Goal: Task Accomplishment & Management: Manage account settings

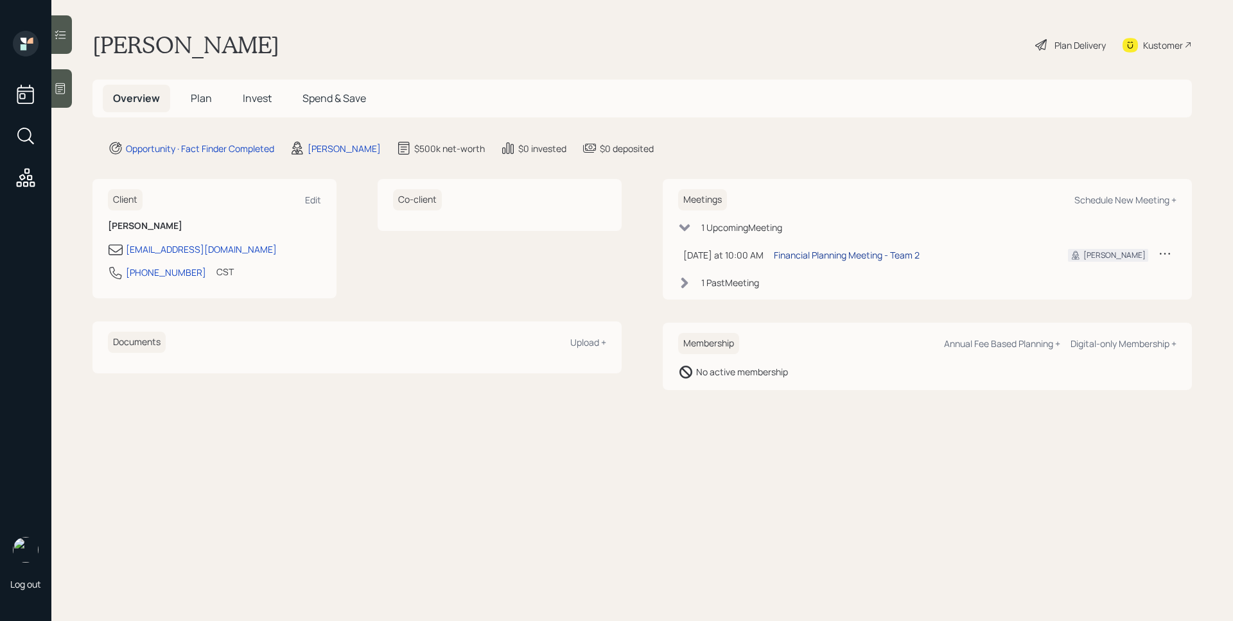
click at [861, 260] on div "Financial Planning Meeting - Team 2" at bounding box center [847, 254] width 146 height 13
click at [60, 82] on icon at bounding box center [60, 88] width 13 height 13
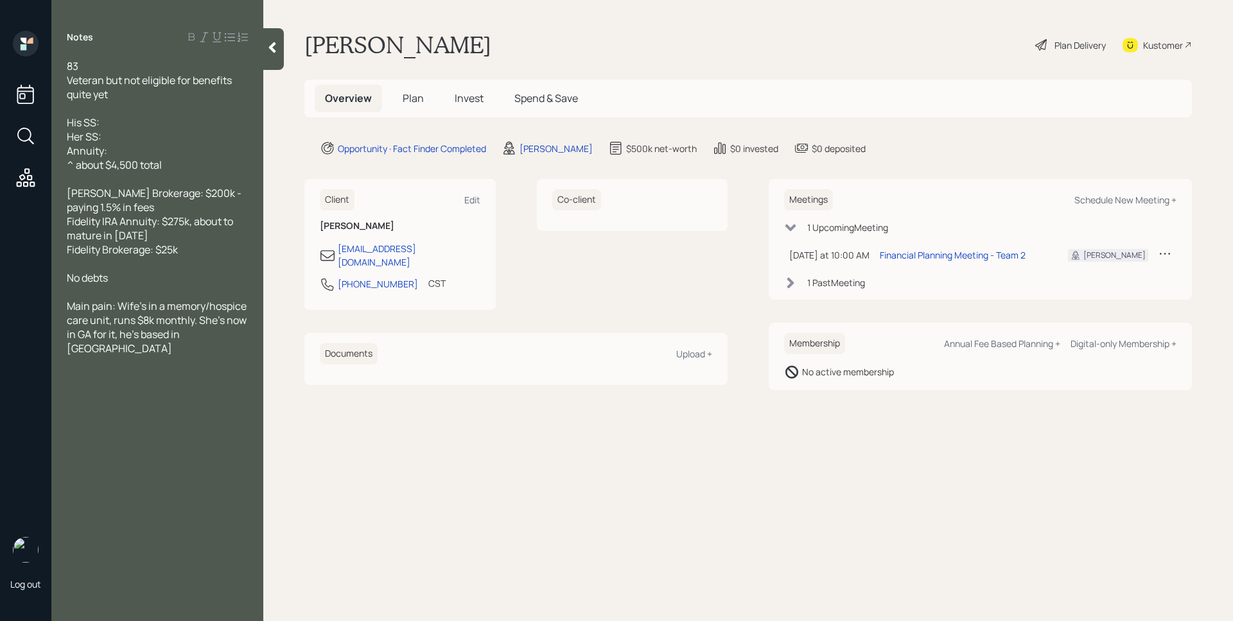
click at [765, 17] on main "[PERSON_NAME] Plan Delivery Kustomer Overview Plan Invest Spend & Save Opportun…" at bounding box center [747, 310] width 969 height 621
click at [1055, 46] on div "Plan Delivery" at bounding box center [1079, 45] width 51 height 13
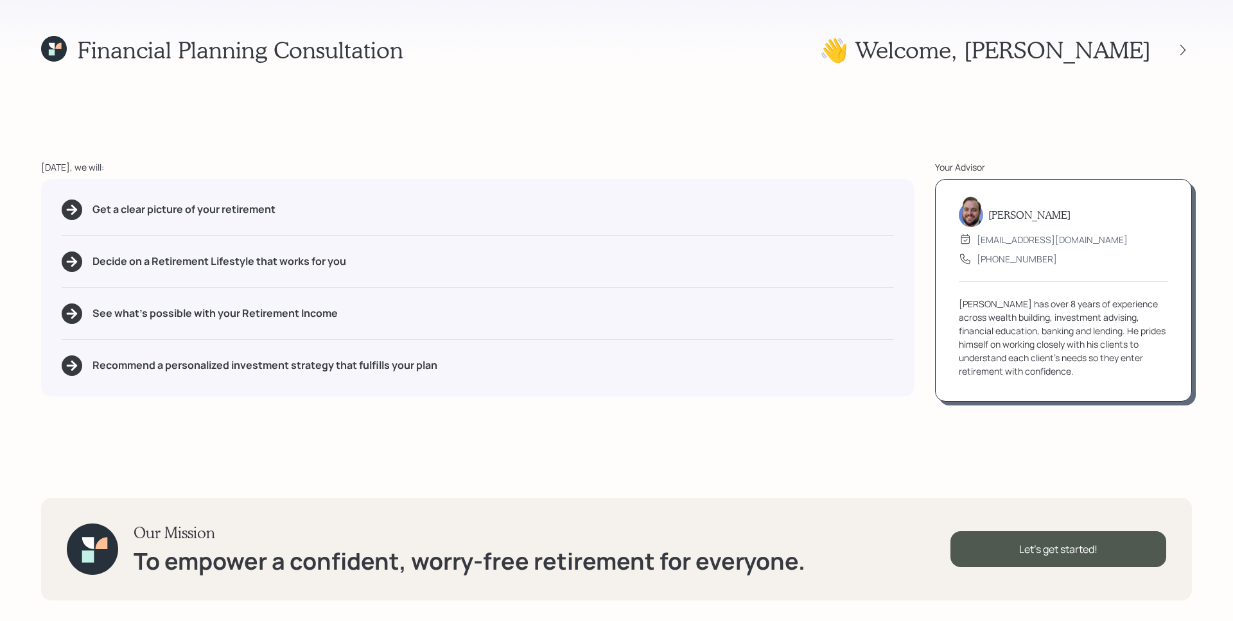
click at [527, 108] on div "Financial Planning Consultation 👋 Welcome , [PERSON_NAME] [DATE], we will: Get …" at bounding box center [616, 310] width 1233 height 621
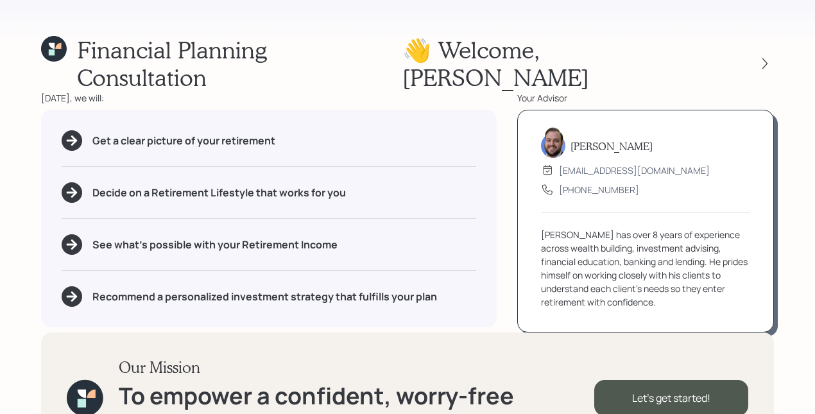
click at [455, 152] on div "Get a clear picture of your retirement Decide on a Retirement Lifestyle that wo…" at bounding box center [269, 219] width 456 height 218
click at [709, 333] on div "Our Mission To empower a confident, worry-free retirement for everyone. Let's g…" at bounding box center [407, 398] width 733 height 130
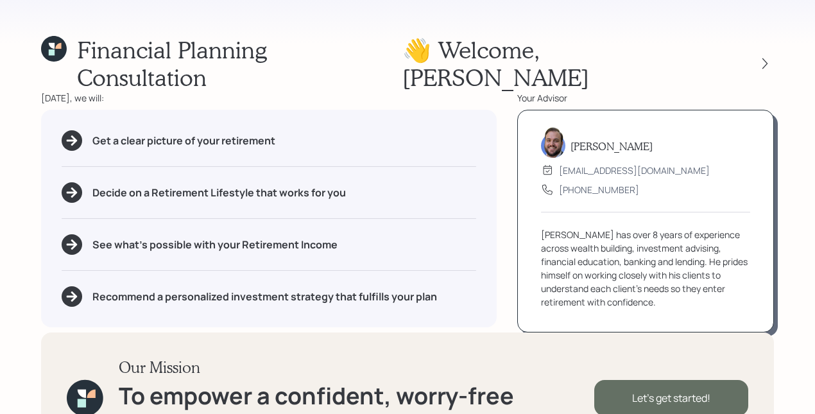
click at [668, 380] on div "Let's get started!" at bounding box center [671, 398] width 154 height 36
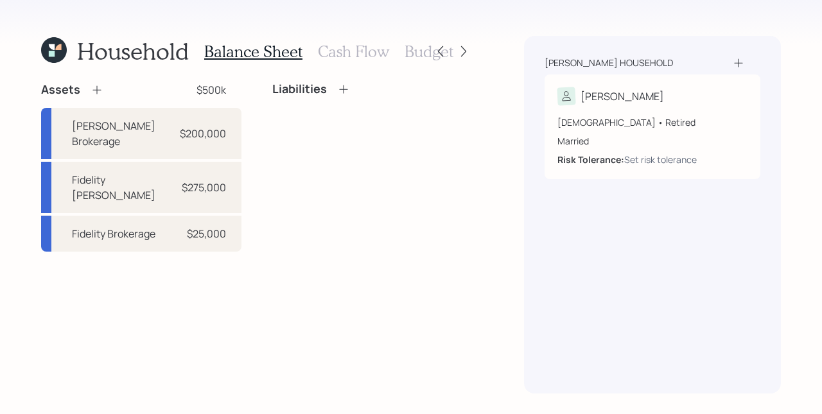
click at [309, 202] on div "Liabilities" at bounding box center [372, 166] width 200 height 169
click at [100, 88] on icon at bounding box center [97, 89] width 13 height 13
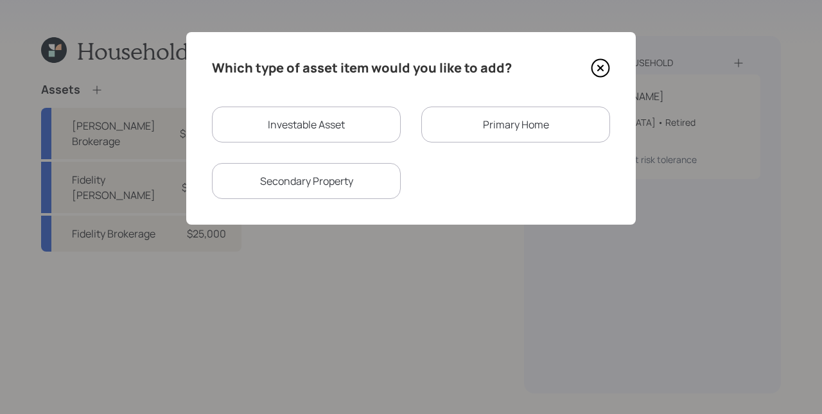
click at [248, 116] on div "Investable Asset" at bounding box center [306, 125] width 189 height 36
select select "taxable"
select select "balanced"
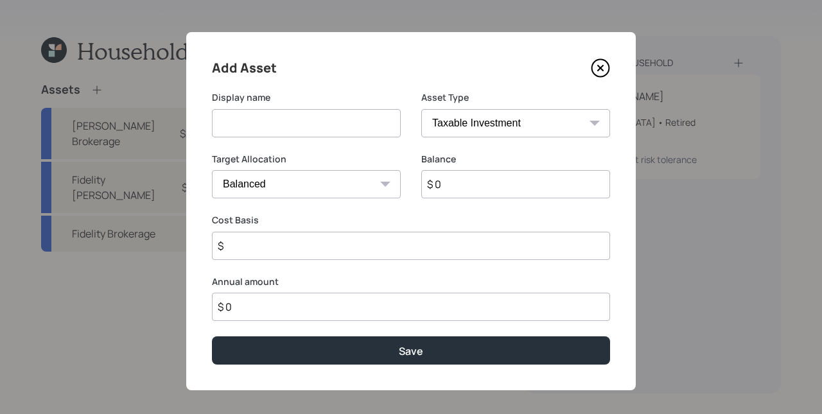
click at [286, 119] on input at bounding box center [306, 123] width 189 height 28
type input "Fidelity Money Market IRA"
click at [458, 114] on select "SEP [PERSON_NAME] IRA 401(k) [PERSON_NAME] 401(k) 403(b) [PERSON_NAME] 403(b) 4…" at bounding box center [515, 123] width 189 height 28
select select "ira"
click at [421, 109] on select "SEP [PERSON_NAME] IRA 401(k) [PERSON_NAME] 401(k) 403(b) [PERSON_NAME] 403(b) 4…" at bounding box center [515, 123] width 189 height 28
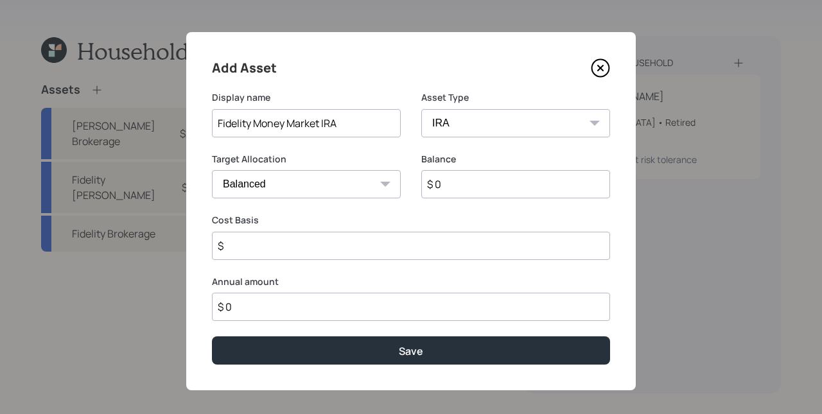
type input "$"
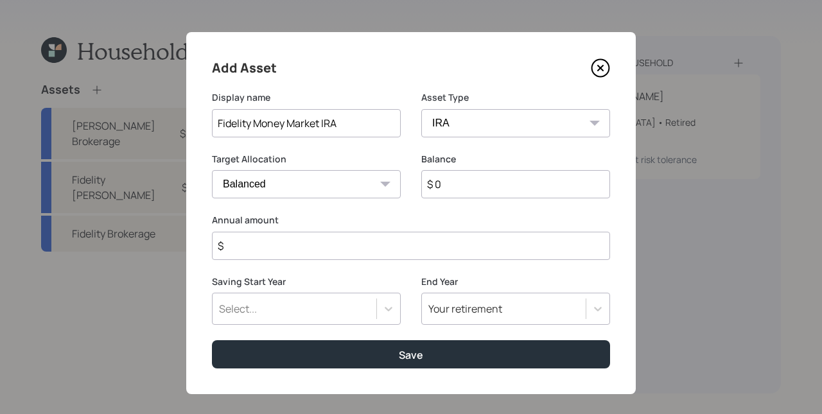
click at [531, 187] on input "$ 0" at bounding box center [515, 184] width 189 height 28
type input "$ 25,000"
click at [302, 190] on select "Cash Conservative Balanced Aggressive" at bounding box center [306, 184] width 189 height 28
select select "uninvested"
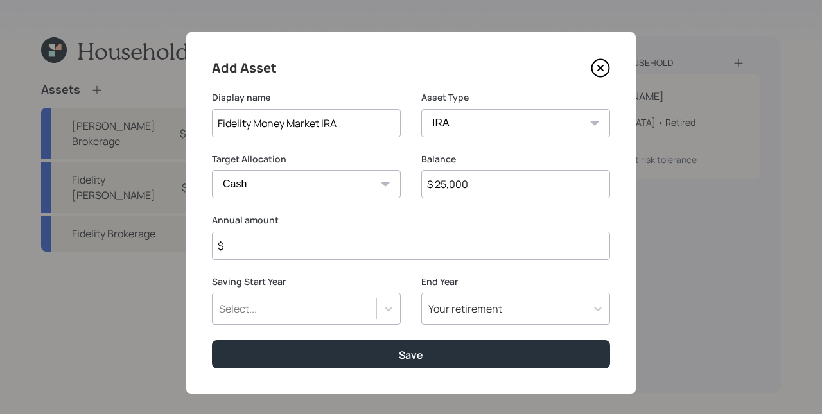
click at [212, 170] on select "Cash Conservative Balanced Aggressive" at bounding box center [306, 184] width 189 height 28
click at [313, 250] on input "$" at bounding box center [411, 246] width 398 height 28
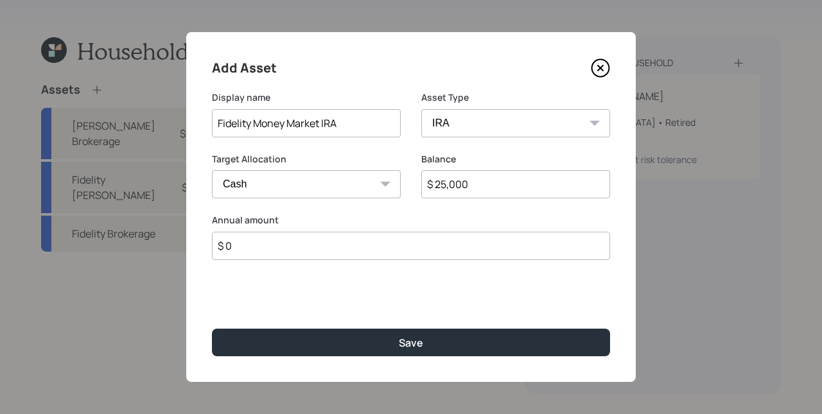
type input "$ 0"
click at [212, 329] on button "Save" at bounding box center [411, 343] width 398 height 28
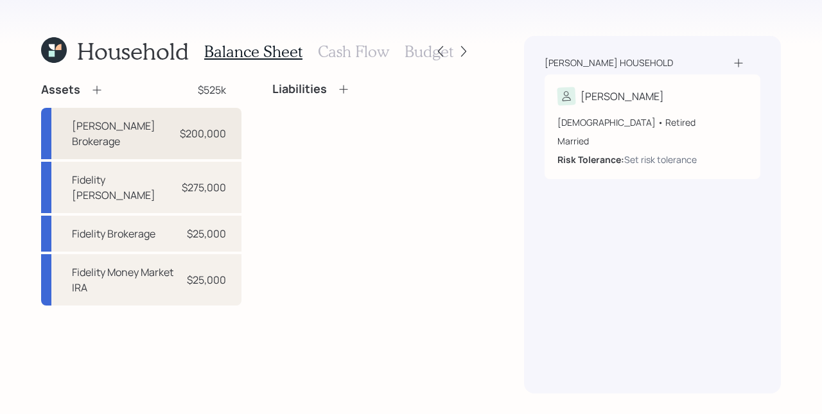
click at [211, 124] on div "[PERSON_NAME] Brokerage $200,000" at bounding box center [141, 133] width 200 height 51
select select "taxable"
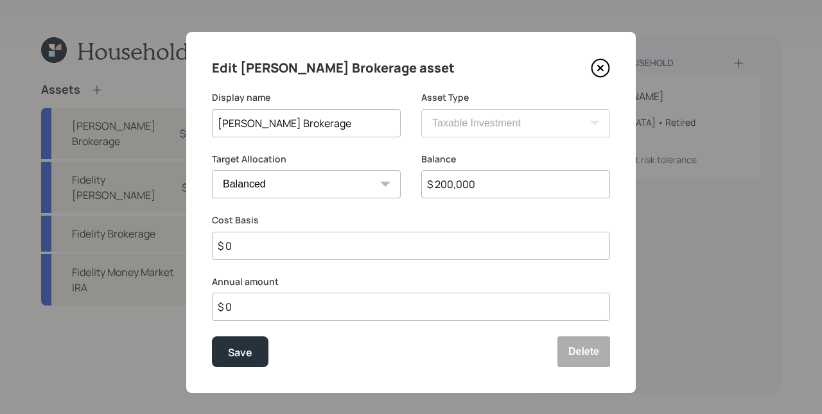
click at [282, 182] on select "Cash Conservative Balanced Aggressive" at bounding box center [306, 184] width 189 height 28
select select "conservative"
click at [212, 170] on select "Cash Conservative Balanced Aggressive" at bounding box center [306, 184] width 189 height 28
click at [245, 345] on div "Save" at bounding box center [240, 352] width 24 height 17
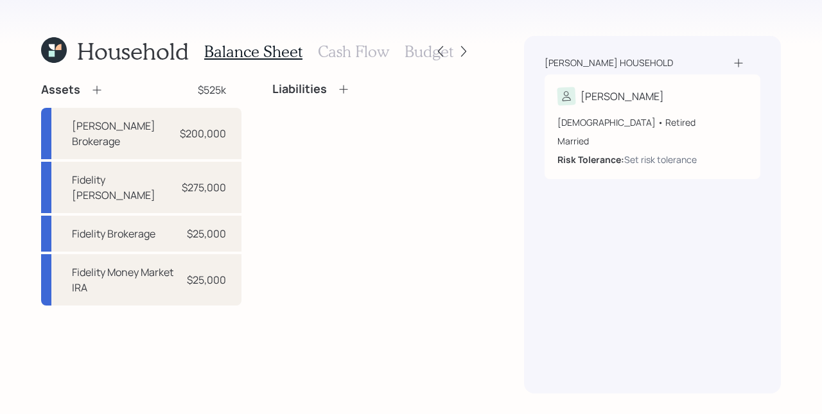
click at [94, 88] on icon at bounding box center [97, 89] width 13 height 13
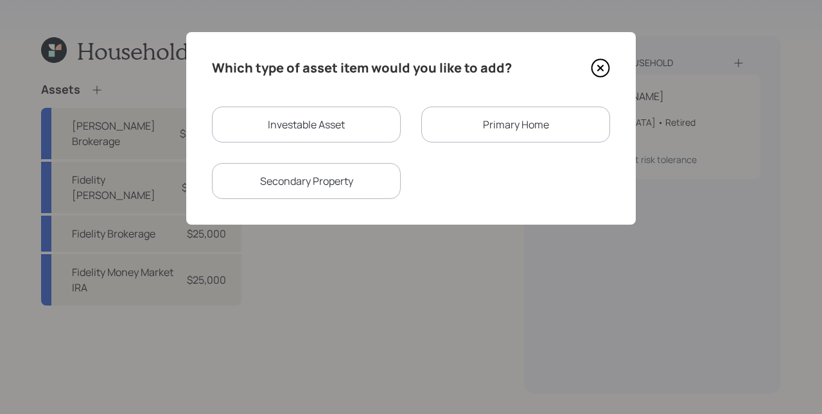
click at [296, 121] on div "Investable Asset" at bounding box center [306, 125] width 189 height 36
select select "taxable"
select select "balanced"
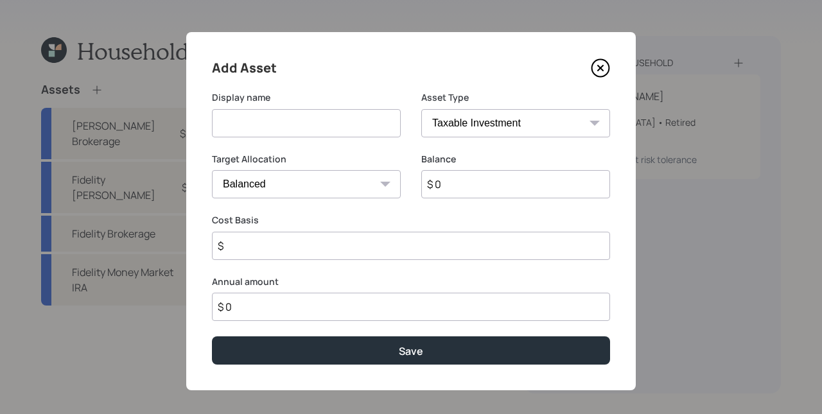
click at [522, 132] on select "SEP [PERSON_NAME] IRA 401(k) [PERSON_NAME] 401(k) 403(b) [PERSON_NAME] 403(b) 4…" at bounding box center [515, 123] width 189 height 28
select select "emergency_fund"
click at [421, 109] on select "SEP [PERSON_NAME] IRA 401(k) [PERSON_NAME] 401(k) 403(b) [PERSON_NAME] 403(b) 4…" at bounding box center [515, 123] width 189 height 28
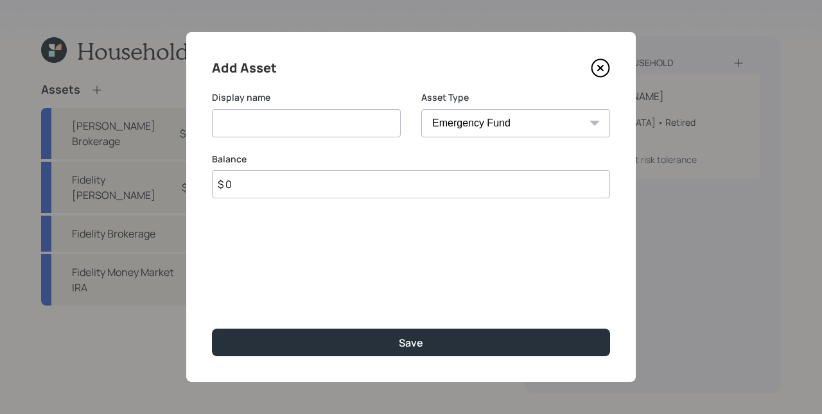
click at [301, 118] on input at bounding box center [306, 123] width 189 height 28
type input "Checking/ Savings Operating"
click at [324, 181] on input "$ 0" at bounding box center [411, 184] width 398 height 28
type input "$ 12,000"
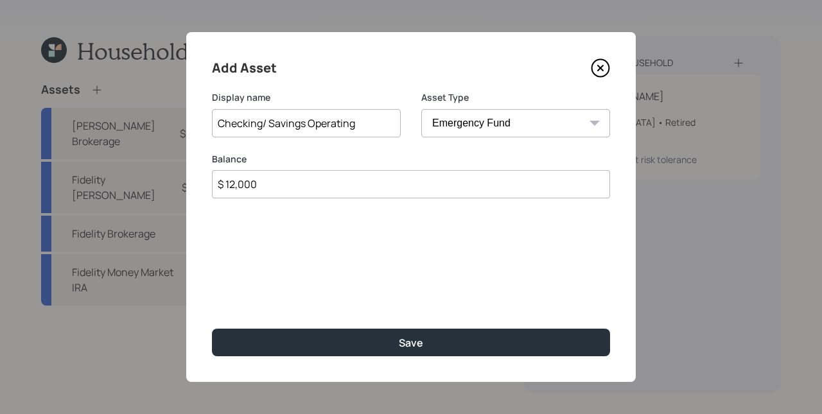
click at [212, 329] on button "Save" at bounding box center [411, 343] width 398 height 28
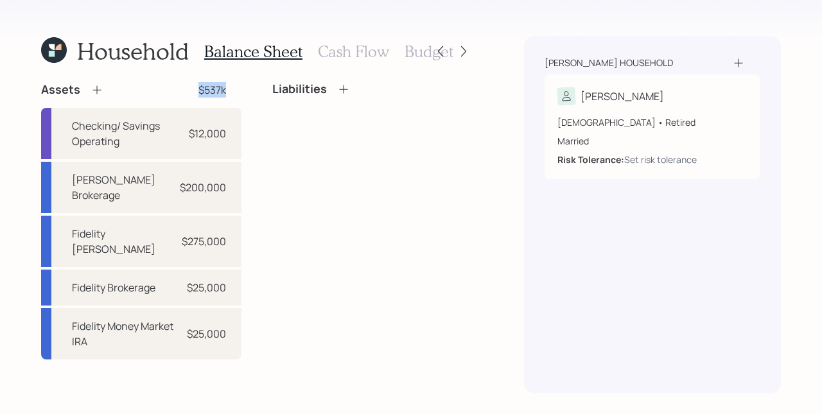
drag, startPoint x: 232, startPoint y: 92, endPoint x: 165, endPoint y: 86, distance: 67.7
click at [171, 86] on div "Assets $537k" at bounding box center [141, 89] width 200 height 15
click at [382, 182] on div "Liabilities" at bounding box center [372, 220] width 200 height 277
click at [103, 87] on div "Assets $537k" at bounding box center [141, 89] width 200 height 15
click at [101, 87] on icon at bounding box center [97, 89] width 13 height 13
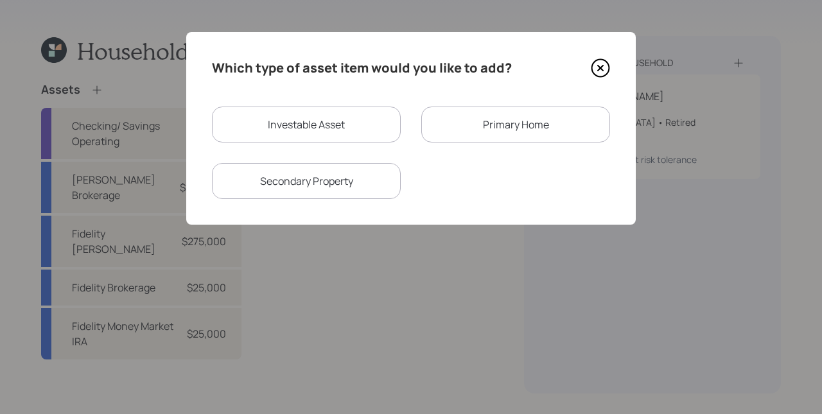
click at [508, 111] on div "Primary Home" at bounding box center [515, 125] width 189 height 36
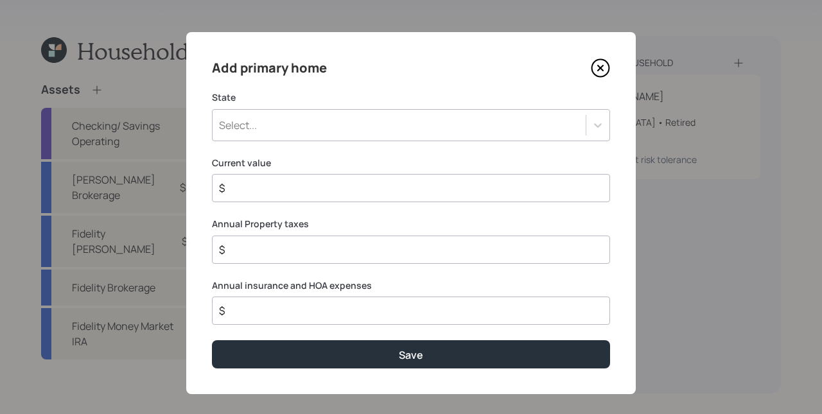
click at [318, 123] on div "Select..." at bounding box center [398, 125] width 373 height 22
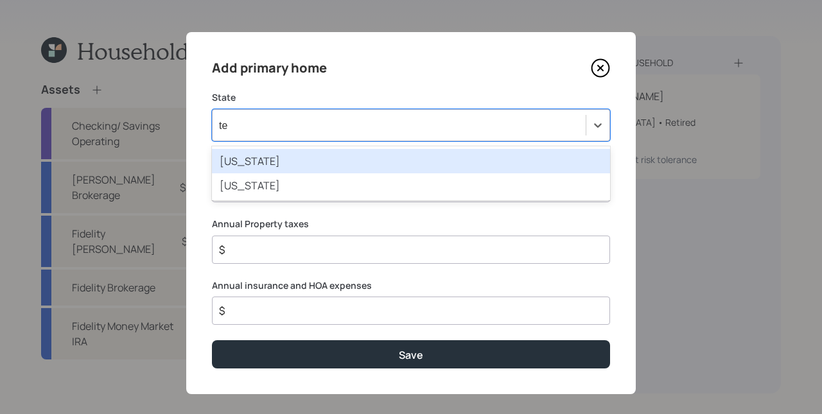
type input "ten"
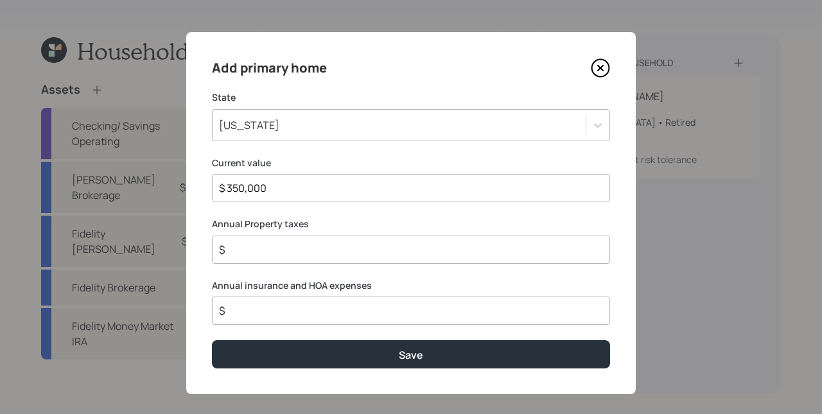
type input "$ 350,000"
click at [286, 259] on div "$" at bounding box center [411, 250] width 398 height 28
click at [287, 252] on input "$" at bounding box center [406, 249] width 376 height 15
type input "$ 1,300"
click at [280, 310] on input "$" at bounding box center [406, 310] width 376 height 15
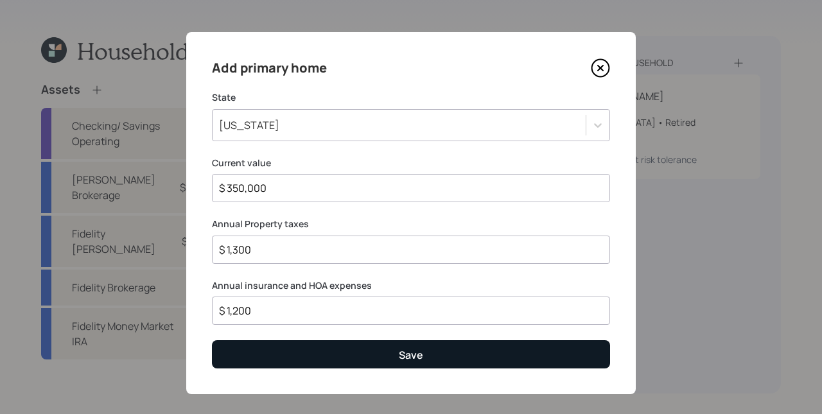
type input "$ 1,200"
click at [413, 357] on div "Save" at bounding box center [411, 355] width 24 height 14
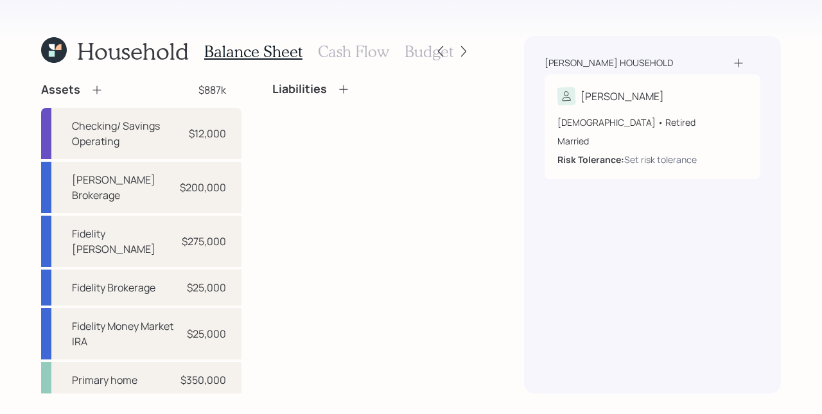
click at [343, 52] on h3 "Cash Flow" at bounding box center [353, 51] width 71 height 19
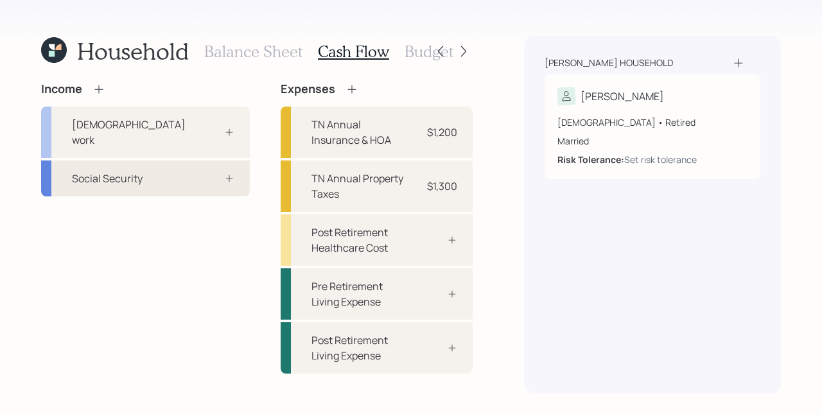
click at [217, 171] on div "Social Security" at bounding box center [145, 178] width 209 height 36
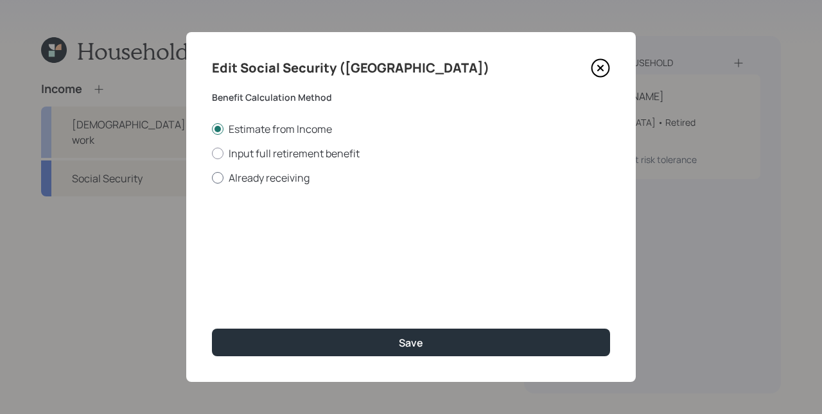
click at [272, 181] on label "Already receiving" at bounding box center [411, 178] width 398 height 14
click at [212, 178] on input "Already receiving" at bounding box center [211, 177] width 1 height 1
radio input "true"
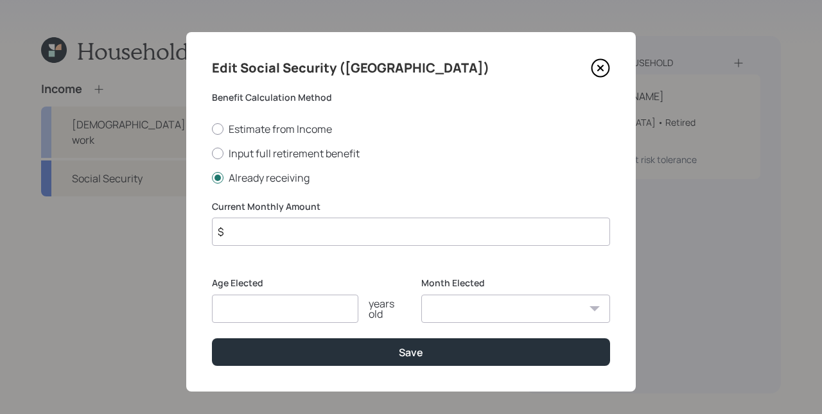
click at [271, 235] on input "$" at bounding box center [411, 232] width 398 height 28
type input "$ 3,400"
click at [236, 307] on input "number" at bounding box center [285, 309] width 146 height 28
type input "67"
select select "1"
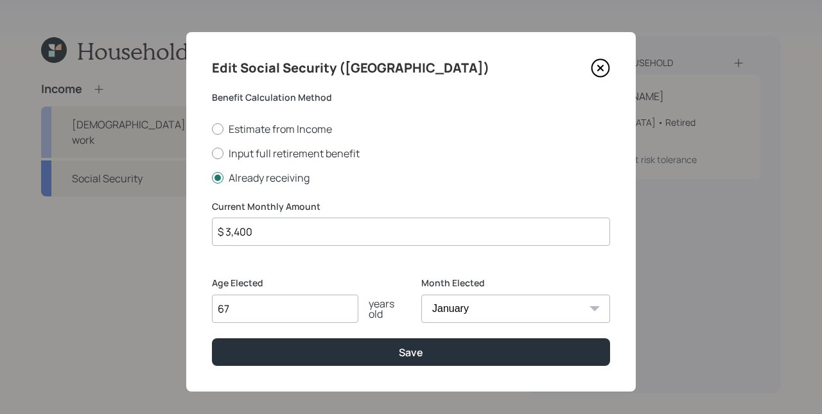
click at [421, 295] on select "January February March April May June July August September October November De…" at bounding box center [515, 309] width 189 height 28
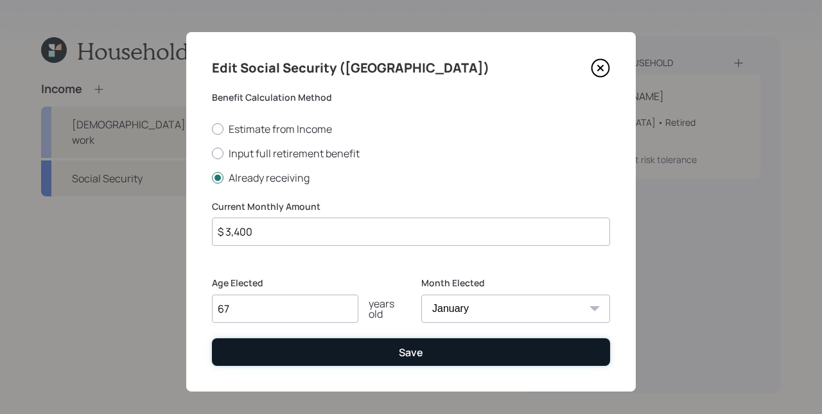
click at [356, 351] on button "Save" at bounding box center [411, 352] width 398 height 28
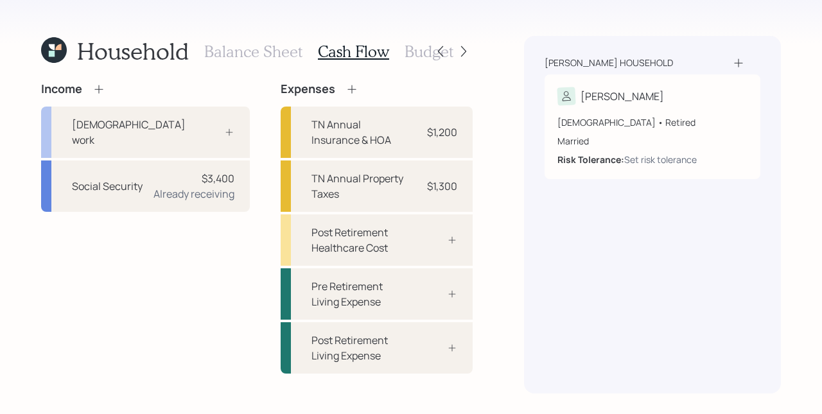
click at [202, 171] on div "$3,400" at bounding box center [218, 178] width 33 height 15
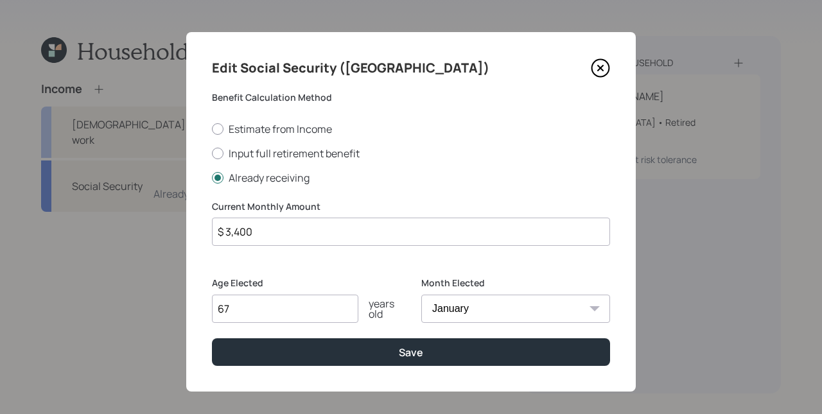
click at [291, 236] on input "$ 3,400" at bounding box center [411, 232] width 398 height 28
drag, startPoint x: 356, startPoint y: 351, endPoint x: 229, endPoint y: 230, distance: 174.4
click at [229, 230] on input "$ 2,885" at bounding box center [411, 232] width 398 height 28
type input "$ 2,885"
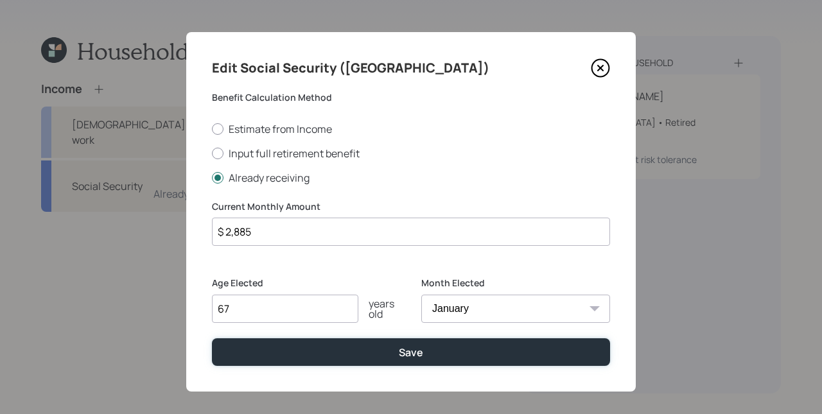
click at [385, 363] on button "Save" at bounding box center [411, 352] width 398 height 28
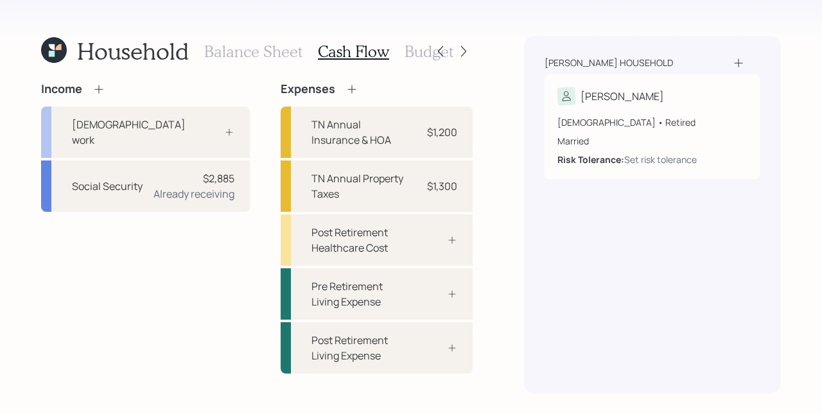
drag, startPoint x: 229, startPoint y: 230, endPoint x: 737, endPoint y: 61, distance: 535.3
click at [737, 61] on icon at bounding box center [738, 62] width 13 height 13
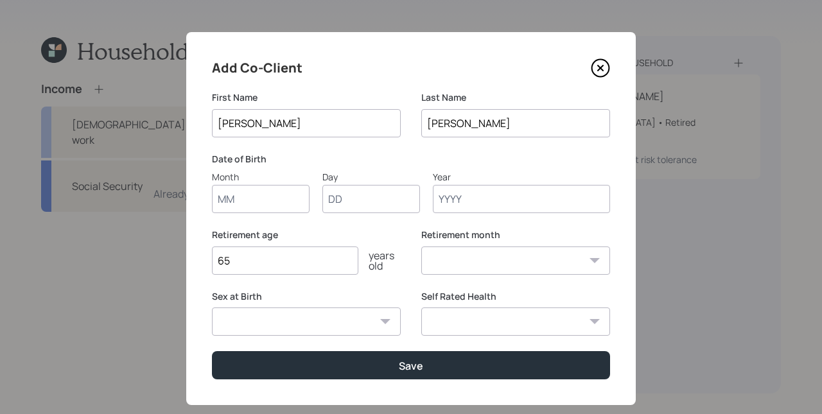
type input "[PERSON_NAME]"
click at [244, 200] on input "Month" at bounding box center [261, 199] width 98 height 28
type input "10"
type input "18"
type input "1948"
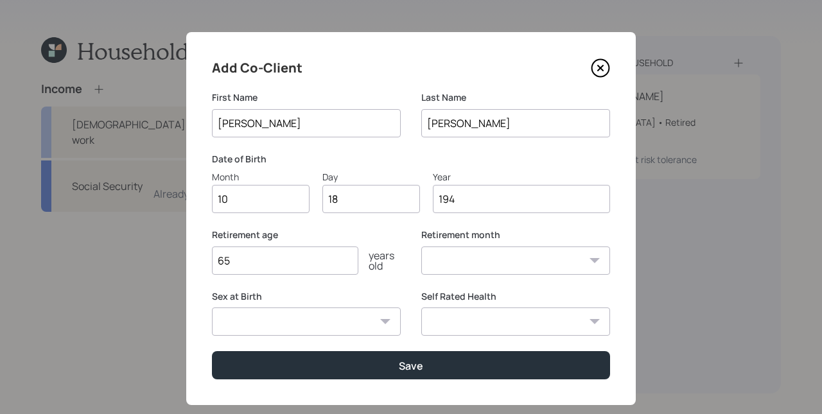
select select "10"
type input "1948"
drag, startPoint x: 737, startPoint y: 61, endPoint x: 209, endPoint y: 257, distance: 563.4
click at [212, 257] on input "65" at bounding box center [285, 261] width 146 height 28
type input "65"
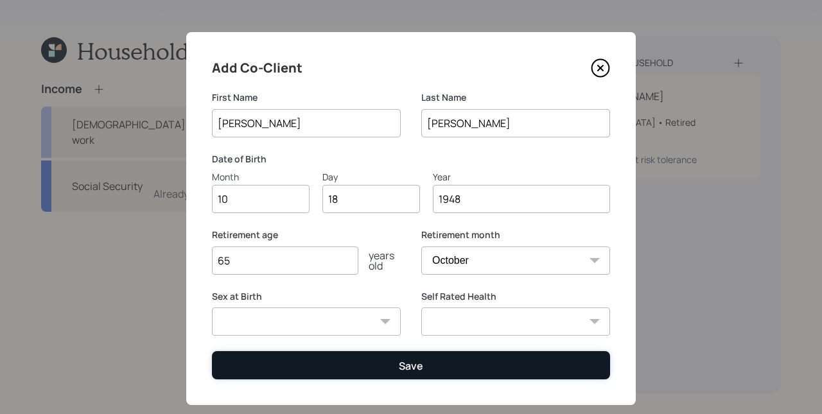
drag, startPoint x: 209, startPoint y: 257, endPoint x: 435, endPoint y: 361, distance: 249.0
click at [435, 361] on button "Save" at bounding box center [411, 365] width 398 height 28
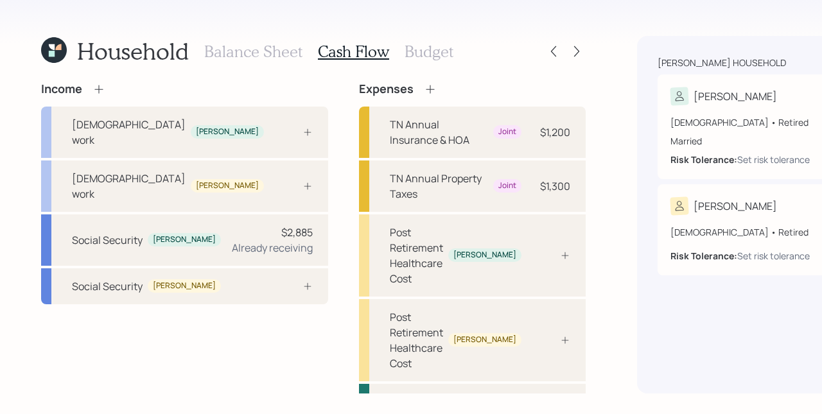
click at [302, 291] on icon at bounding box center [307, 286] width 10 height 10
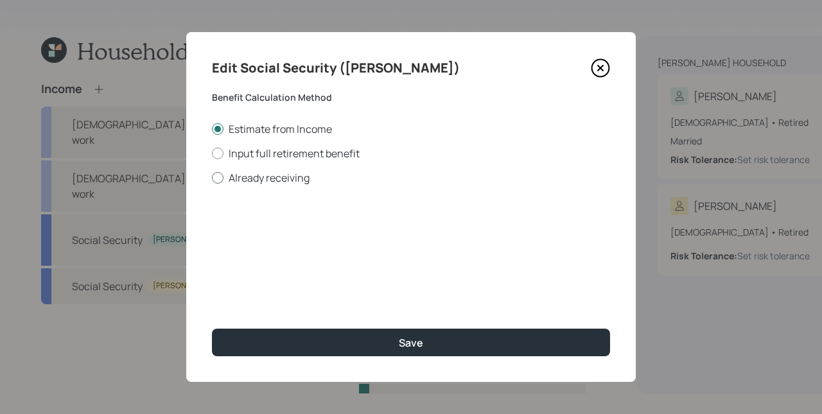
drag, startPoint x: 435, startPoint y: 361, endPoint x: 227, endPoint y: 180, distance: 275.7
click at [227, 180] on label "Already receiving" at bounding box center [411, 178] width 398 height 14
click at [212, 178] on input "Already receiving" at bounding box center [211, 177] width 1 height 1
radio input "true"
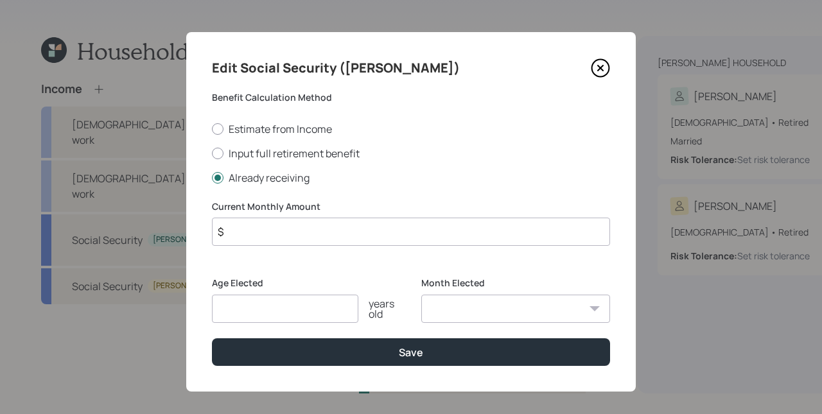
drag, startPoint x: 227, startPoint y: 180, endPoint x: 273, endPoint y: 295, distance: 124.1
click at [273, 295] on input "number" at bounding box center [285, 309] width 146 height 28
type input "65"
select select "1"
click at [421, 295] on select "January February March April May June July August September October November De…" at bounding box center [515, 309] width 189 height 28
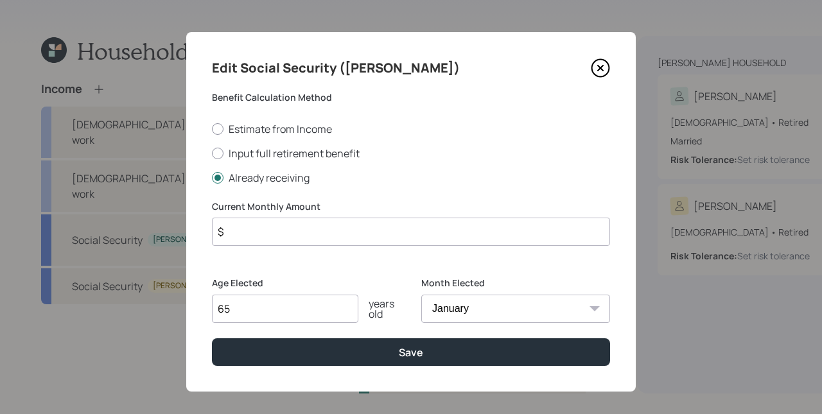
click at [318, 238] on input "$" at bounding box center [411, 232] width 398 height 28
type input "$ 1,085"
click at [456, 356] on button "Save" at bounding box center [411, 352] width 398 height 28
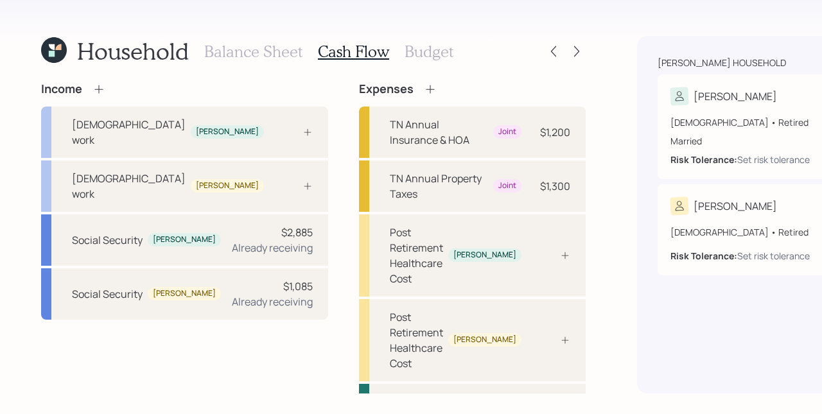
click at [670, 108] on div "[DEMOGRAPHIC_DATA] • Retired Married Risk Tolerance: Set risk tolerance" at bounding box center [765, 135] width 190 height 61
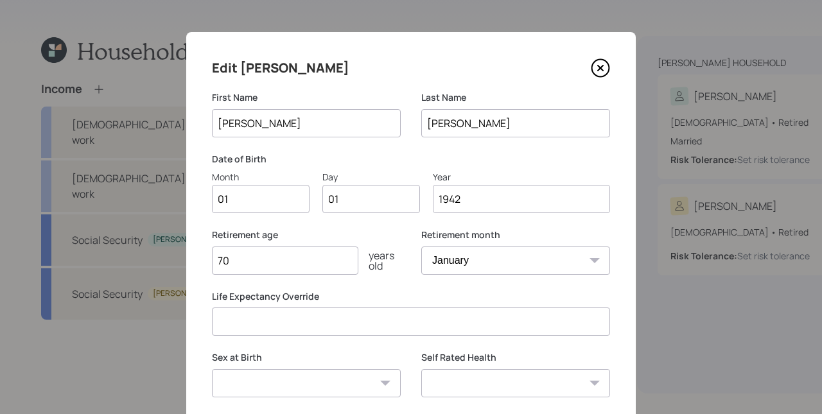
click at [239, 199] on input "01" at bounding box center [261, 199] width 98 height 28
type input "12"
type input "02"
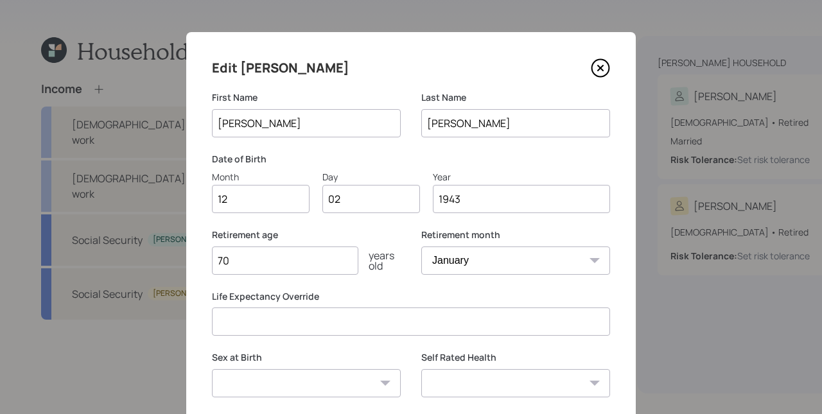
type input "1943"
click at [306, 267] on input "70" at bounding box center [285, 261] width 146 height 28
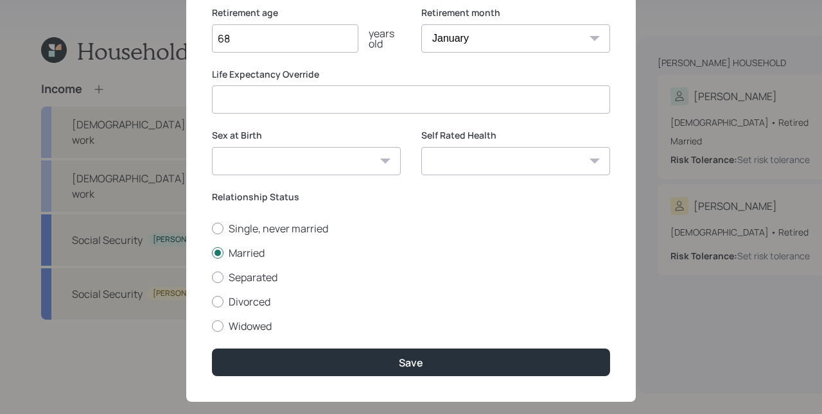
scroll to position [242, 0]
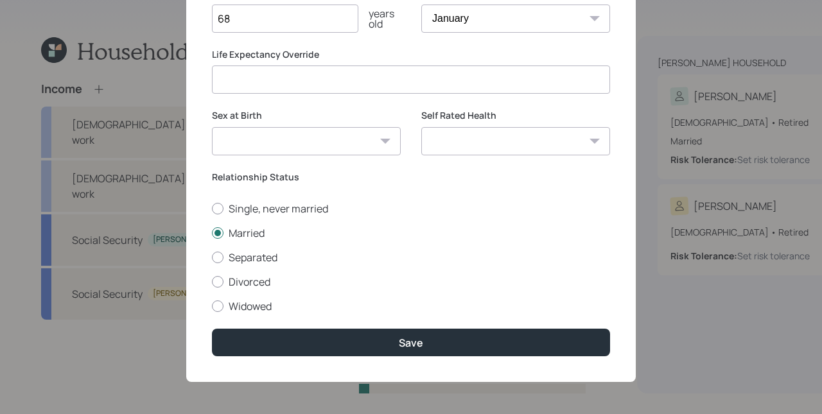
type input "68"
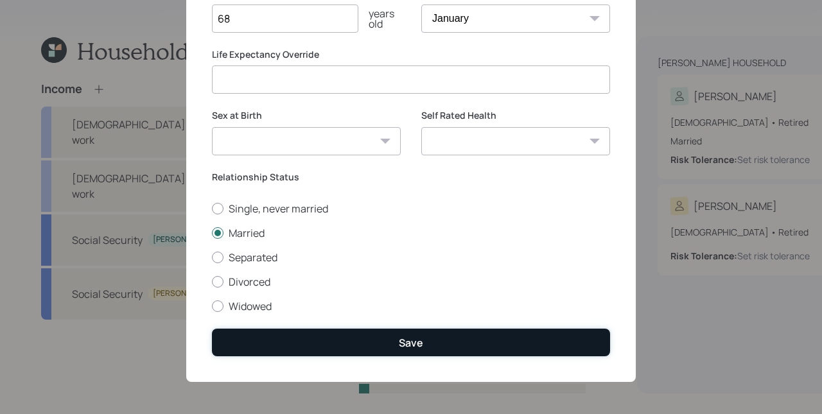
drag, startPoint x: 318, startPoint y: 238, endPoint x: 347, endPoint y: 347, distance: 113.1
click at [347, 347] on button "Save" at bounding box center [411, 343] width 398 height 28
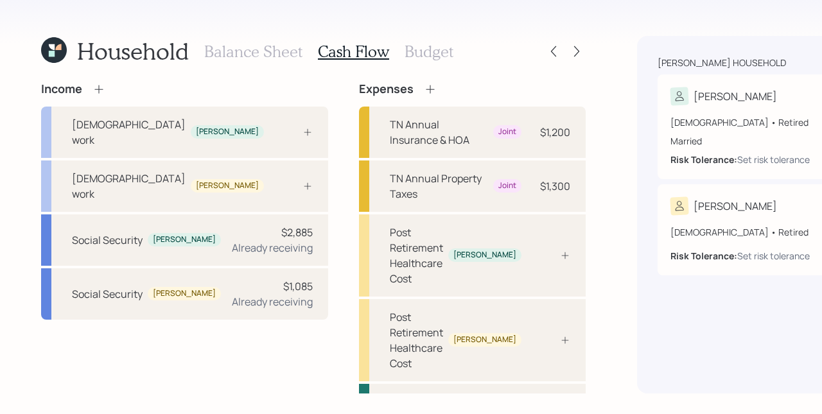
click at [102, 85] on icon at bounding box center [98, 89] width 13 height 13
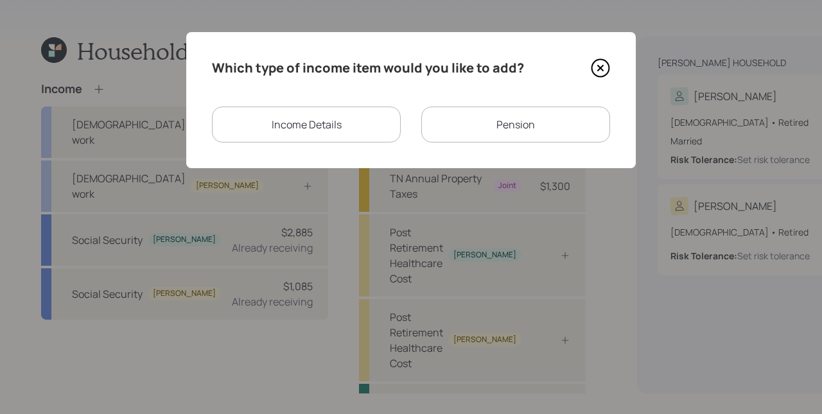
click at [559, 128] on div "Pension" at bounding box center [515, 125] width 189 height 36
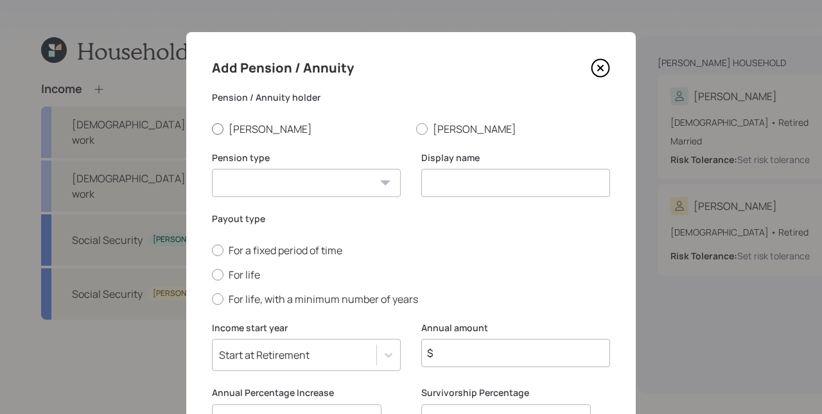
click at [220, 125] on label "[PERSON_NAME]" at bounding box center [309, 129] width 194 height 14
click at [212, 128] on input "[PERSON_NAME]" at bounding box center [211, 128] width 1 height 1
radio input "true"
click at [271, 184] on select "Pension Annuity" at bounding box center [306, 183] width 189 height 28
select select "pension"
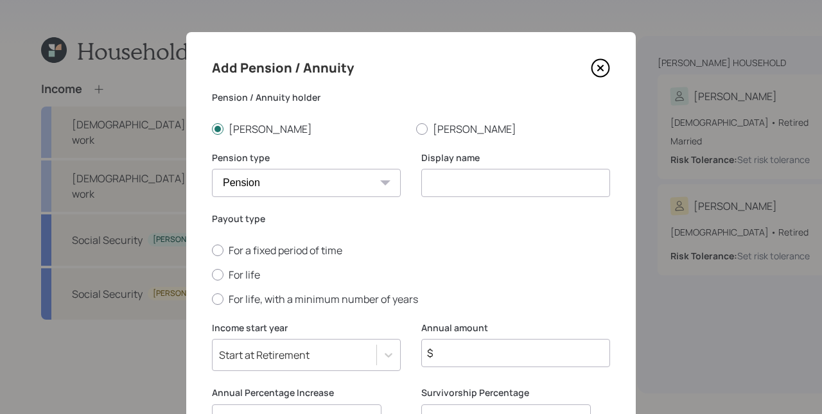
click at [212, 169] on select "Pension Annuity" at bounding box center [306, 183] width 189 height 28
click at [498, 186] on input at bounding box center [515, 183] width 189 height 28
type input "[PERSON_NAME]'s Pension"
click at [224, 275] on label "For life" at bounding box center [411, 275] width 398 height 14
click at [212, 275] on input "For life" at bounding box center [211, 274] width 1 height 1
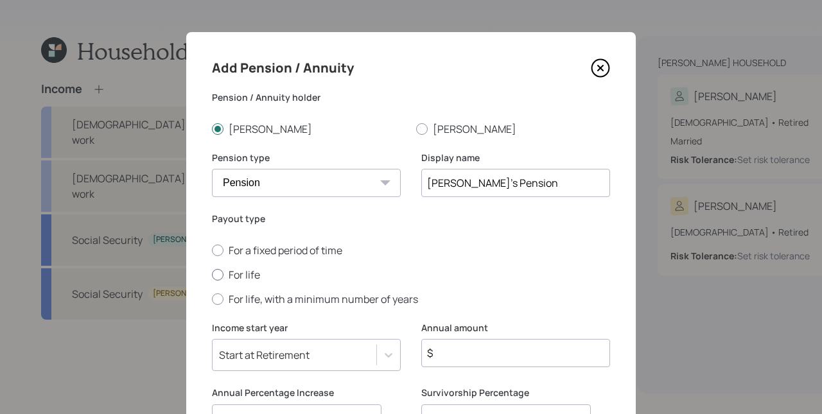
radio input "true"
click at [447, 347] on input "$" at bounding box center [515, 353] width 189 height 28
type input "$ 14,400"
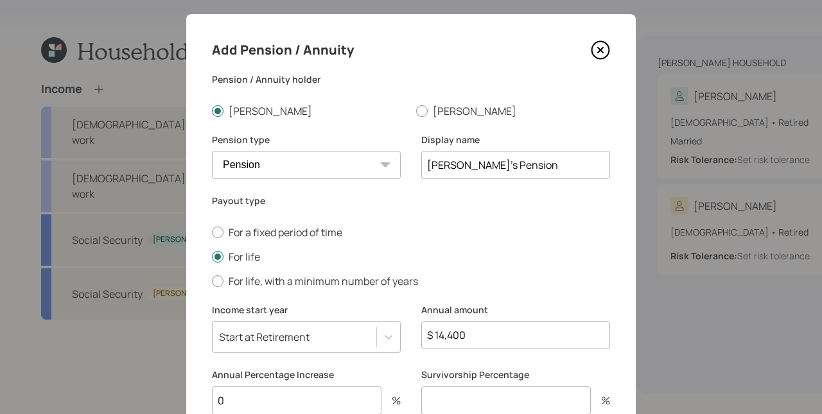
type input "0"
type input "100"
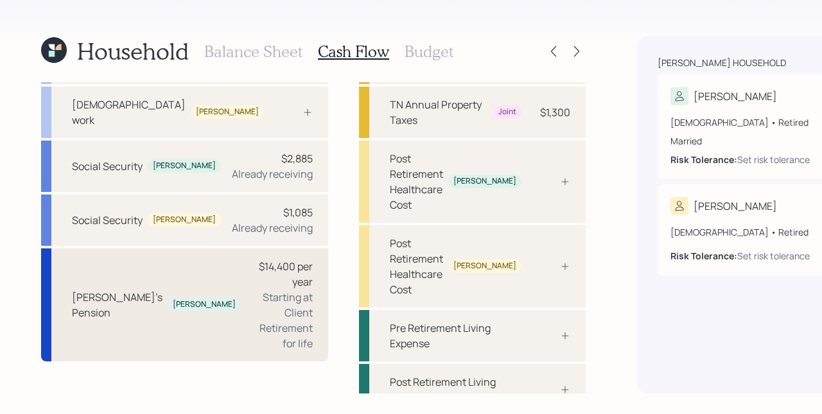
scroll to position [54, 0]
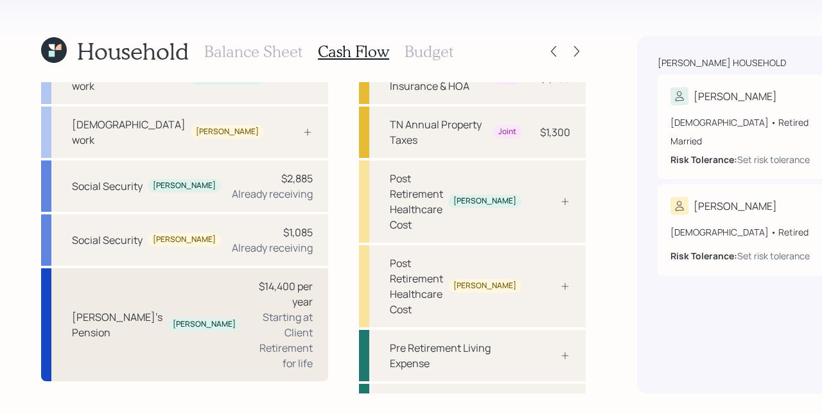
click at [168, 331] on div "[PERSON_NAME]" at bounding box center [204, 324] width 73 height 13
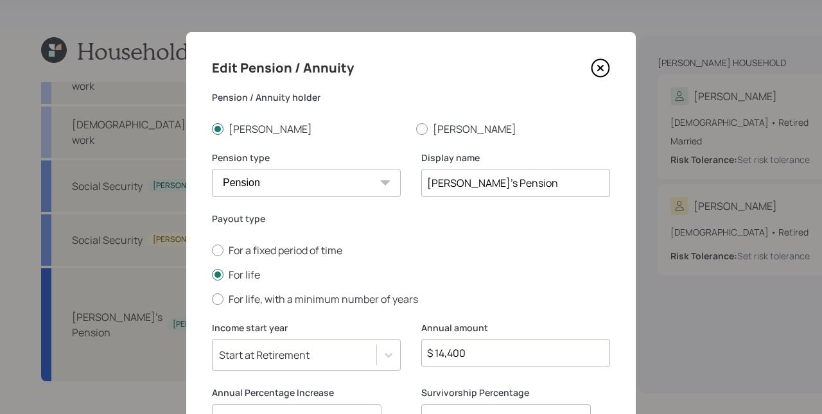
drag, startPoint x: 517, startPoint y: 184, endPoint x: 460, endPoint y: 180, distance: 57.3
click at [460, 180] on input "[PERSON_NAME]'s Pension" at bounding box center [515, 183] width 189 height 28
type input "[PERSON_NAME]'s Annuity"
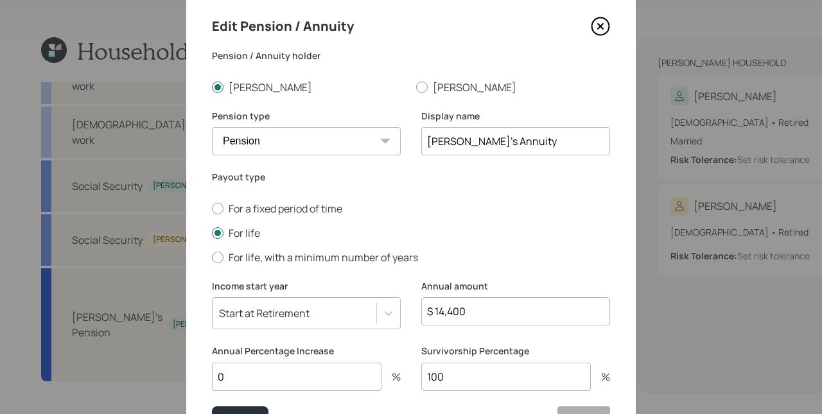
scroll to position [122, 0]
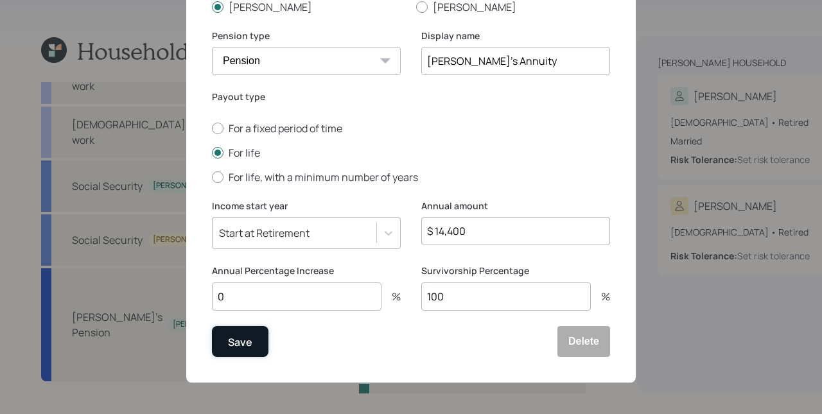
click at [247, 344] on div "Save" at bounding box center [240, 341] width 24 height 17
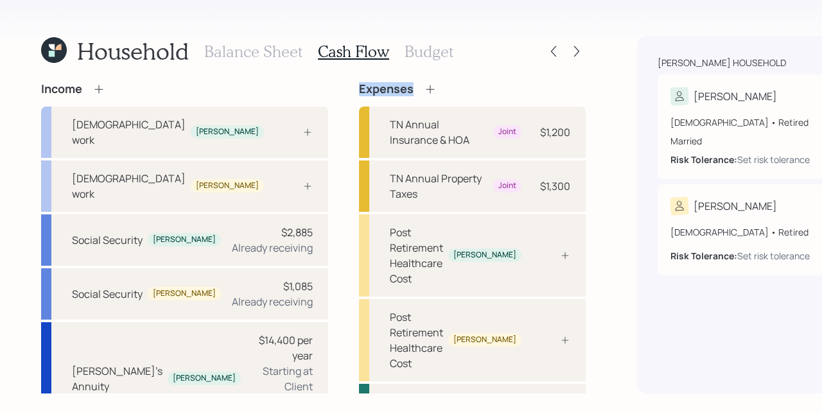
drag, startPoint x: 279, startPoint y: 91, endPoint x: 321, endPoint y: 92, distance: 42.4
click at [359, 92] on div "Expenses" at bounding box center [398, 89] width 78 height 14
click at [359, 92] on h4 "Expenses" at bounding box center [386, 89] width 55 height 14
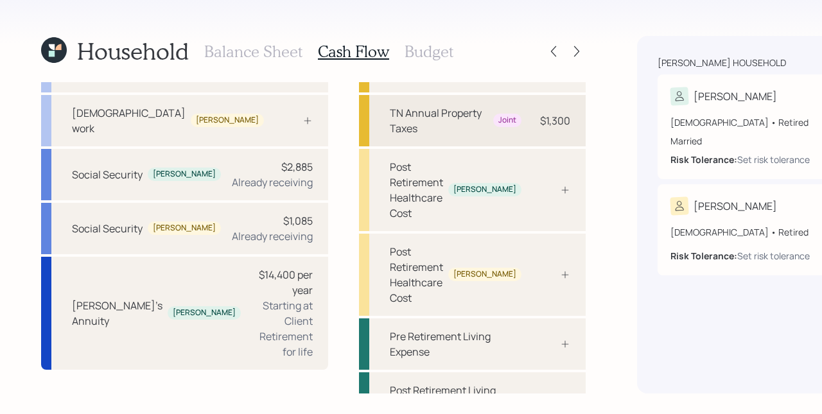
scroll to position [104, 0]
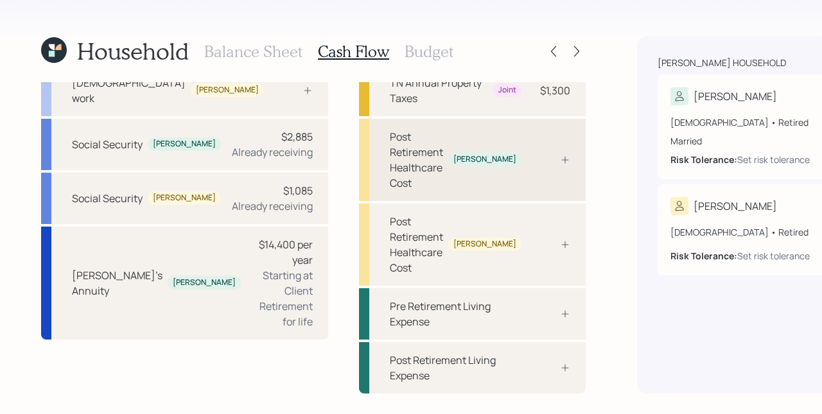
click at [403, 162] on div "Post Retirement Healthcare Cost [PERSON_NAME]" at bounding box center [472, 160] width 227 height 82
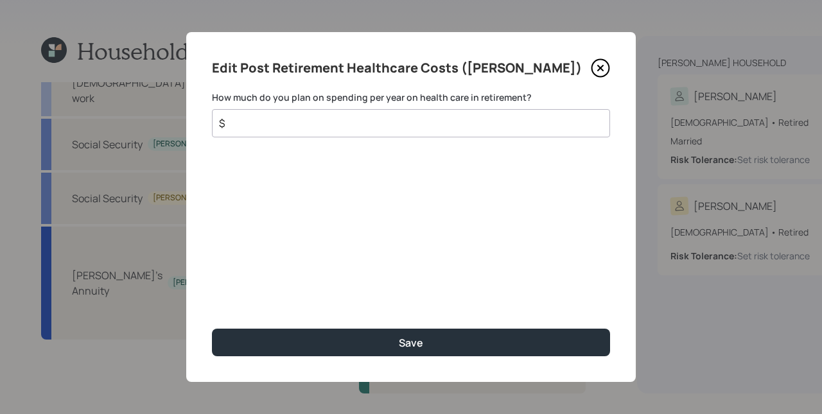
click at [342, 128] on input "$" at bounding box center [406, 123] width 376 height 15
type input "$ 2,220"
click at [212, 329] on button "Save" at bounding box center [411, 343] width 398 height 28
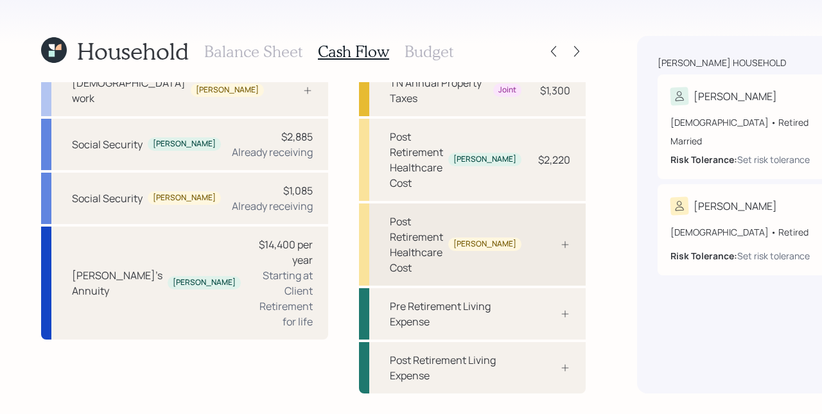
click at [429, 272] on div "Post Retirement Healthcare Cost [PERSON_NAME]" at bounding box center [472, 245] width 227 height 82
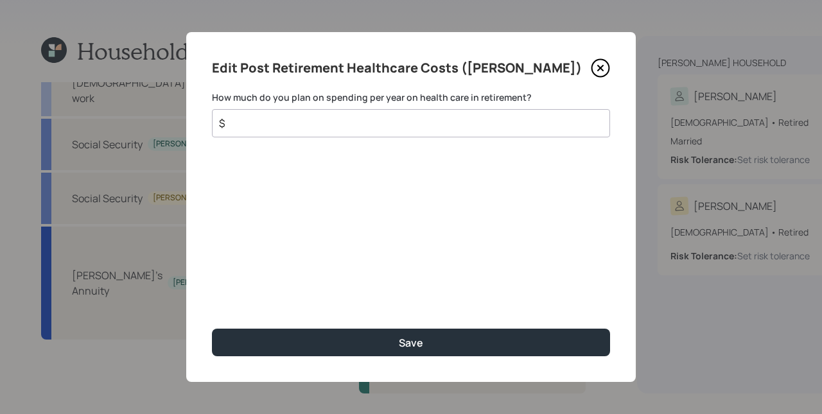
click at [347, 129] on input "$" at bounding box center [406, 123] width 376 height 15
type input "$ 2,220"
click at [212, 329] on button "Save" at bounding box center [411, 343] width 398 height 28
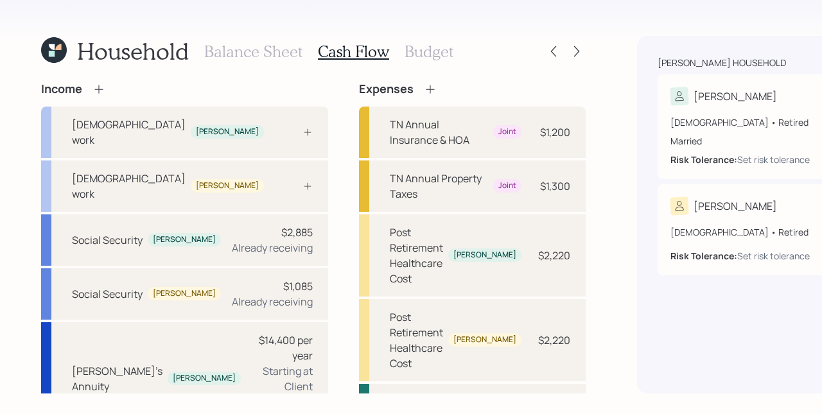
click at [424, 88] on icon at bounding box center [430, 89] width 13 height 13
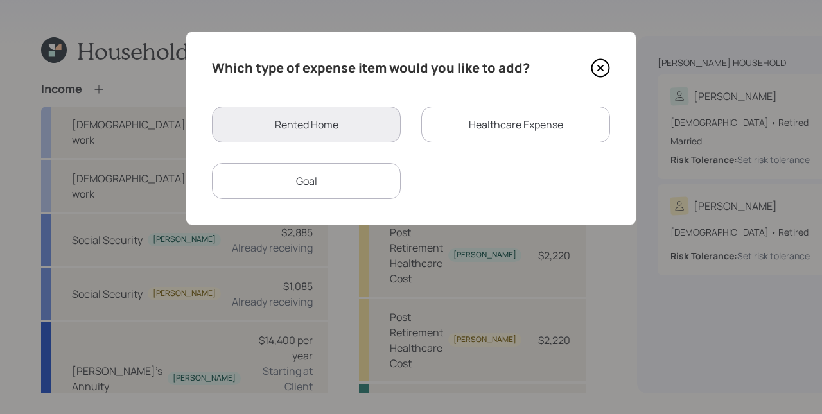
click at [490, 128] on div "Healthcare Expense" at bounding box center [515, 125] width 189 height 36
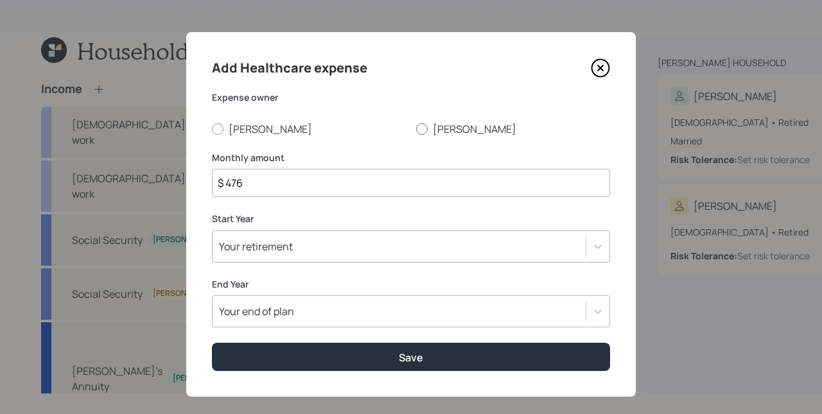
click at [446, 130] on label "[PERSON_NAME]" at bounding box center [513, 129] width 194 height 14
click at [416, 129] on input "[PERSON_NAME]" at bounding box center [415, 128] width 1 height 1
radio input "true"
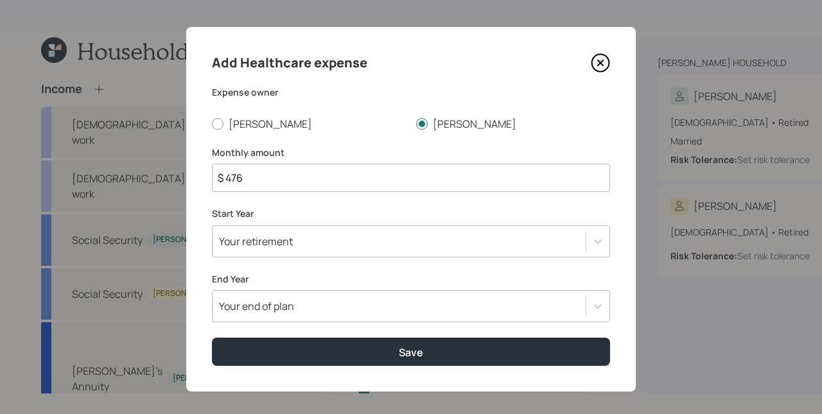
scroll to position [15, 0]
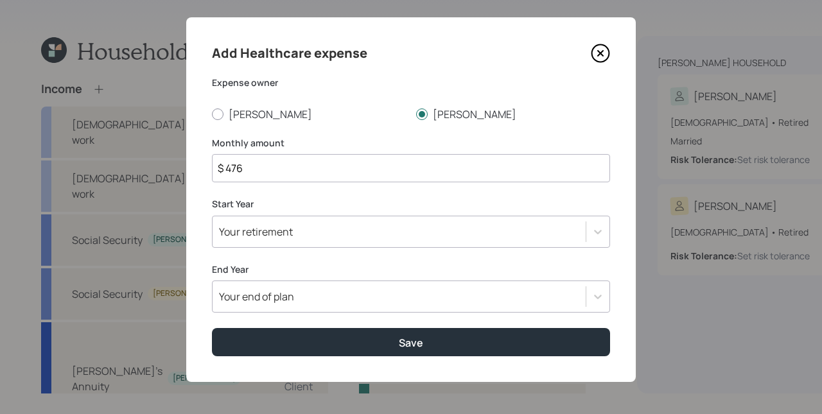
click at [289, 169] on input "$ 476" at bounding box center [411, 168] width 398 height 28
click at [290, 168] on input "$ 476" at bounding box center [411, 168] width 398 height 28
type input "$ 8,000"
click at [292, 221] on div "Your retirement" at bounding box center [398, 232] width 373 height 22
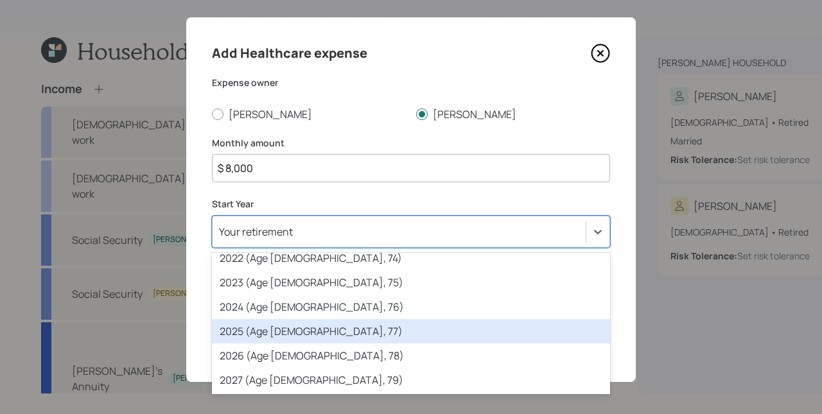
scroll to position [85, 0]
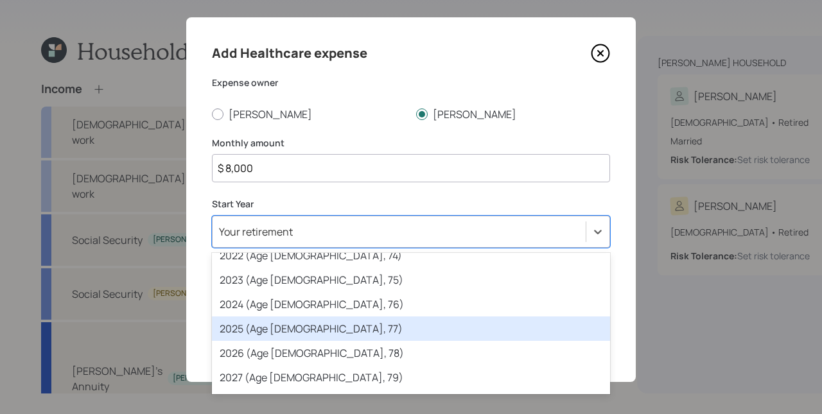
click at [314, 329] on div "2025 (Age [DEMOGRAPHIC_DATA], 77)" at bounding box center [411, 328] width 398 height 24
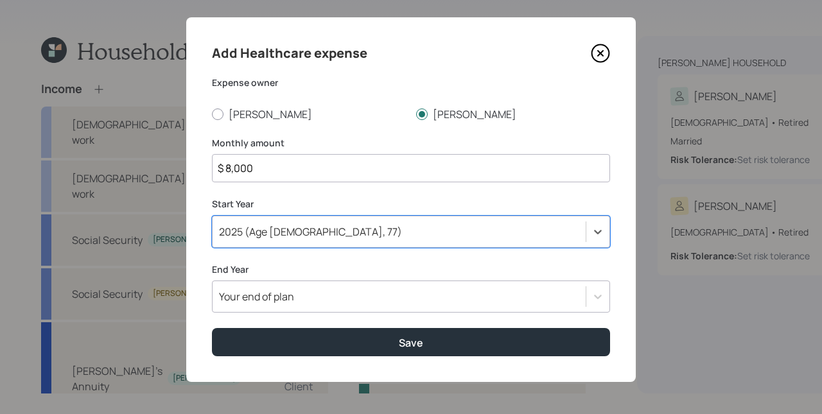
click at [302, 265] on label "End Year" at bounding box center [411, 269] width 398 height 13
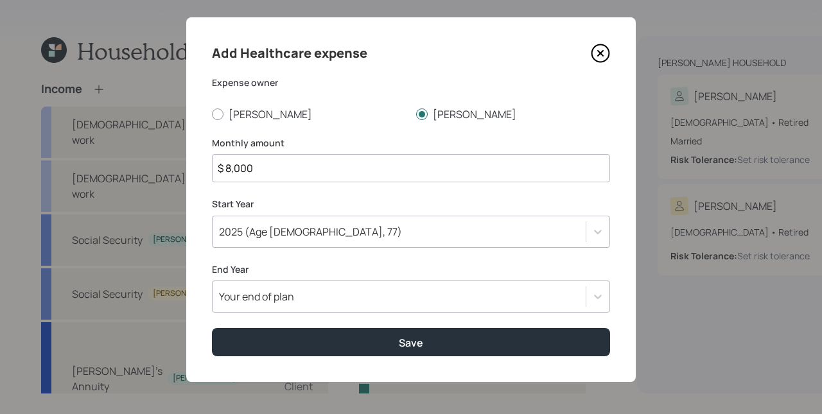
scroll to position [111, 0]
click at [288, 288] on div "Your end of plan" at bounding box center [411, 297] width 398 height 32
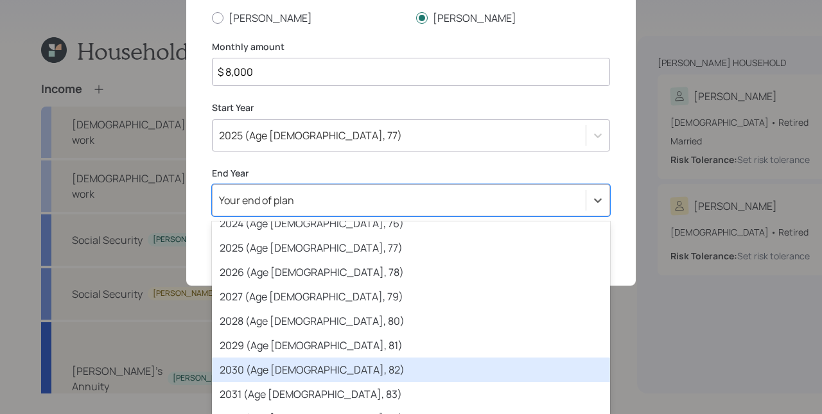
scroll to position [161, 0]
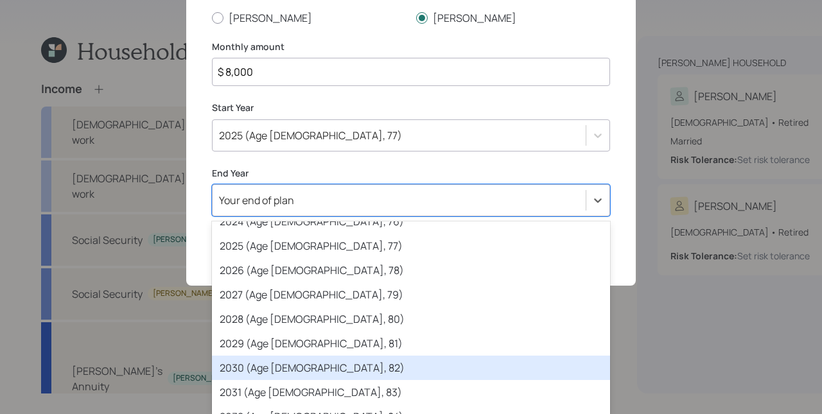
click at [258, 362] on div "2030 (Age [DEMOGRAPHIC_DATA], 82)" at bounding box center [411, 368] width 398 height 24
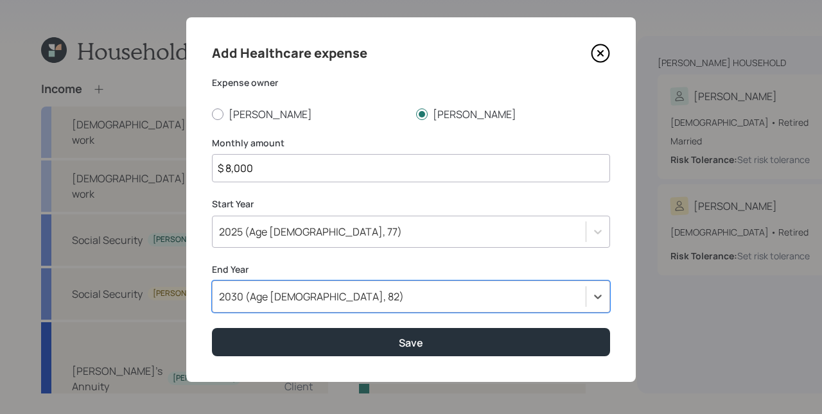
scroll to position [15, 0]
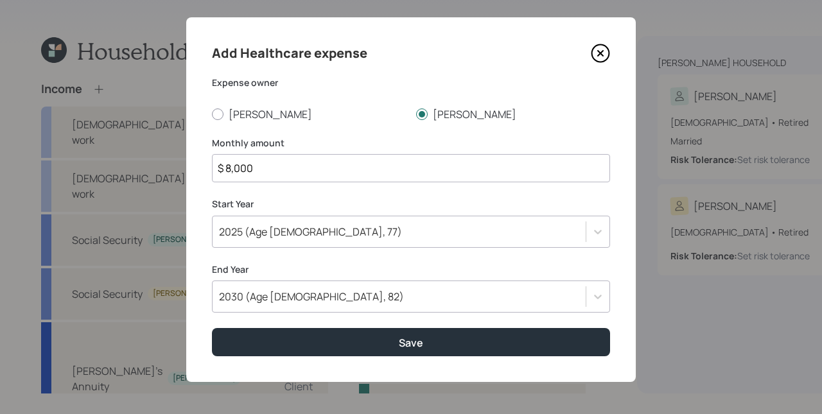
click at [306, 191] on div "Add Healthcare expense Expense owner [PERSON_NAME] Monthly amount $ 8,000 Start…" at bounding box center [410, 199] width 449 height 365
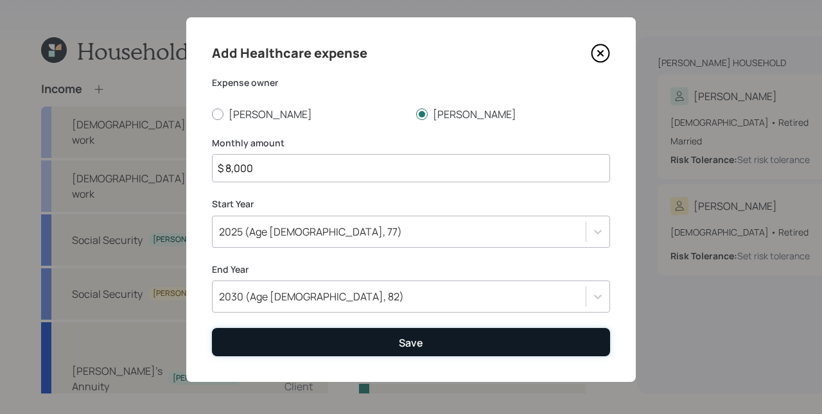
click at [453, 348] on button "Save" at bounding box center [411, 342] width 398 height 28
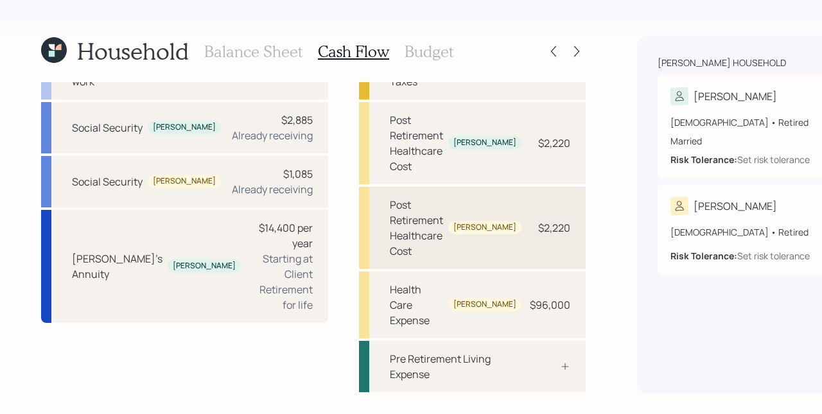
scroll to position [180, 0]
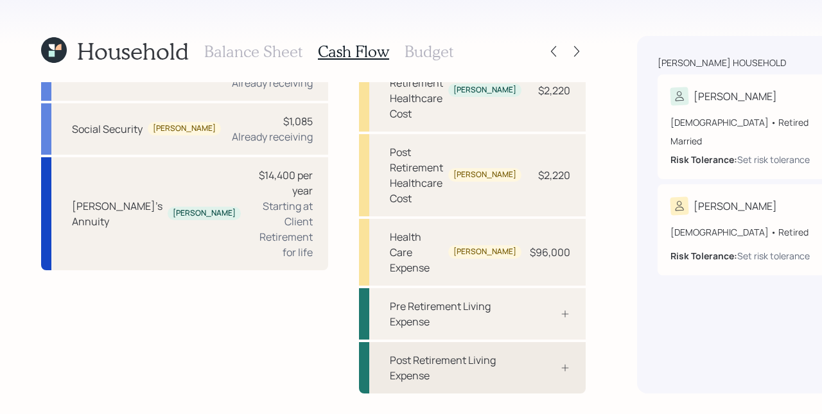
click at [426, 379] on div "Post Retirement Living Expense" at bounding box center [472, 367] width 227 height 51
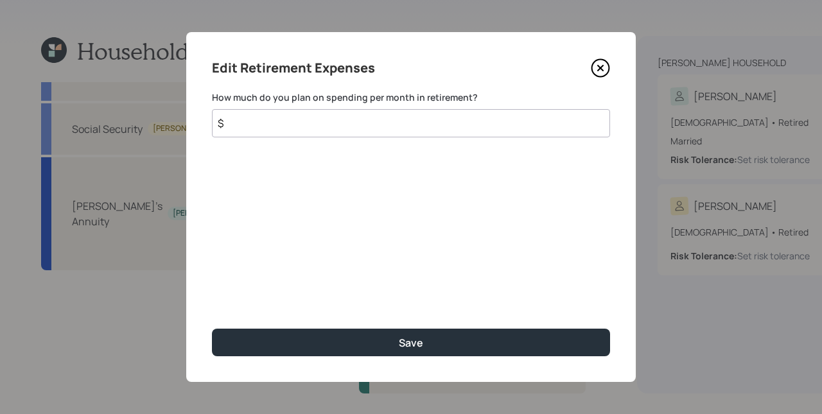
click at [395, 126] on input "$" at bounding box center [411, 123] width 398 height 28
type input "$ 3,000"
click at [212, 329] on button "Save" at bounding box center [411, 343] width 398 height 28
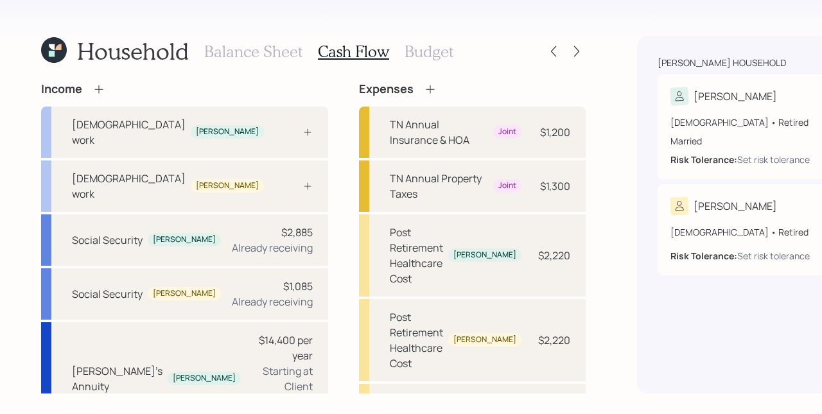
click at [241, 42] on h3 "Balance Sheet" at bounding box center [253, 51] width 98 height 19
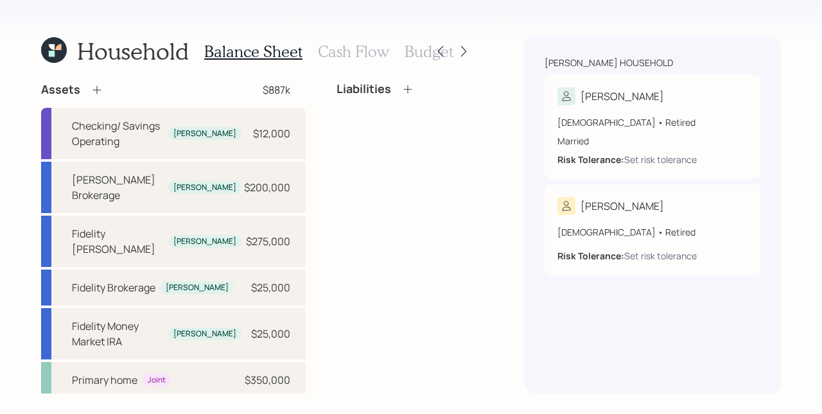
click at [359, 55] on h3 "Cash Flow" at bounding box center [353, 51] width 71 height 19
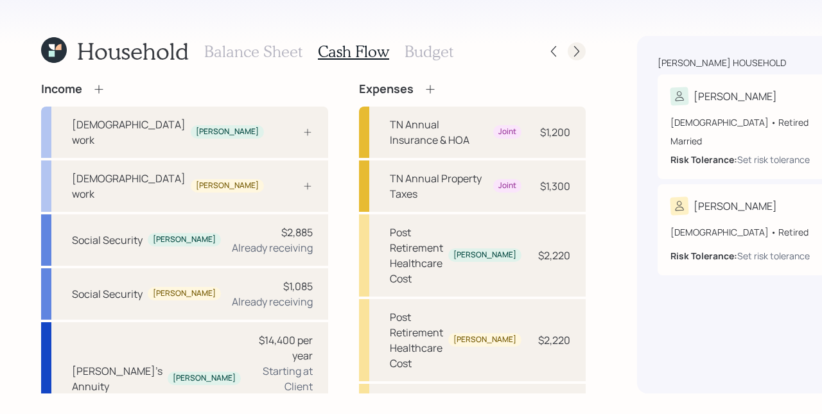
click at [570, 49] on icon at bounding box center [576, 51] width 13 height 13
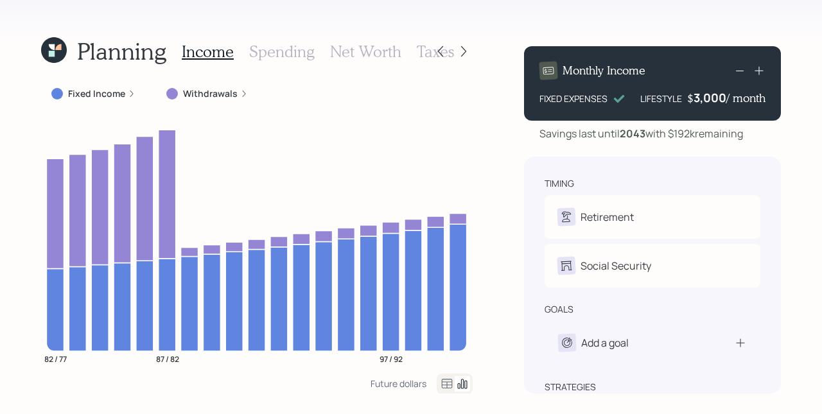
click at [492, 164] on div "Planning Income Spending Net Worth Taxes Fixed Income Withdrawals 82 / 77 87 / …" at bounding box center [411, 207] width 822 height 414
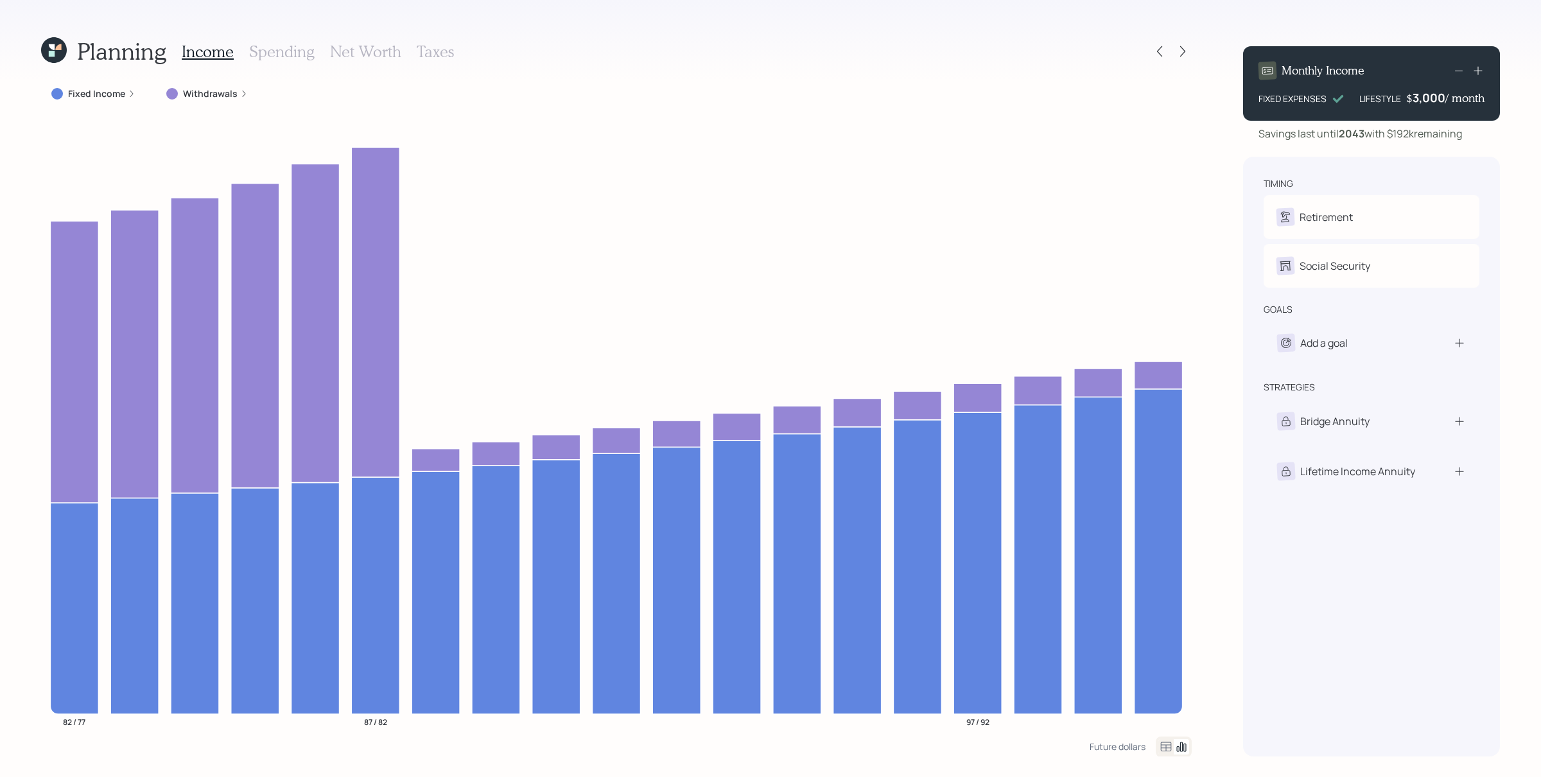
click at [111, 100] on label "Fixed Income" at bounding box center [96, 93] width 57 height 13
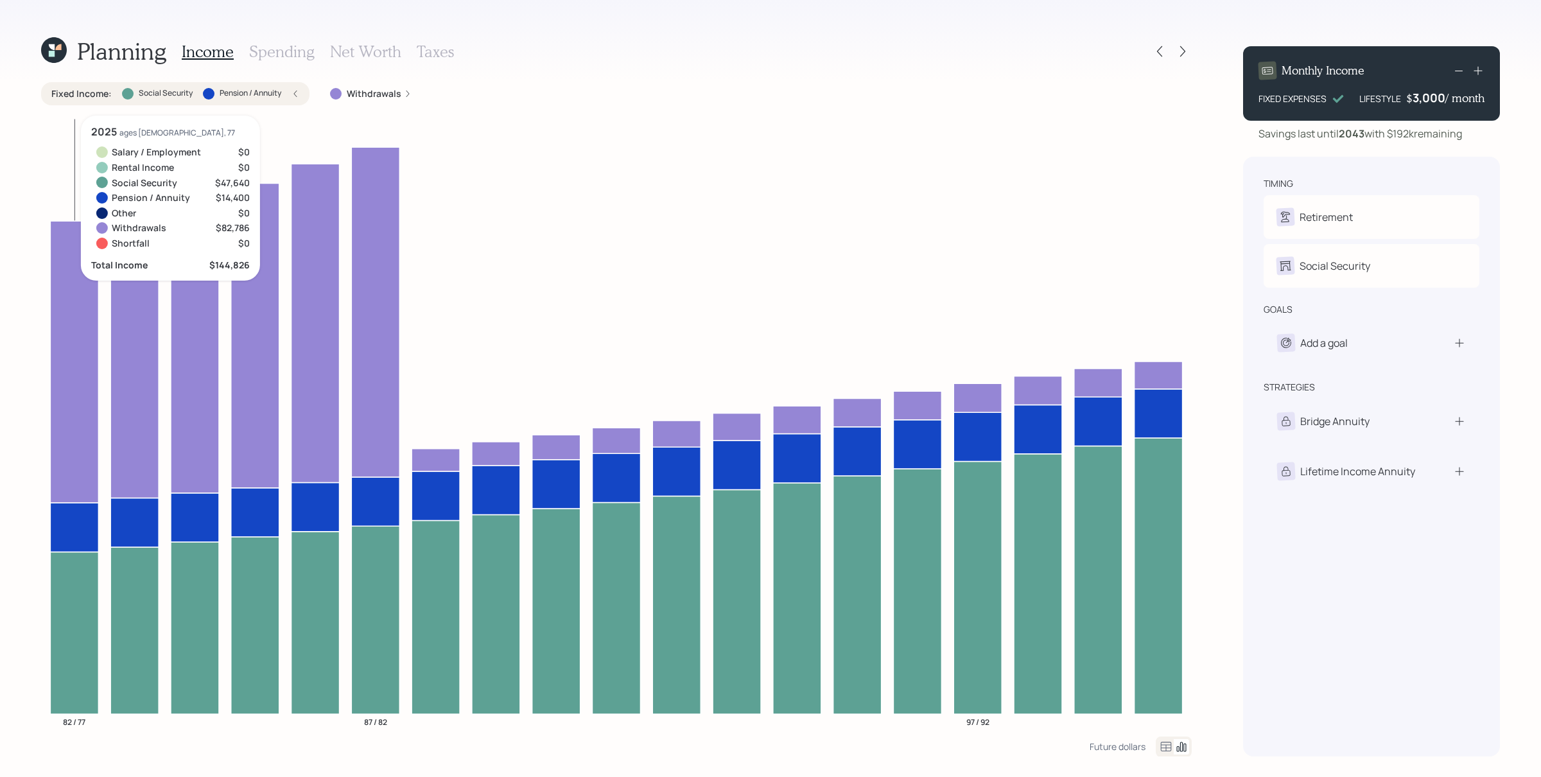
click at [76, 621] on icon at bounding box center [74, 632] width 48 height 162
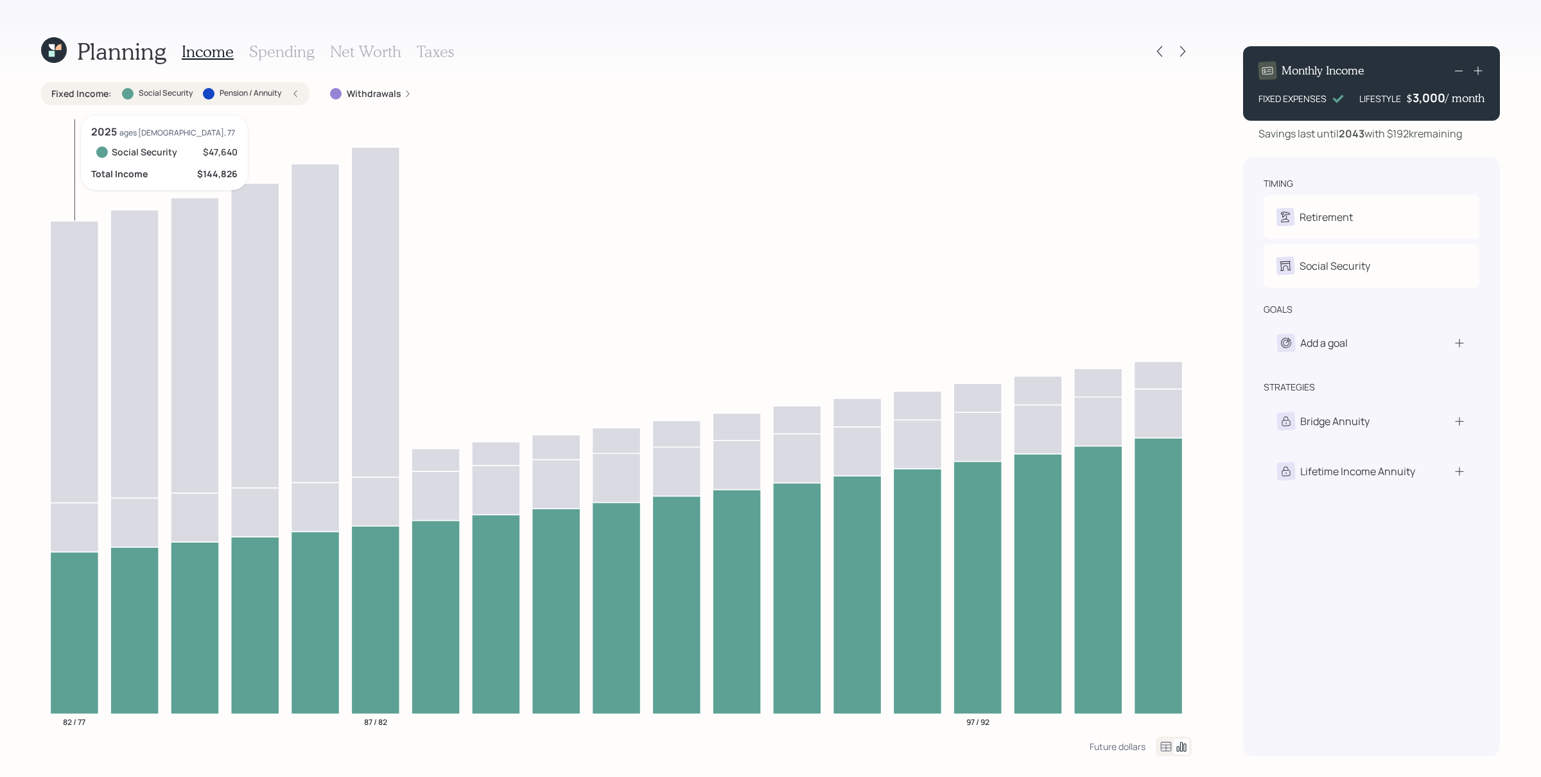
click at [80, 616] on icon at bounding box center [74, 632] width 48 height 162
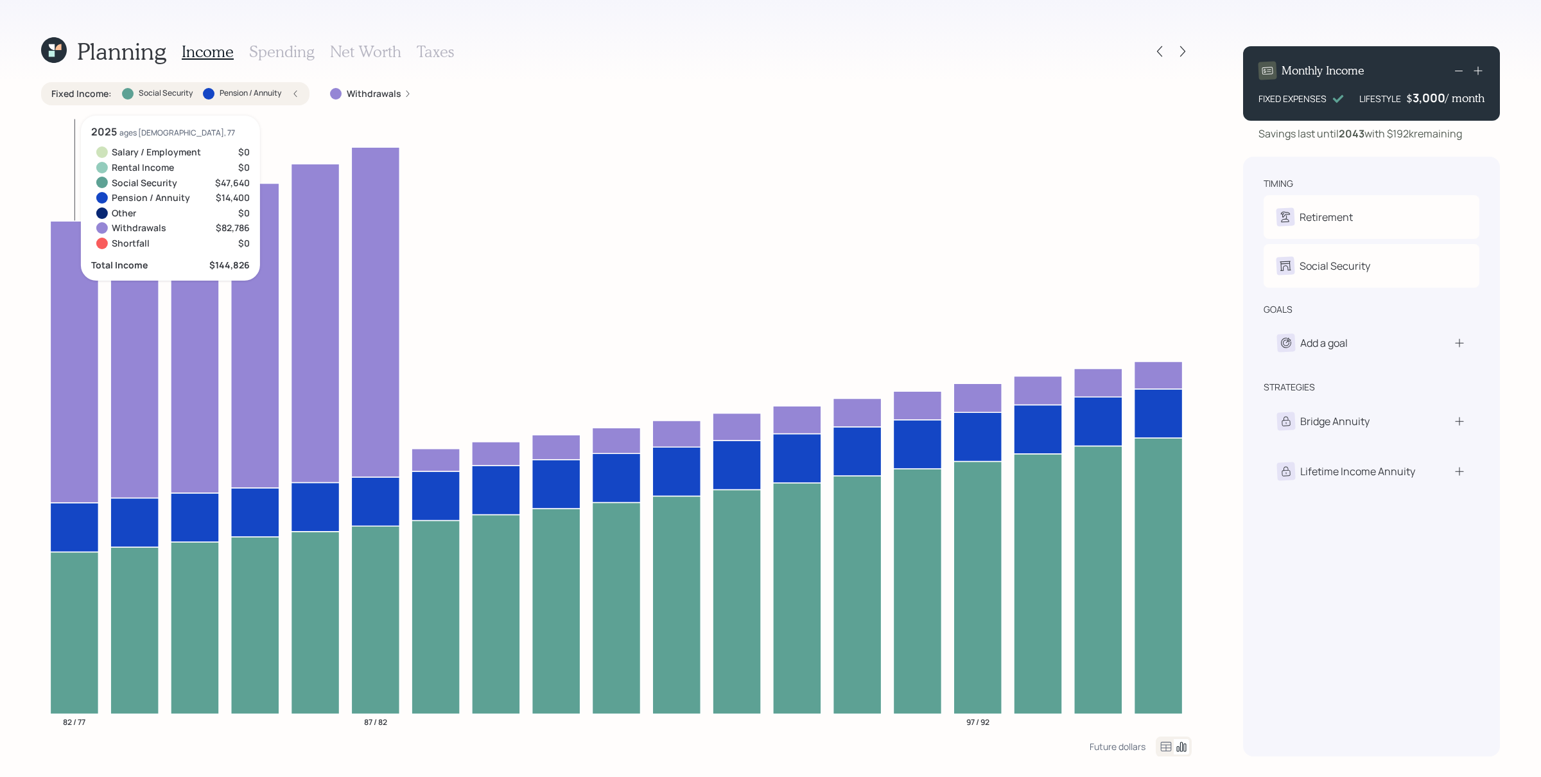
click at [76, 536] on icon at bounding box center [74, 527] width 48 height 49
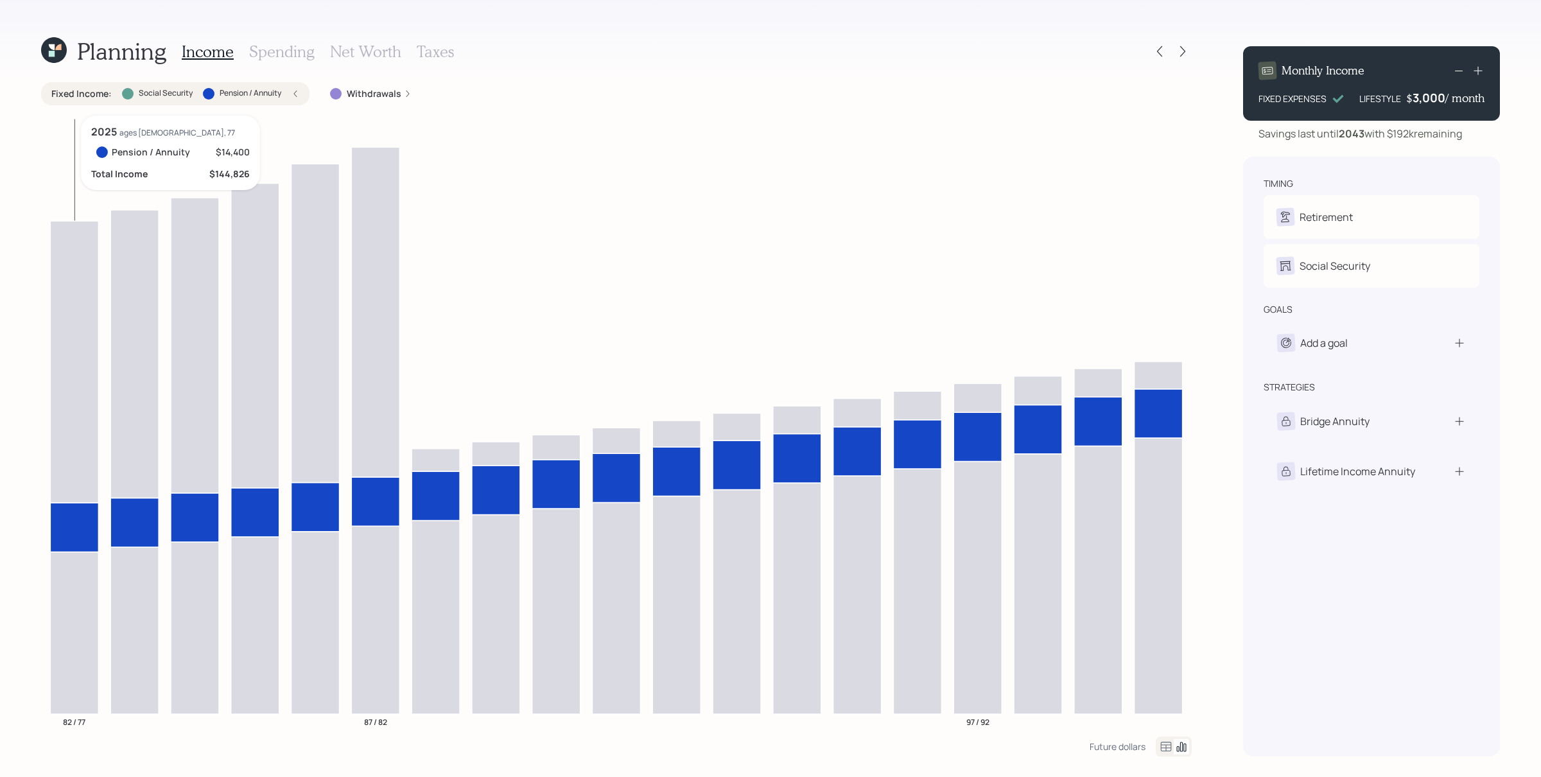
click at [76, 536] on icon at bounding box center [74, 527] width 48 height 49
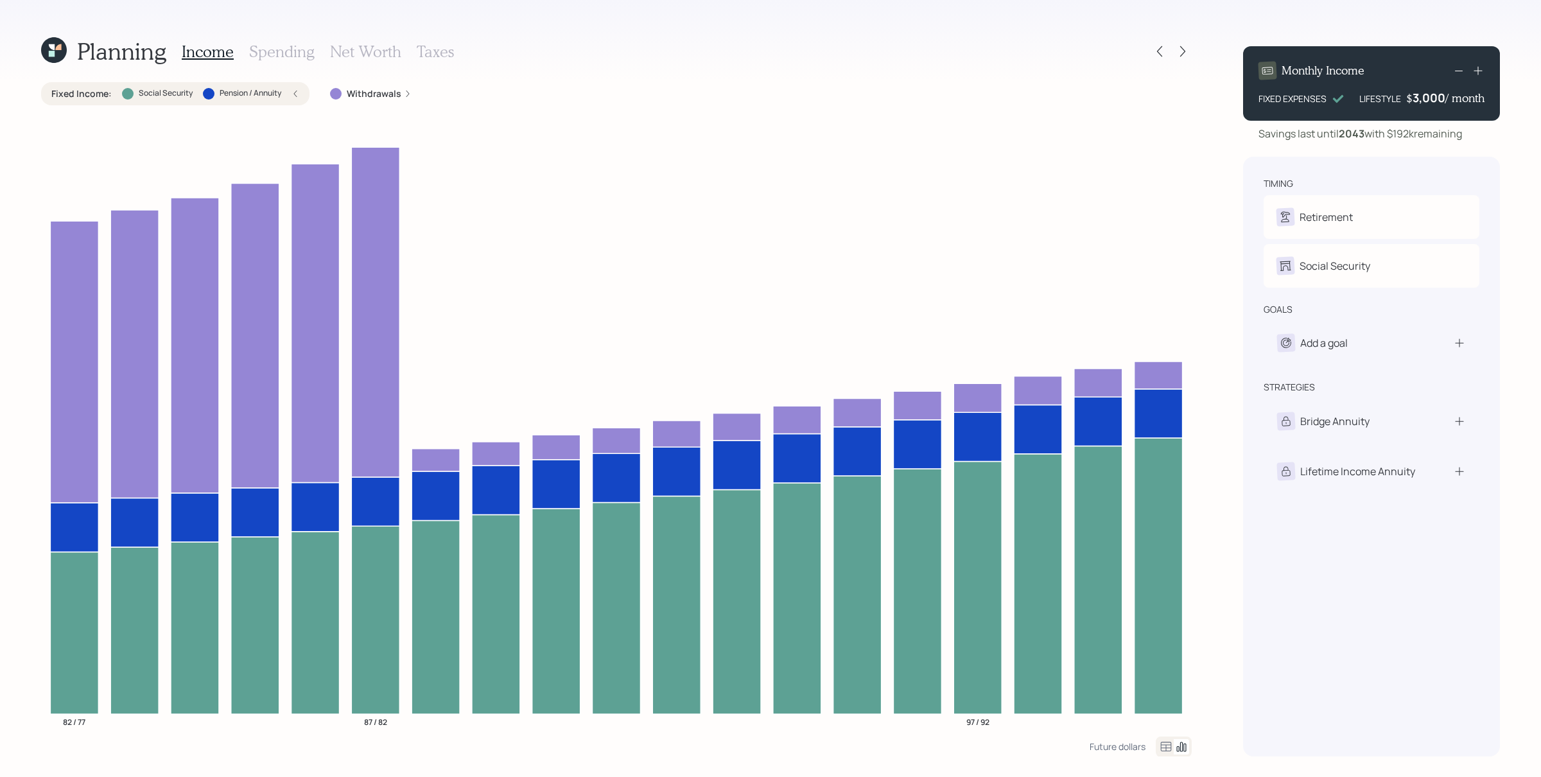
click at [295, 96] on icon at bounding box center [295, 94] width 8 height 8
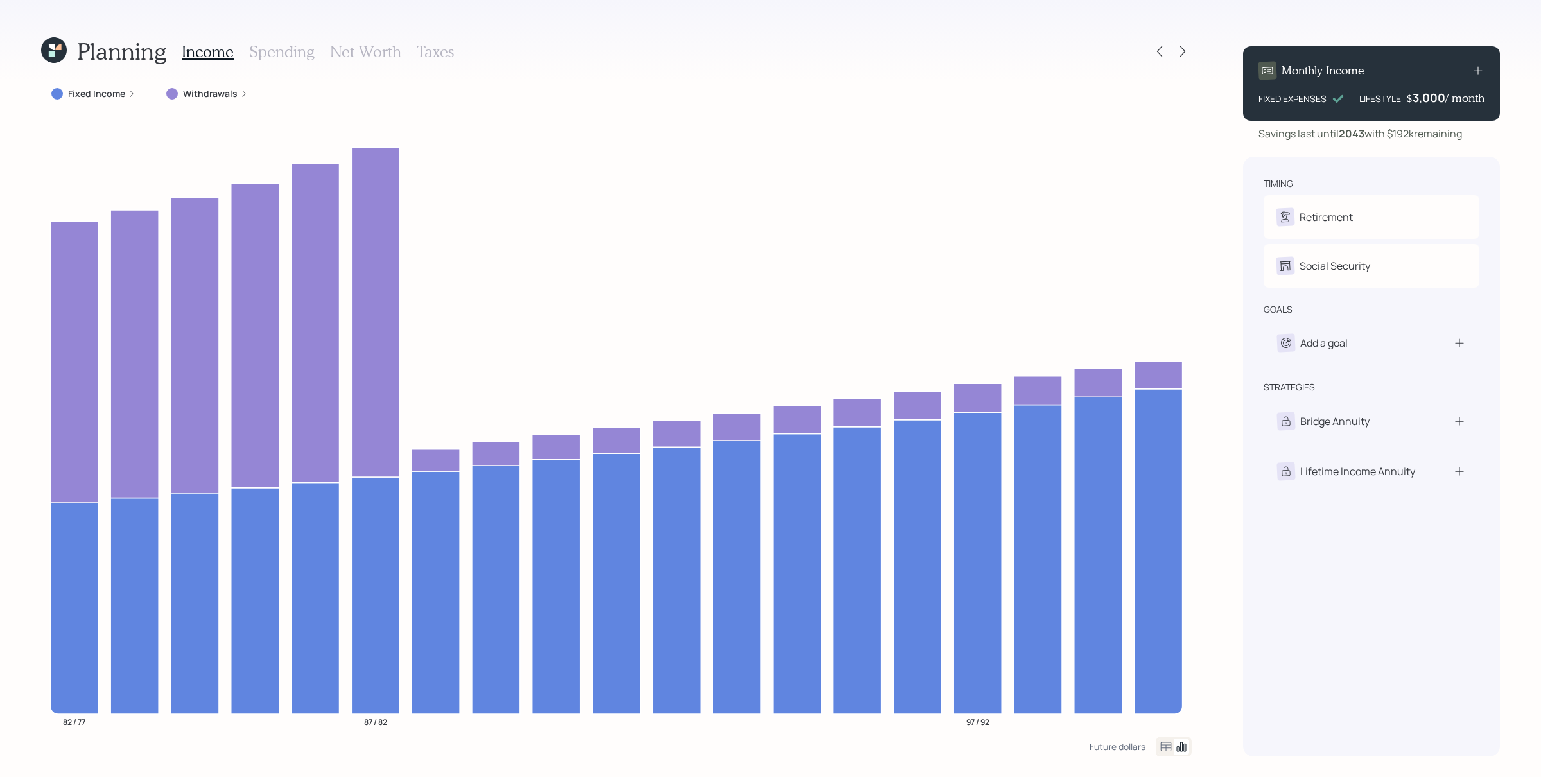
click at [197, 94] on label "Withdrawals" at bounding box center [210, 93] width 55 height 13
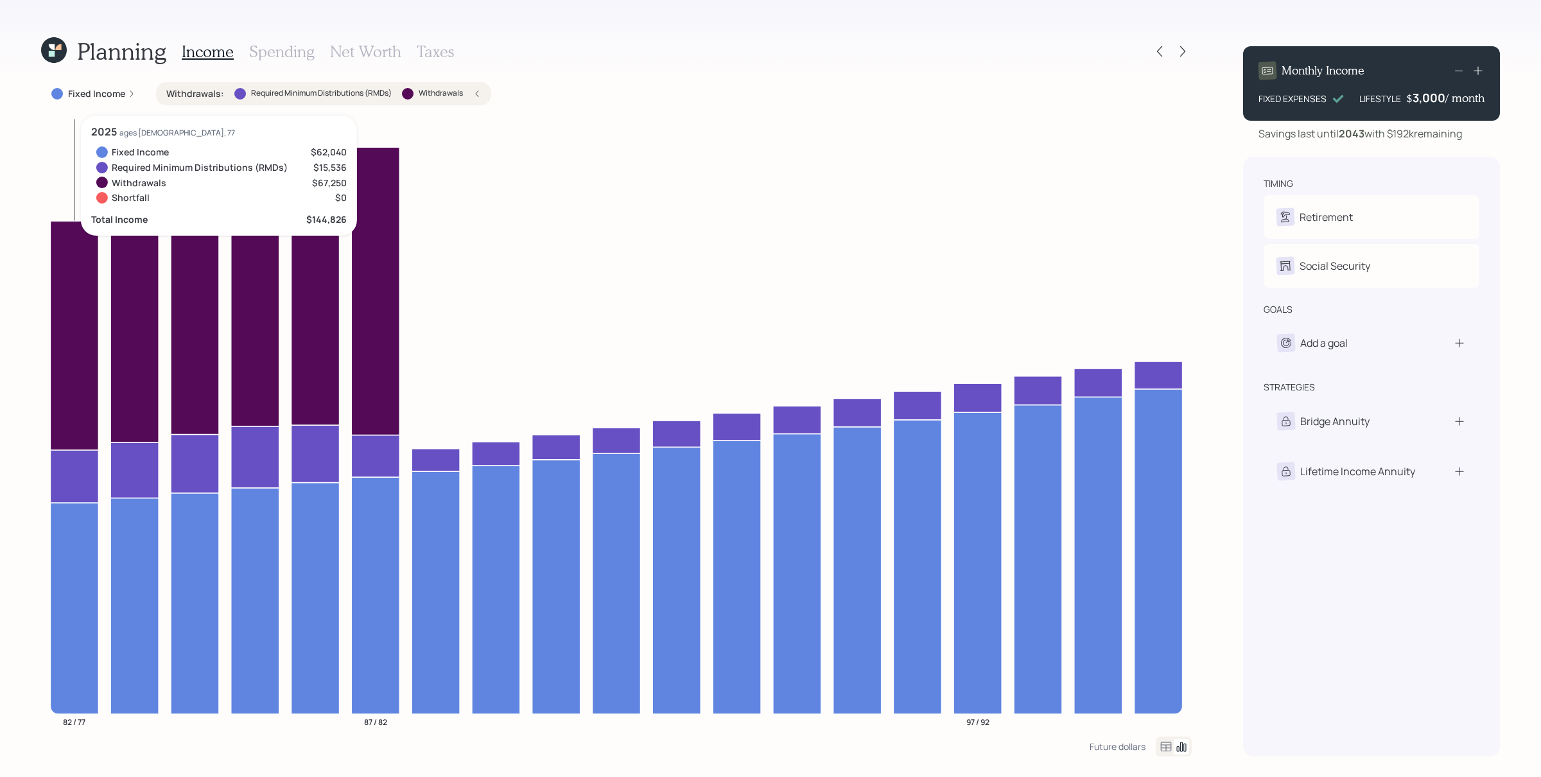
click at [71, 485] on icon at bounding box center [74, 475] width 48 height 53
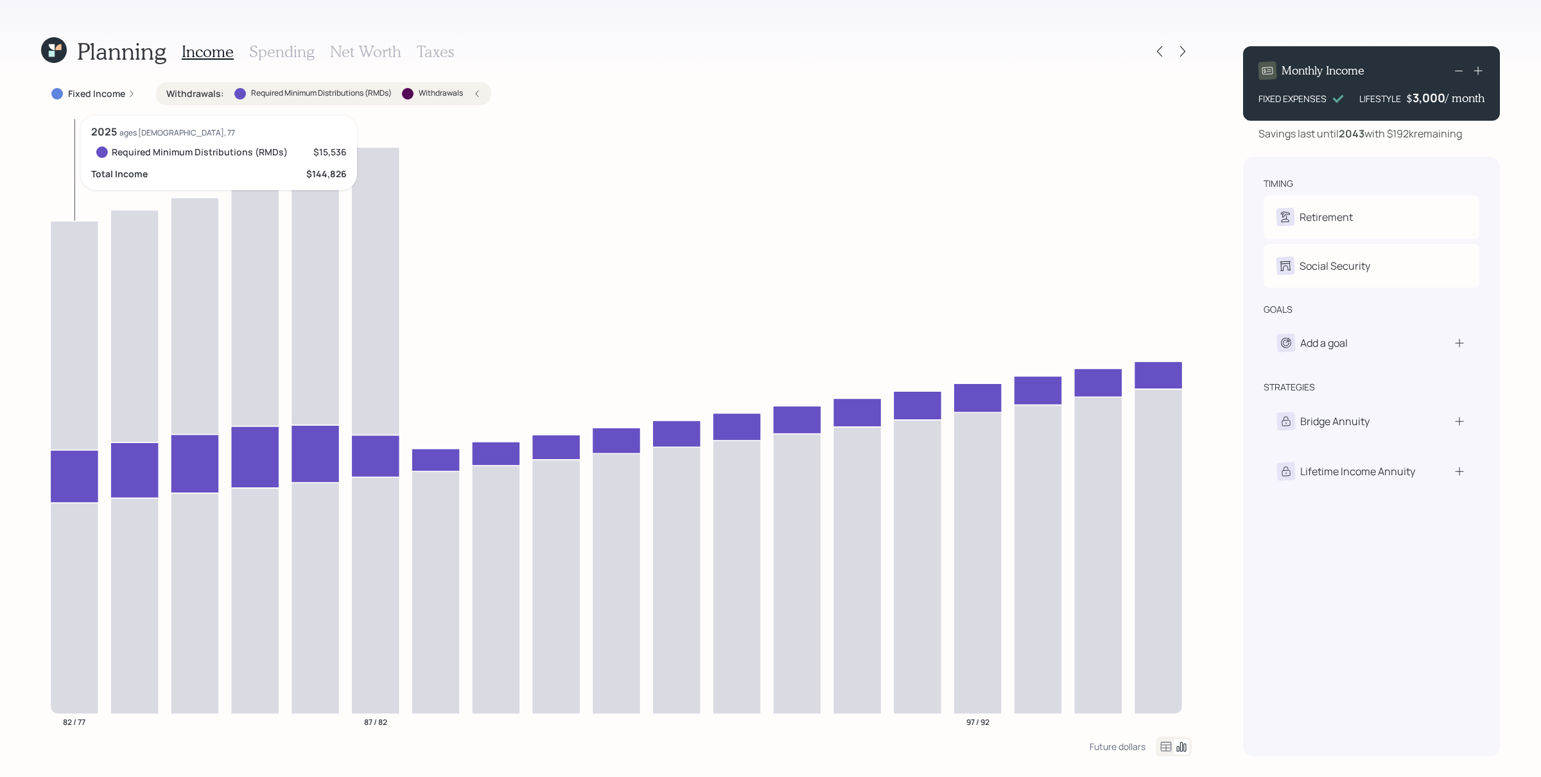
click at [64, 469] on icon at bounding box center [74, 475] width 48 height 53
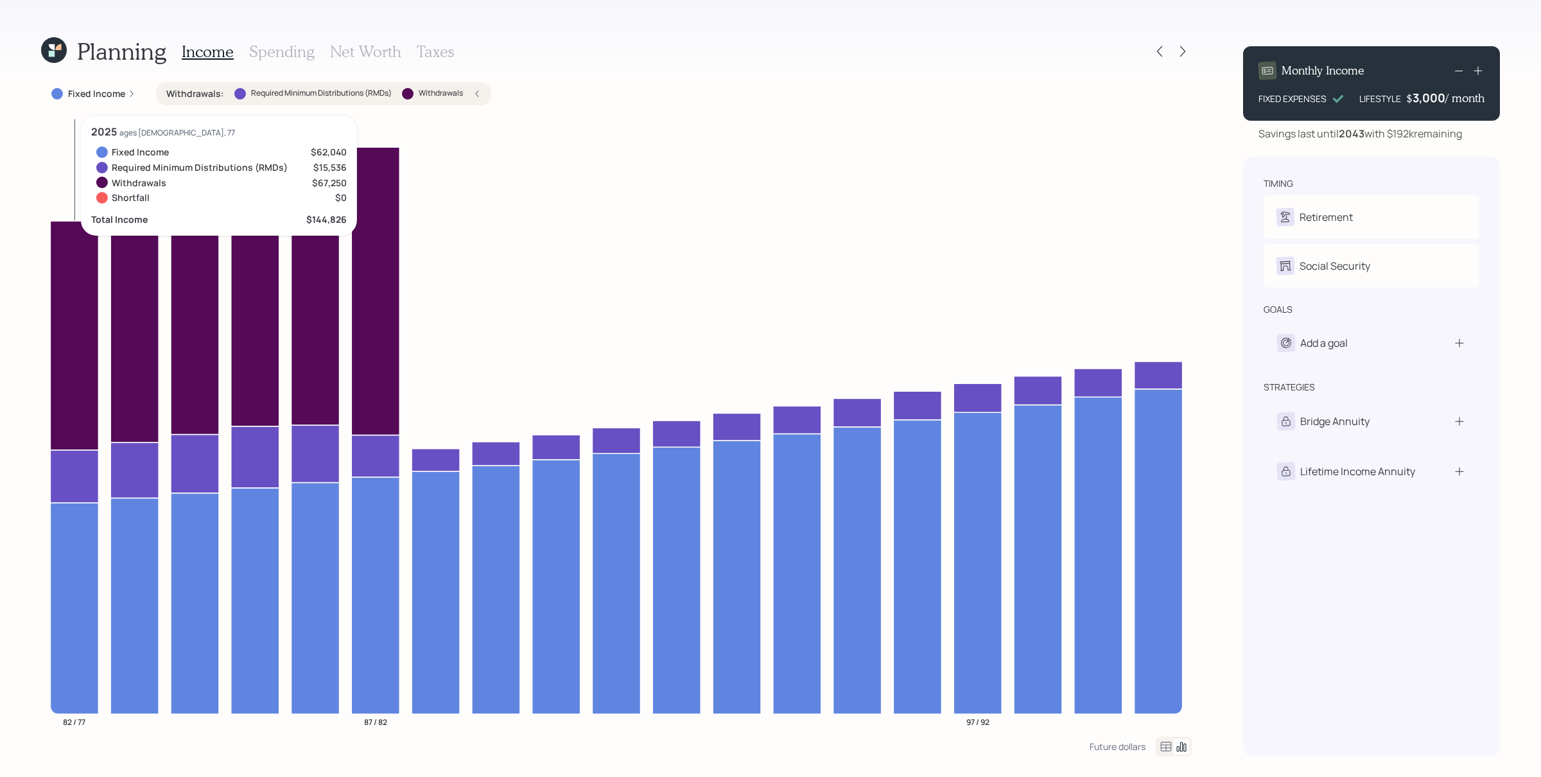
click at [65, 348] on icon at bounding box center [74, 335] width 48 height 229
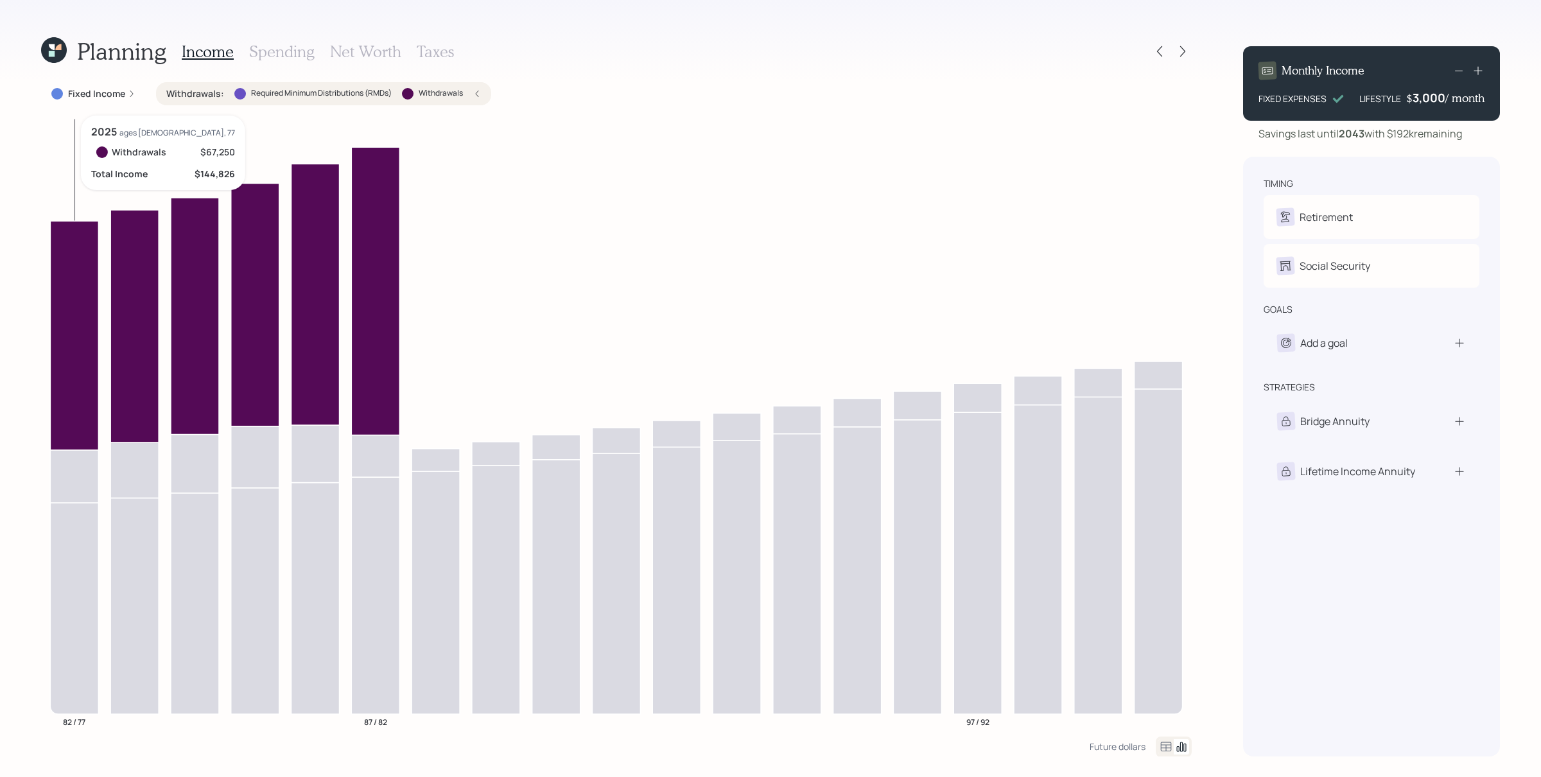
click at [77, 339] on icon at bounding box center [74, 335] width 48 height 229
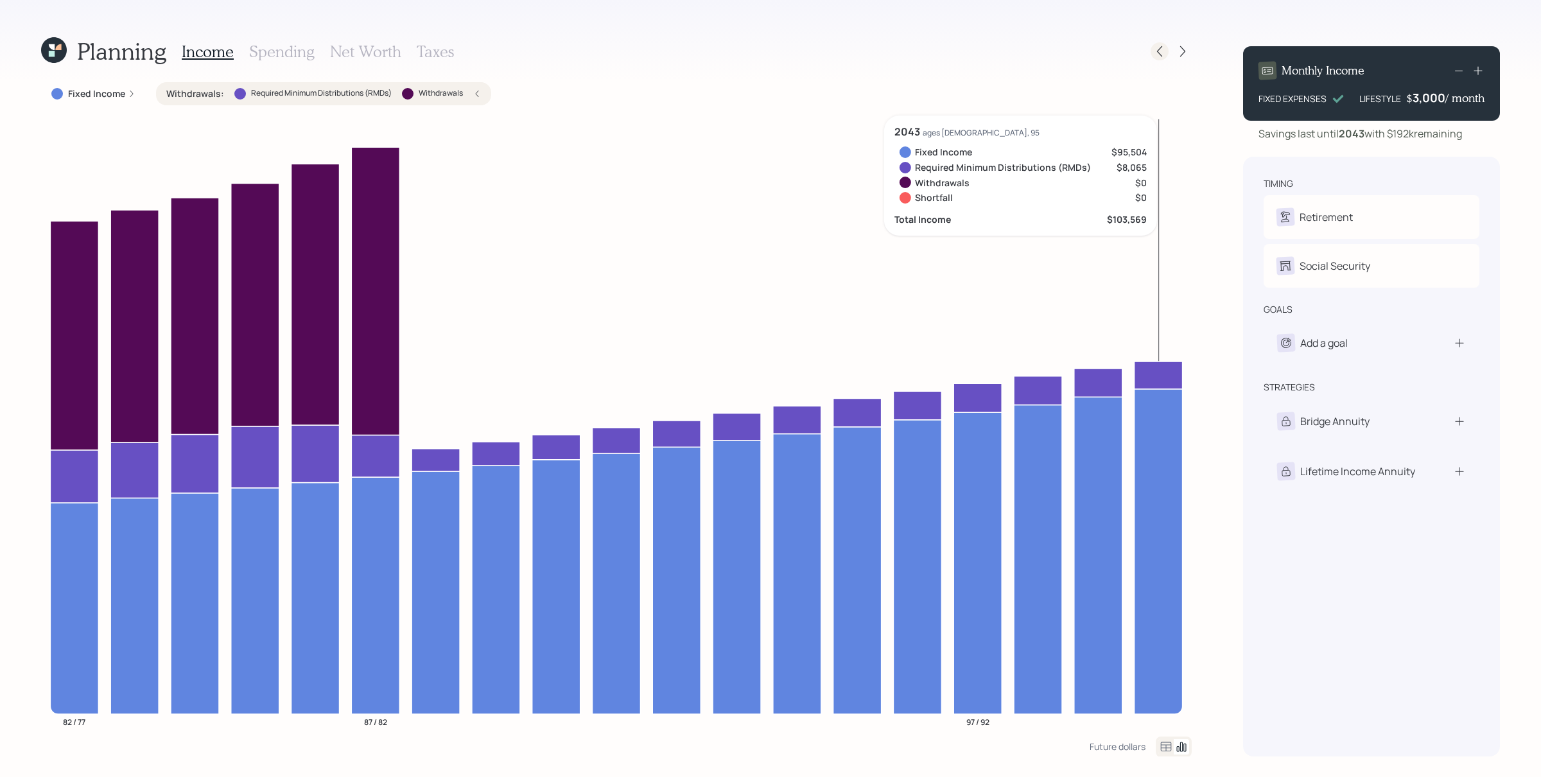
click at [1163, 56] on icon at bounding box center [1159, 51] width 13 height 13
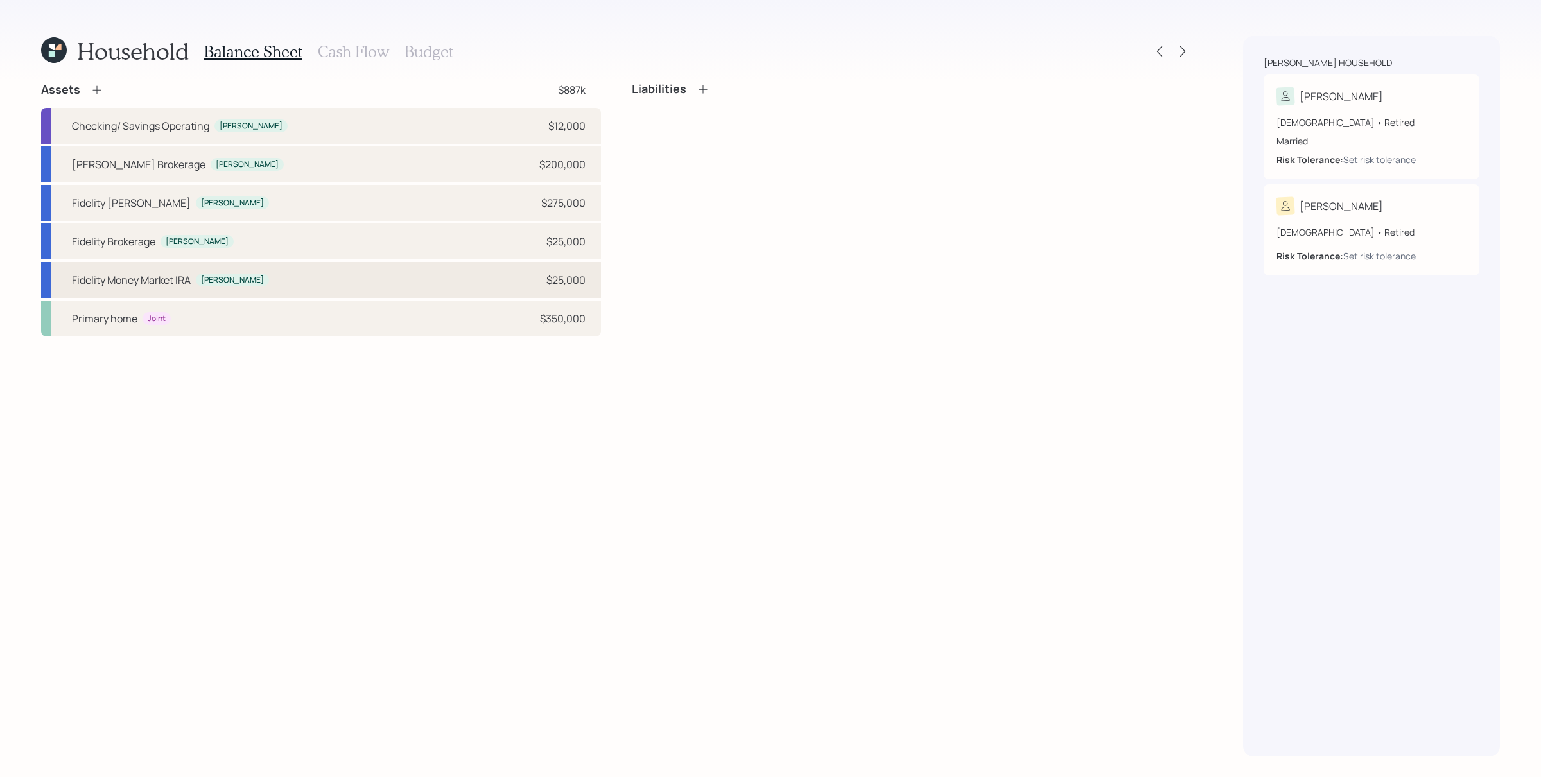
click at [266, 280] on div "Fidelity Money Market [PERSON_NAME] $25,000" at bounding box center [321, 280] width 560 height 36
select select "ira"
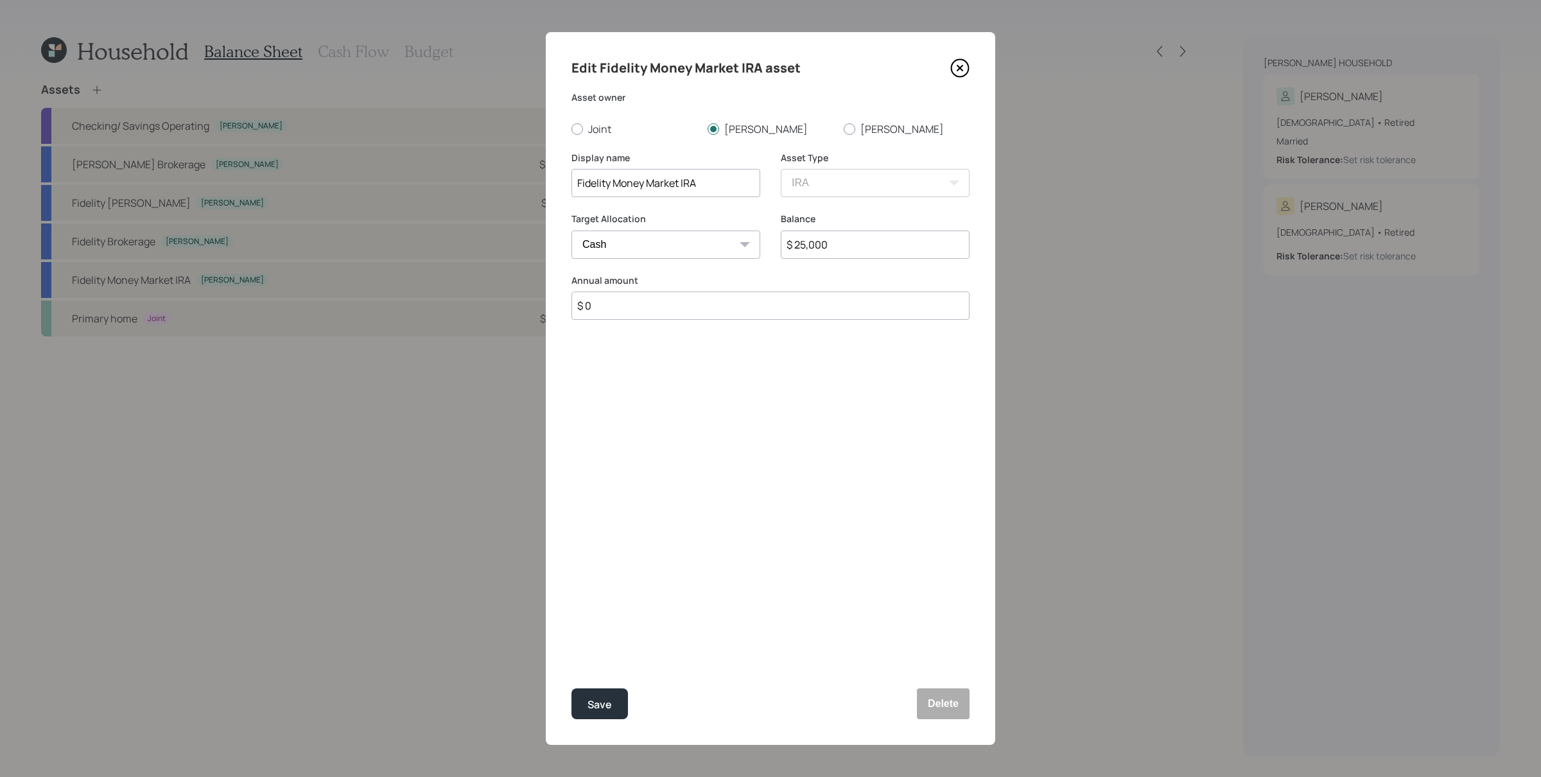
click at [962, 71] on icon at bounding box center [959, 67] width 19 height 19
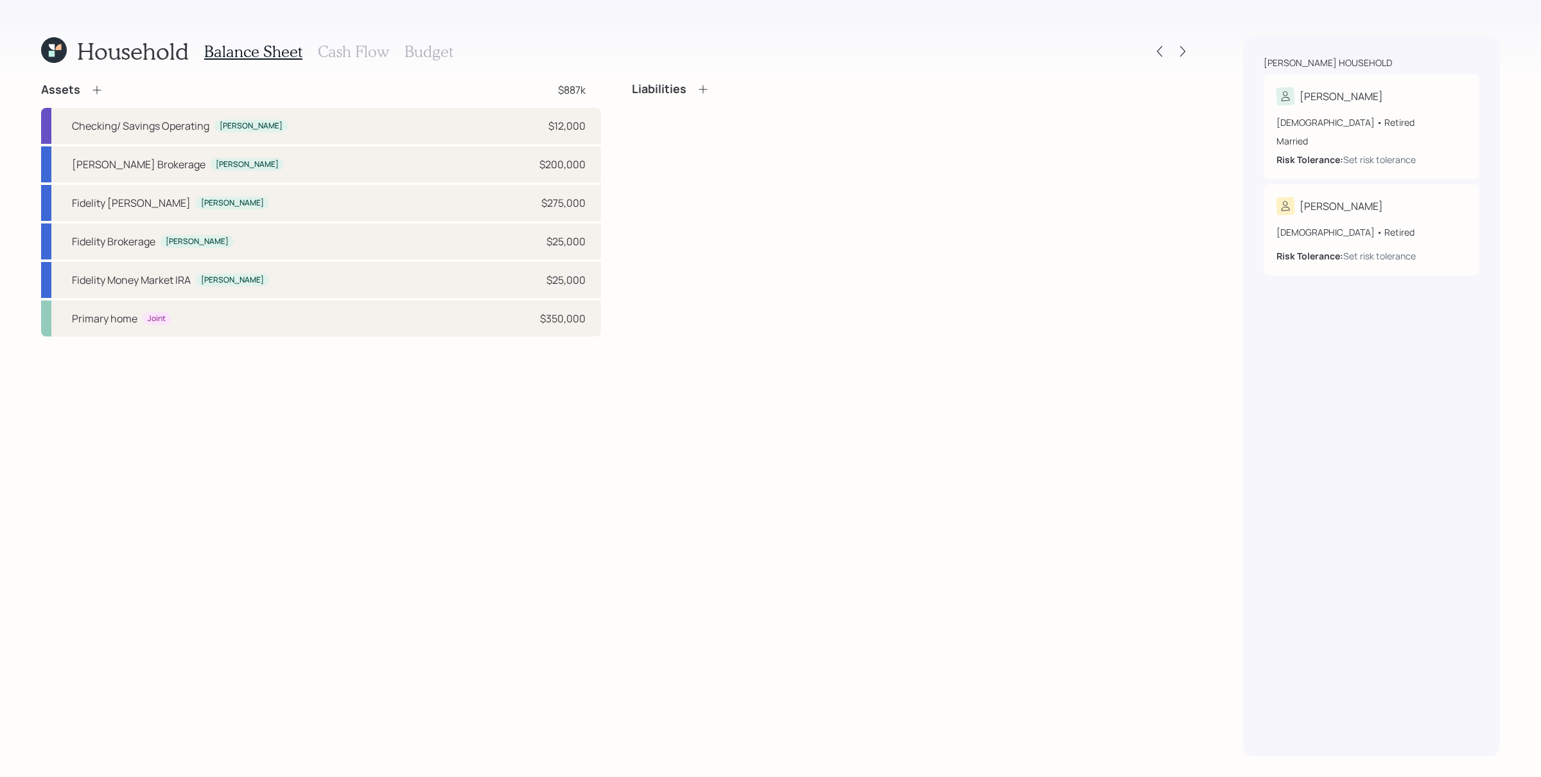
click at [349, 53] on h3 "Cash Flow" at bounding box center [353, 51] width 71 height 19
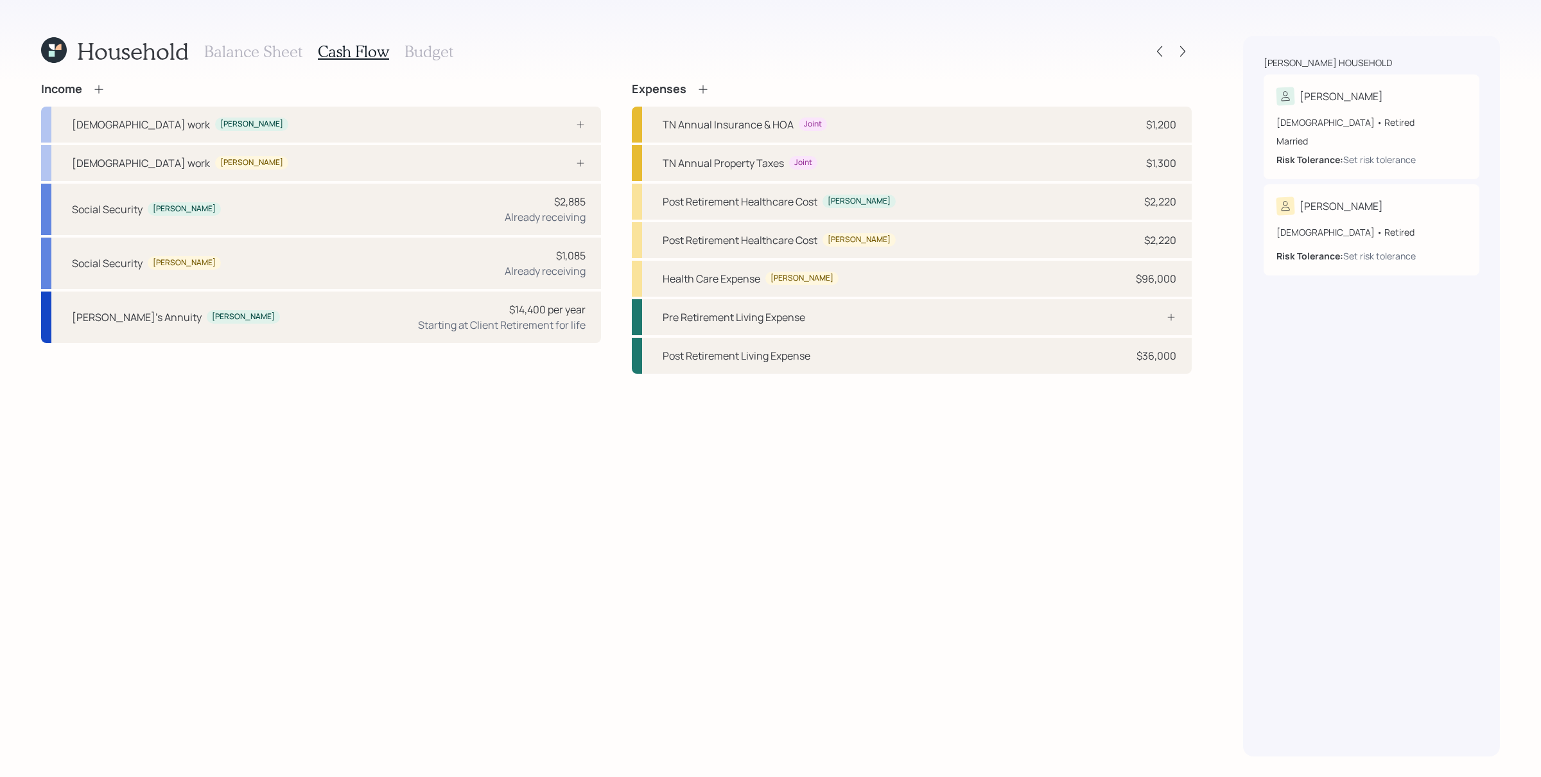
click at [104, 89] on icon at bounding box center [98, 89] width 13 height 13
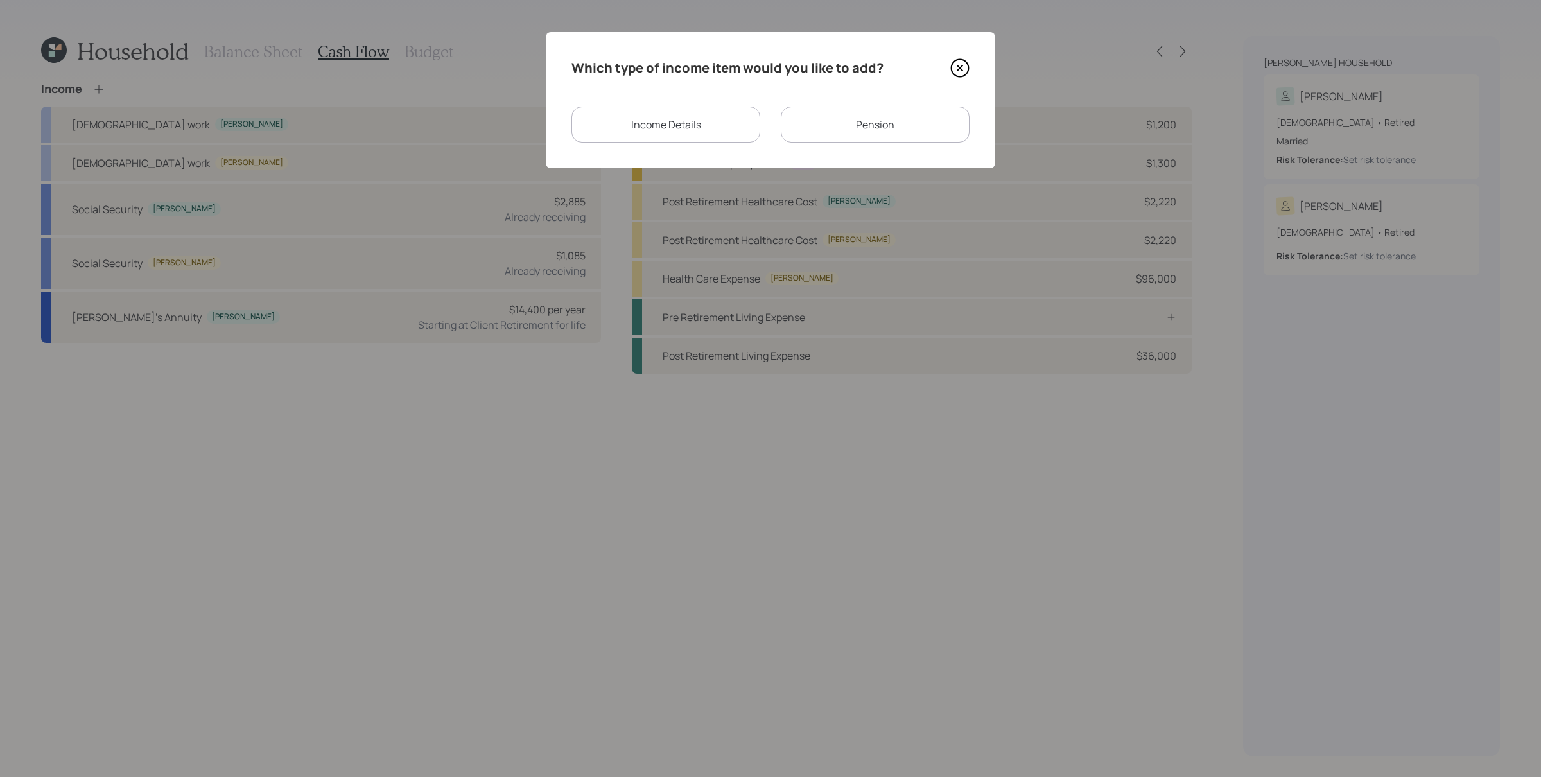
click at [956, 64] on icon at bounding box center [959, 67] width 19 height 19
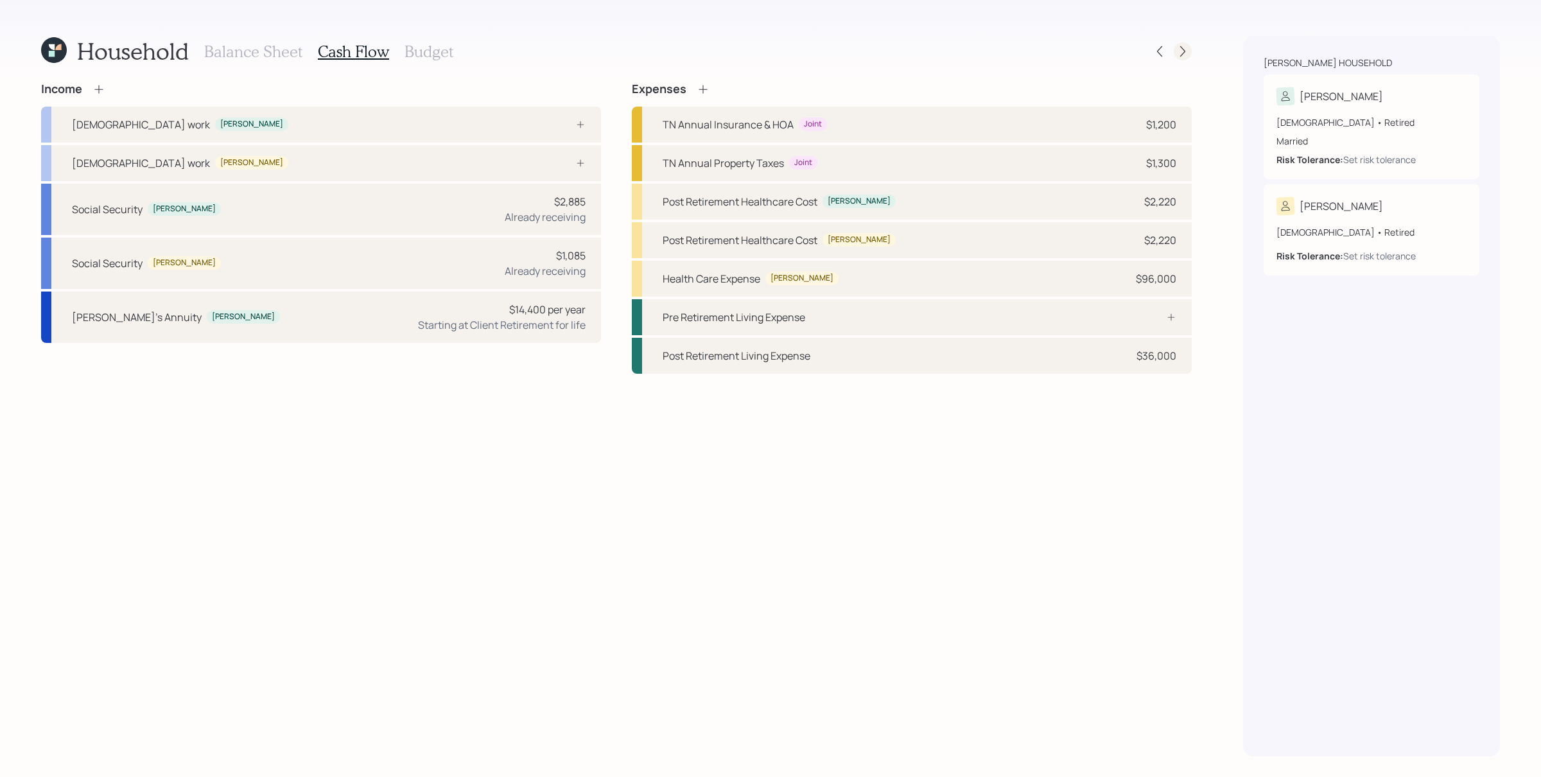
click at [1182, 51] on icon at bounding box center [1182, 51] width 13 height 13
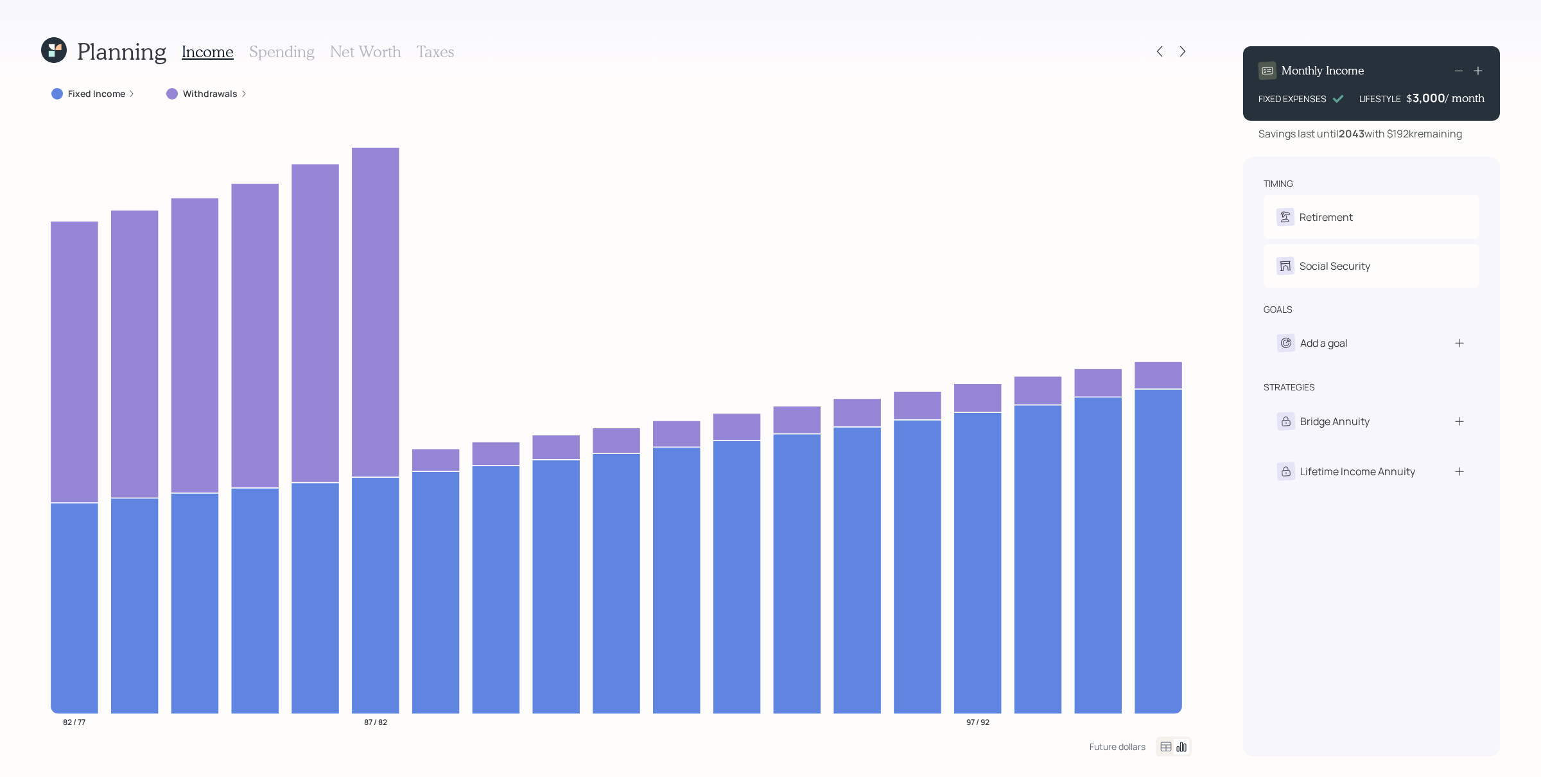
click at [224, 95] on label "Withdrawals" at bounding box center [210, 93] width 55 height 13
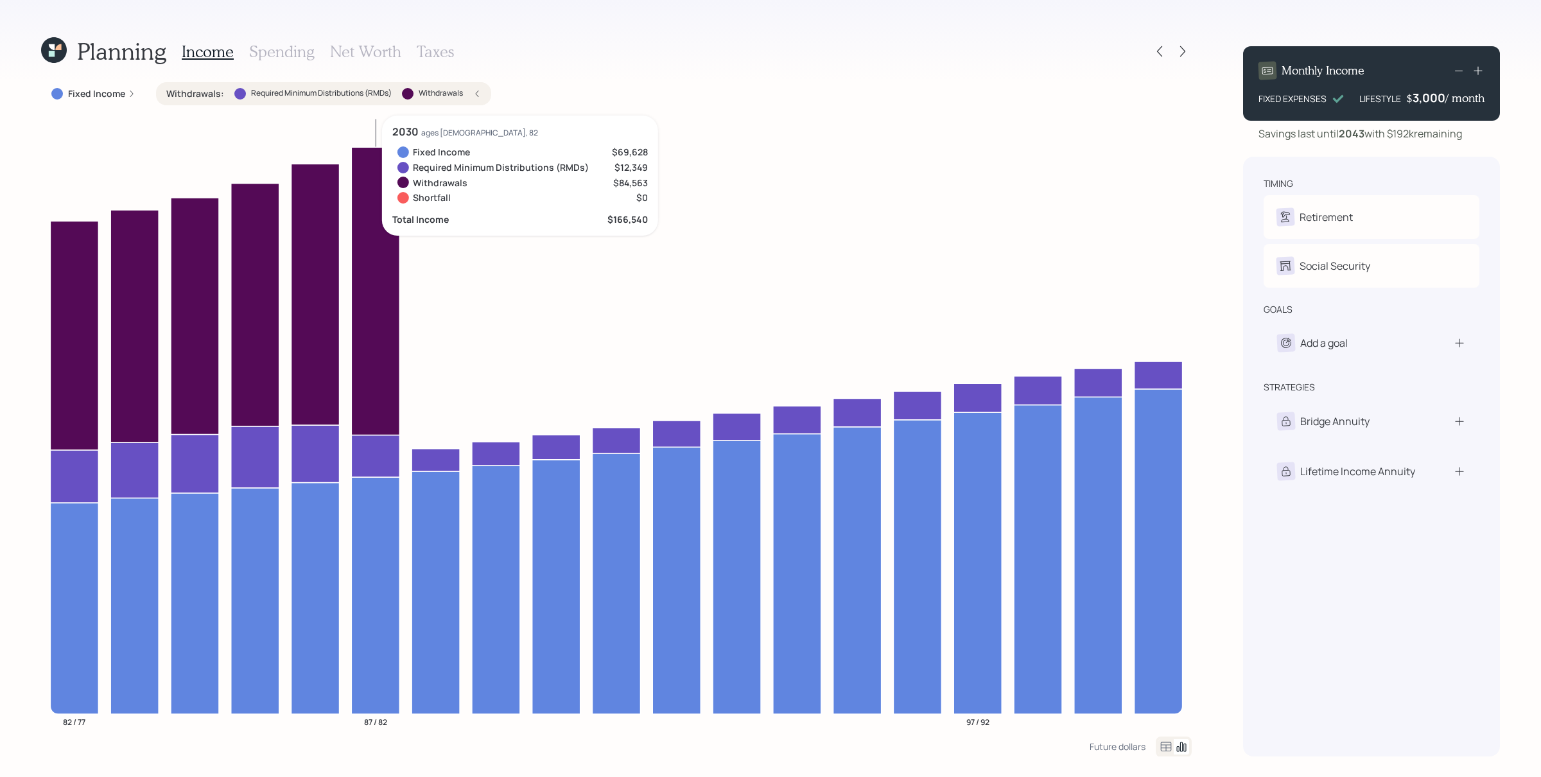
click at [277, 51] on h3 "Spending" at bounding box center [281, 51] width 65 height 19
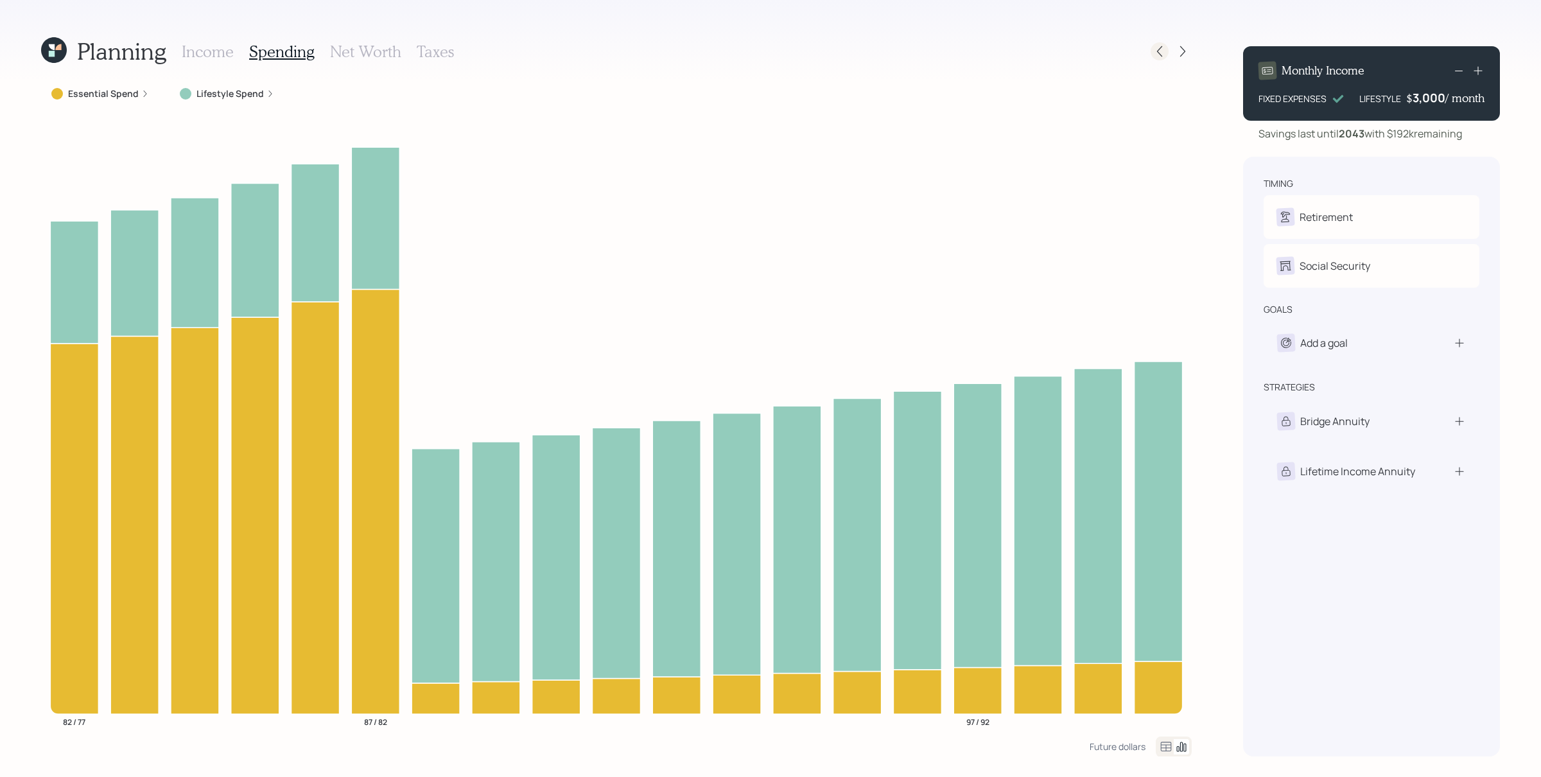
click at [1157, 53] on icon at bounding box center [1159, 51] width 13 height 13
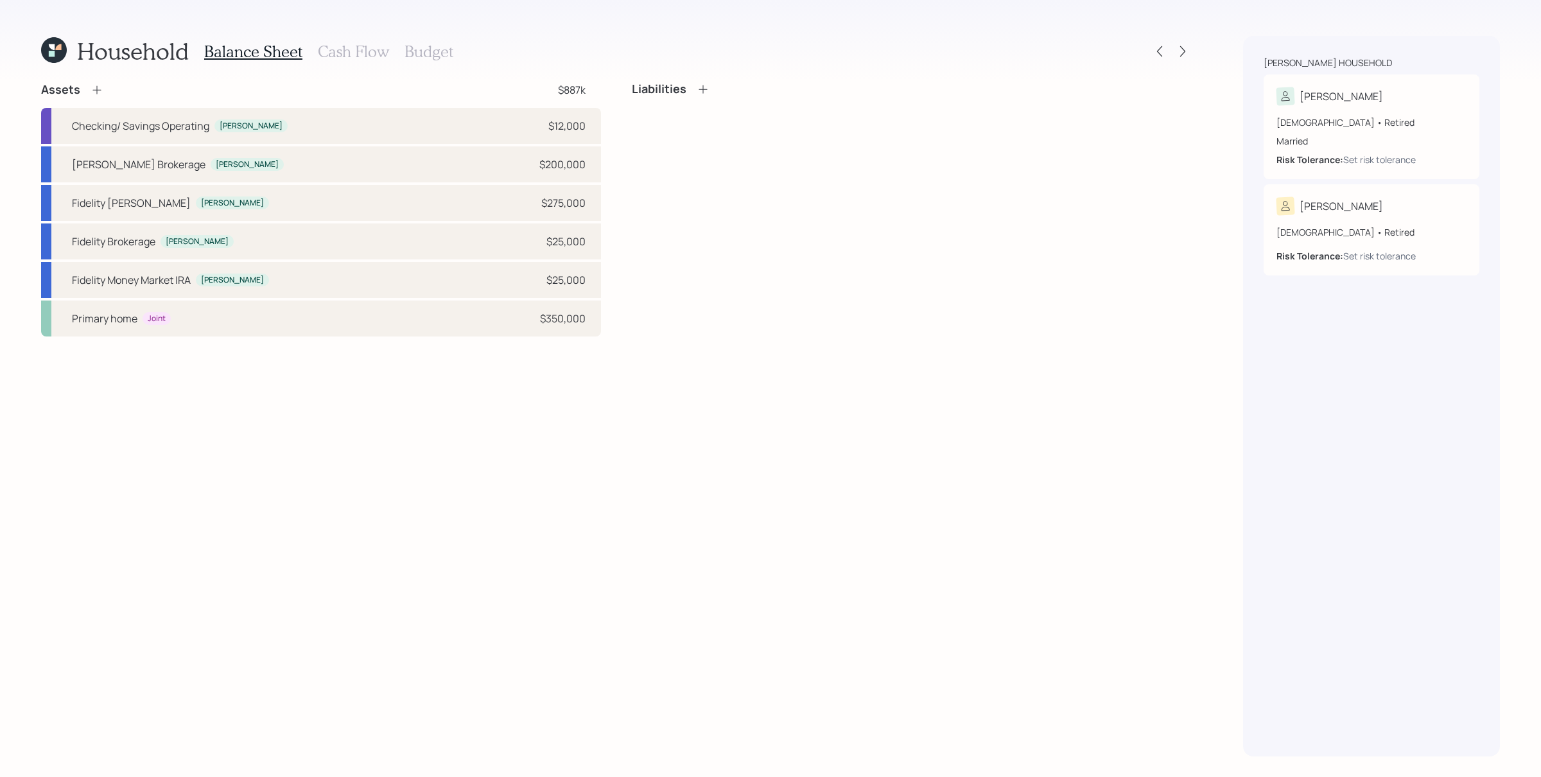
click at [356, 56] on h3 "Cash Flow" at bounding box center [353, 51] width 71 height 19
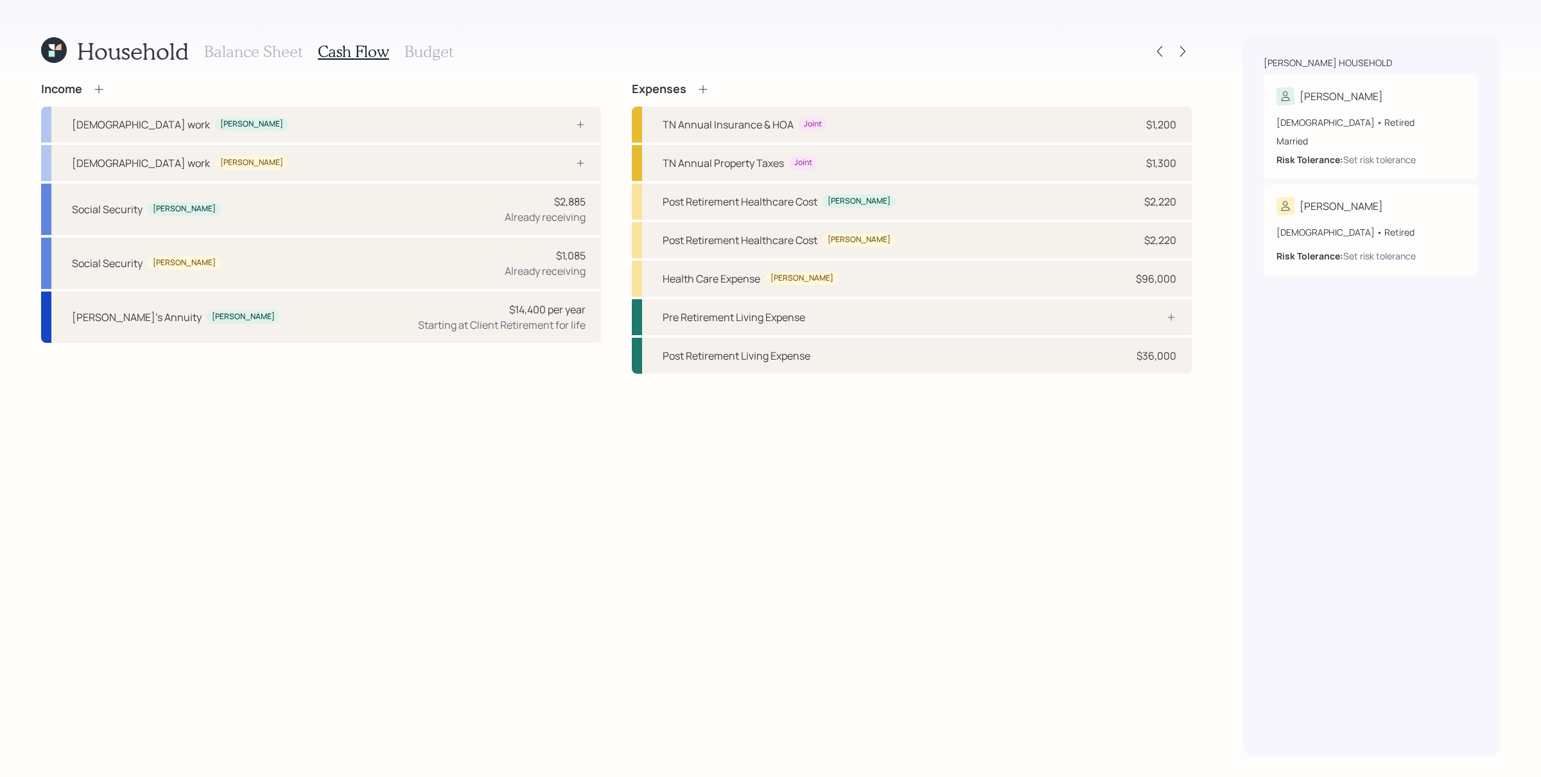
click at [94, 92] on icon at bounding box center [98, 89] width 13 height 13
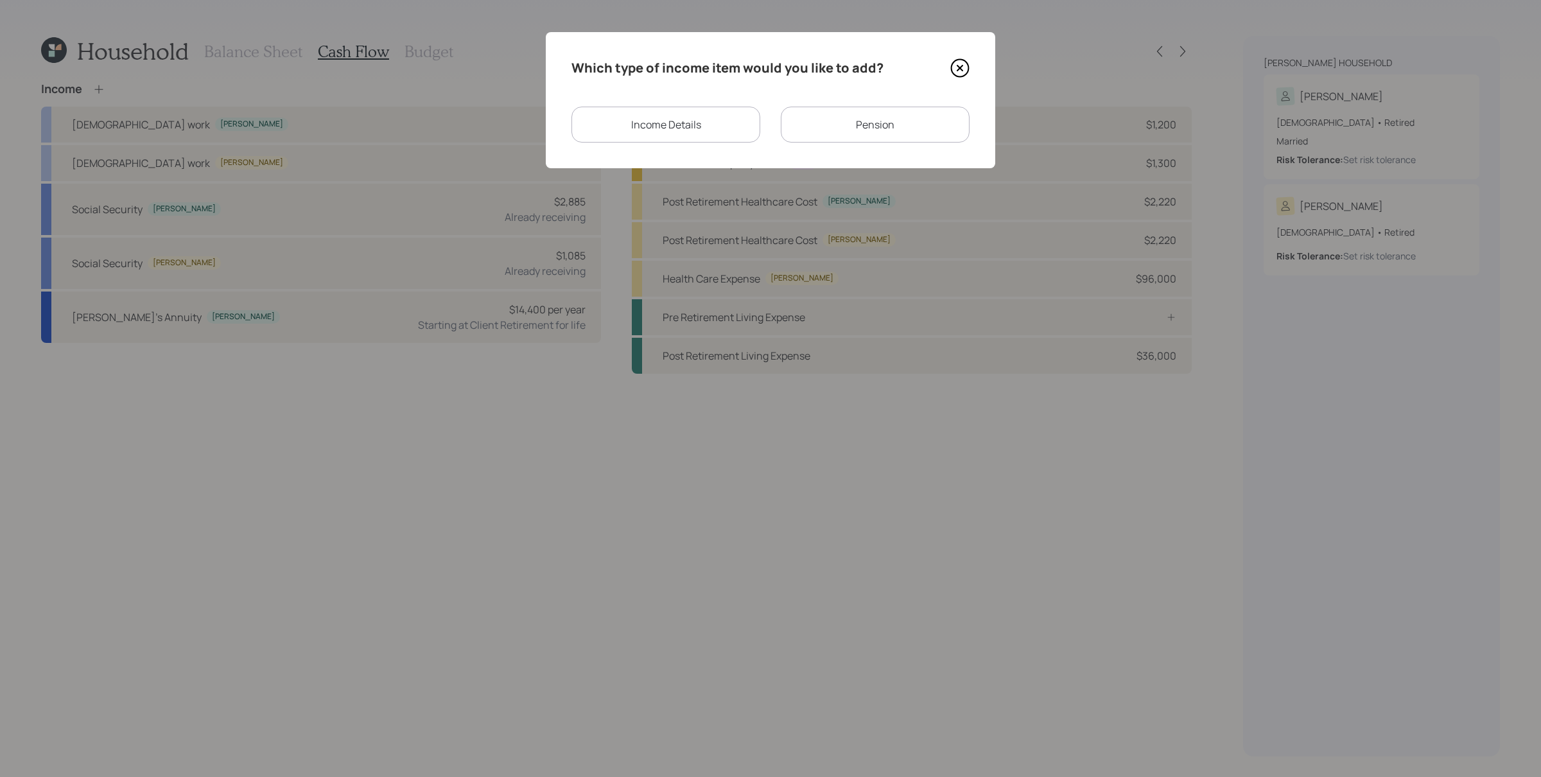
click at [708, 128] on div "Income Details" at bounding box center [665, 125] width 189 height 36
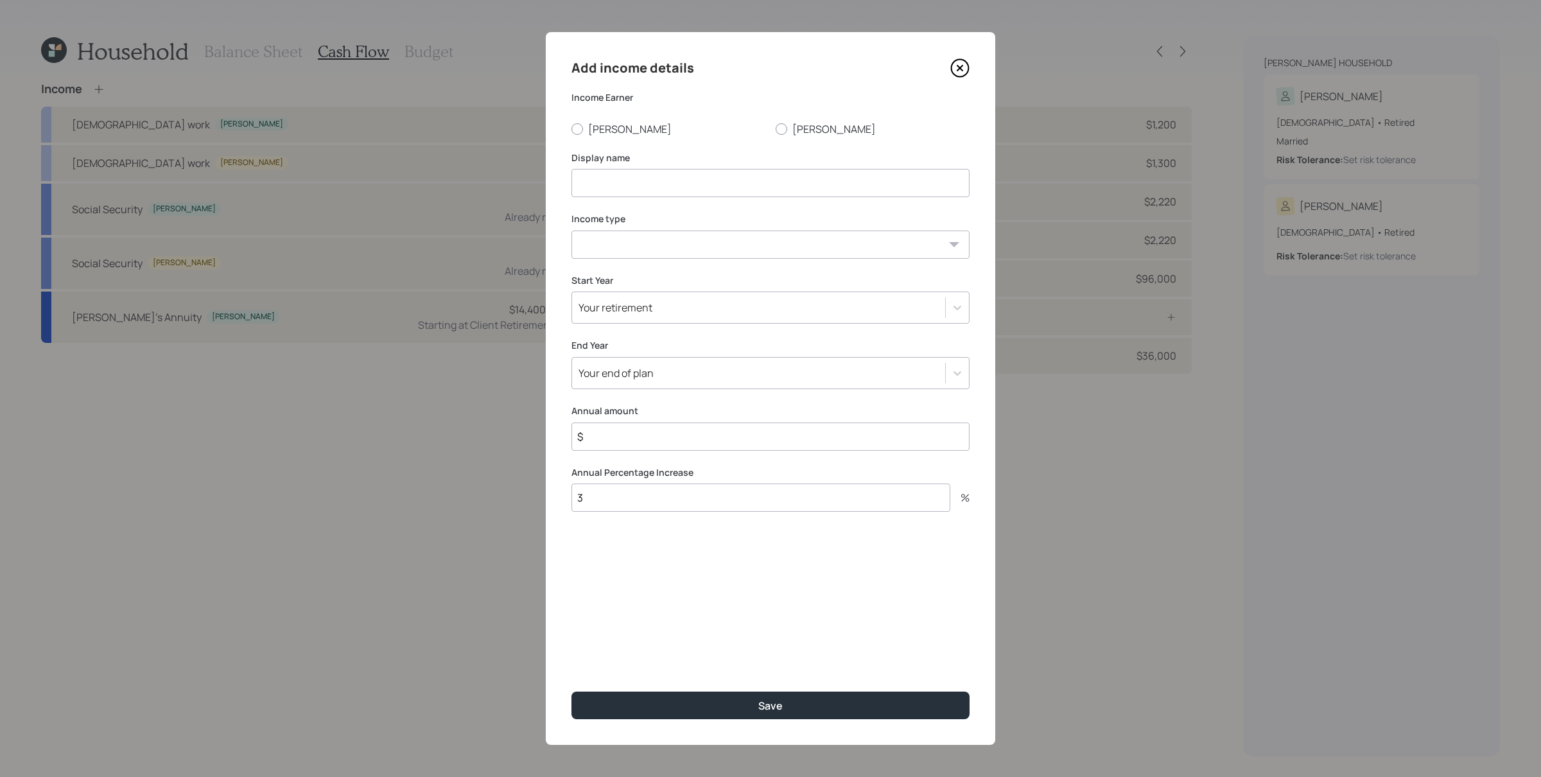
click at [569, 123] on div "Add income details Income Earner [PERSON_NAME] Display name Income type [DEMOGR…" at bounding box center [770, 388] width 449 height 713
click at [591, 129] on label "[PERSON_NAME]" at bounding box center [668, 129] width 194 height 14
click at [571, 129] on input "[PERSON_NAME]" at bounding box center [571, 128] width 1 height 1
radio input "true"
click at [622, 184] on input at bounding box center [770, 183] width 398 height 28
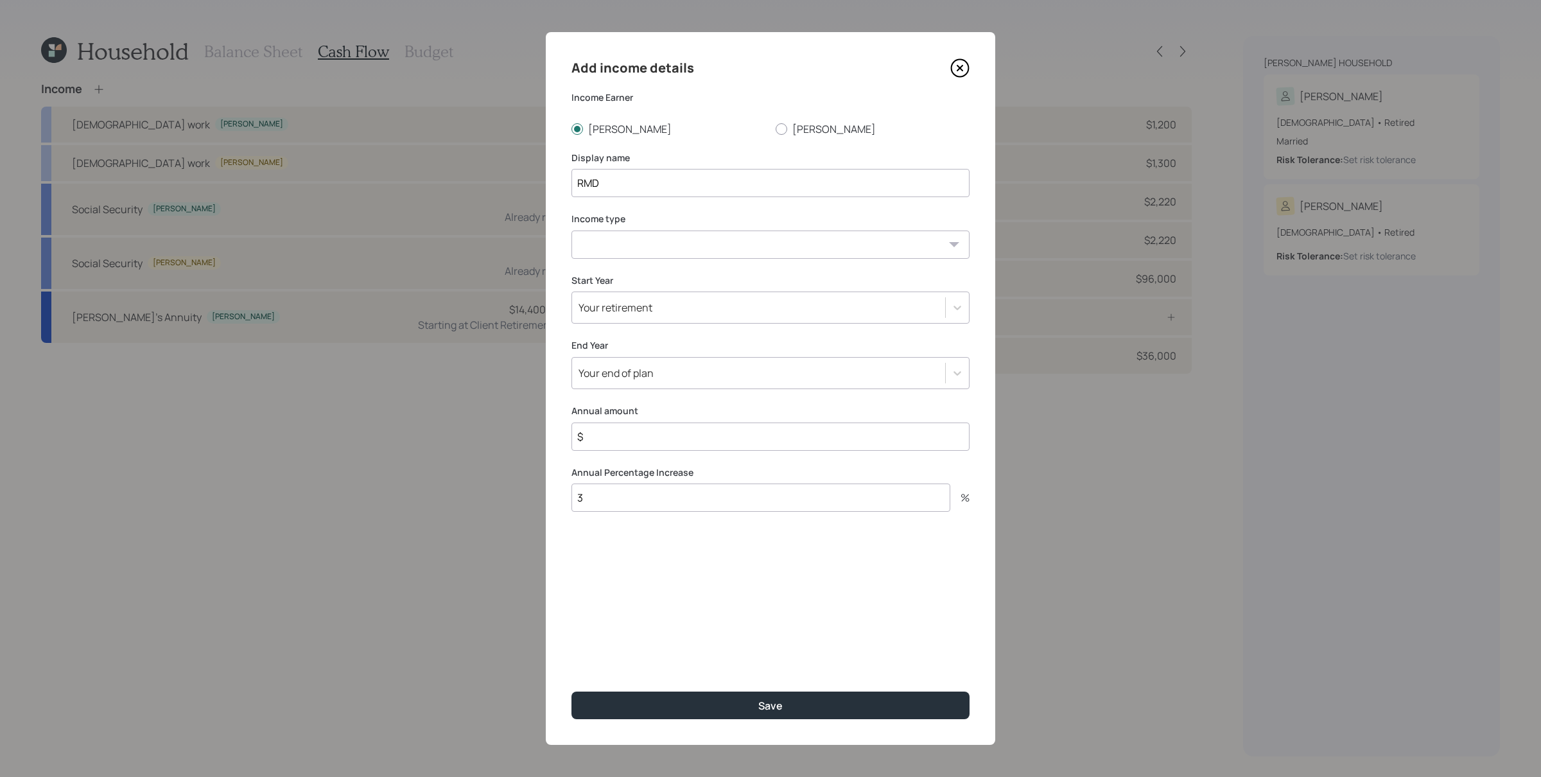
type input "RMD"
click at [641, 241] on select "[DEMOGRAPHIC_DATA] work [DEMOGRAPHIC_DATA] work Self employment Other" at bounding box center [770, 244] width 398 height 28
select select "other"
click at [571, 230] on select "[DEMOGRAPHIC_DATA] work [DEMOGRAPHIC_DATA] work Self employment Other" at bounding box center [770, 244] width 398 height 28
click at [648, 314] on select "Tax-free Earned Self Employment Alimony Royalties Pension / Annuity Interest Di…" at bounding box center [770, 305] width 398 height 28
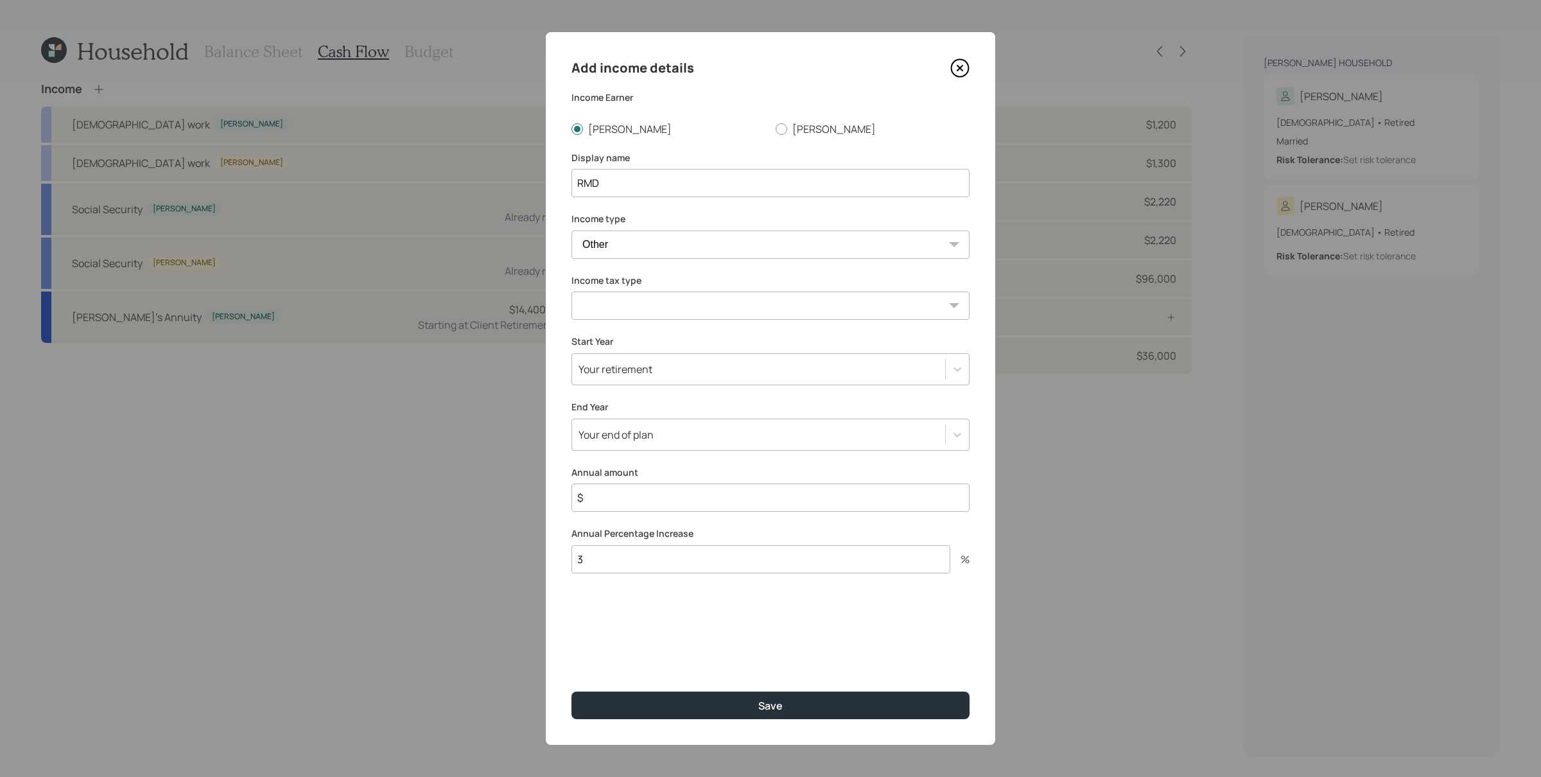
select select "earned"
click at [571, 291] on select "Tax-free Earned Self Employment Alimony Royalties Pension / Annuity Interest Di…" at bounding box center [770, 305] width 398 height 28
click at [689, 365] on div "Your retirement" at bounding box center [758, 369] width 373 height 22
click at [634, 494] on input "$" at bounding box center [770, 497] width 398 height 28
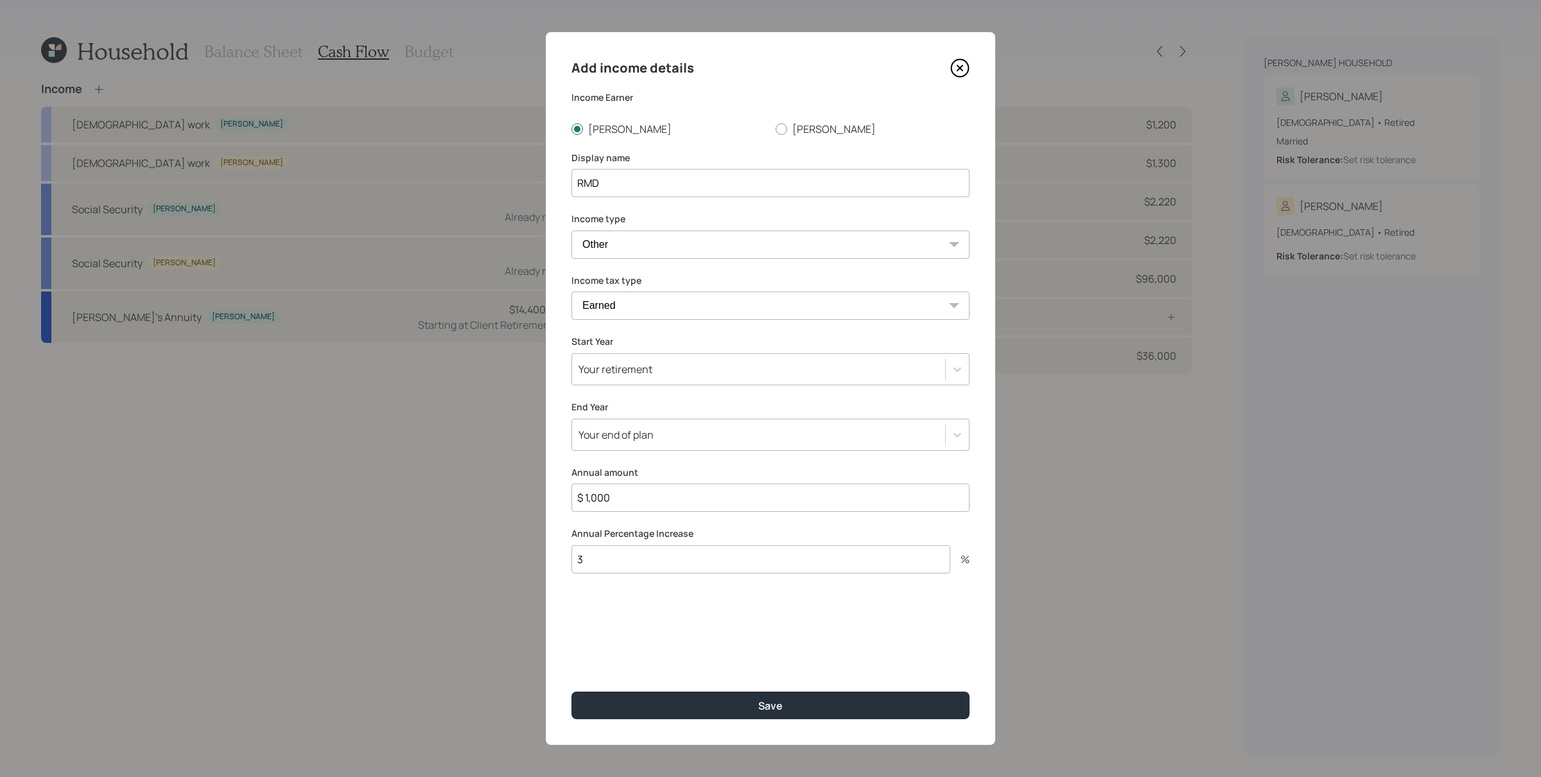
type input "$ 1,000"
click at [571, 621] on button "Save" at bounding box center [770, 705] width 398 height 28
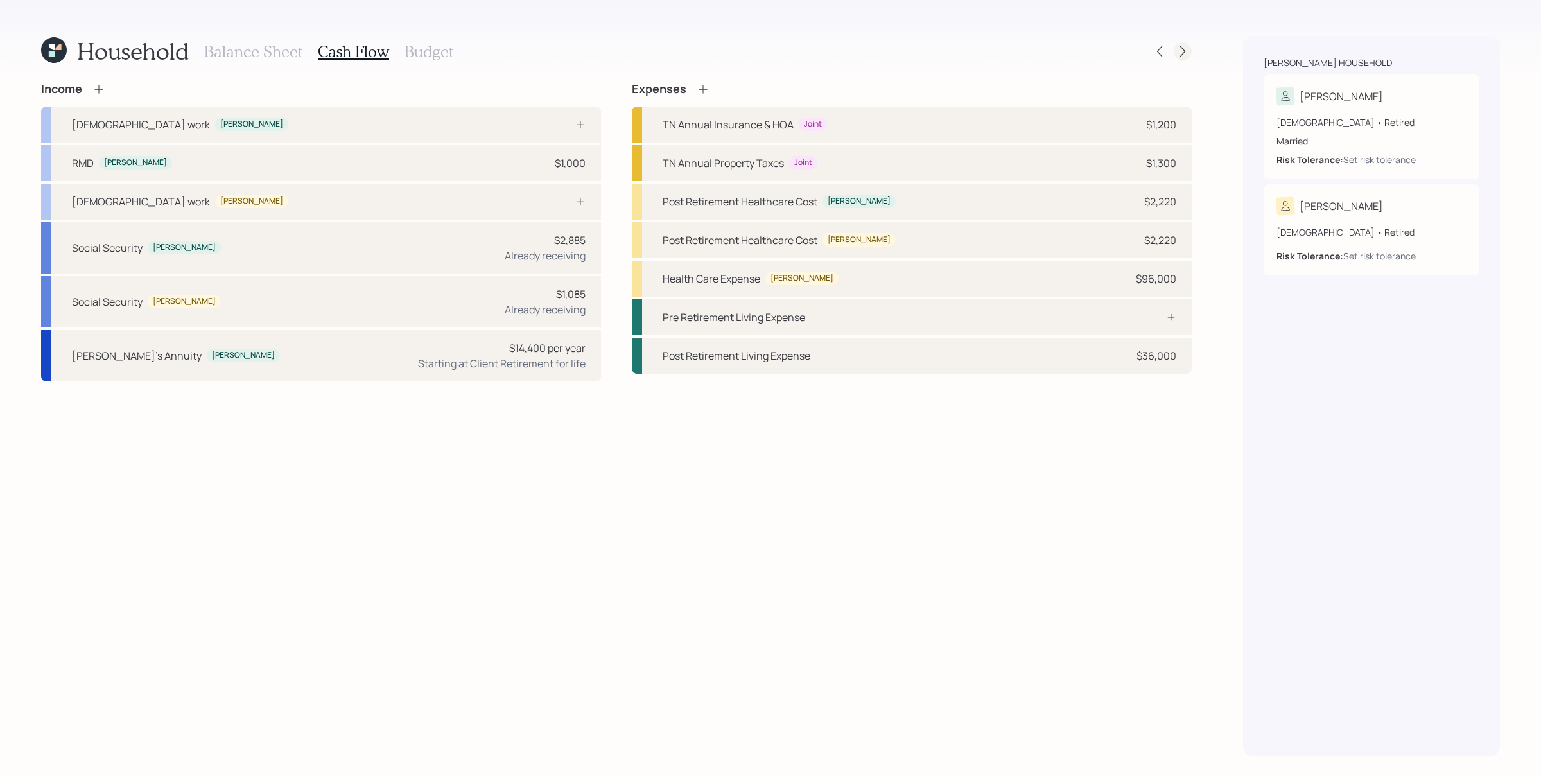
click at [1182, 56] on icon at bounding box center [1182, 51] width 13 height 13
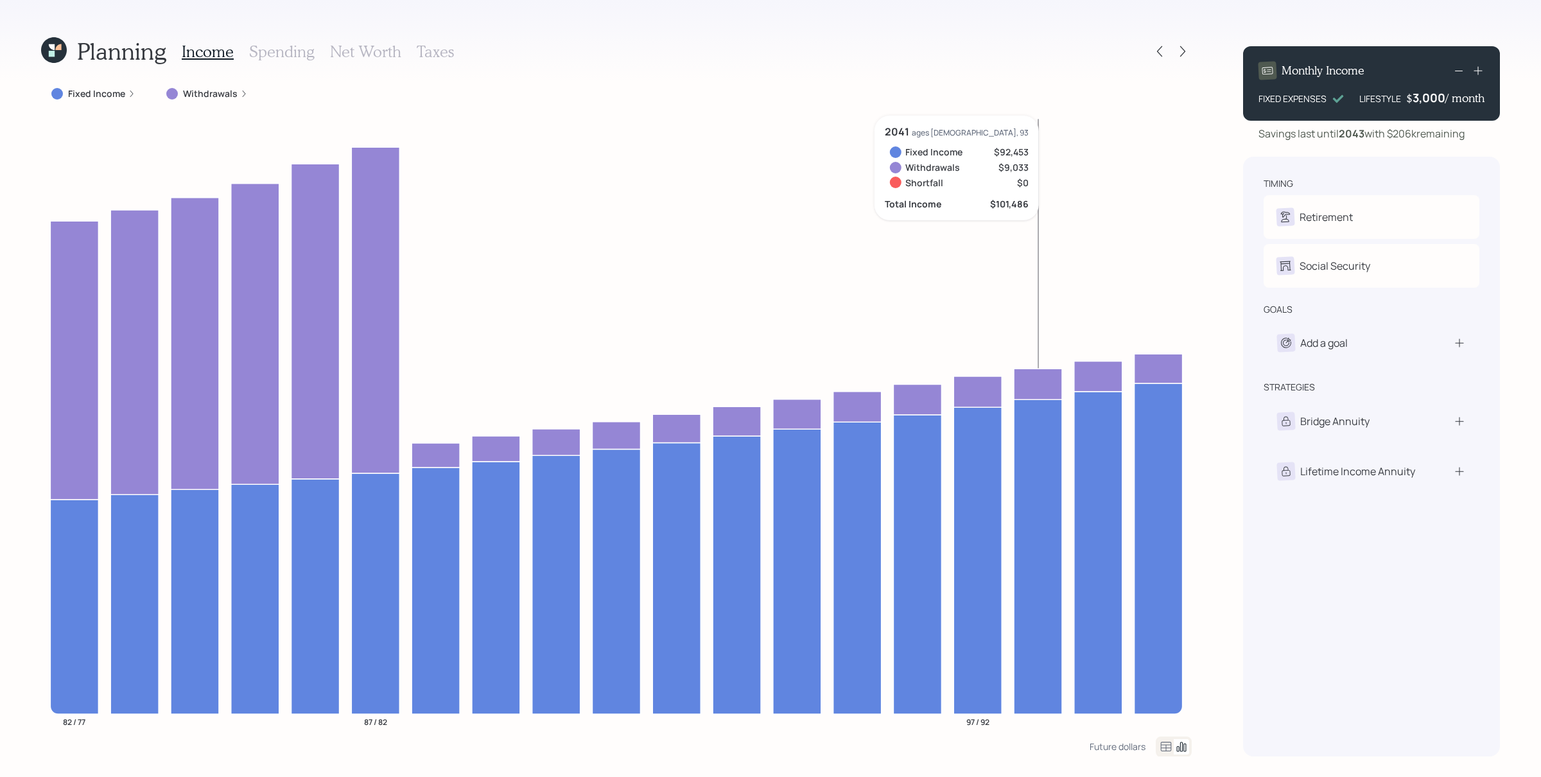
click at [453, 51] on div "Planning Income Spending Net Worth Taxes" at bounding box center [616, 51] width 1150 height 31
click at [443, 54] on h3 "Taxes" at bounding box center [435, 51] width 37 height 19
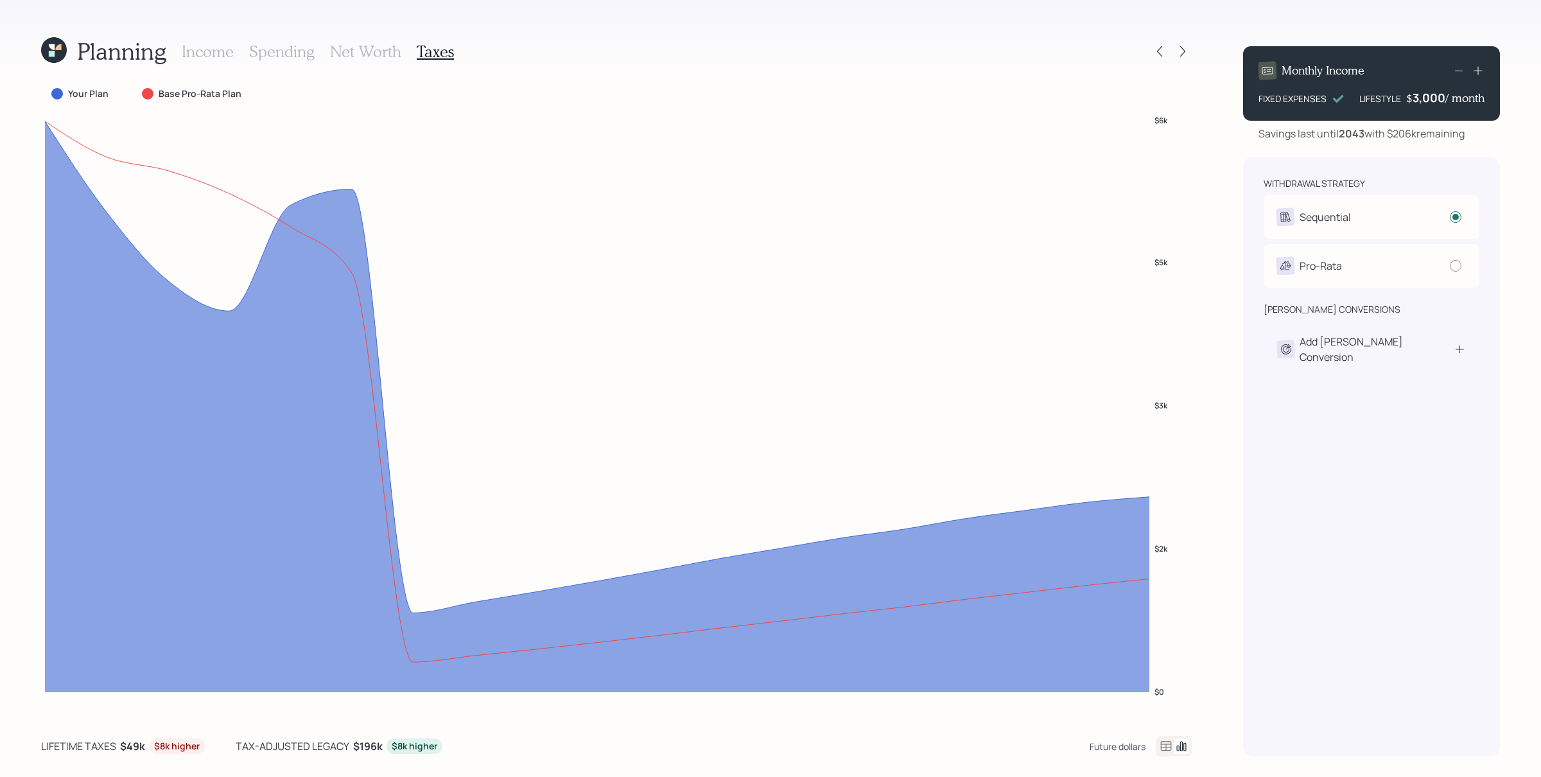
click at [1125, 621] on div "Future dollars" at bounding box center [1117, 746] width 56 height 12
drag, startPoint x: 1125, startPoint y: 748, endPoint x: 1139, endPoint y: 740, distance: 16.7
click at [1125, 621] on div "[DATE] dollars" at bounding box center [1116, 746] width 58 height 12
click at [1168, 621] on icon at bounding box center [1165, 745] width 15 height 15
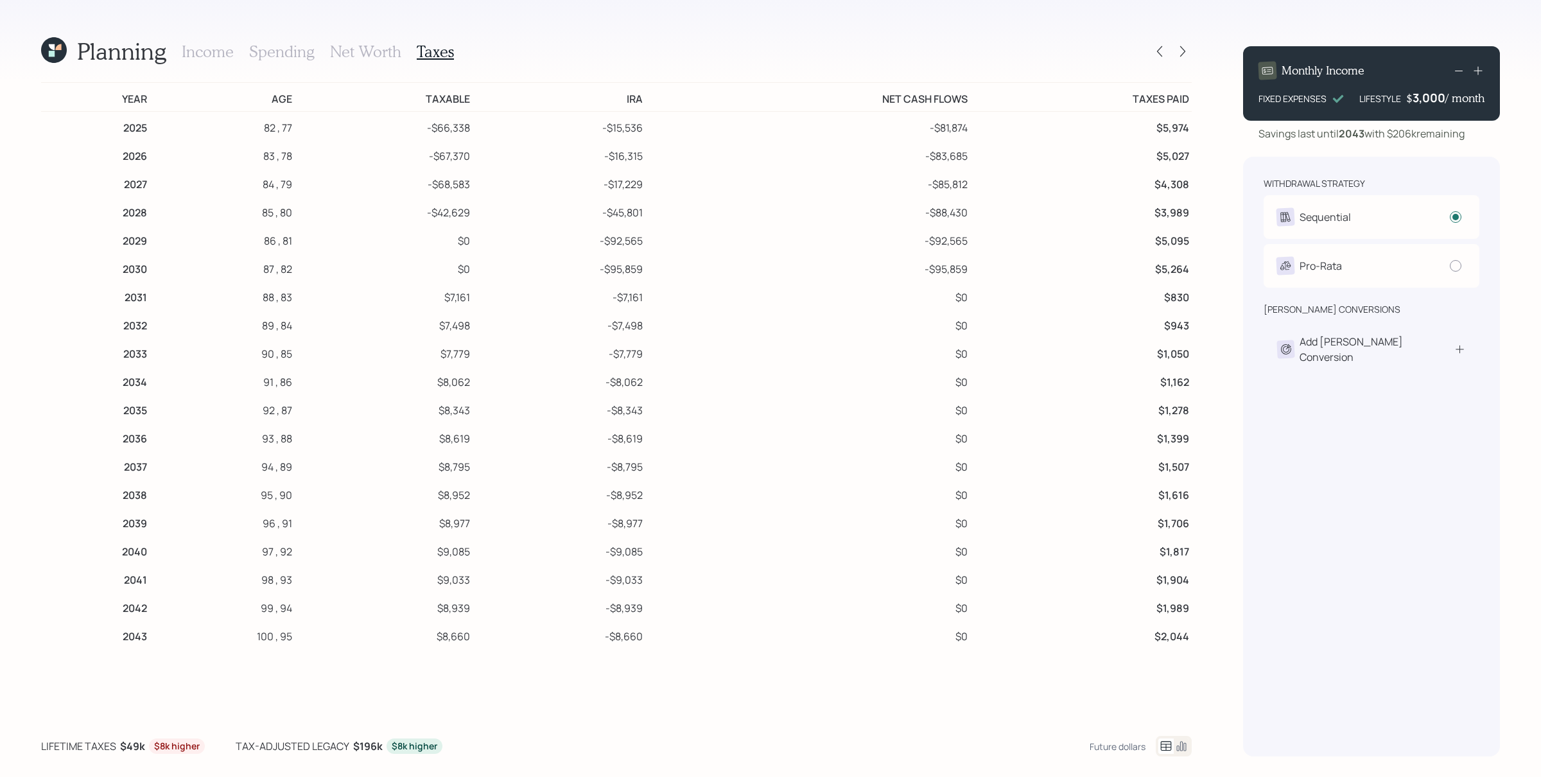
click at [227, 49] on h3 "Income" at bounding box center [208, 51] width 52 height 19
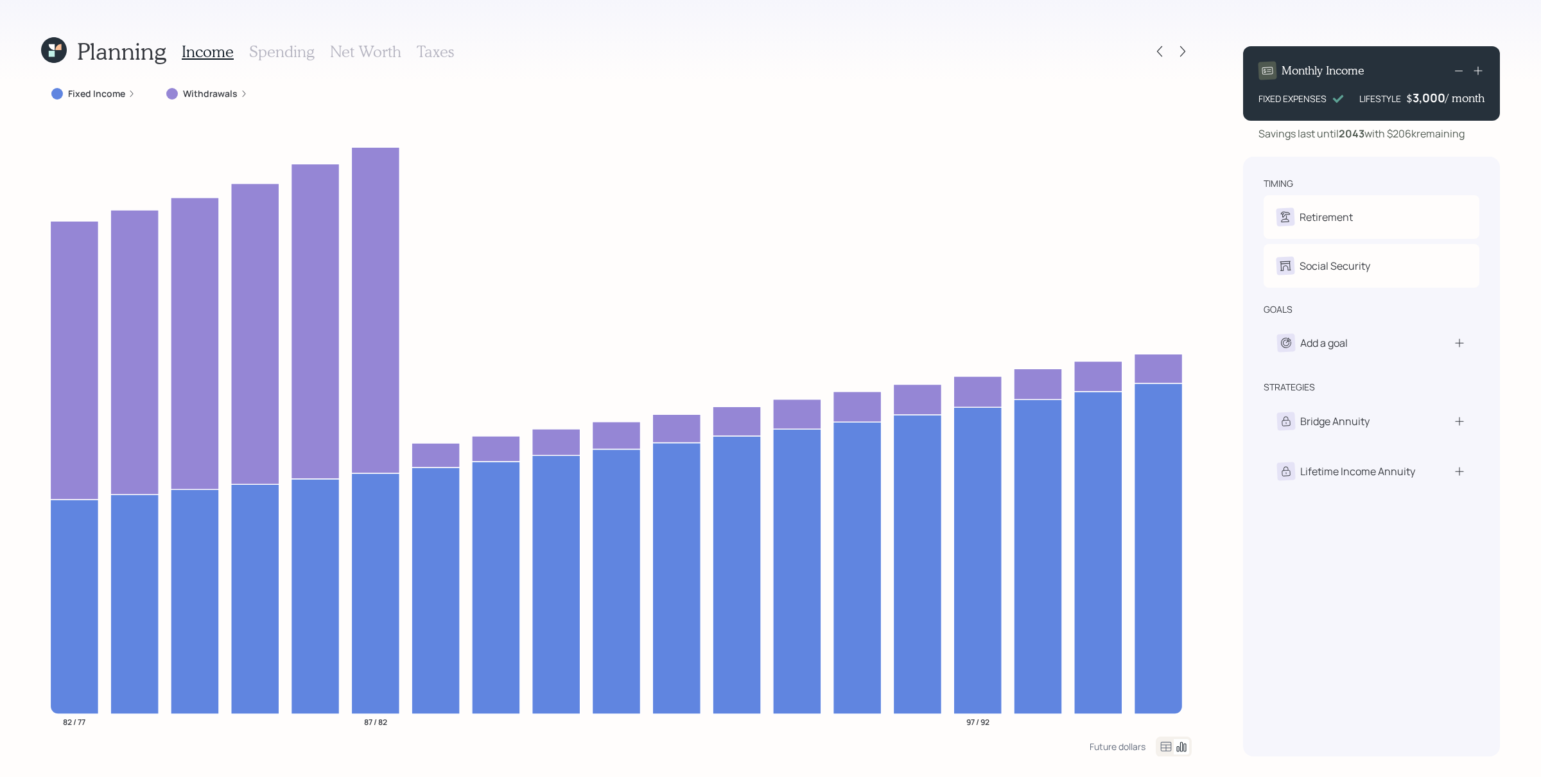
drag, startPoint x: 214, startPoint y: 92, endPoint x: 127, endPoint y: 187, distance: 128.1
click at [214, 93] on label "Withdrawals" at bounding box center [210, 93] width 55 height 13
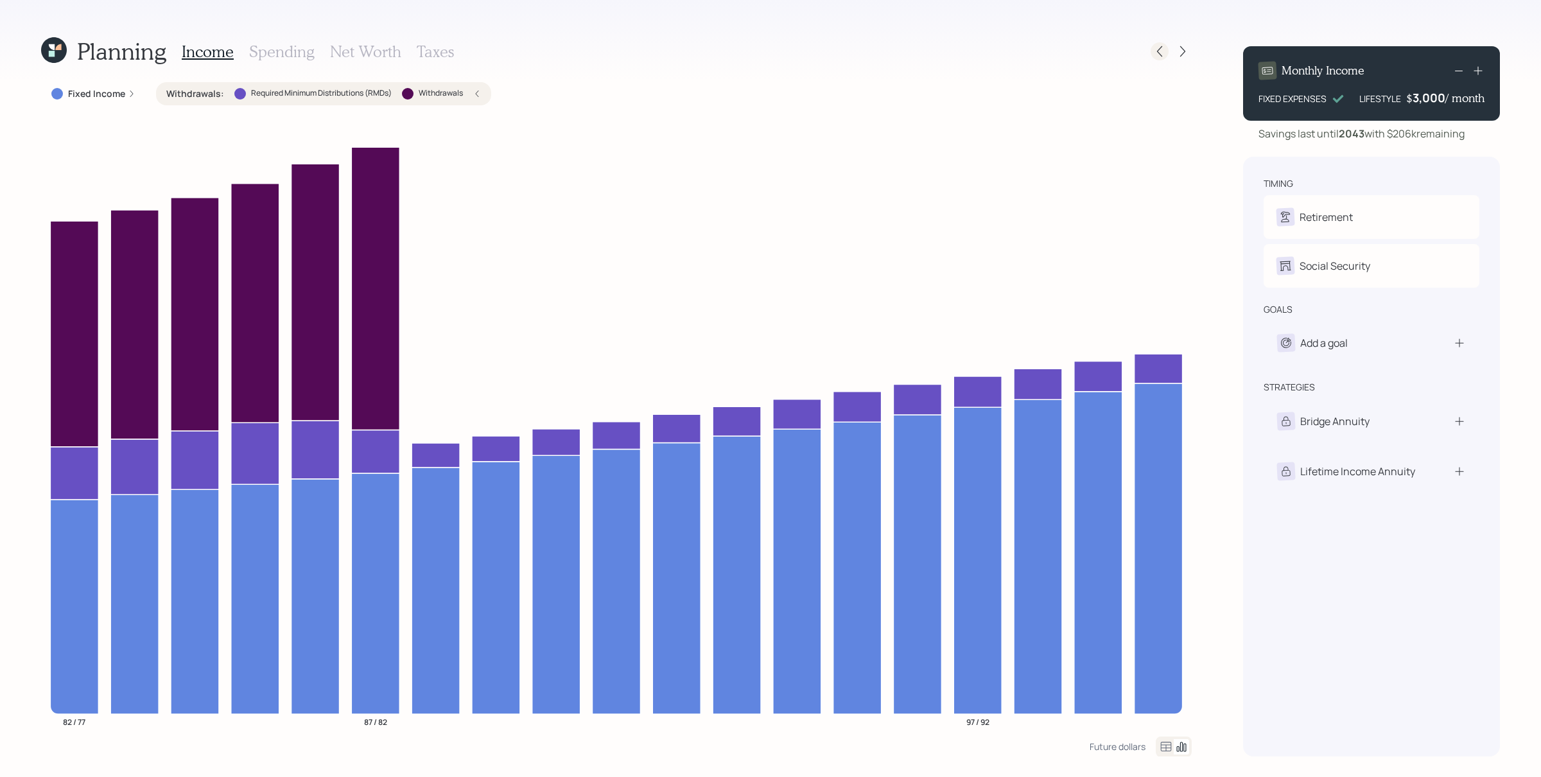
click at [1165, 46] on icon at bounding box center [1159, 51] width 13 height 13
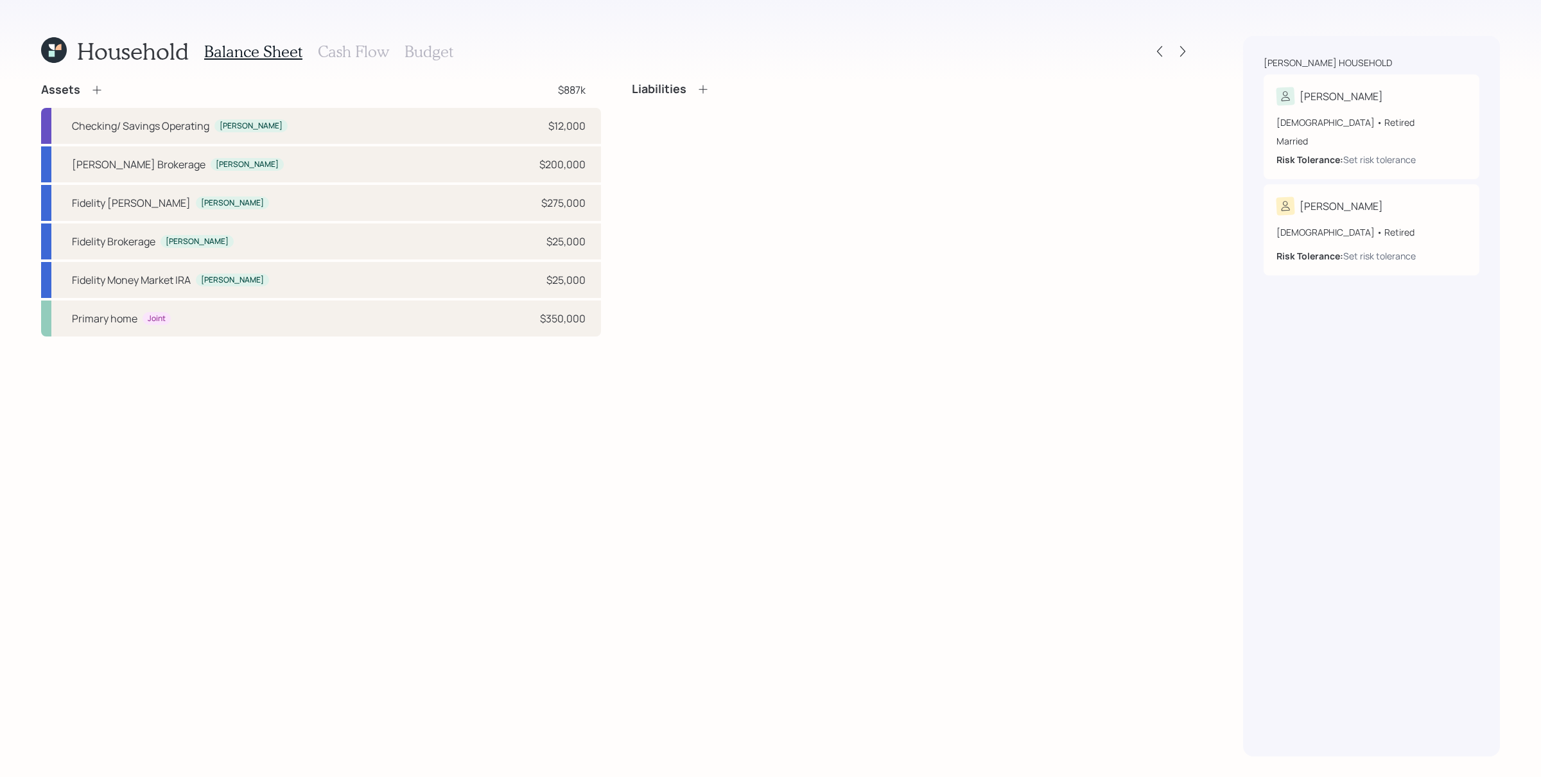
click at [368, 60] on div "Balance Sheet Cash Flow Budget" at bounding box center [328, 51] width 249 height 31
click at [369, 56] on h3 "Cash Flow" at bounding box center [353, 51] width 71 height 19
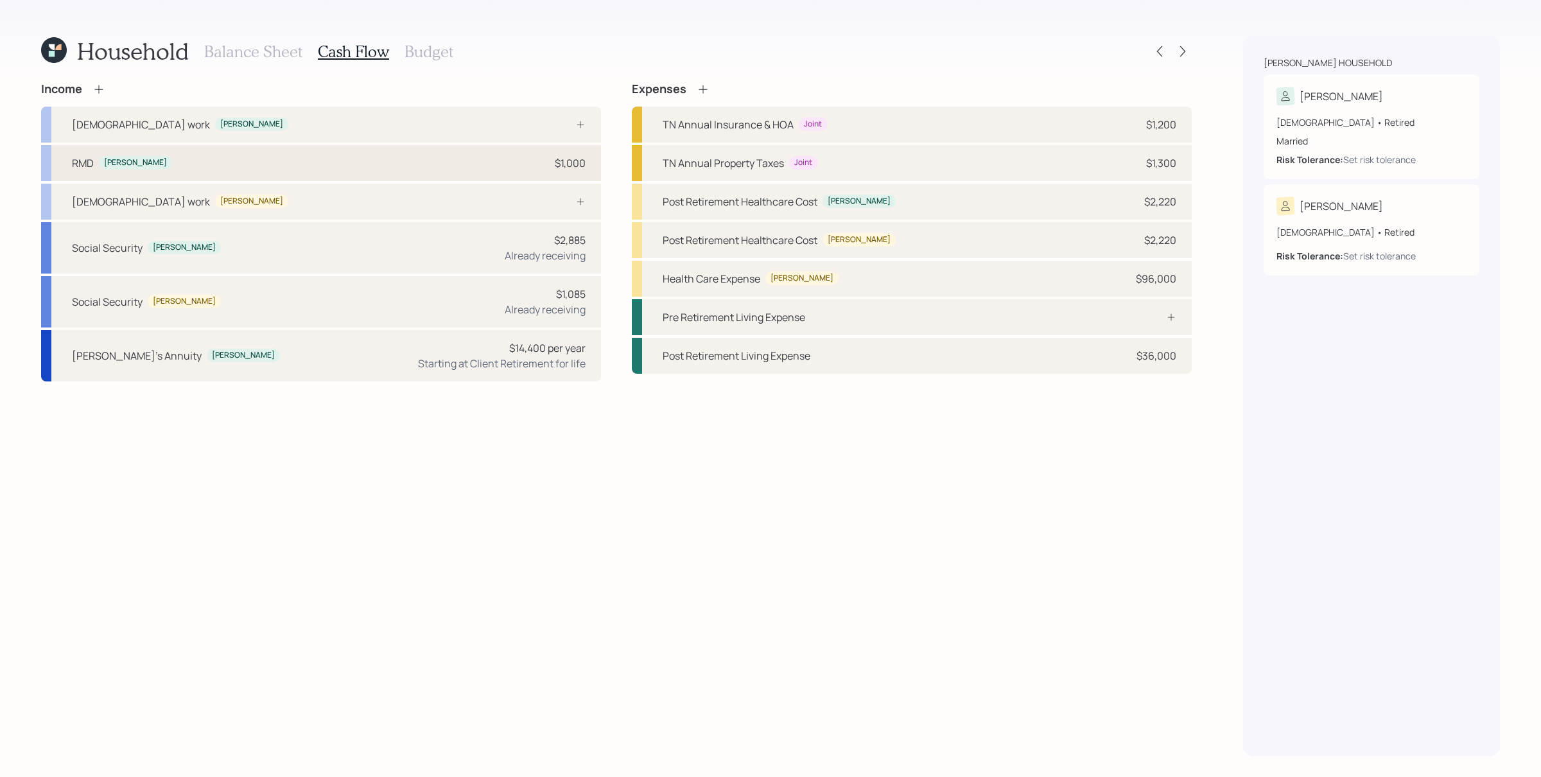
click at [181, 155] on div "RMD [PERSON_NAME] $1,000" at bounding box center [321, 163] width 560 height 36
select select "other"
select select "earned"
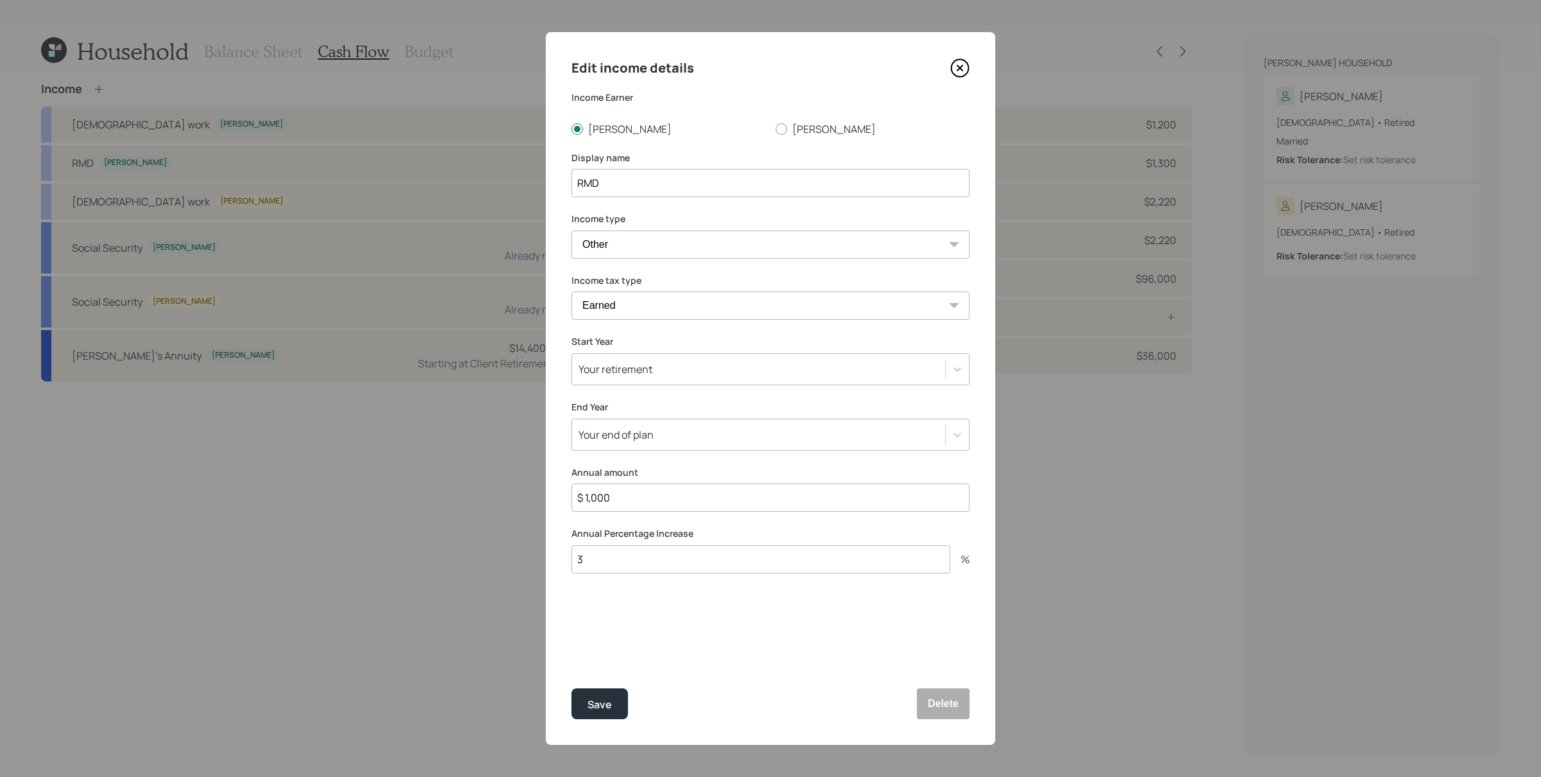
click at [632, 508] on input "$ 1,000" at bounding box center [770, 497] width 398 height 28
type input "$ 15,000"
type input "4"
click at [571, 621] on button "Save" at bounding box center [599, 703] width 56 height 31
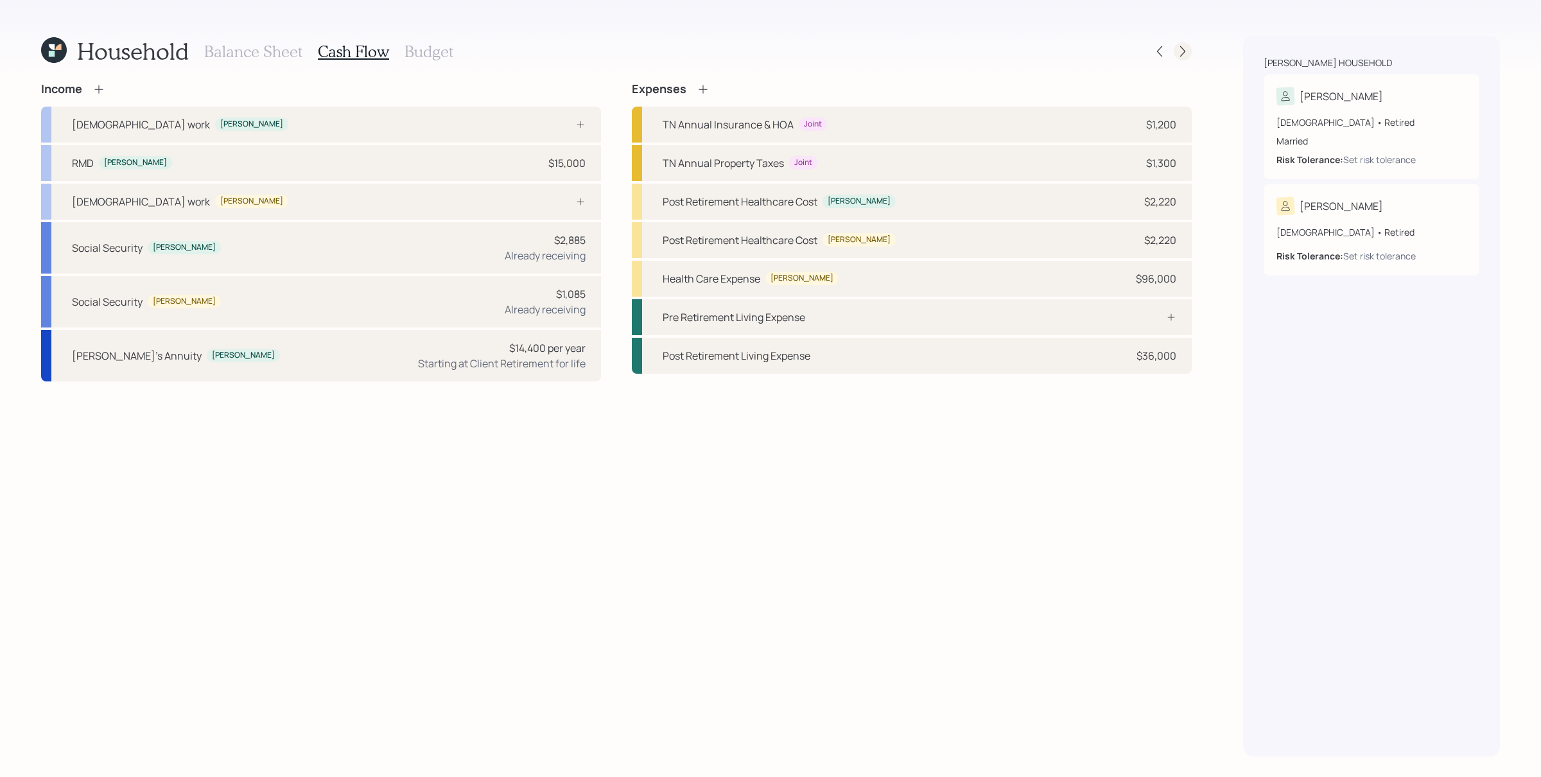
click at [1181, 46] on icon at bounding box center [1182, 51] width 13 height 13
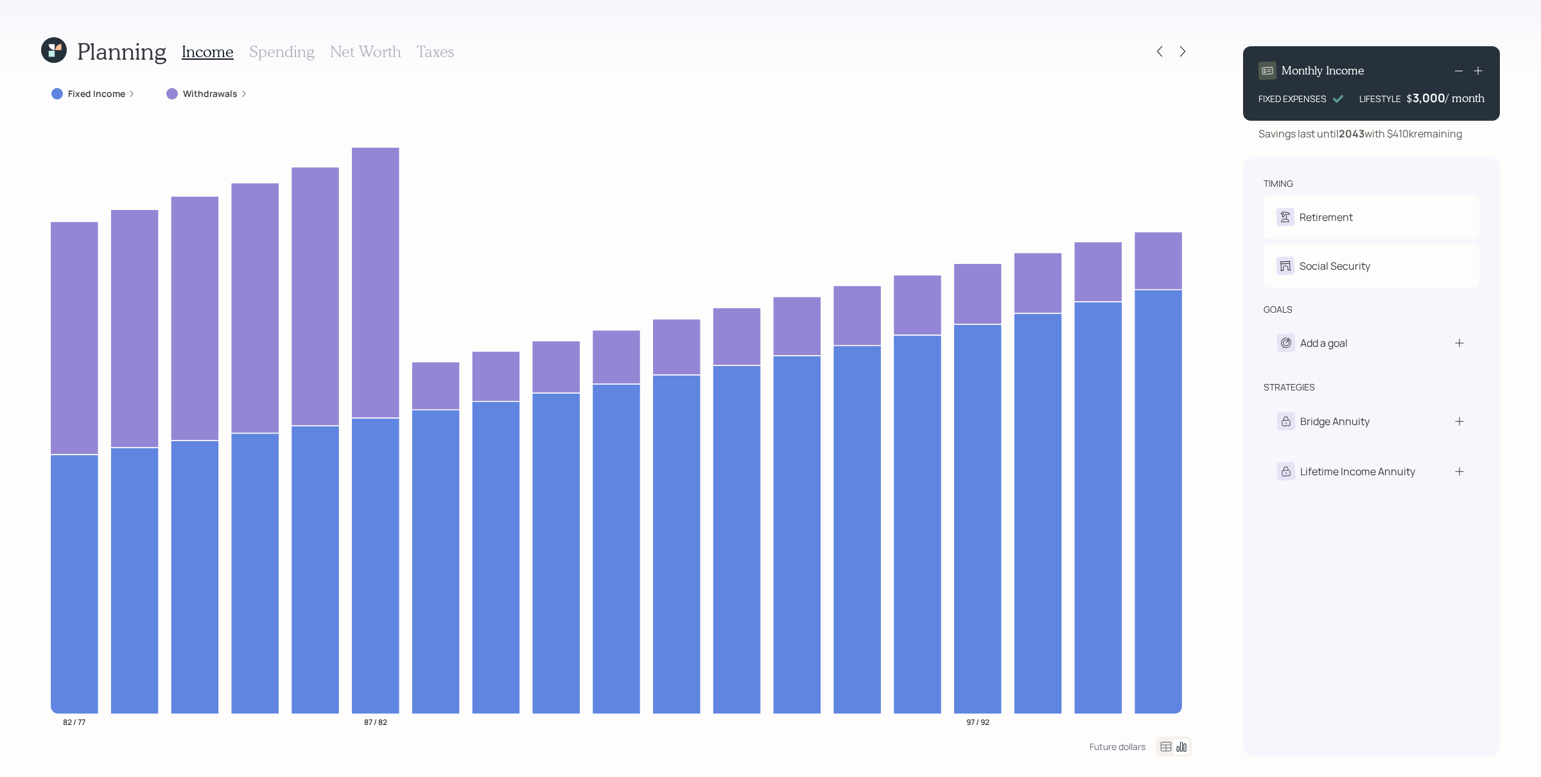
click at [217, 100] on div "Withdrawals" at bounding box center [207, 93] width 102 height 23
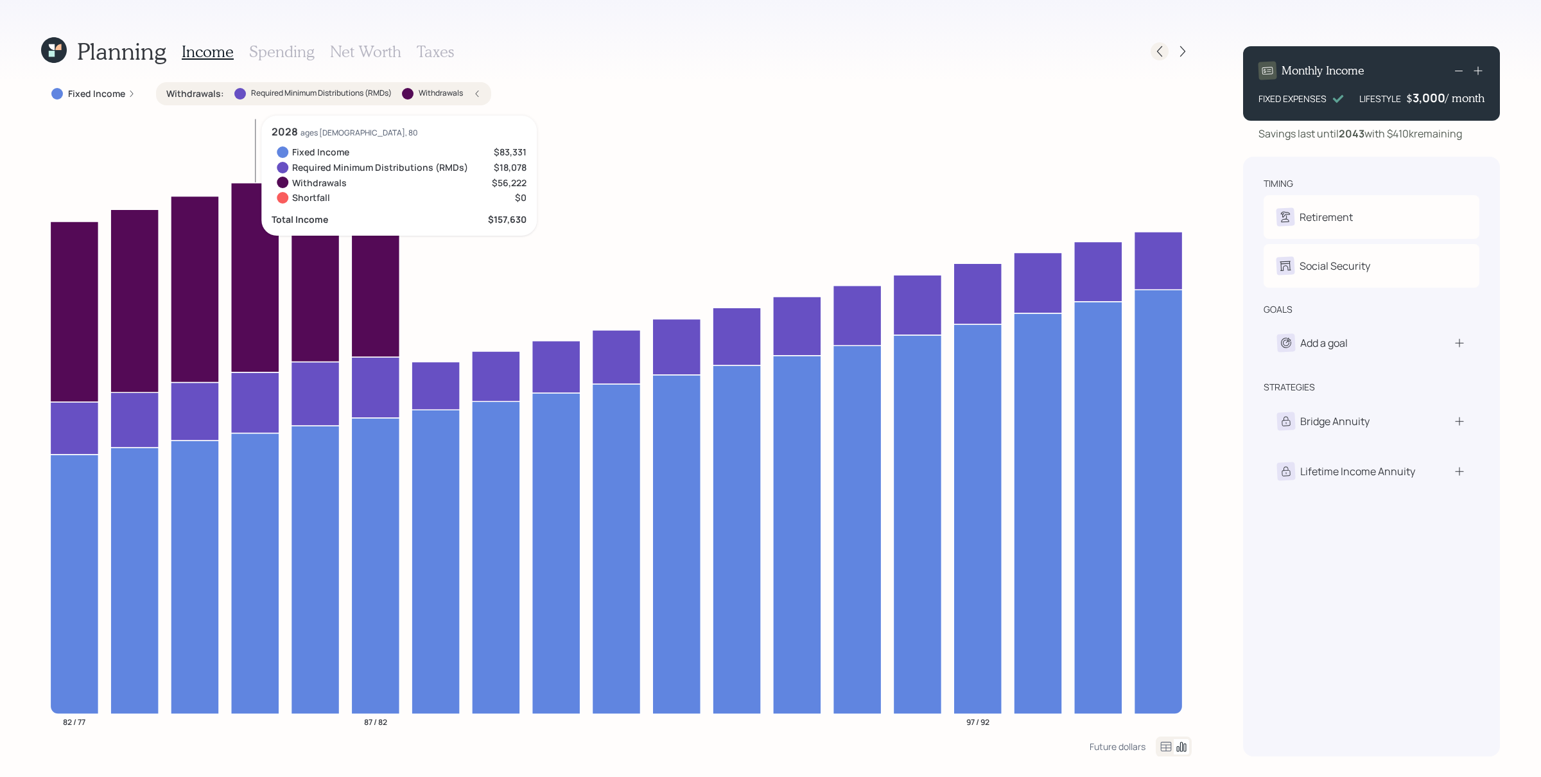
click at [1164, 48] on div at bounding box center [1170, 51] width 41 height 18
click at [1163, 48] on icon at bounding box center [1159, 51] width 13 height 13
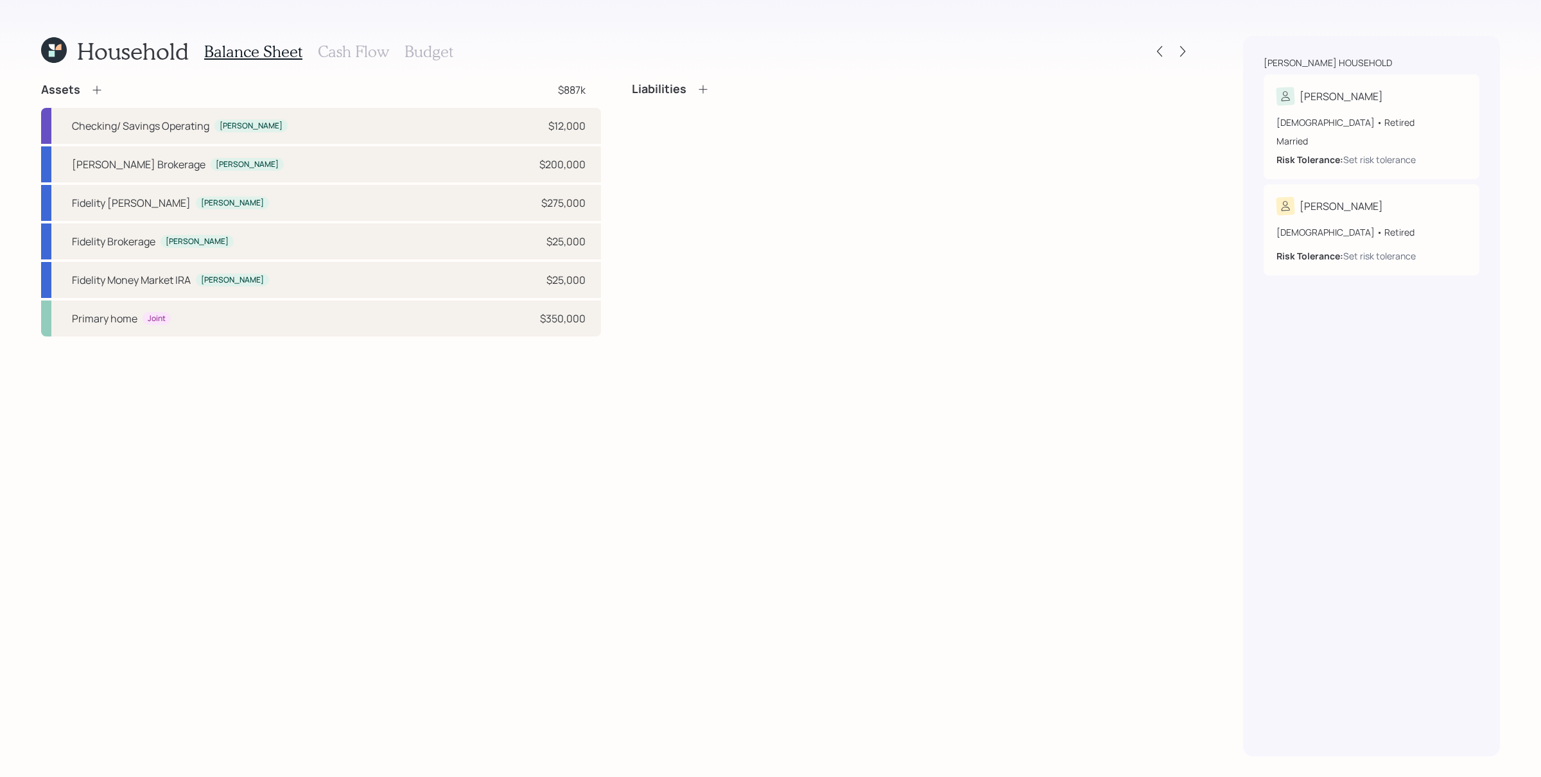
click at [355, 42] on h3 "Cash Flow" at bounding box center [353, 51] width 71 height 19
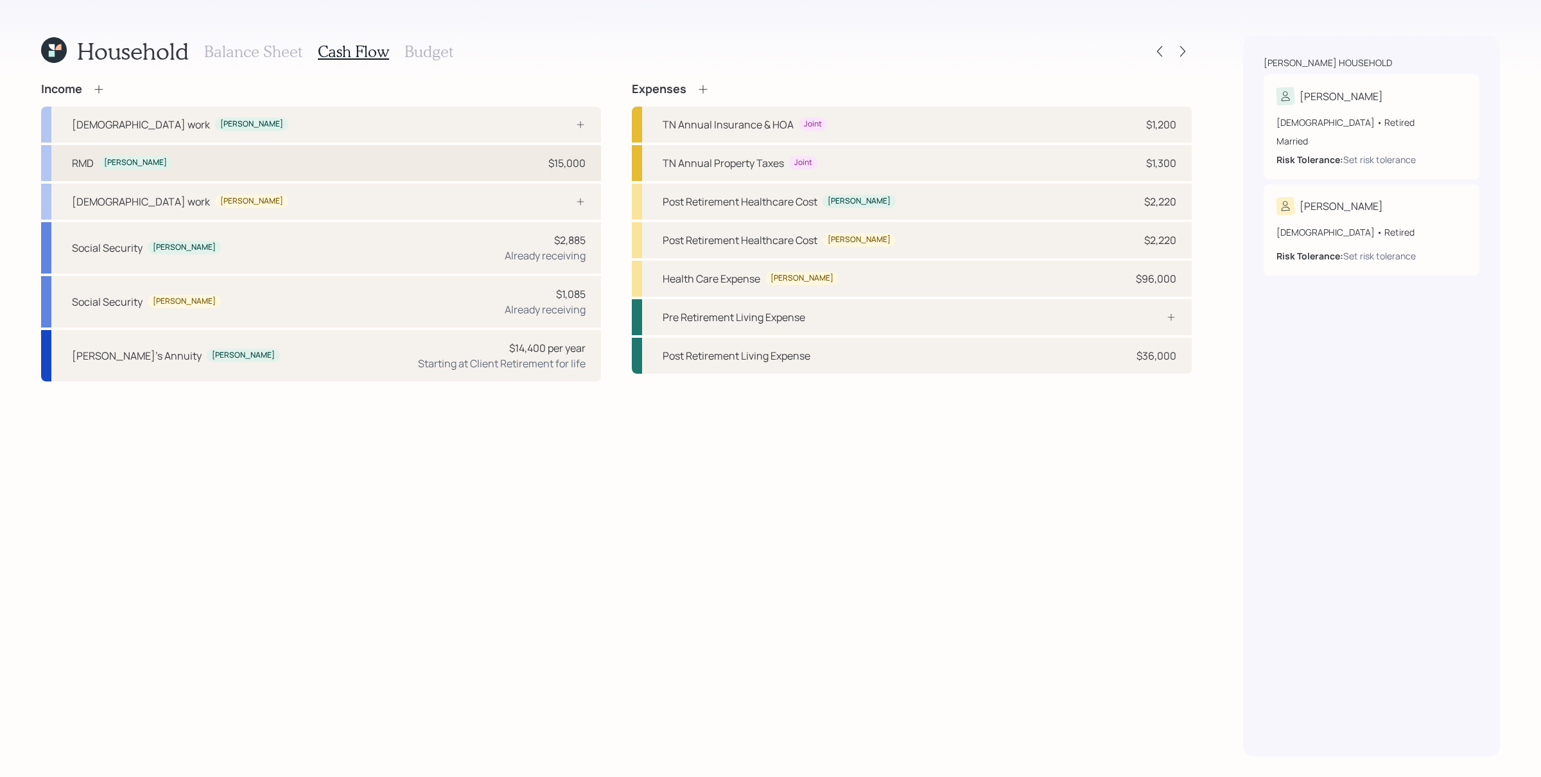
click at [508, 171] on div "RMD [PERSON_NAME] $15,000" at bounding box center [321, 163] width 560 height 36
select select "other"
select select "earned"
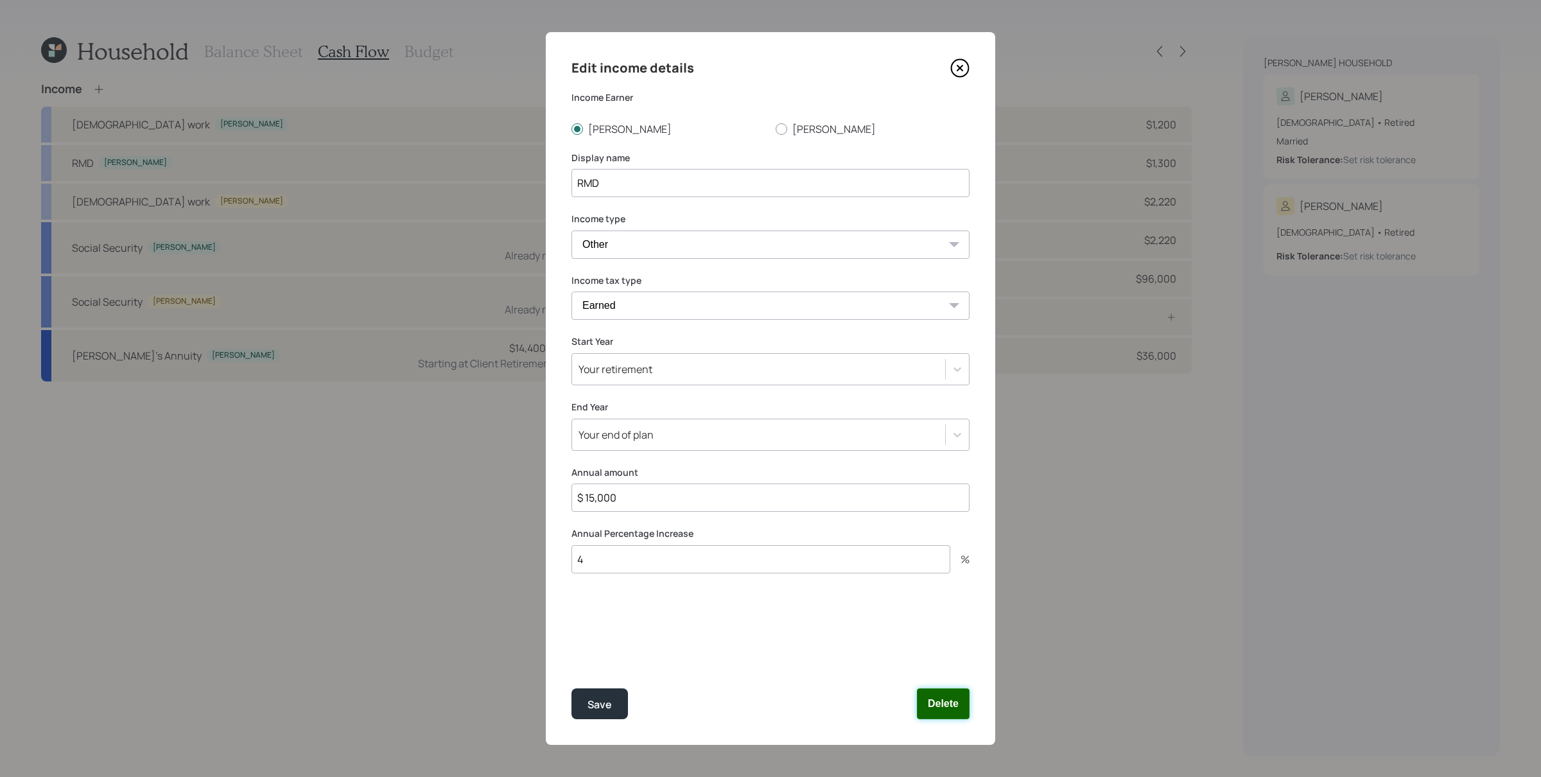
click at [939, 621] on button "Delete" at bounding box center [943, 703] width 53 height 31
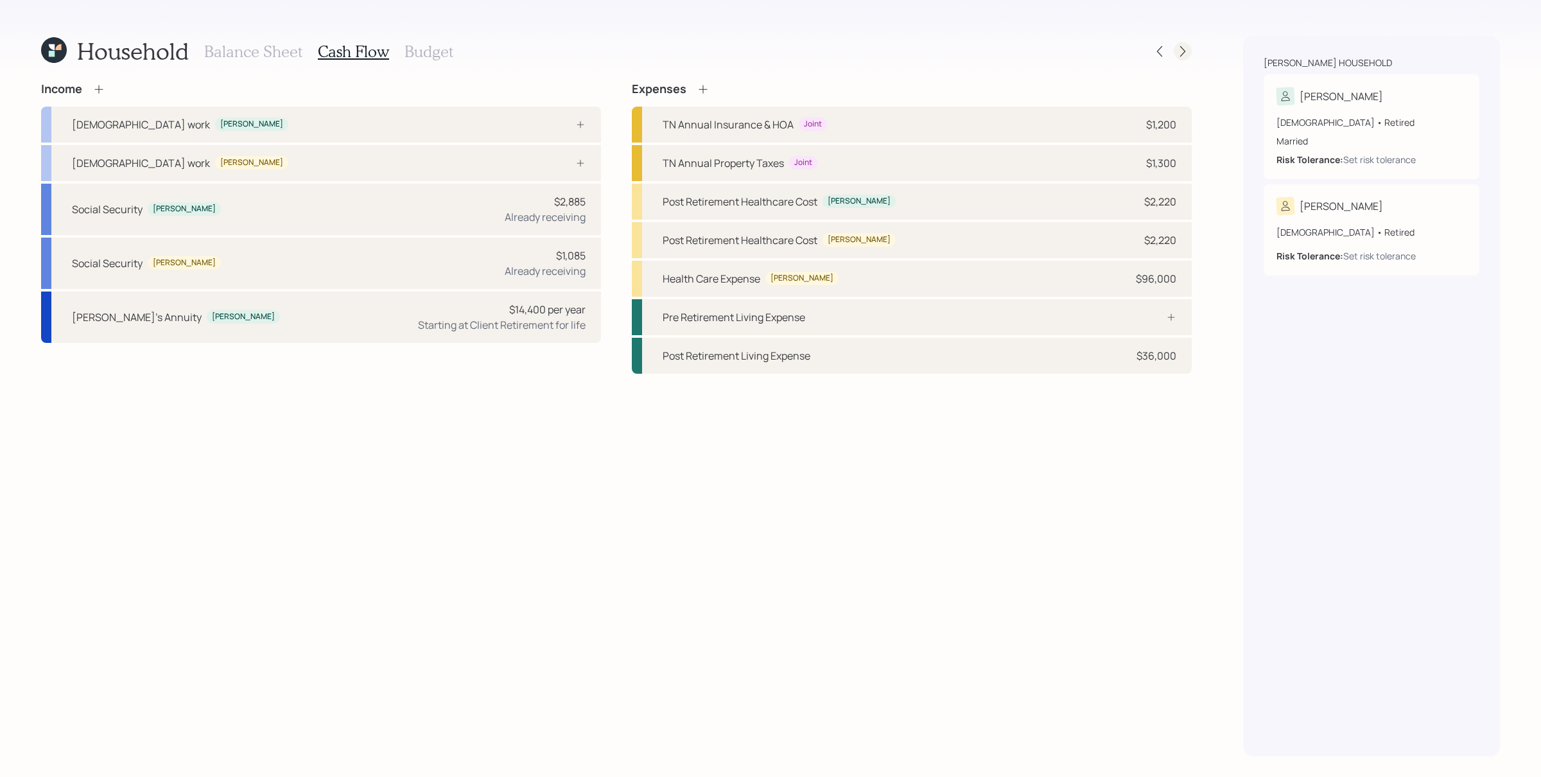
click at [1188, 49] on icon at bounding box center [1182, 51] width 13 height 13
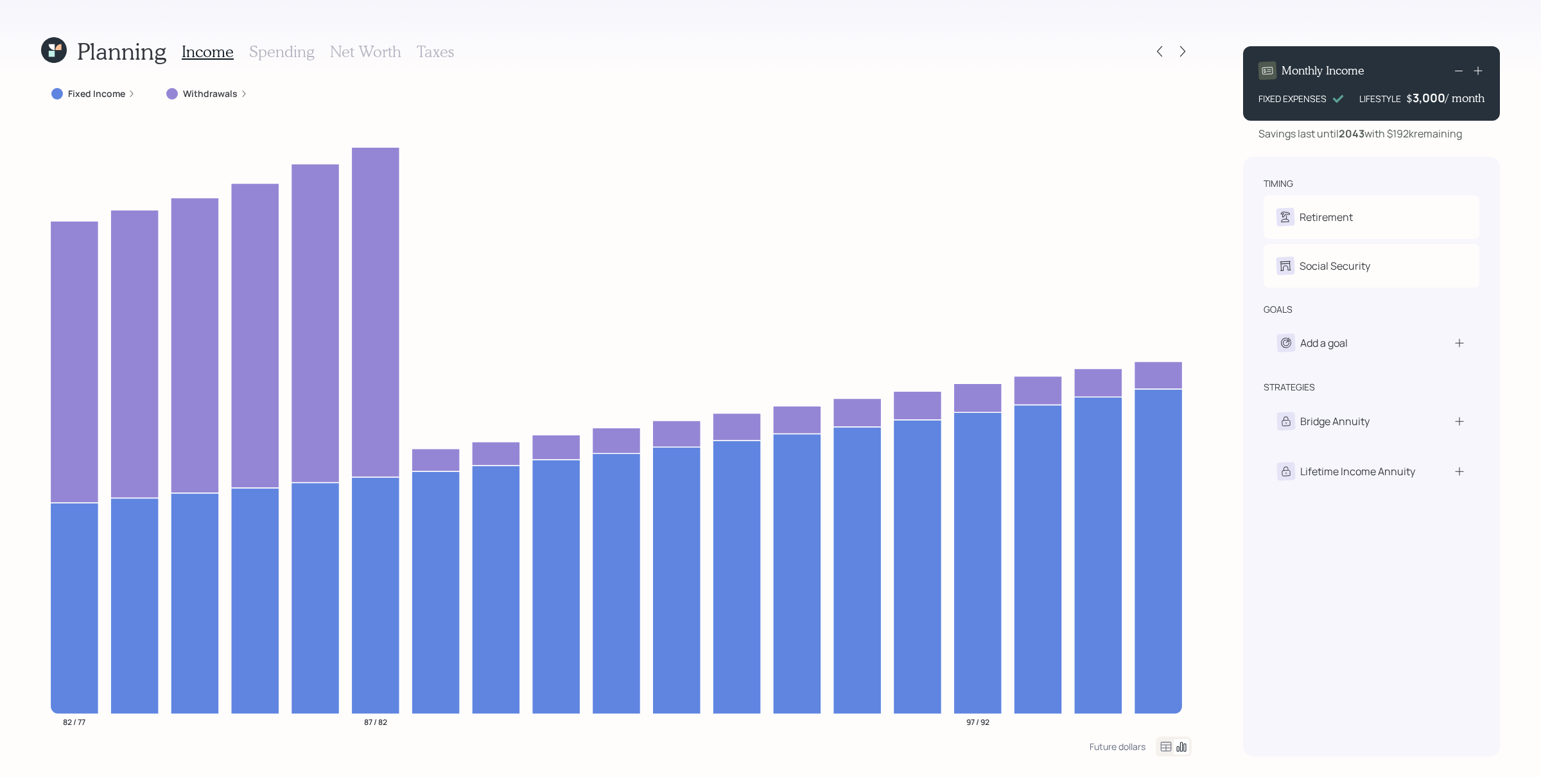
click at [221, 95] on label "Withdrawals" at bounding box center [210, 93] width 55 height 13
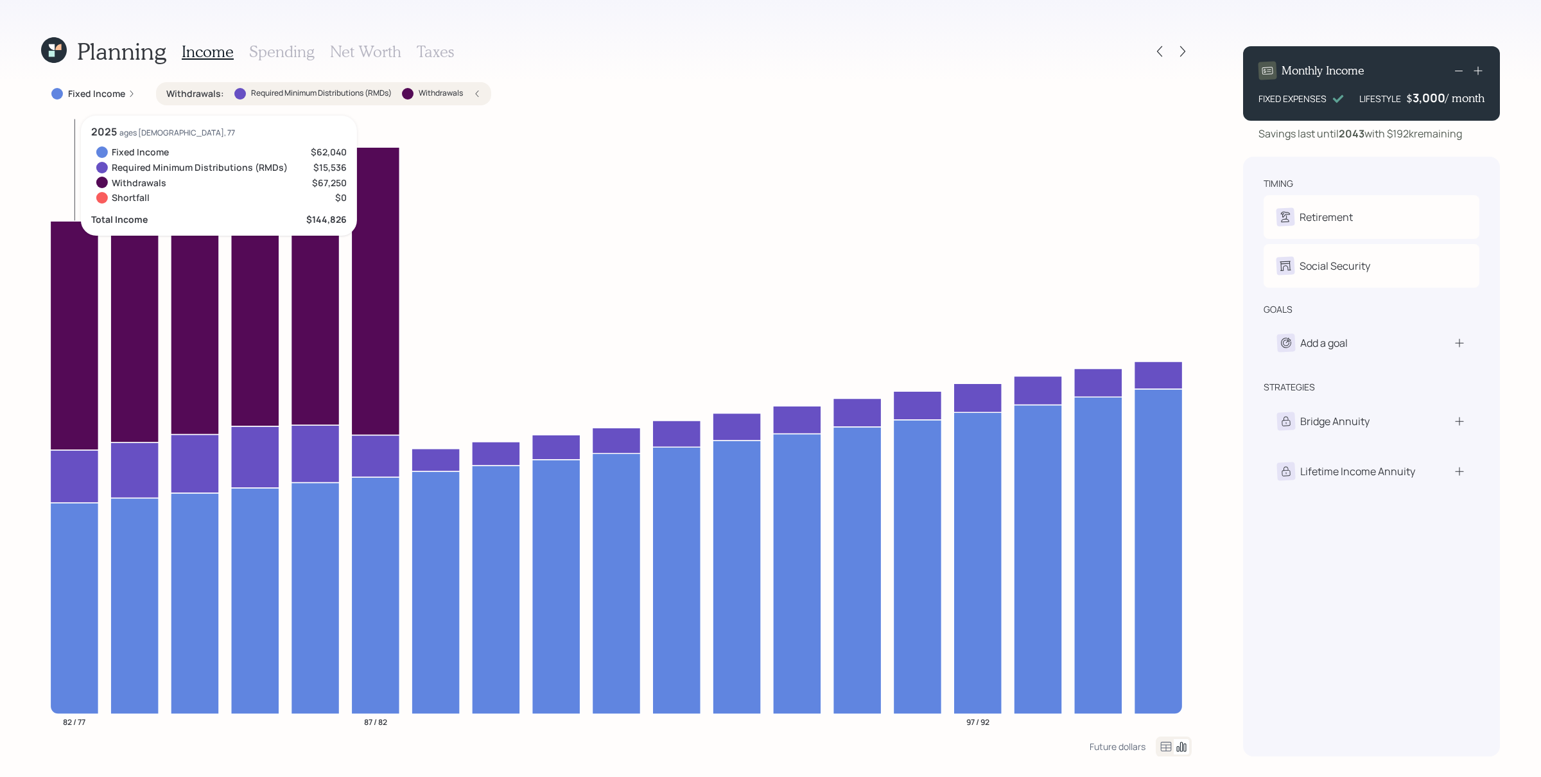
click at [79, 481] on icon at bounding box center [74, 475] width 48 height 53
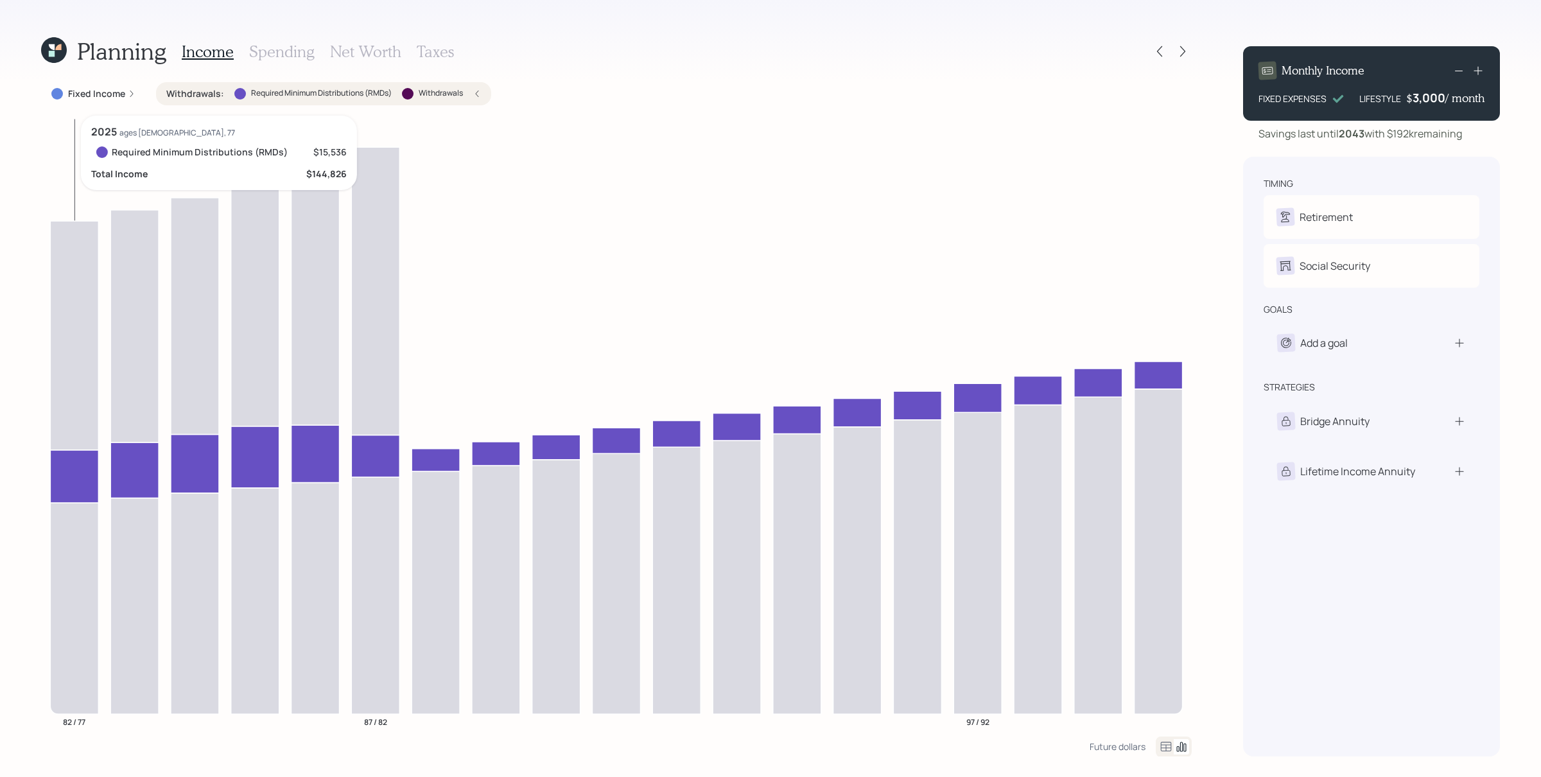
click at [26, 474] on div "Planning Income Spending Net Worth Taxes Fixed Income Withdrawals : Required Mi…" at bounding box center [770, 388] width 1541 height 777
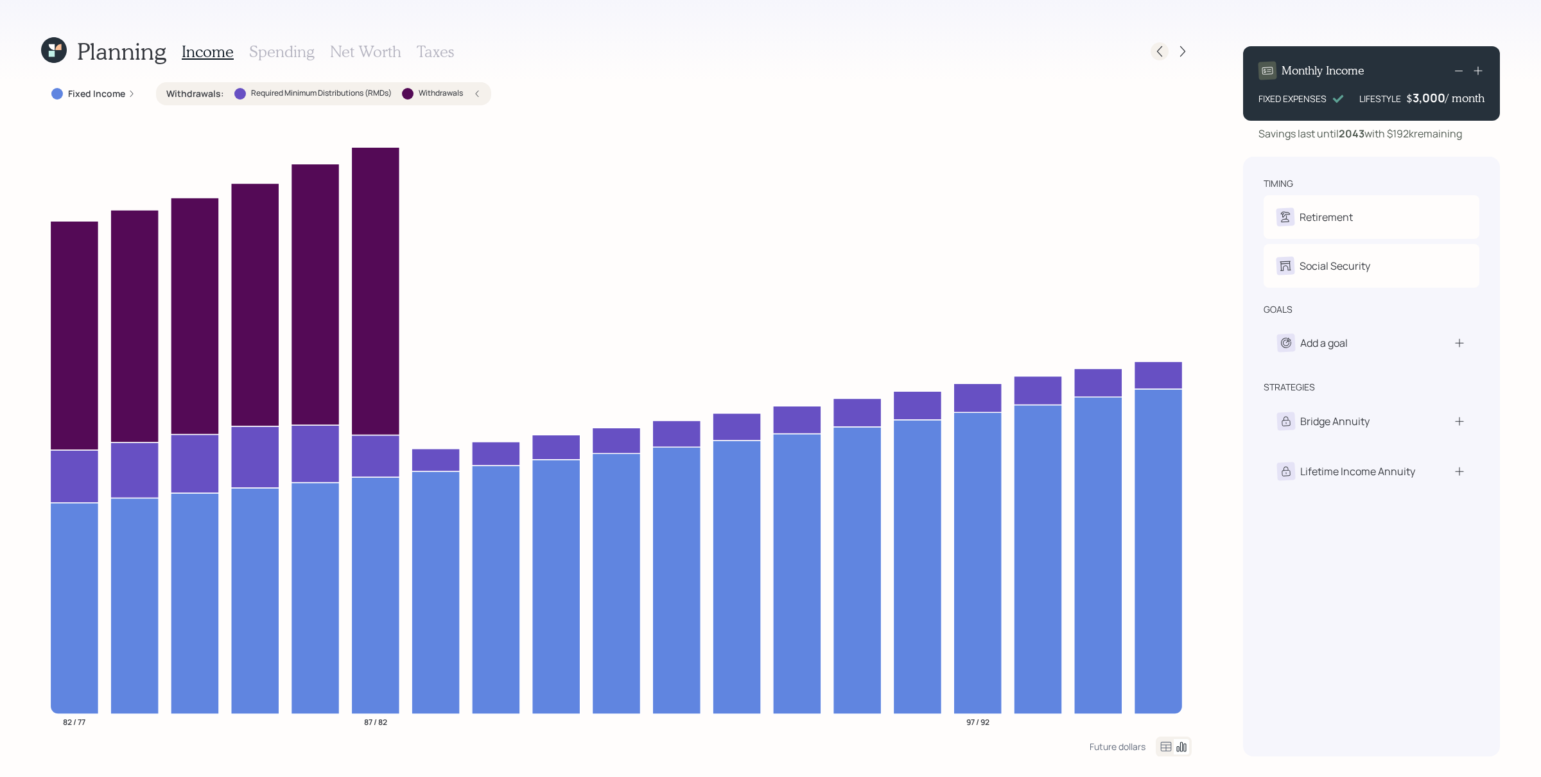
click at [1159, 50] on icon at bounding box center [1159, 51] width 13 height 13
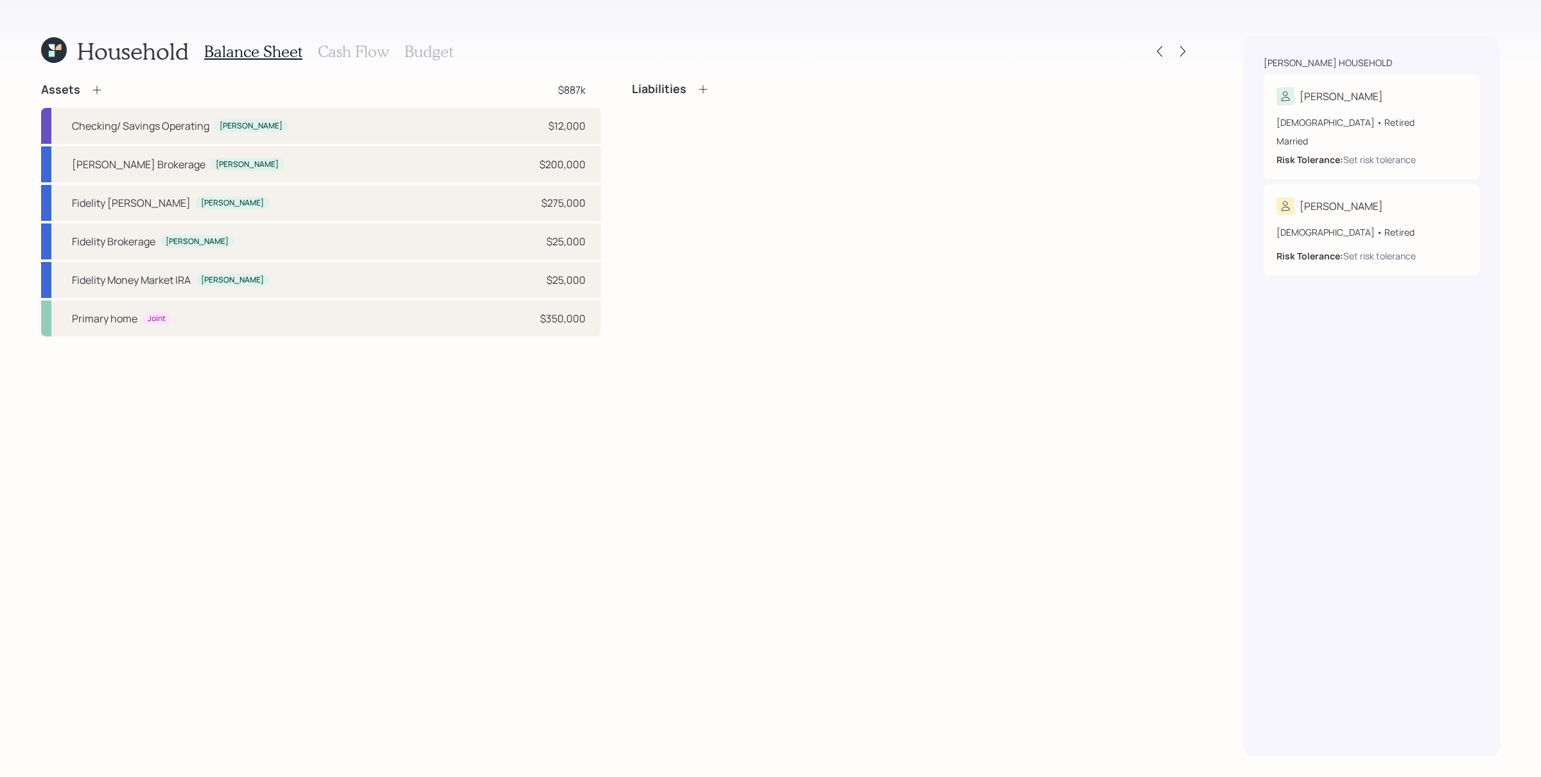
click at [327, 49] on h3 "Cash Flow" at bounding box center [353, 51] width 71 height 19
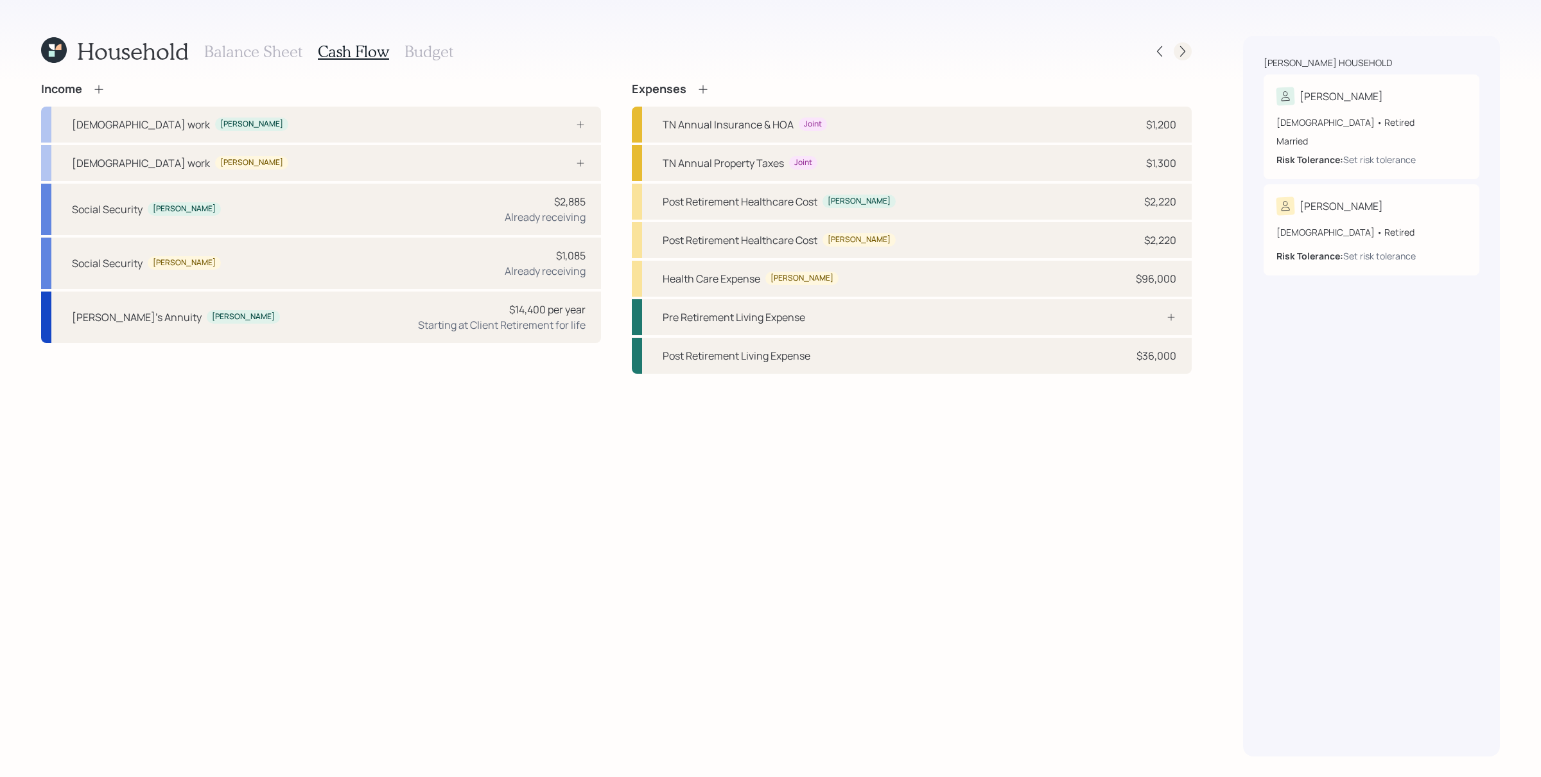
click at [1184, 49] on icon at bounding box center [1182, 51] width 13 height 13
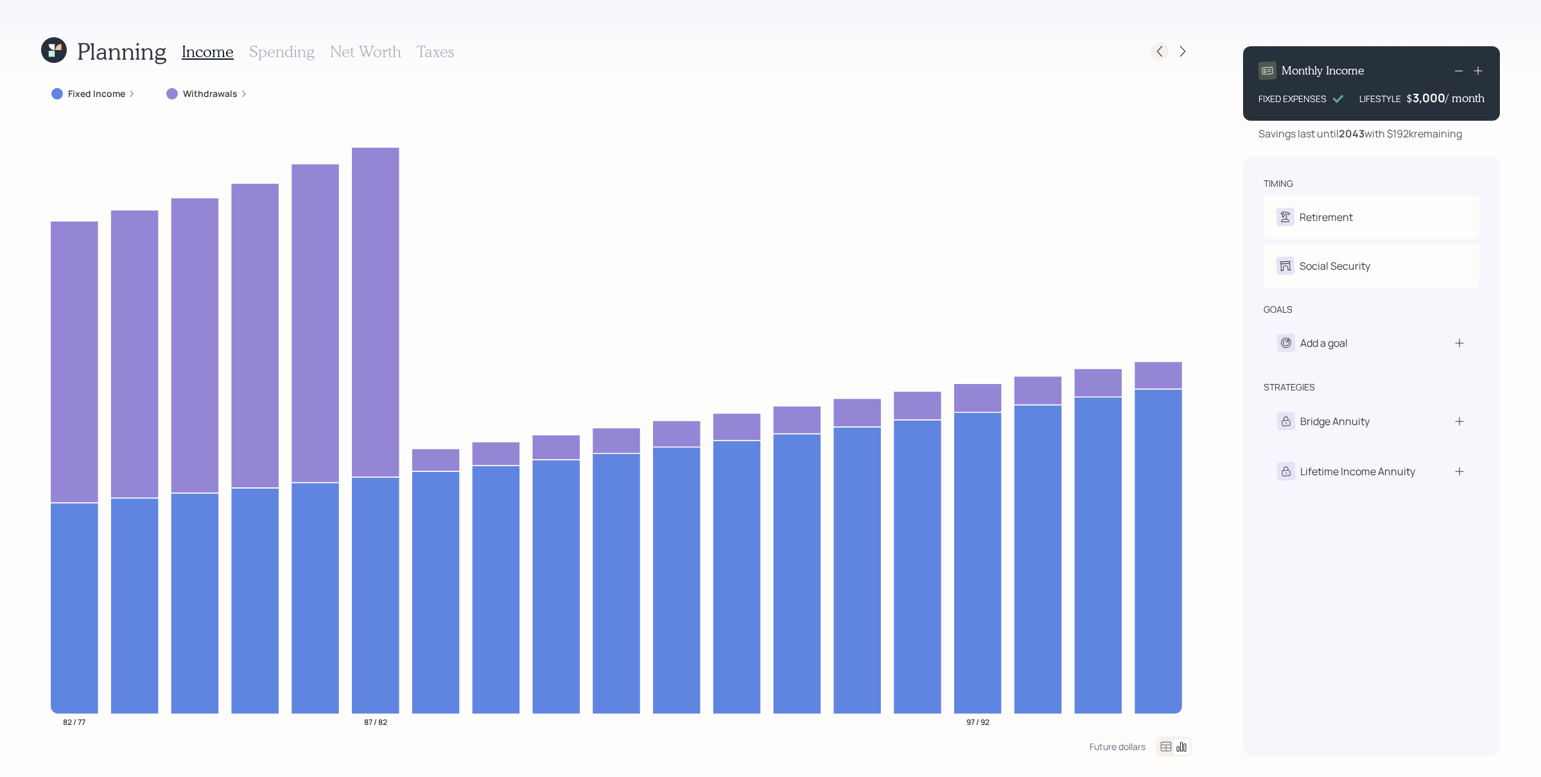
click at [1157, 50] on icon at bounding box center [1159, 51] width 13 height 13
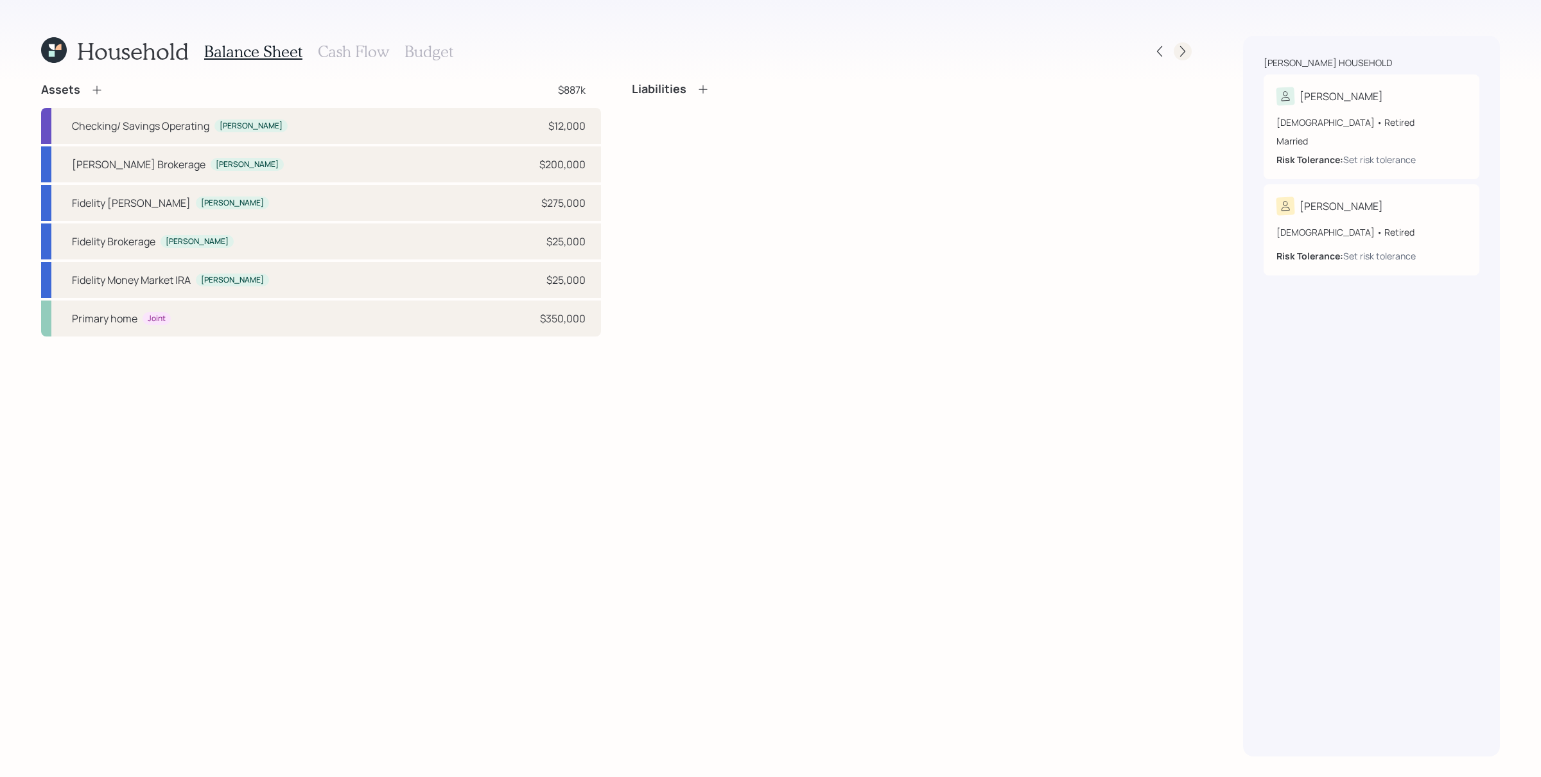
click at [1190, 47] on div at bounding box center [1182, 51] width 18 height 18
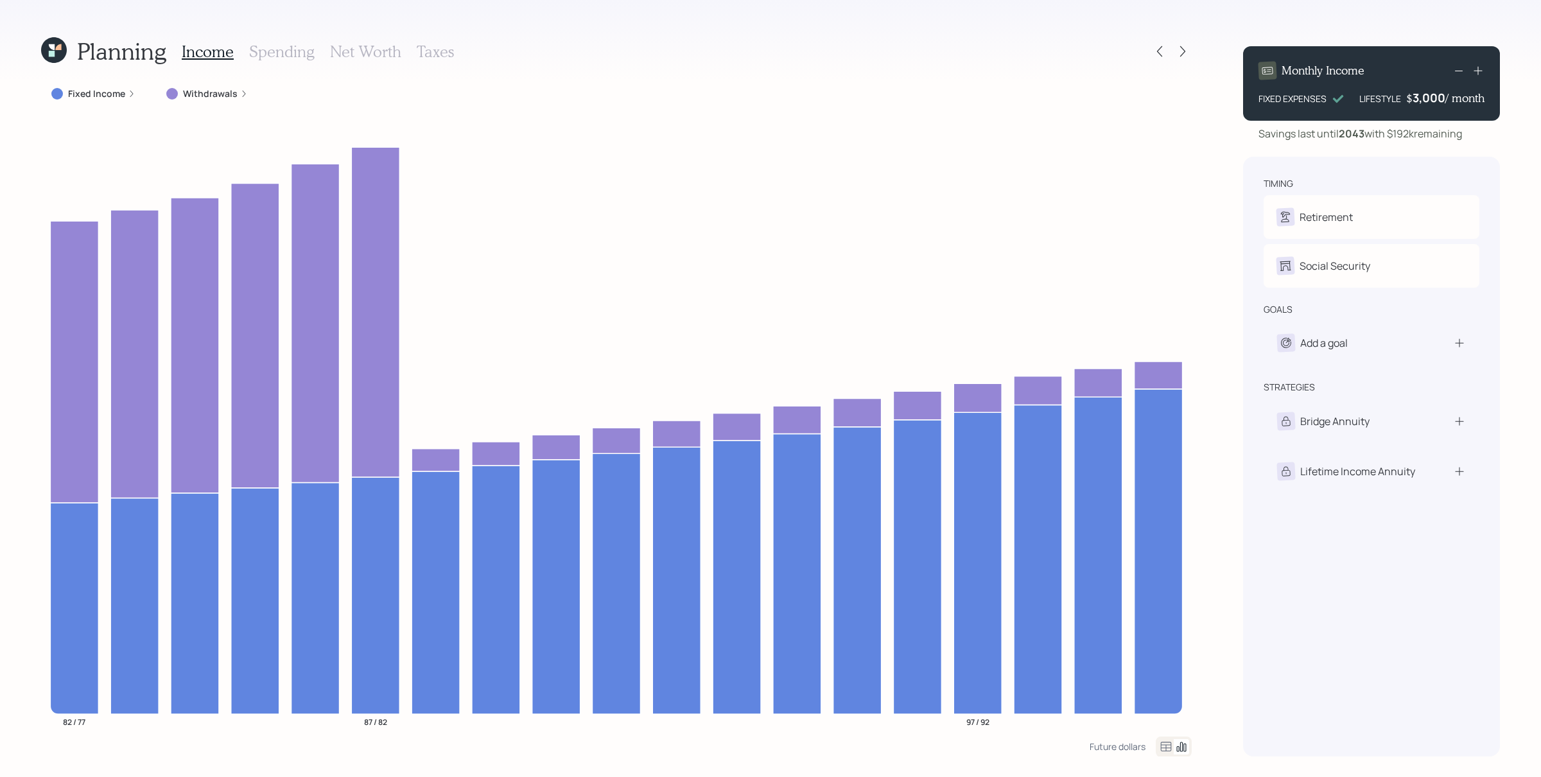
click at [184, 98] on label "Withdrawals" at bounding box center [210, 93] width 55 height 13
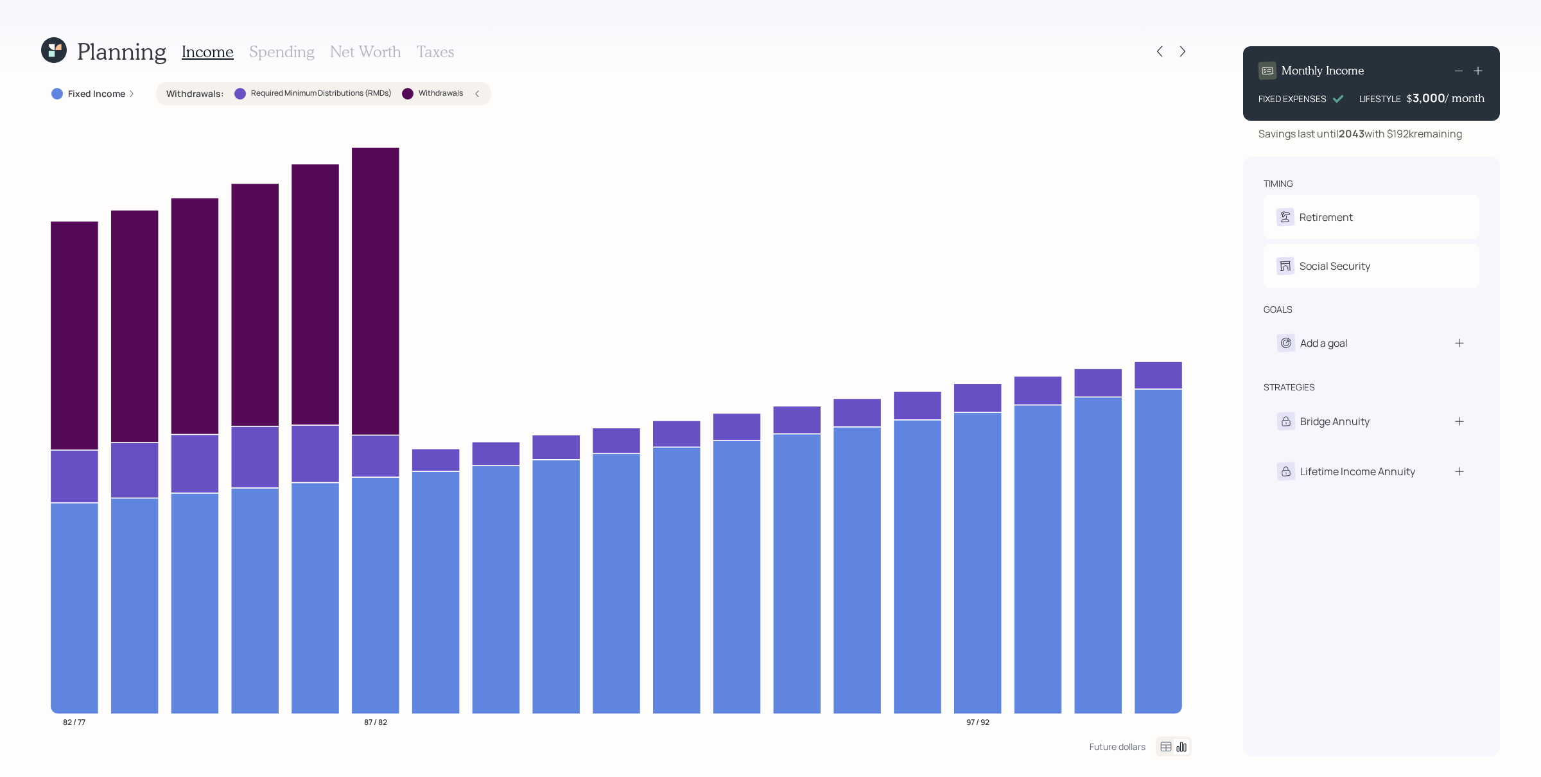
click at [270, 46] on h3 "Spending" at bounding box center [281, 51] width 65 height 19
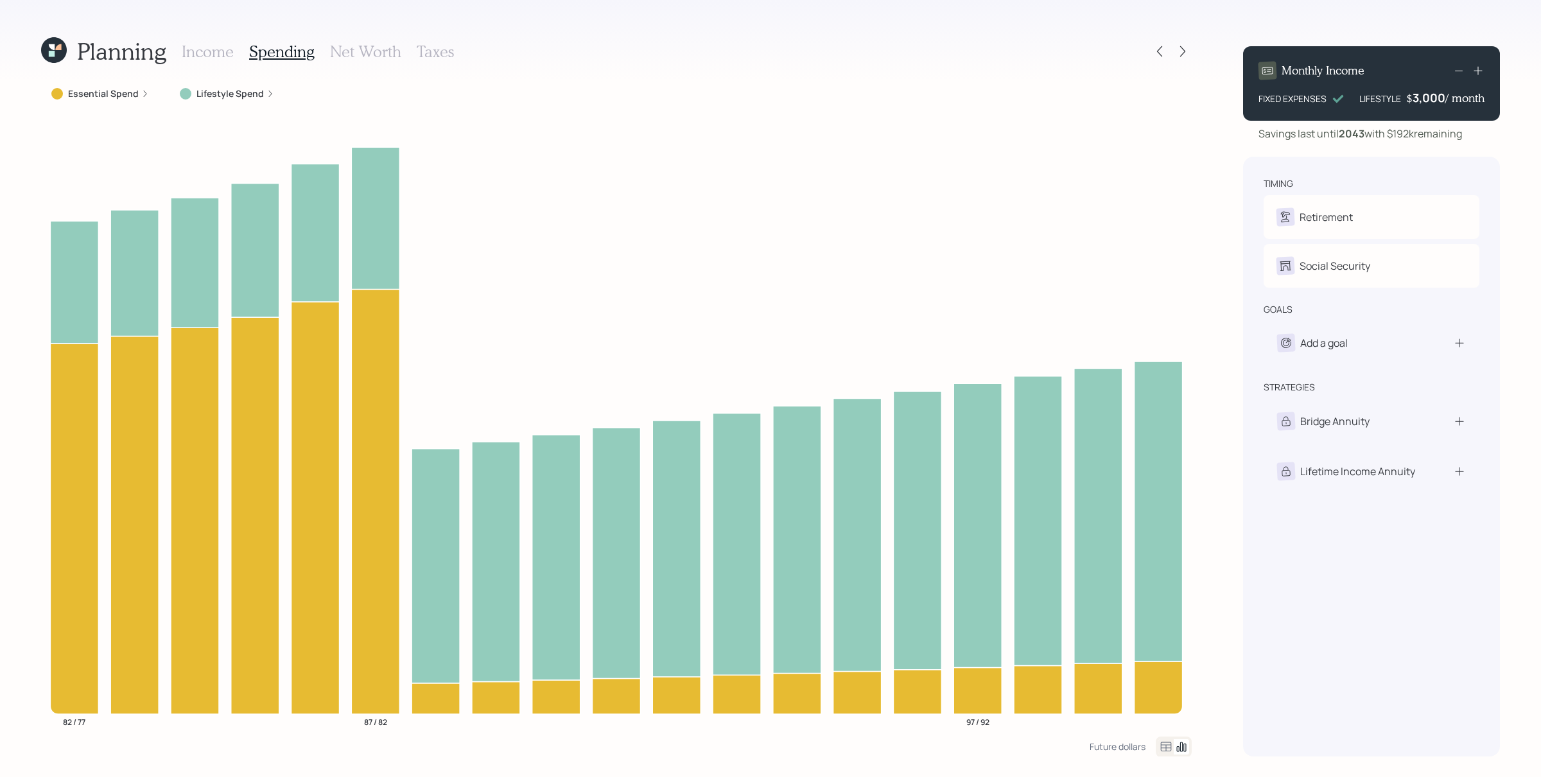
click at [136, 90] on label "Essential Spend" at bounding box center [103, 93] width 71 height 13
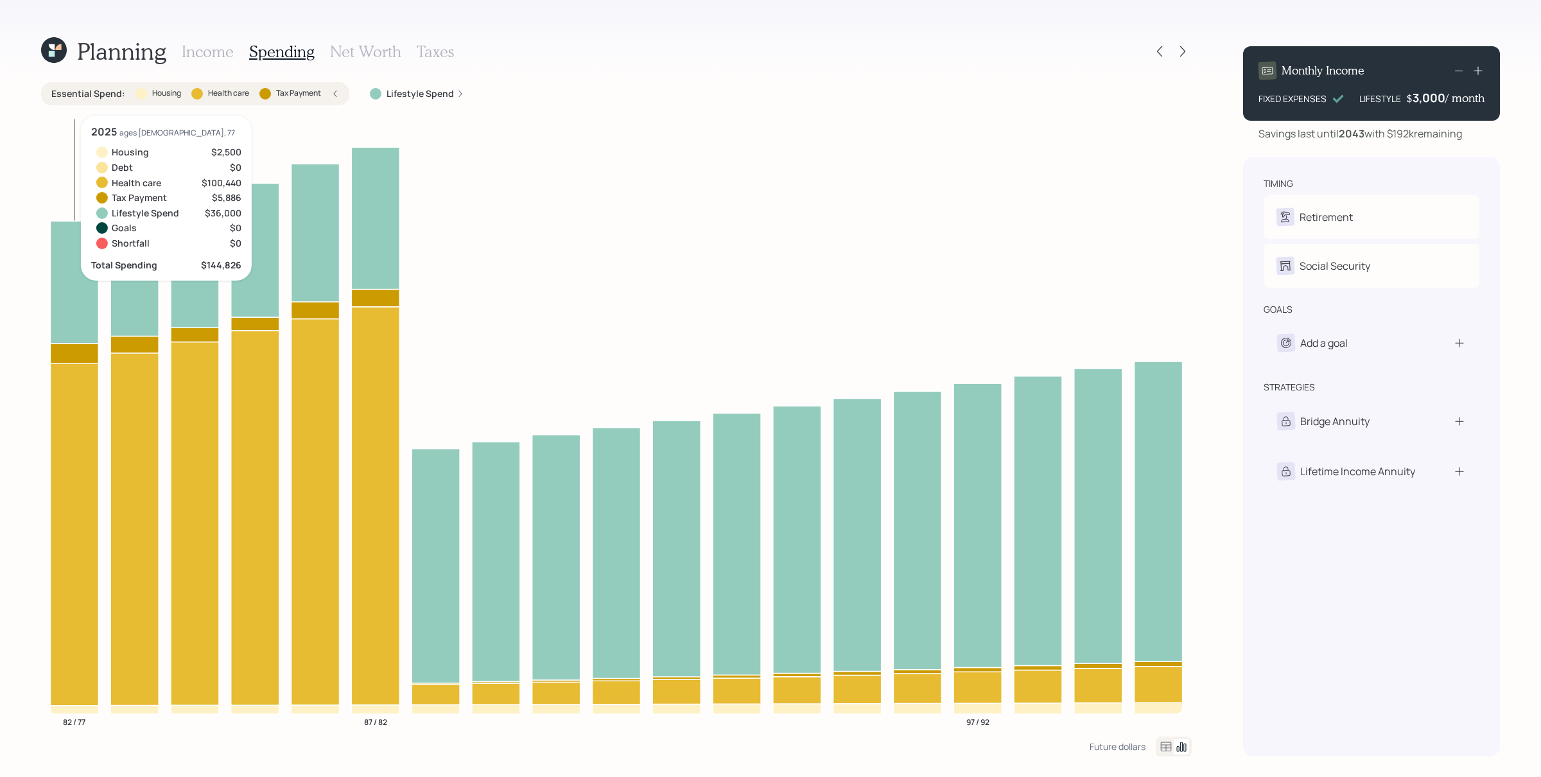
click at [73, 354] on icon at bounding box center [74, 353] width 48 height 20
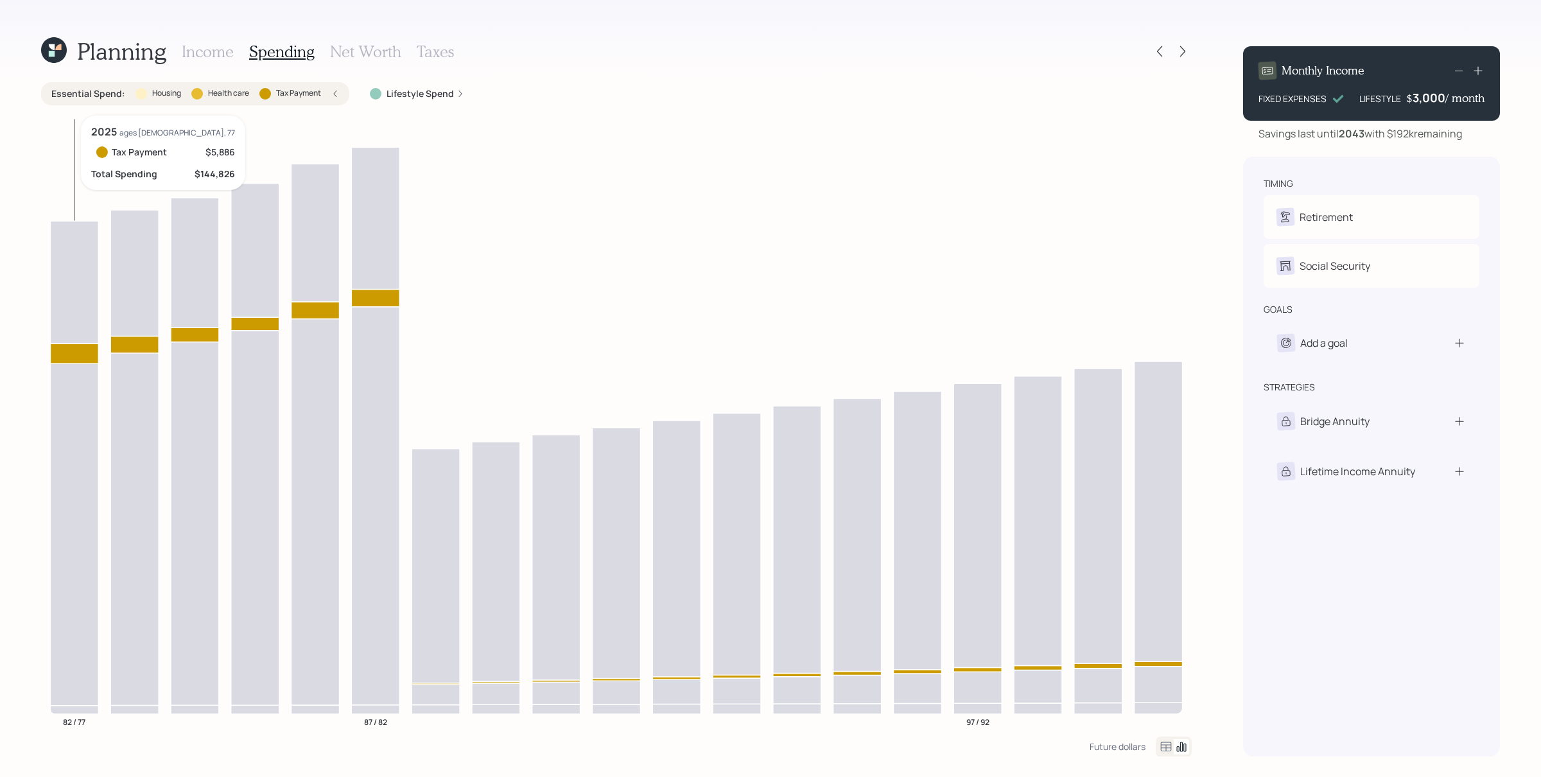
click at [85, 350] on icon at bounding box center [74, 353] width 48 height 20
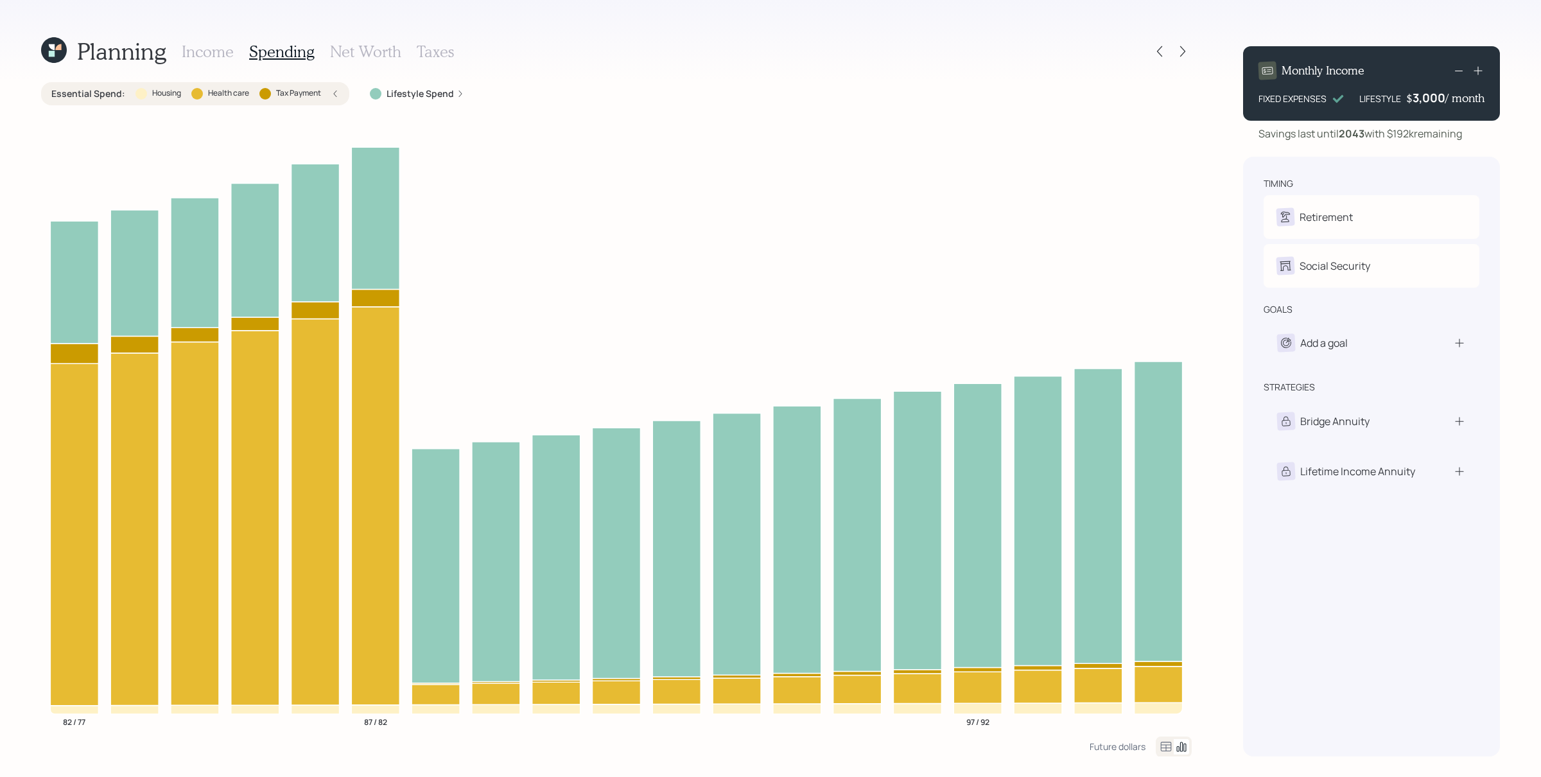
click at [409, 89] on label "Lifestyle Spend" at bounding box center [419, 93] width 67 height 13
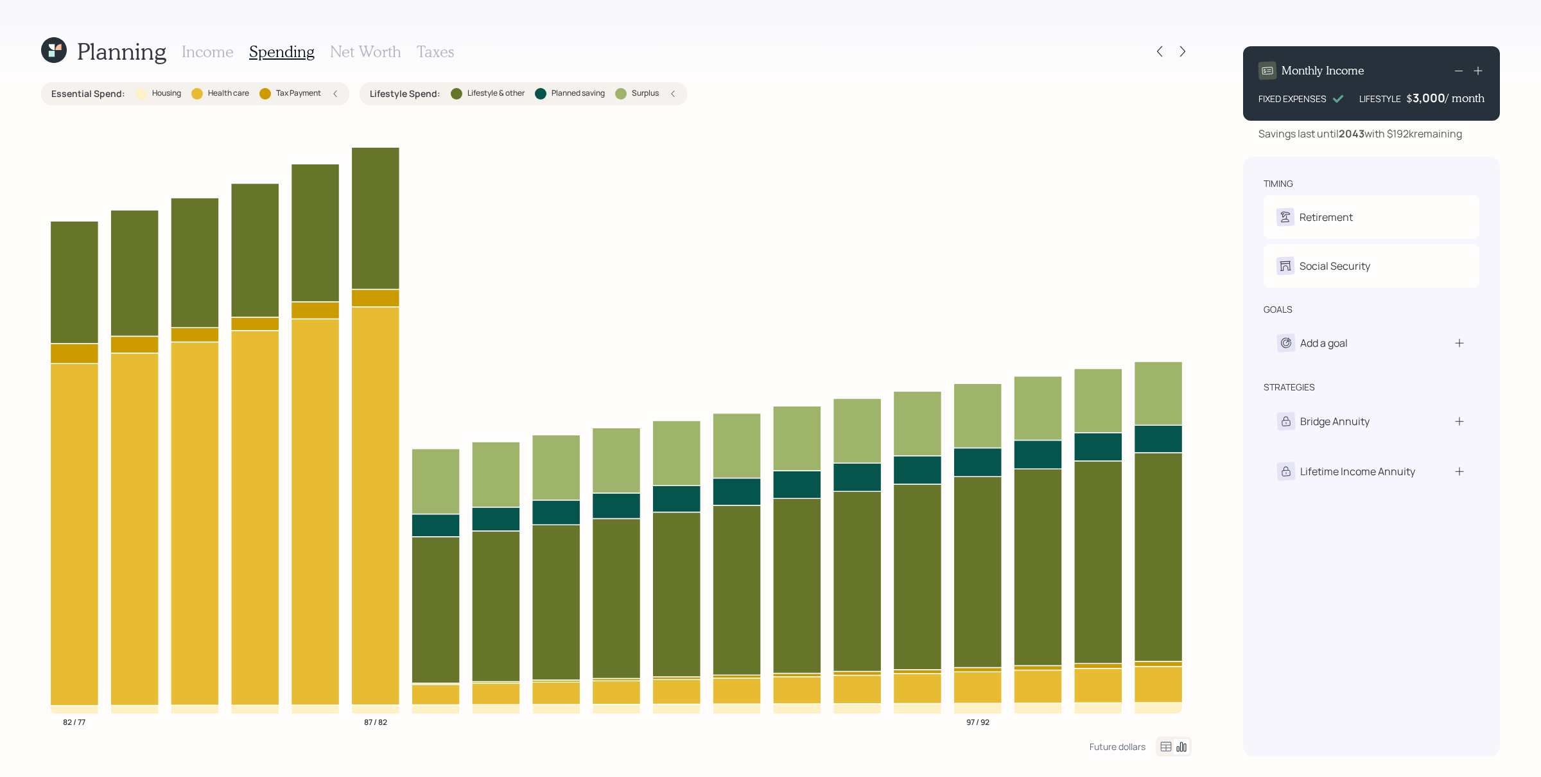
click at [214, 44] on h3 "Income" at bounding box center [208, 51] width 52 height 19
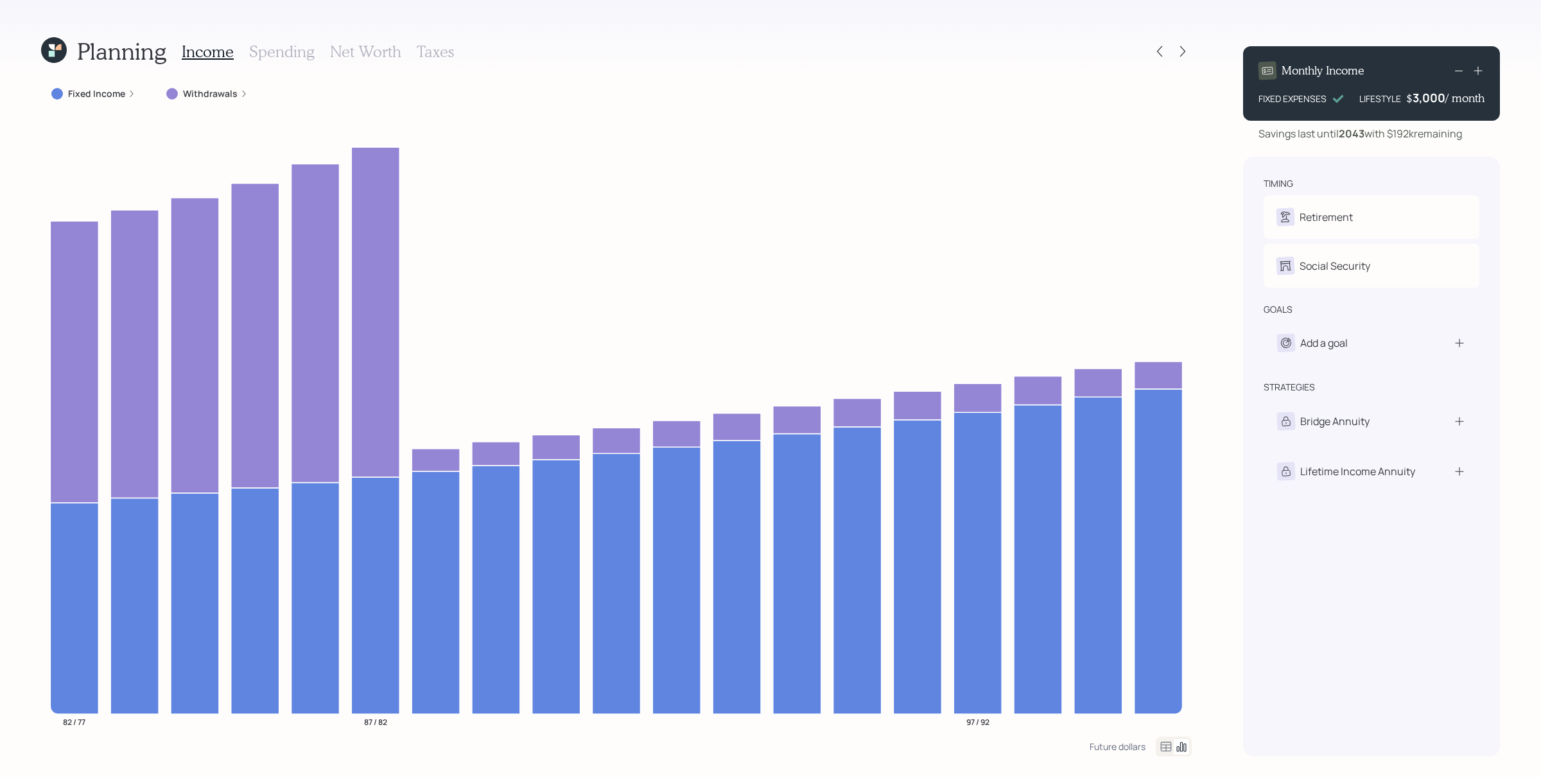
click at [106, 89] on label "Fixed Income" at bounding box center [96, 93] width 57 height 13
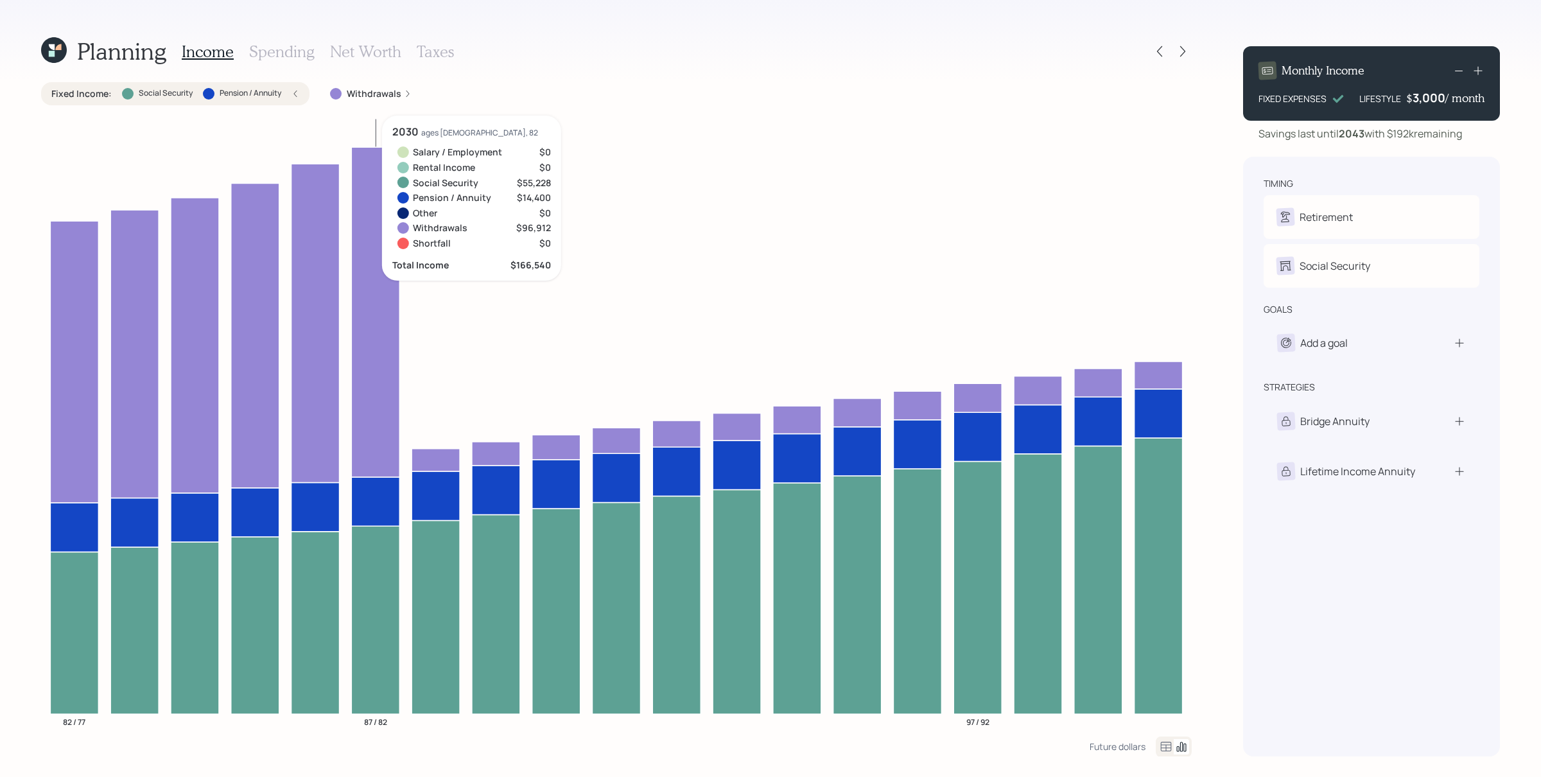
click at [298, 91] on icon at bounding box center [295, 94] width 8 height 8
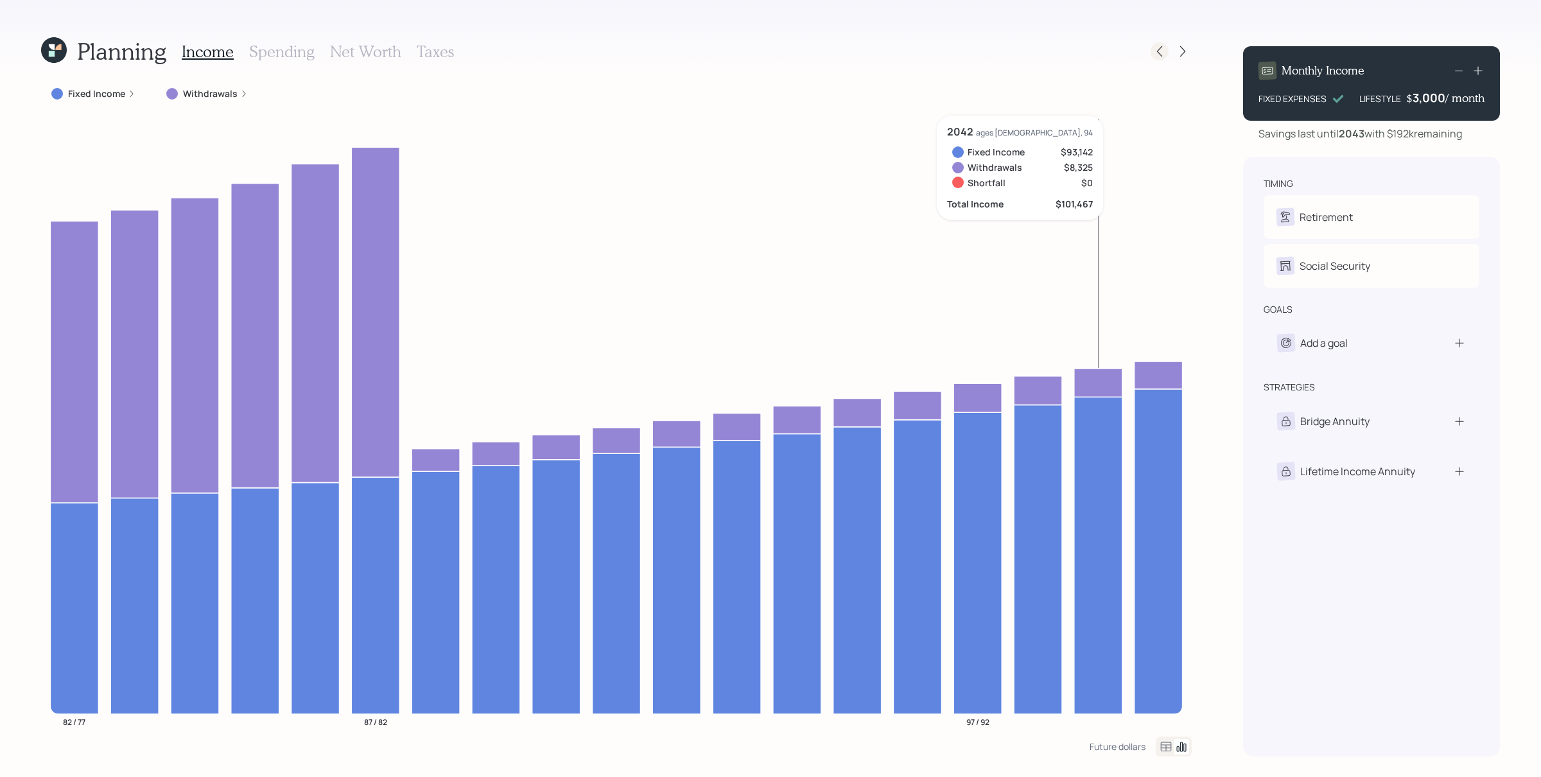
click at [1159, 49] on icon at bounding box center [1159, 51] width 13 height 13
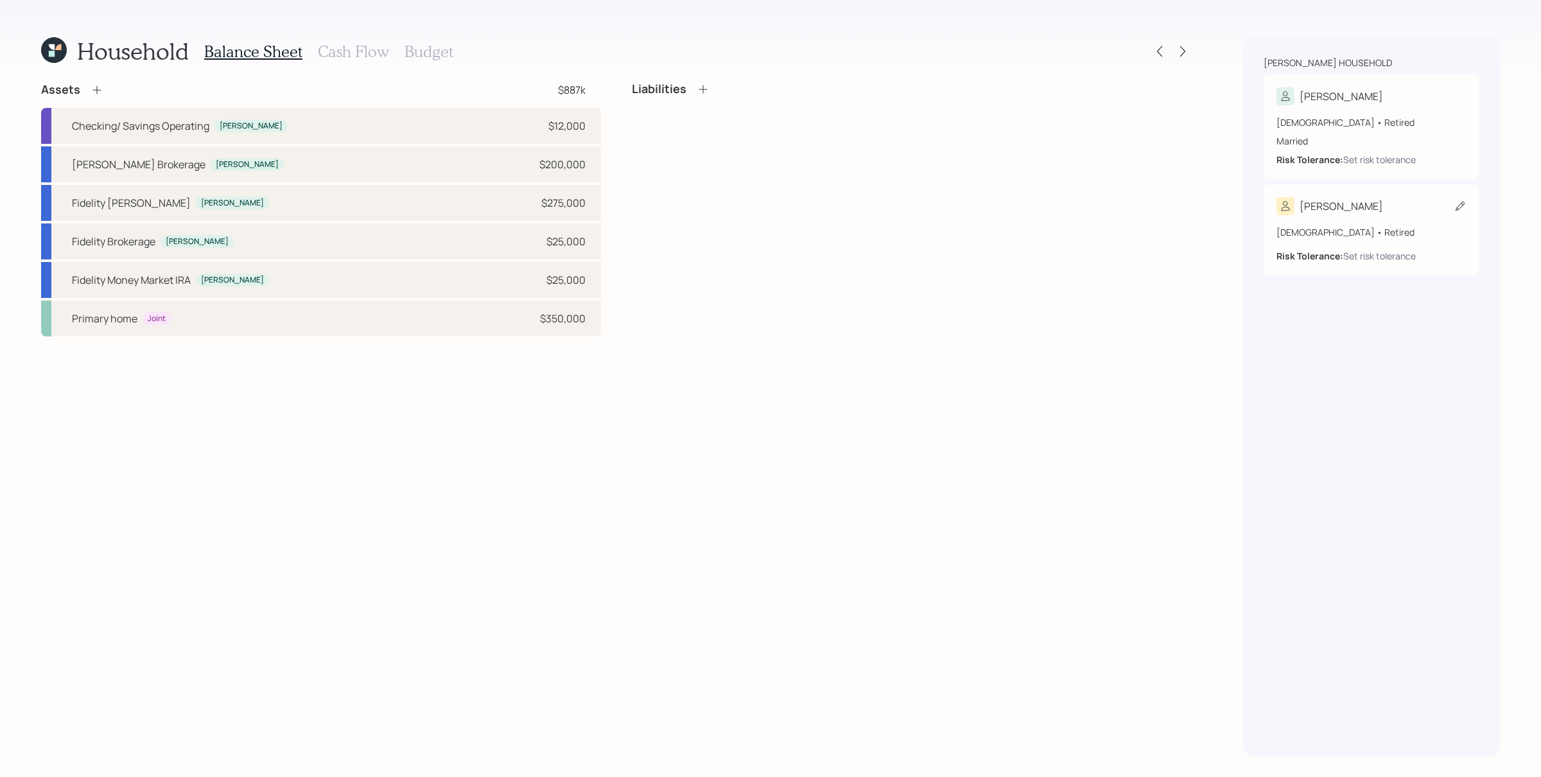
click at [1232, 239] on div "[DEMOGRAPHIC_DATA] • Retired Risk Tolerance: Set risk tolerance" at bounding box center [1371, 243] width 190 height 37
select select "10"
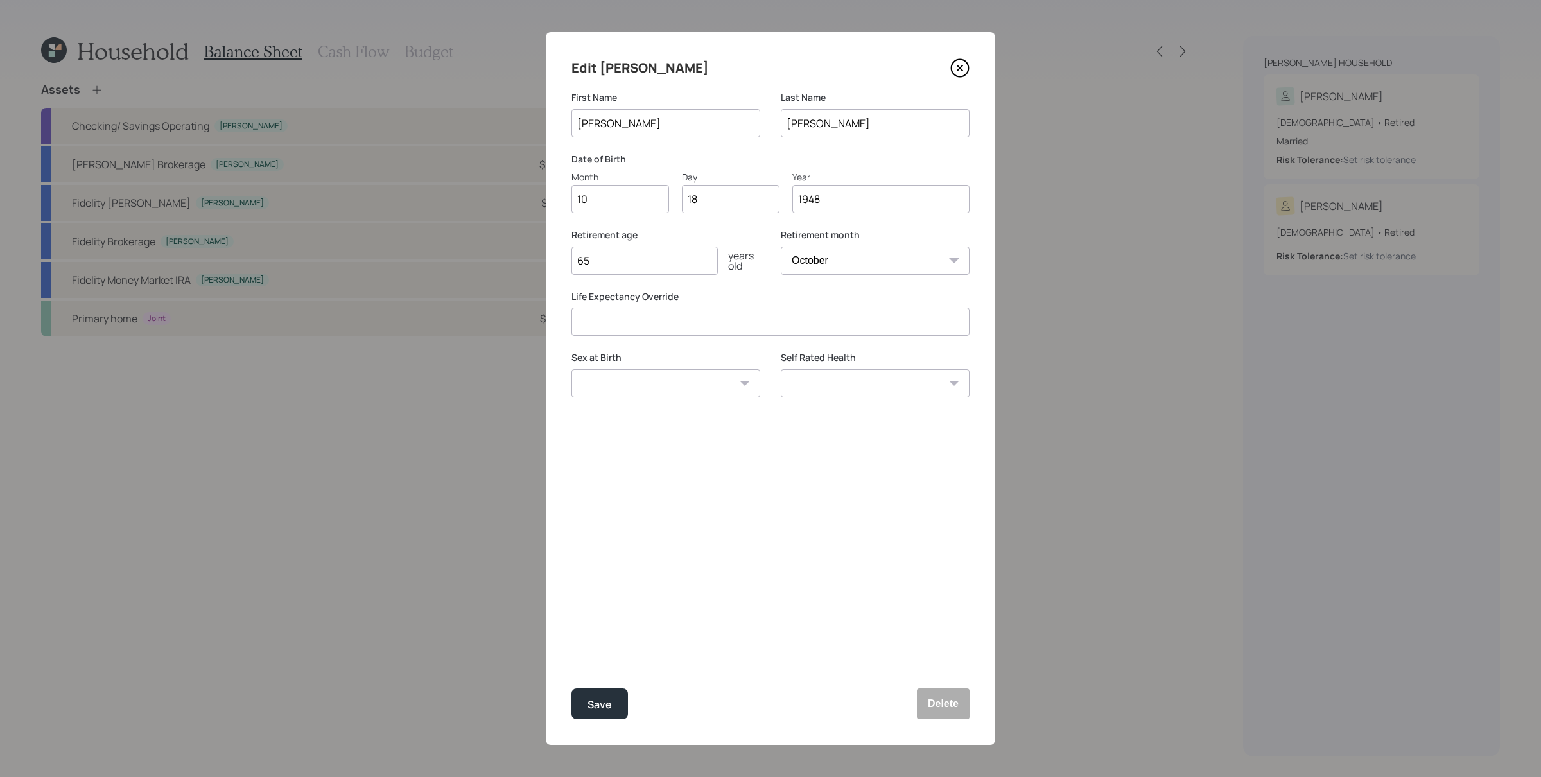
click at [963, 64] on icon at bounding box center [959, 67] width 19 height 19
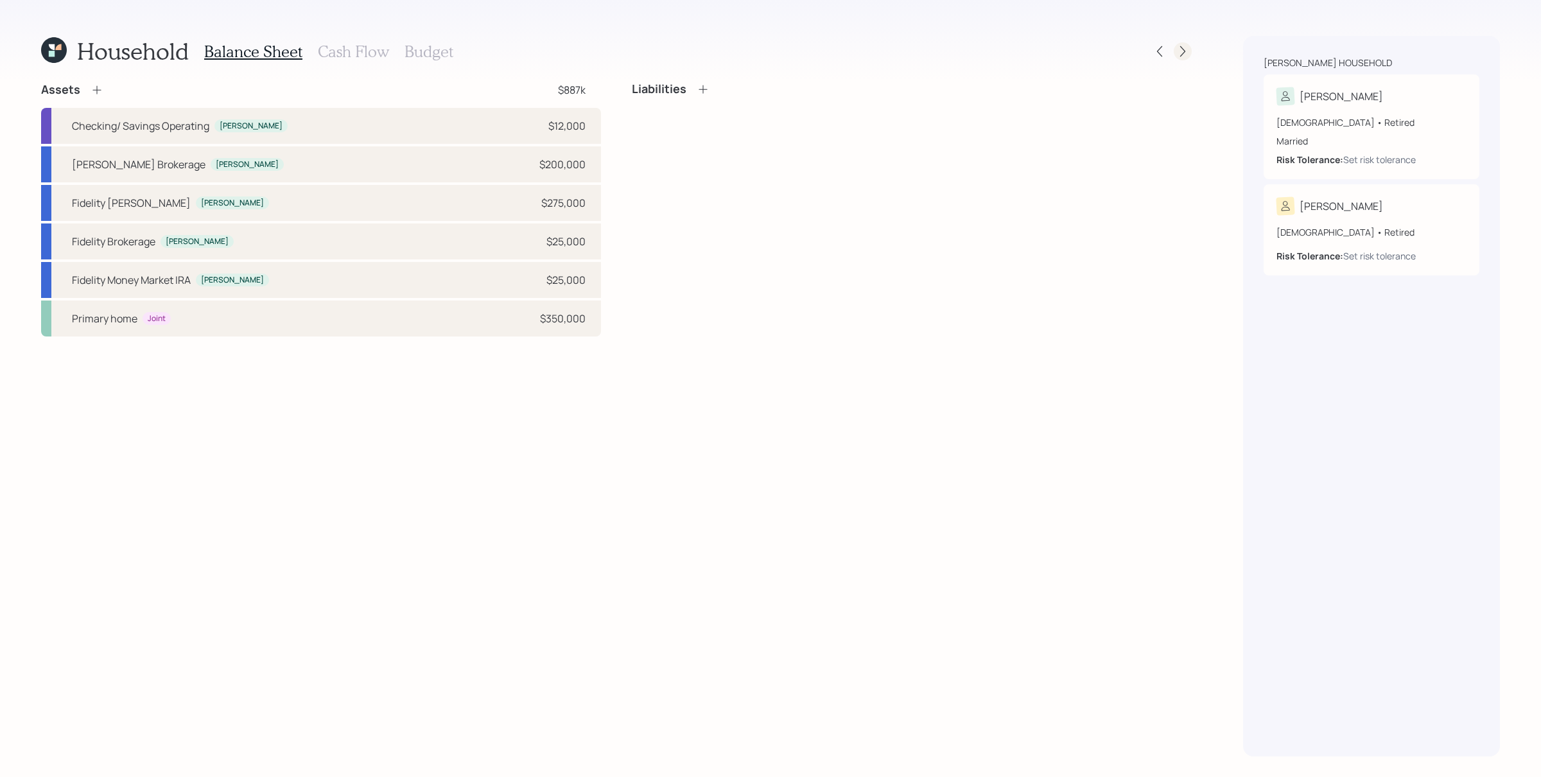
click at [1181, 45] on icon at bounding box center [1182, 51] width 13 height 13
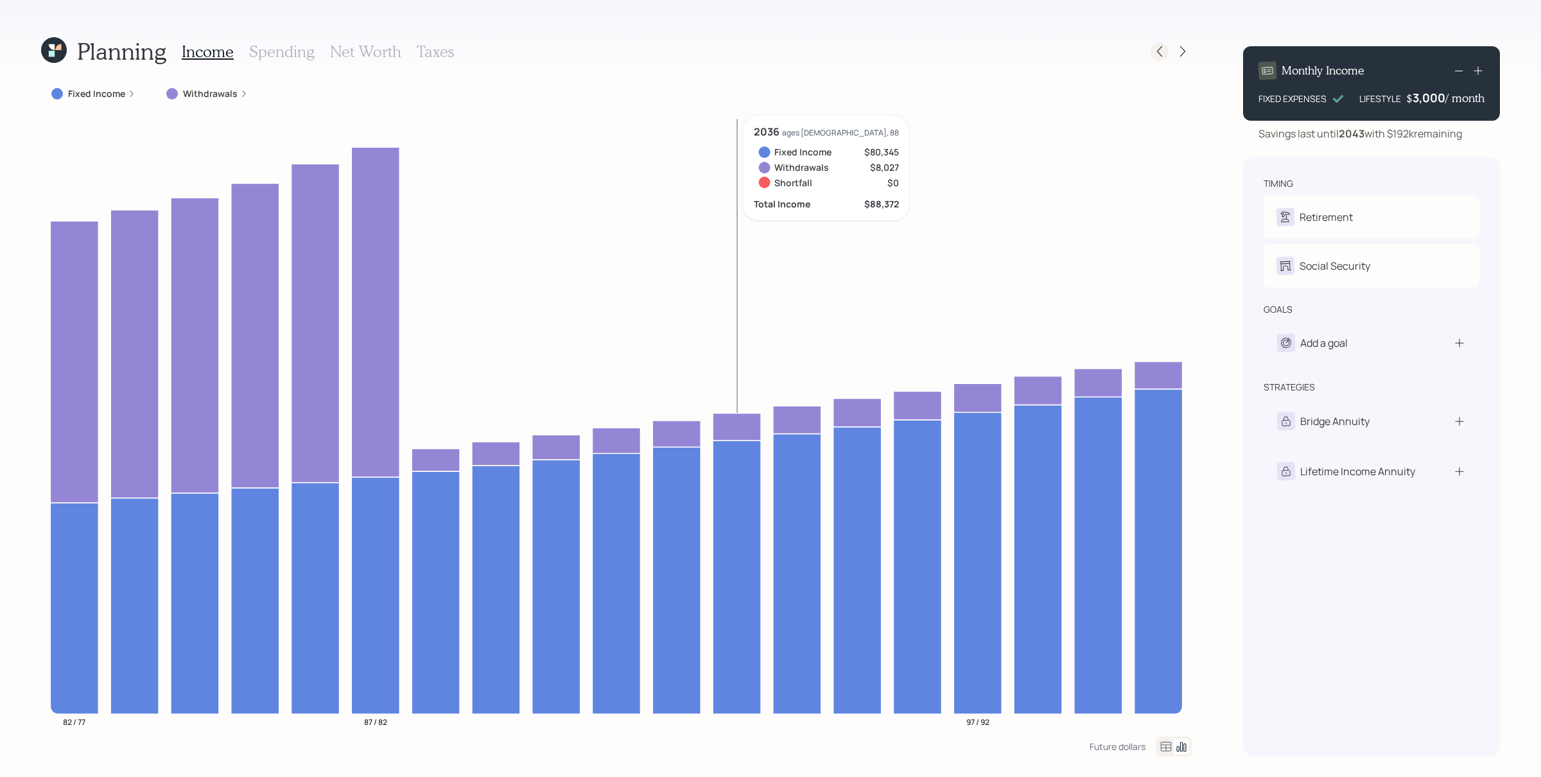
click at [1162, 56] on icon at bounding box center [1159, 51] width 5 height 11
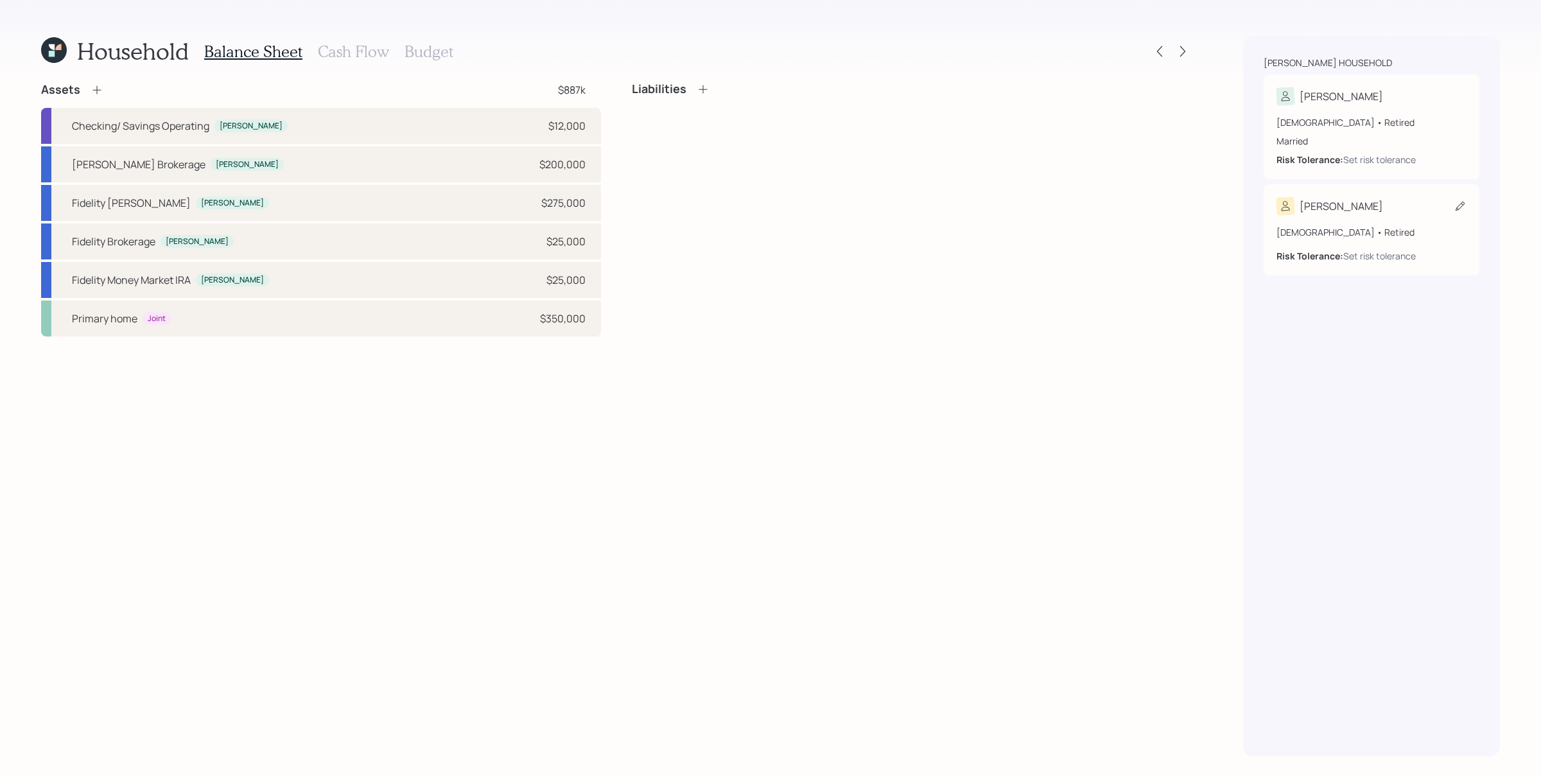
click at [1232, 239] on div "[DEMOGRAPHIC_DATA] • Retired Risk Tolerance: Set risk tolerance" at bounding box center [1371, 243] width 190 height 37
select select "10"
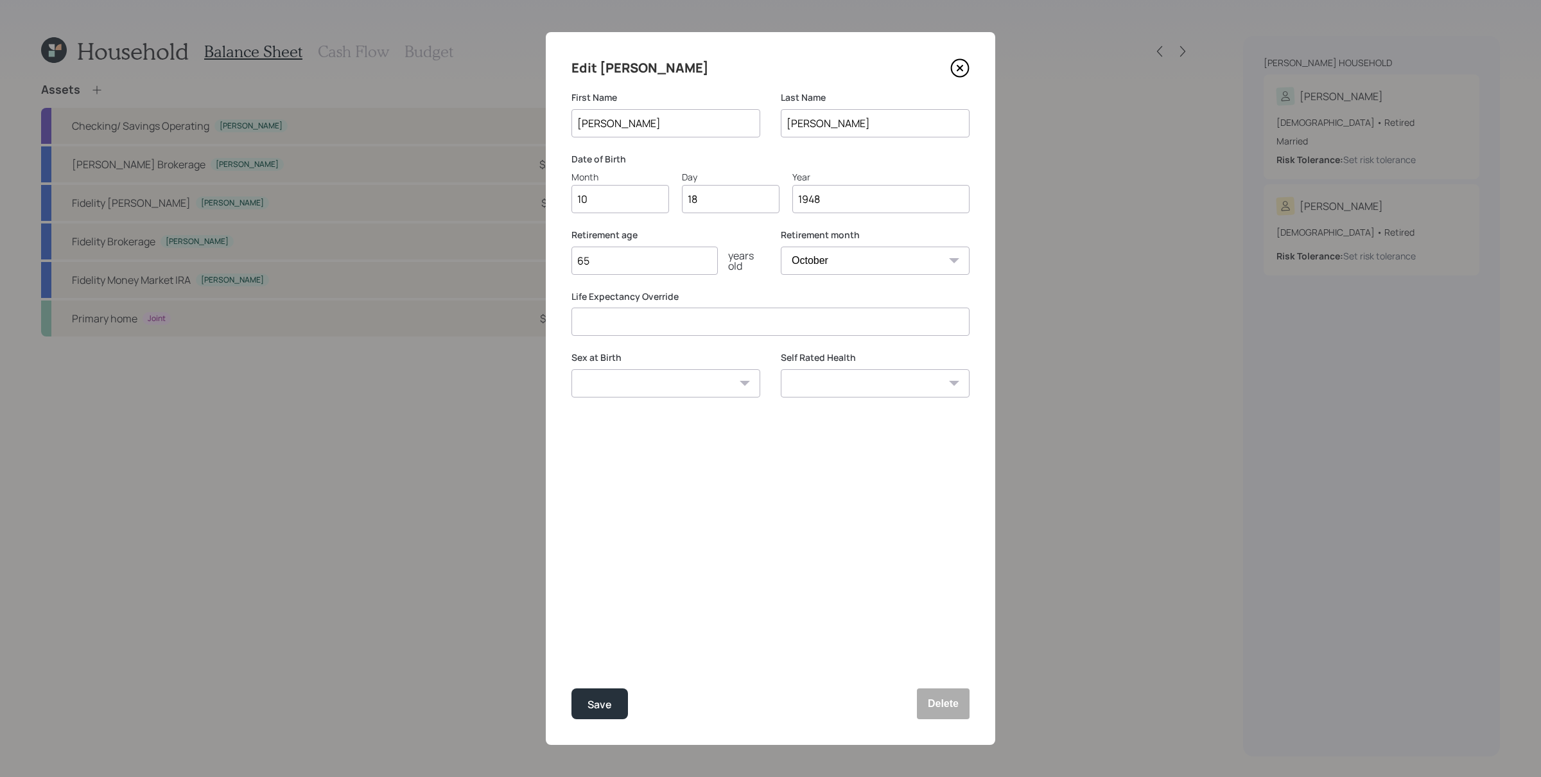
click at [632, 329] on input "number" at bounding box center [770, 321] width 398 height 28
type input "82"
click at [610, 621] on div "Save" at bounding box center [599, 704] width 24 height 17
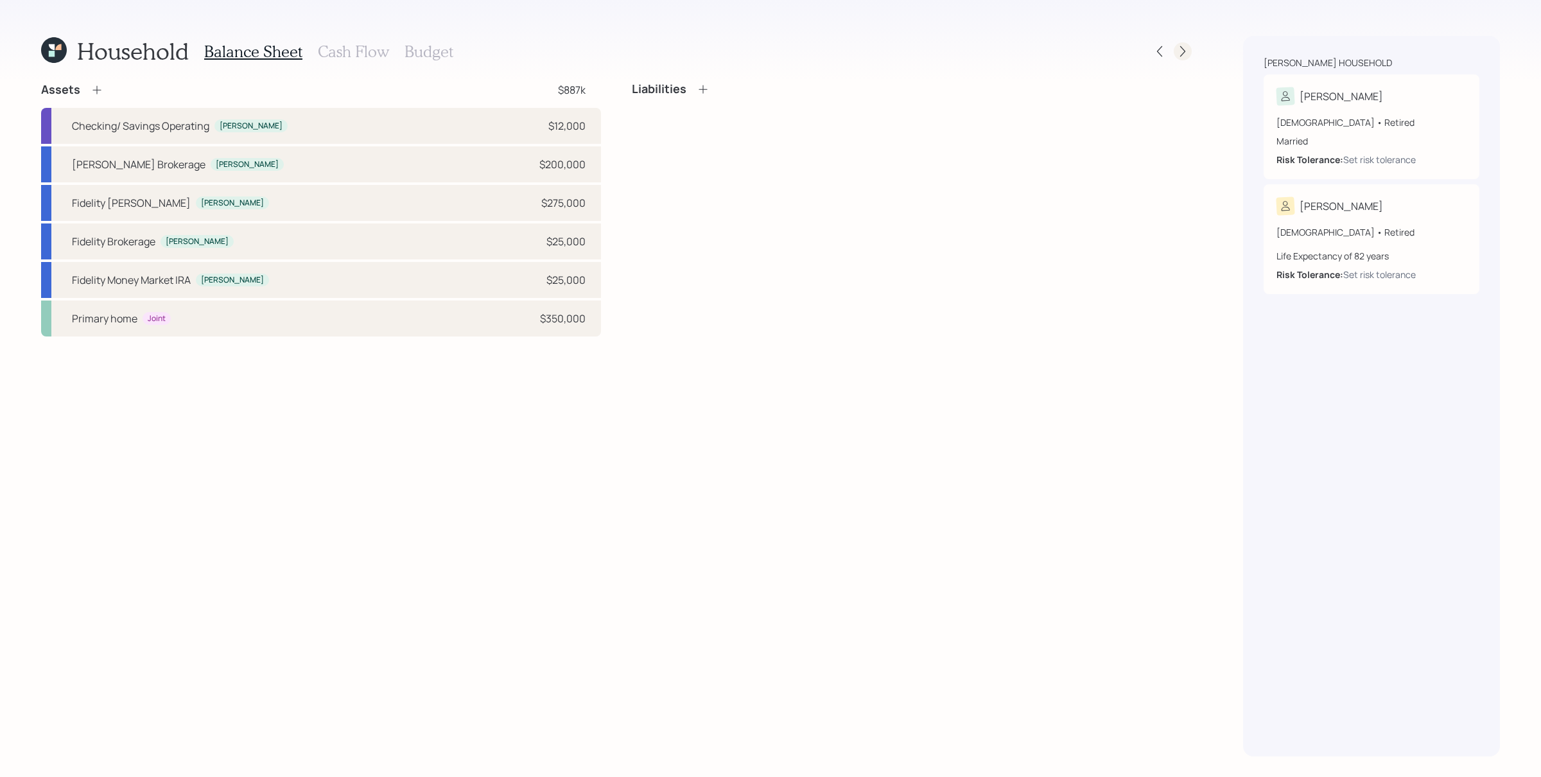
click at [1184, 48] on icon at bounding box center [1182, 51] width 13 height 13
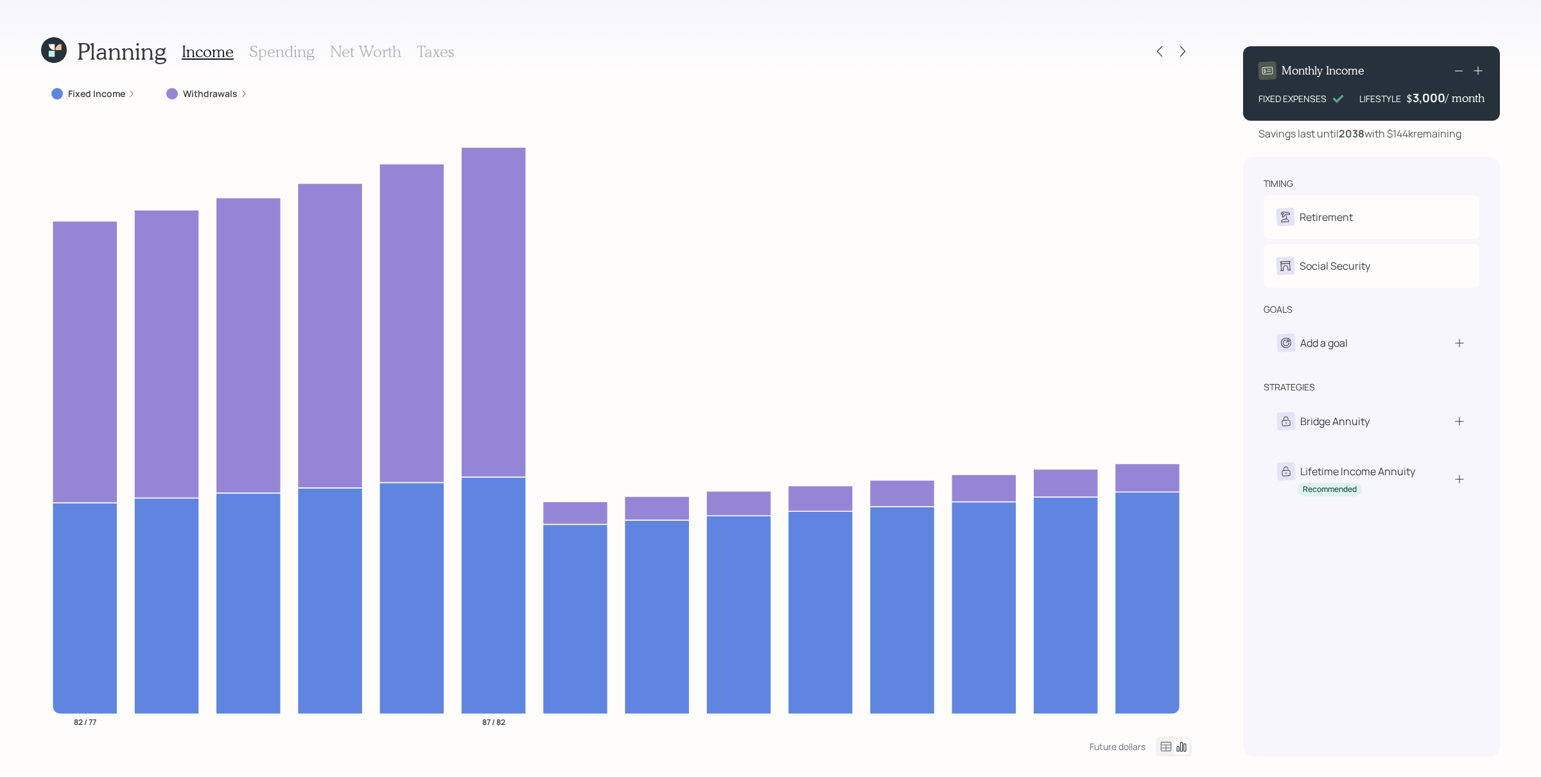
click at [132, 93] on icon at bounding box center [132, 94] width 8 height 8
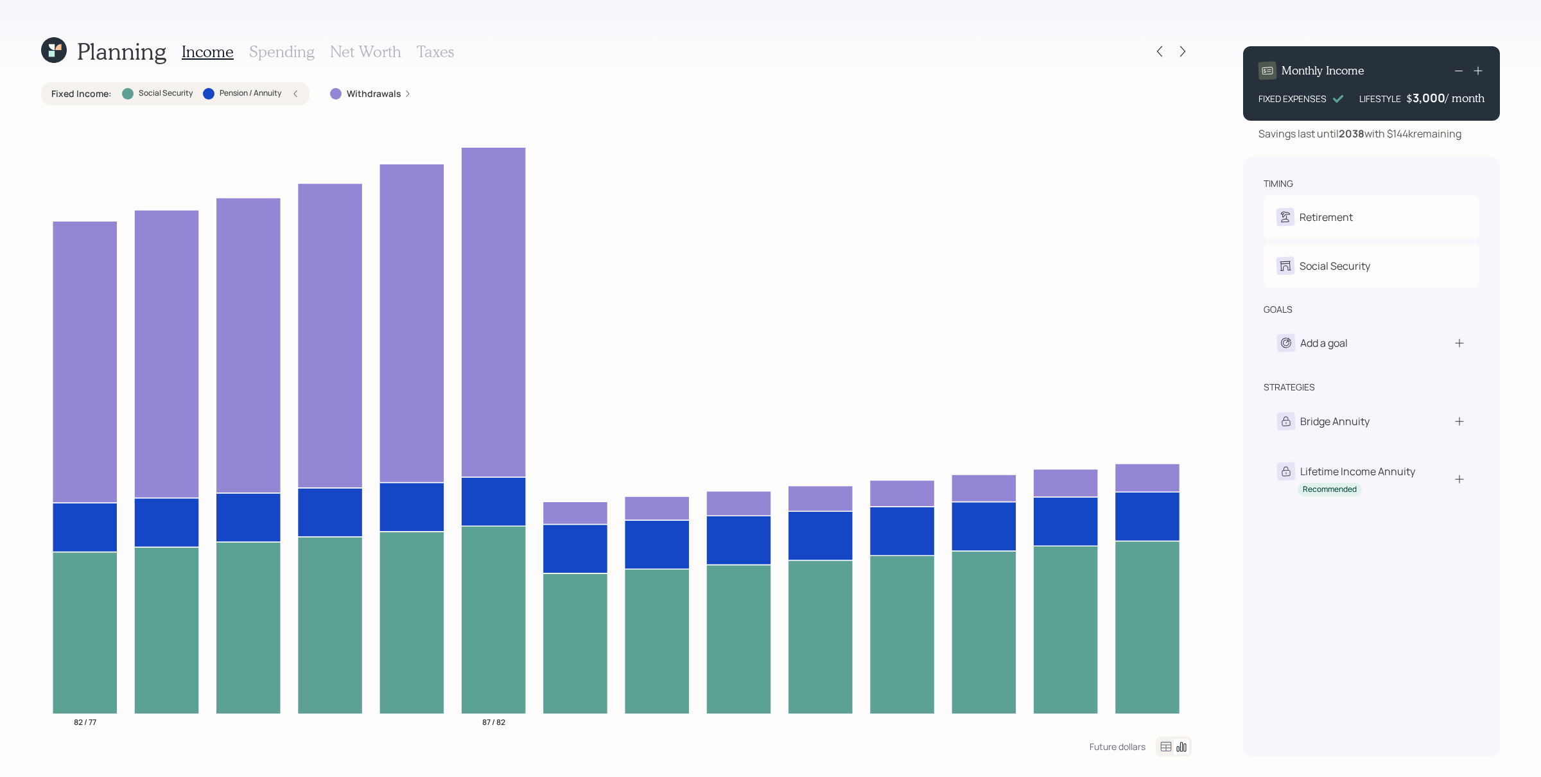
click at [295, 94] on icon at bounding box center [295, 94] width 8 height 8
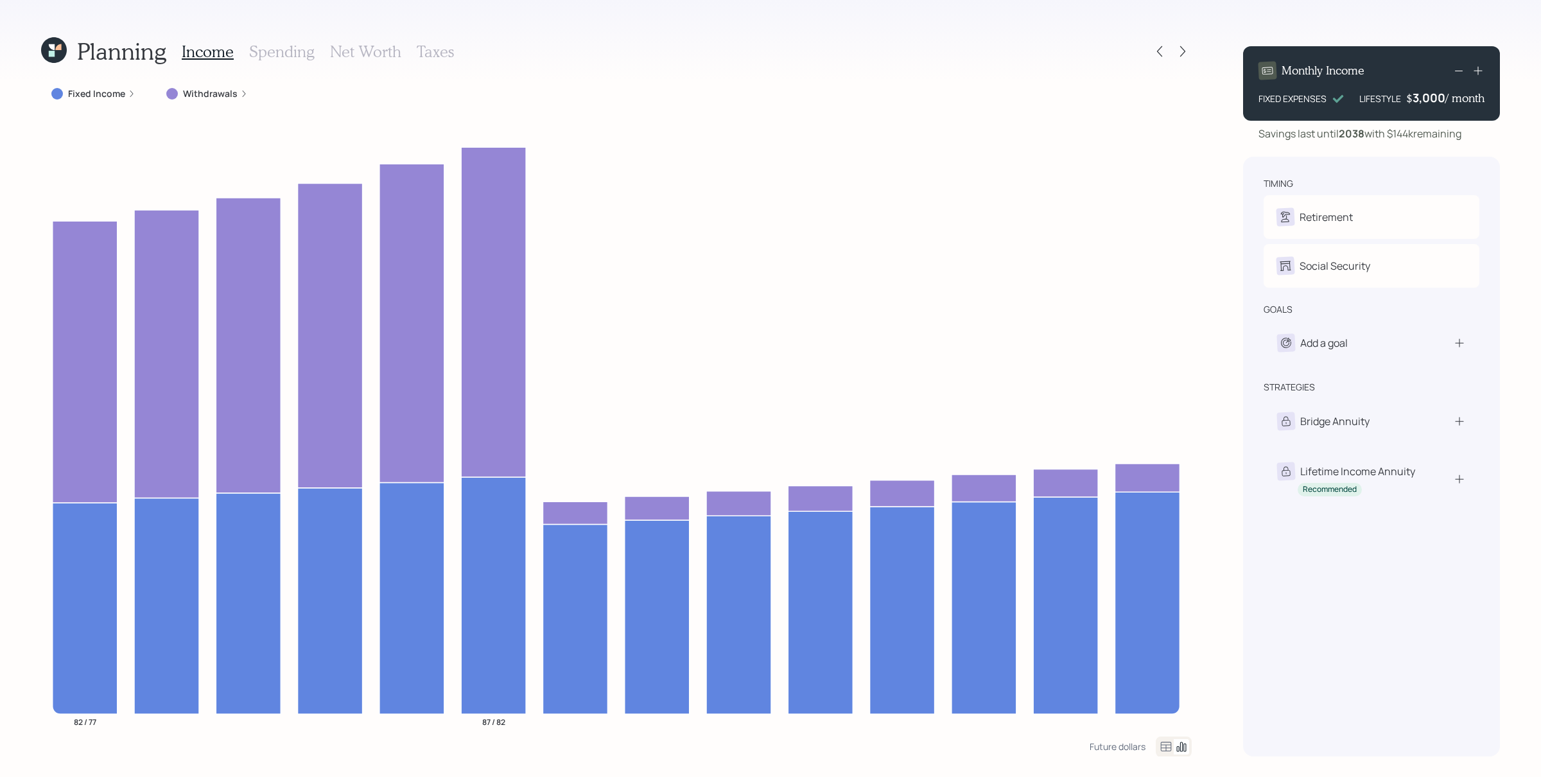
click at [1206, 256] on div "Planning Income Spending Net Worth Taxes Fixed Income Withdrawals 82 / 77 87 / …" at bounding box center [770, 388] width 1541 height 777
click at [243, 96] on icon at bounding box center [244, 94] width 8 height 8
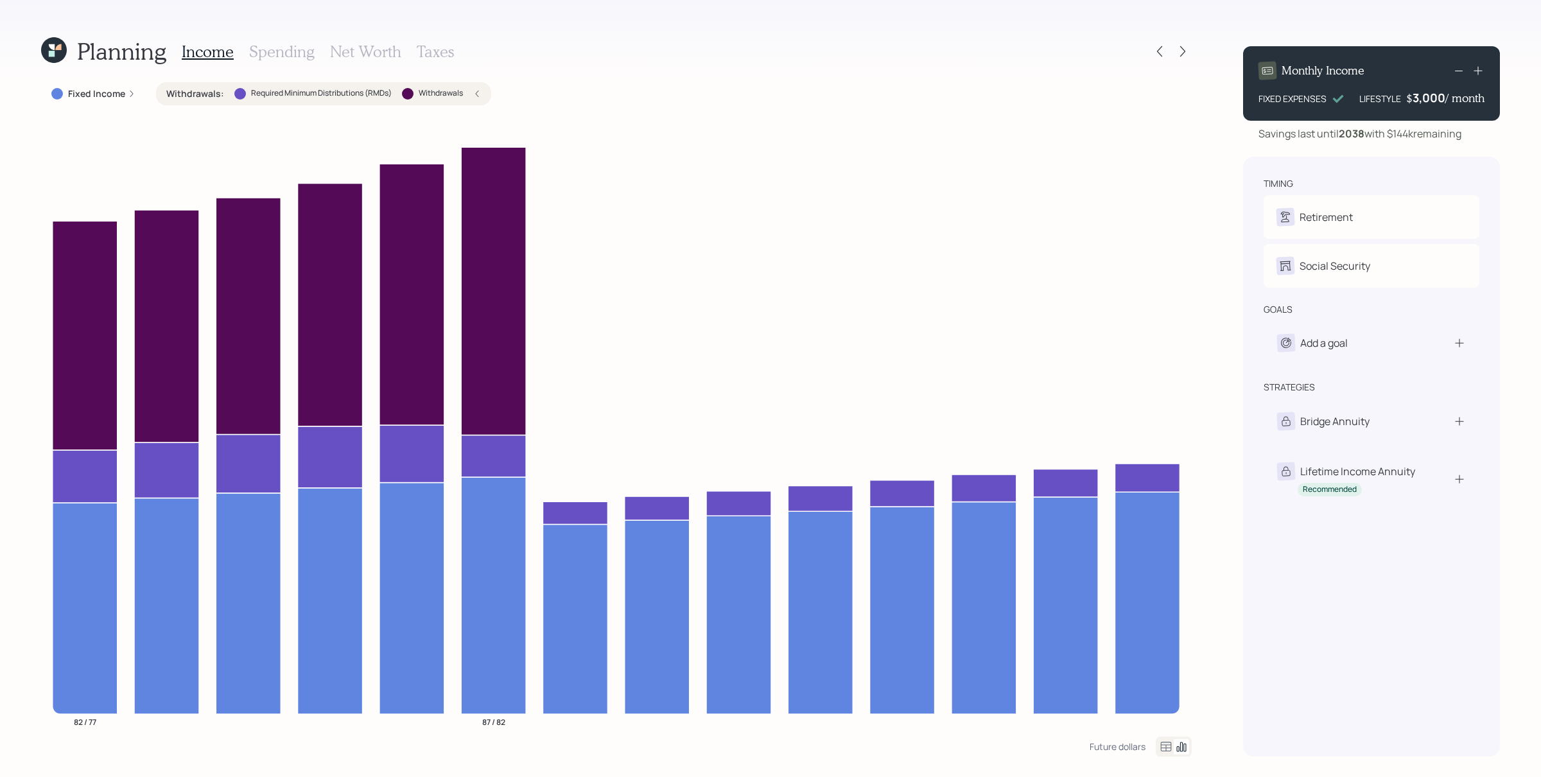
click at [241, 98] on div at bounding box center [240, 94] width 12 height 12
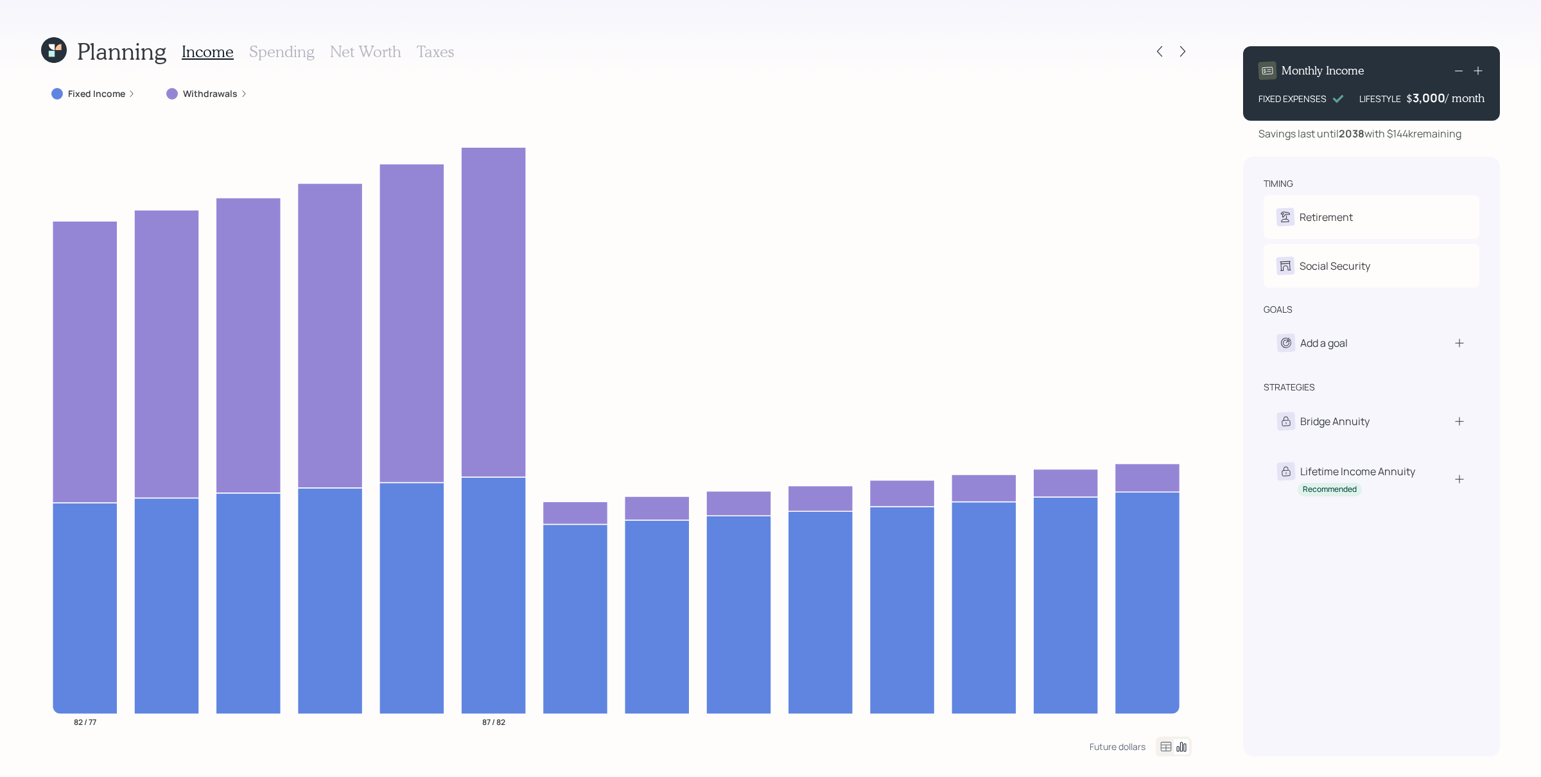
click at [107, 88] on label "Fixed Income" at bounding box center [96, 93] width 57 height 13
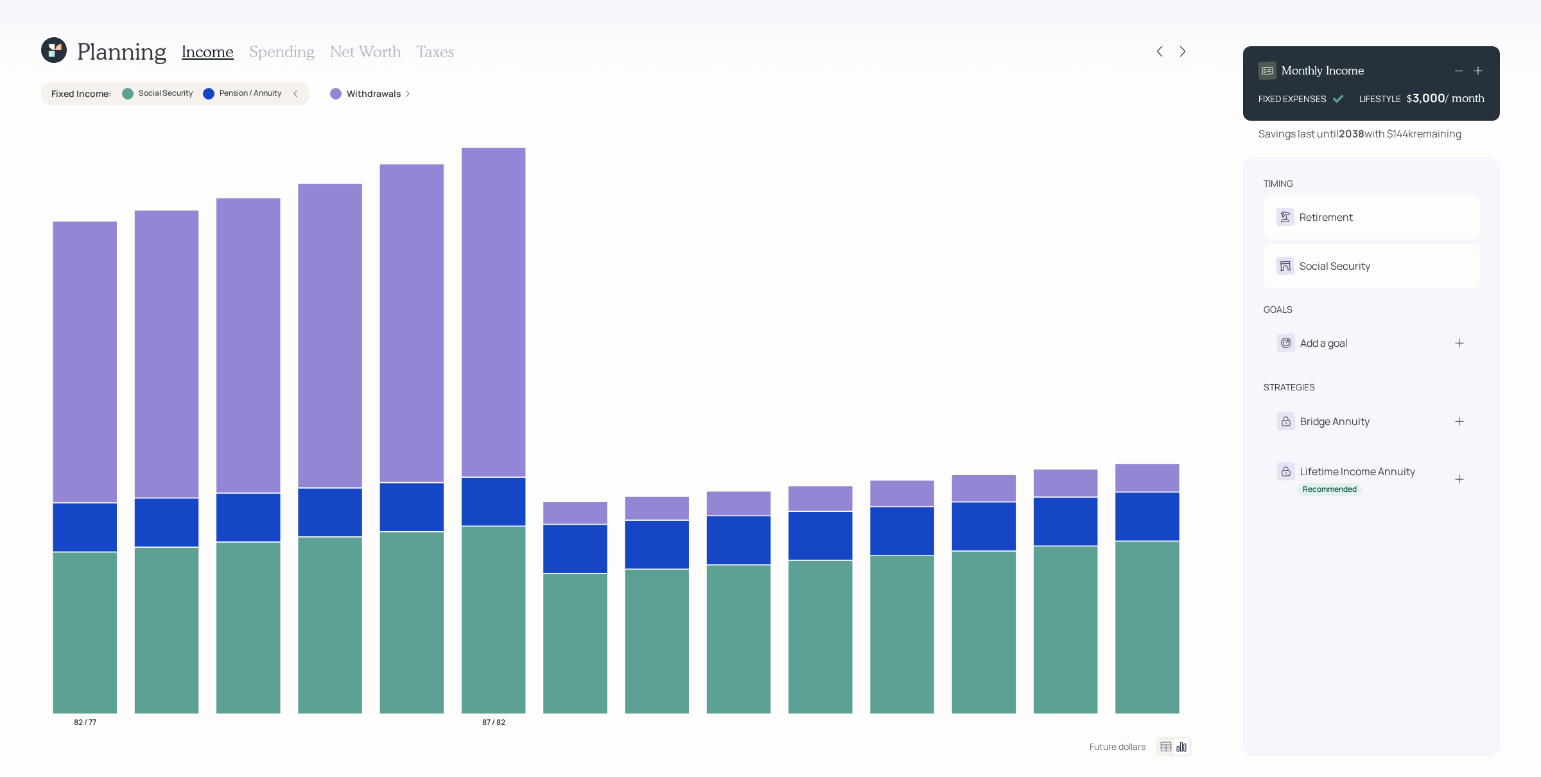
click at [345, 90] on div "Withdrawals" at bounding box center [371, 93] width 82 height 13
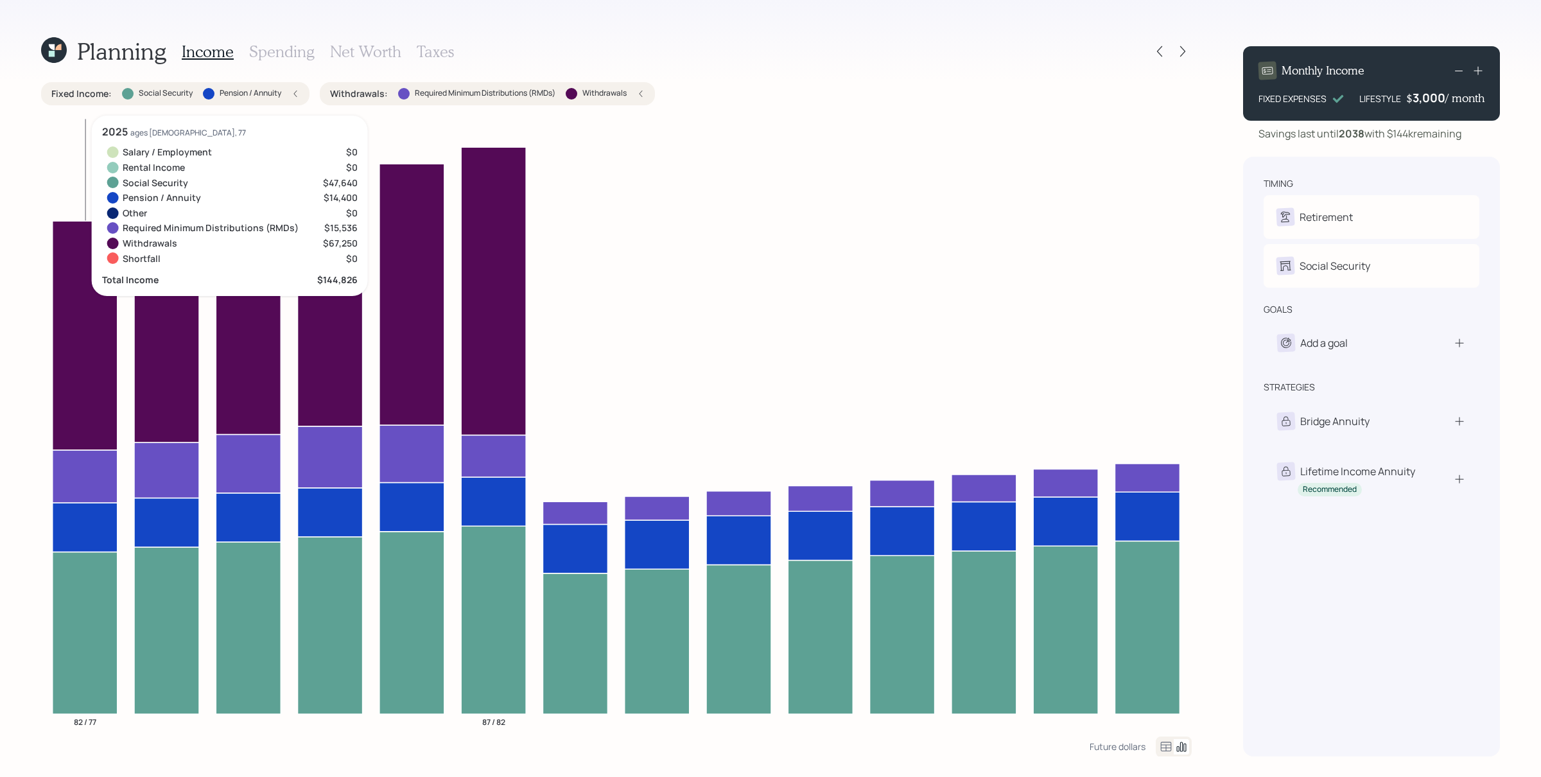
click at [80, 467] on icon at bounding box center [85, 475] width 65 height 53
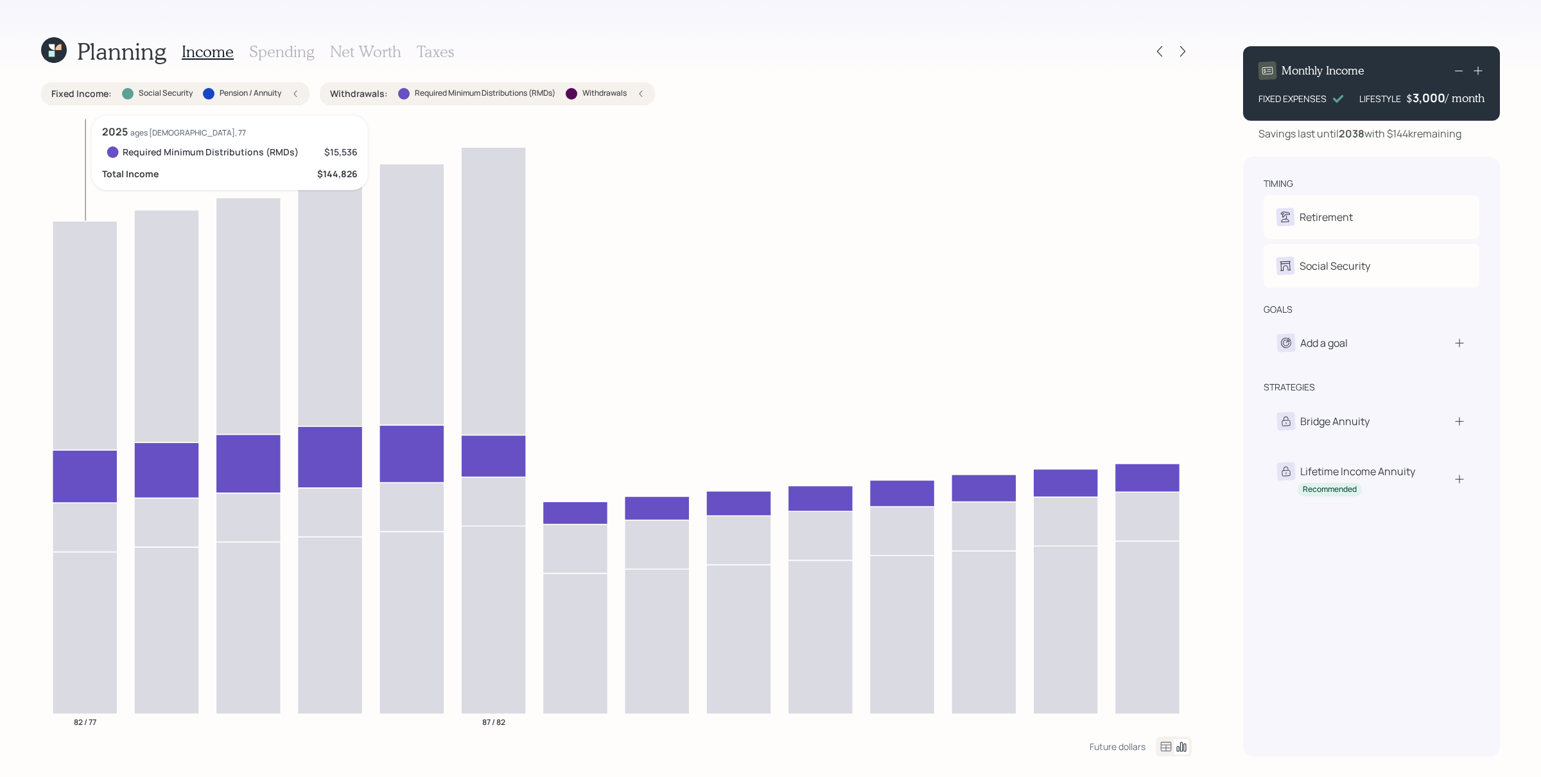
click at [94, 476] on icon at bounding box center [85, 475] width 65 height 53
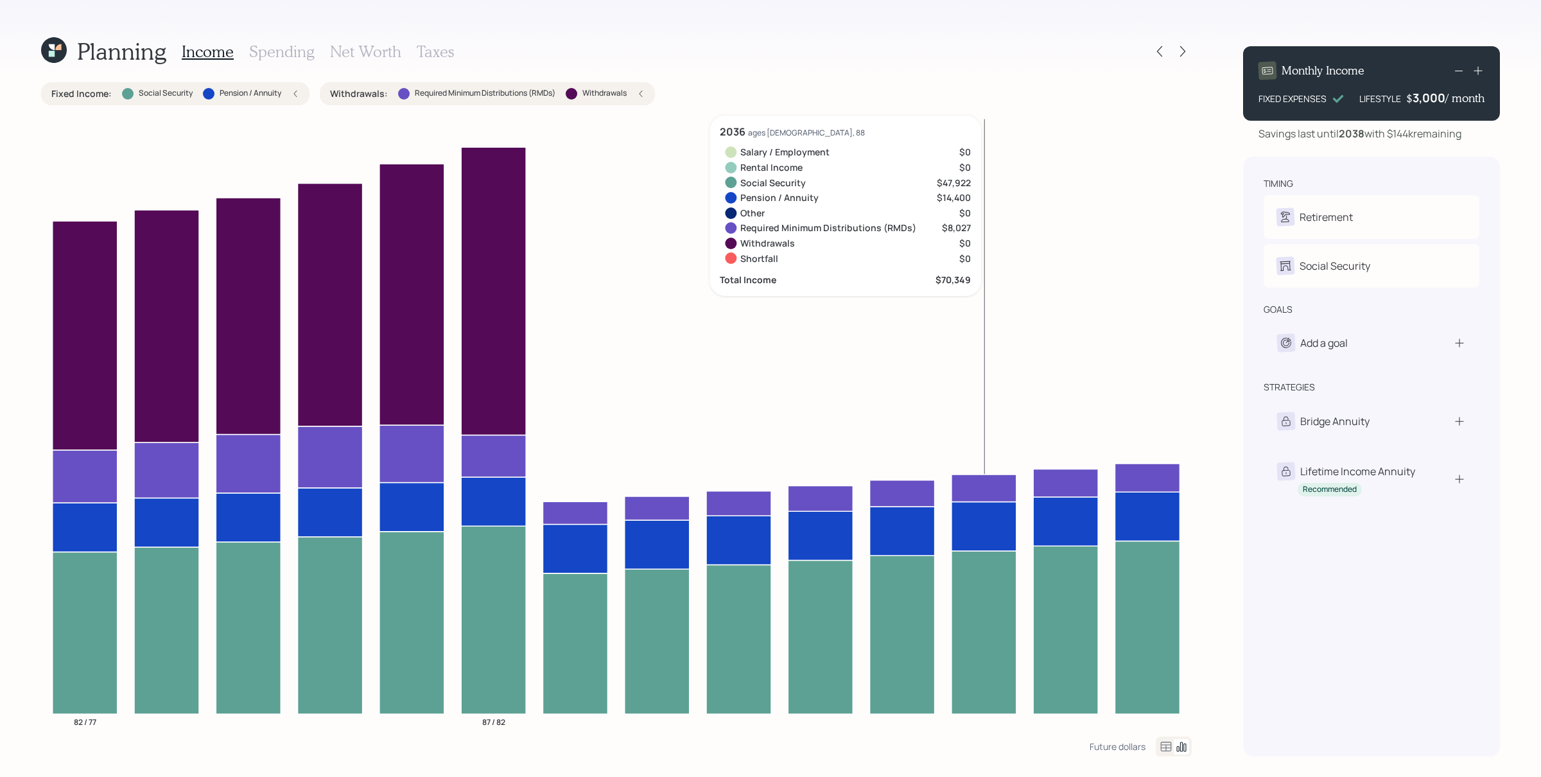
click at [1224, 64] on div "Planning Income Spending Net Worth Taxes Fixed Income : Social Security Pension…" at bounding box center [770, 388] width 1541 height 777
click at [1182, 48] on icon at bounding box center [1182, 51] width 13 height 13
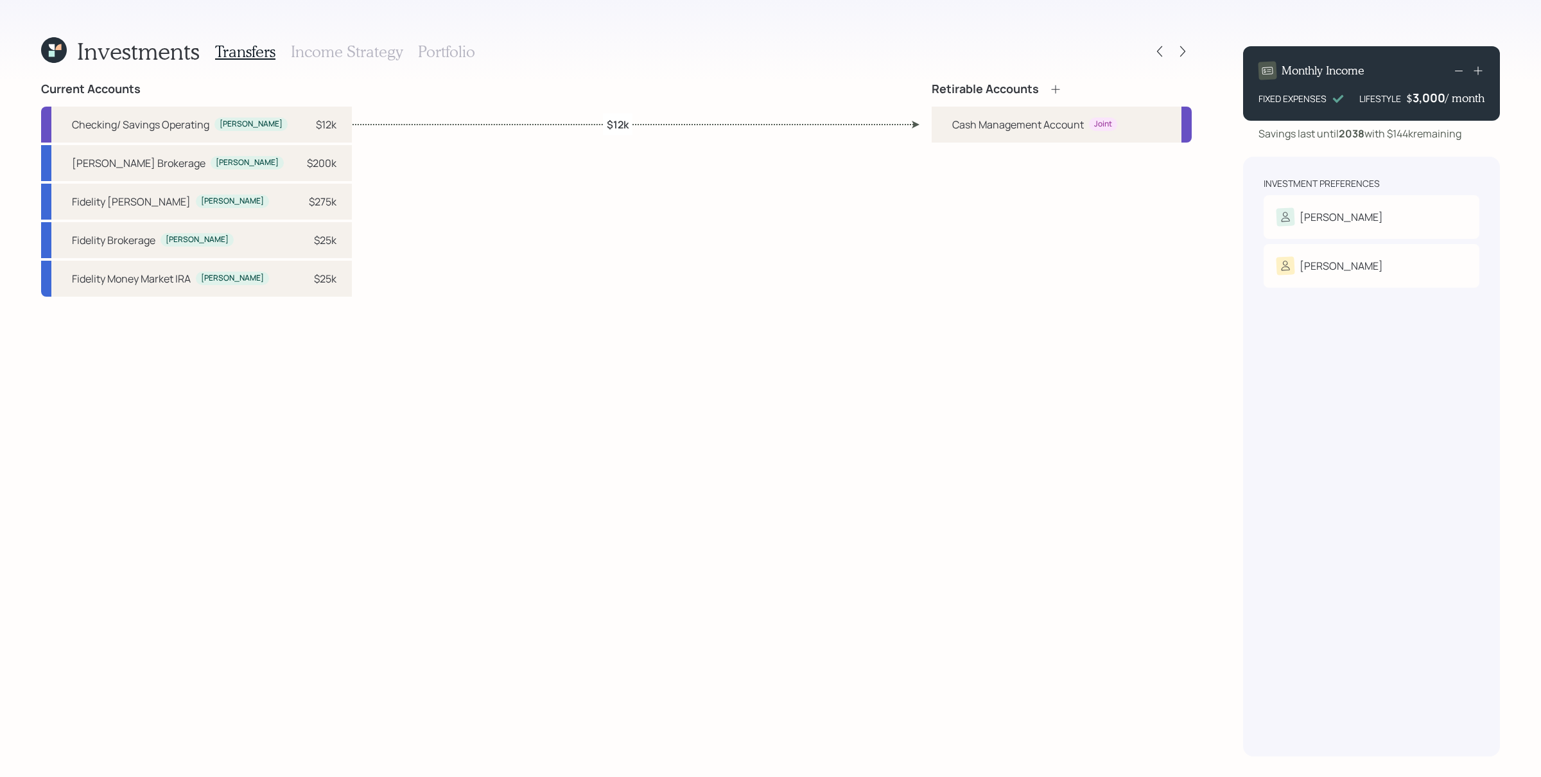
click at [924, 456] on div "Current Accounts Checking/ Savings Operating [PERSON_NAME] $12k [PERSON_NAME] B…" at bounding box center [616, 419] width 1150 height 674
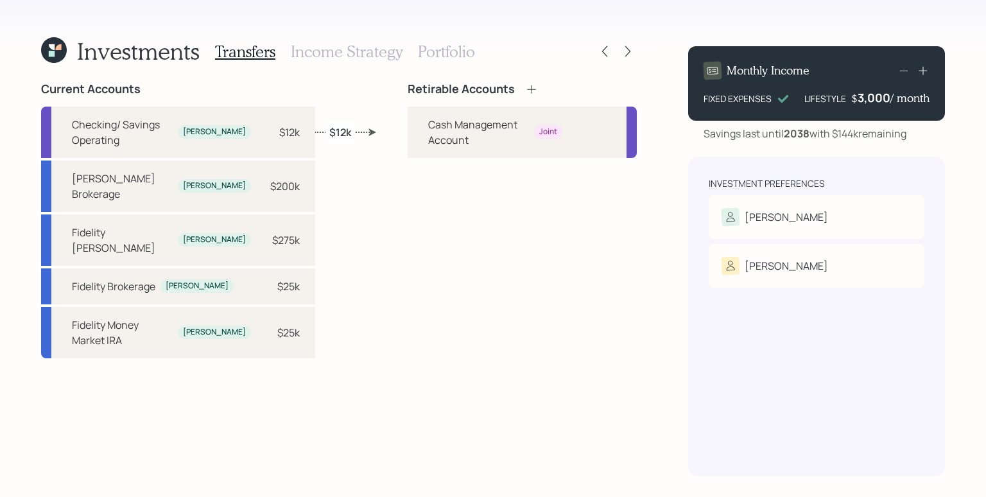
click at [591, 291] on div "Retirable Accounts Cash Management Account Joint" at bounding box center [522, 279] width 229 height 394
click at [792, 206] on div "[PERSON_NAME] Risk Tolerance: N/A" at bounding box center [817, 228] width 216 height 67
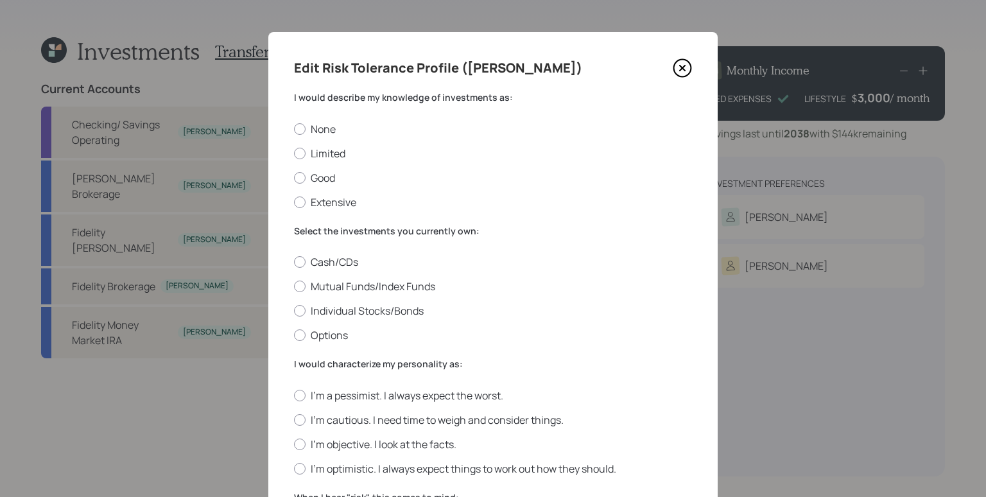
click at [679, 66] on icon at bounding box center [682, 67] width 19 height 19
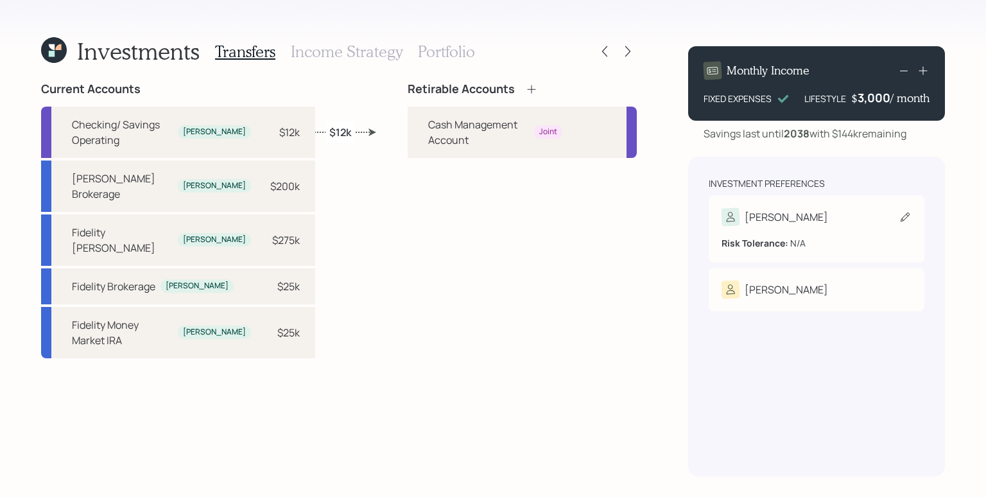
click at [793, 225] on div "[PERSON_NAME]" at bounding box center [817, 217] width 190 height 18
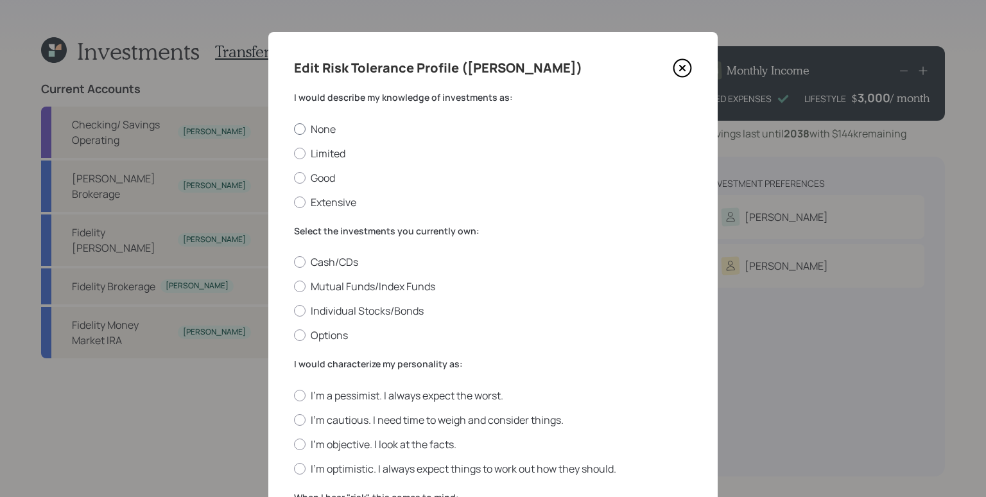
click at [320, 126] on label "None" at bounding box center [493, 129] width 398 height 14
click at [294, 128] on input "None" at bounding box center [293, 128] width 1 height 1
radio input "true"
click at [338, 264] on label "Cash/CDs" at bounding box center [493, 262] width 398 height 14
click at [294, 263] on input "Cash/CDs" at bounding box center [293, 262] width 1 height 1
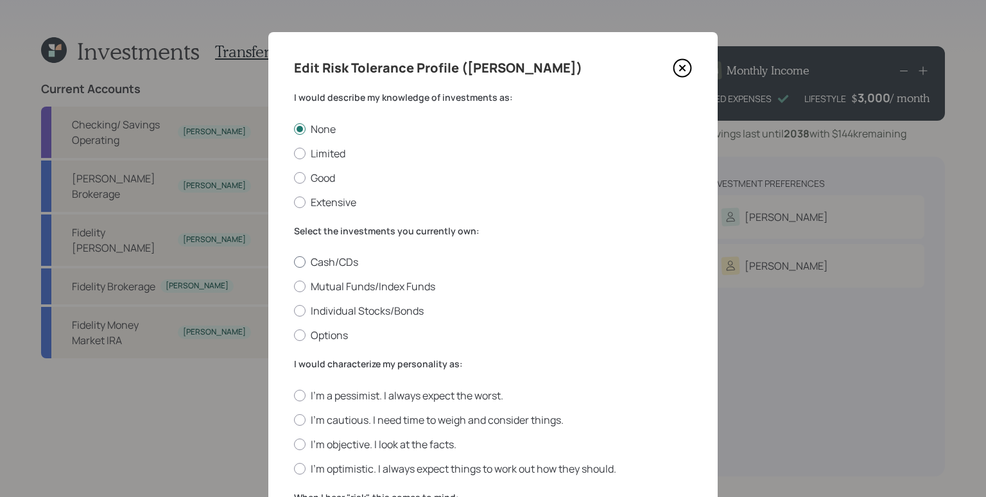
radio input "true"
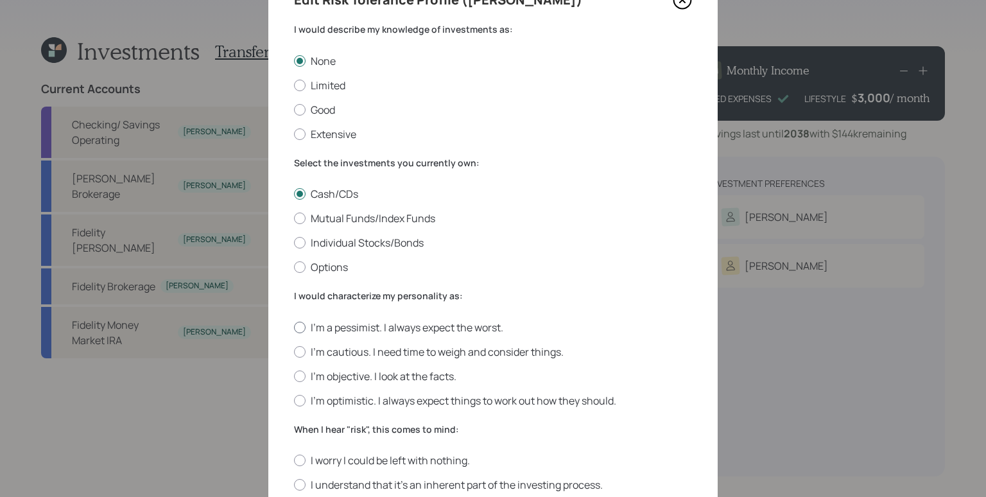
click at [381, 327] on label "I'm a pessimist. I always expect the worst." at bounding box center [493, 327] width 398 height 14
click at [294, 327] on input "I'm a pessimist. I always expect the worst." at bounding box center [293, 327] width 1 height 1
radio input "true"
drag, startPoint x: 361, startPoint y: 456, endPoint x: 378, endPoint y: 455, distance: 17.4
click at [361, 456] on label "I worry I could be left with nothing." at bounding box center [493, 460] width 398 height 14
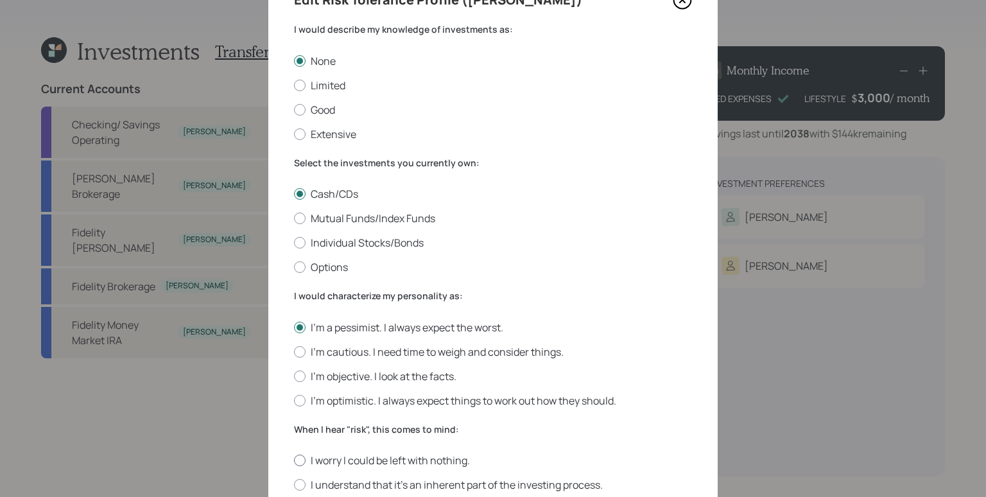
click at [294, 460] on input "I worry I could be left with nothing." at bounding box center [293, 460] width 1 height 1
radio input "true"
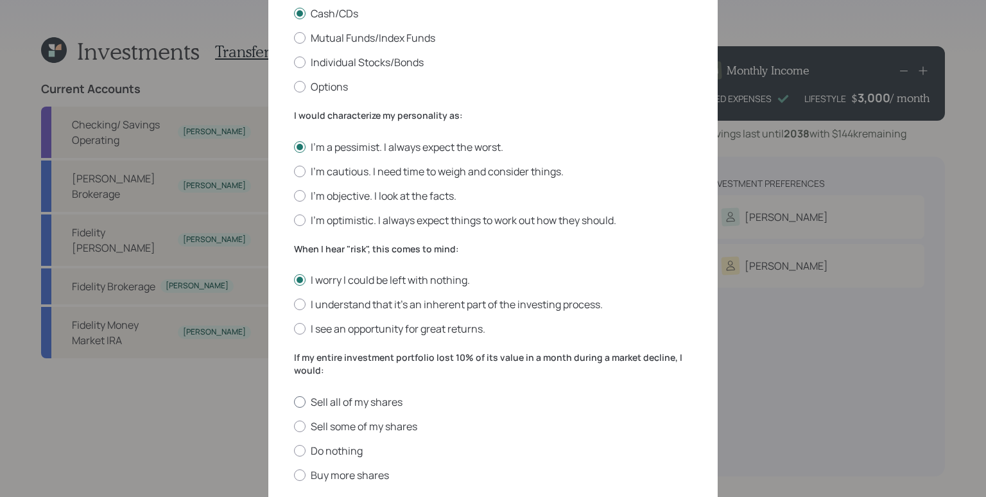
click at [340, 396] on label "Sell all of my shares" at bounding box center [493, 402] width 398 height 14
click at [294, 401] on input "Sell all of my shares" at bounding box center [293, 401] width 1 height 1
radio input "true"
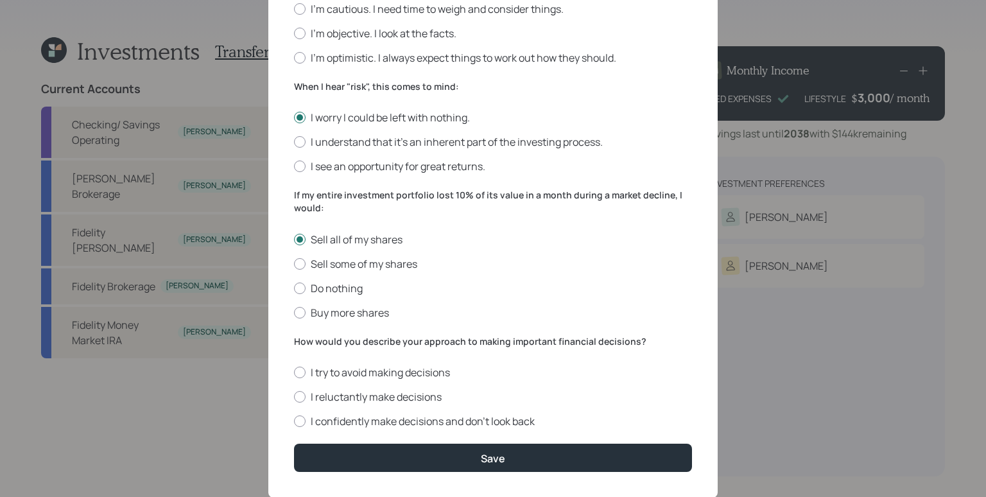
scroll to position [437, 0]
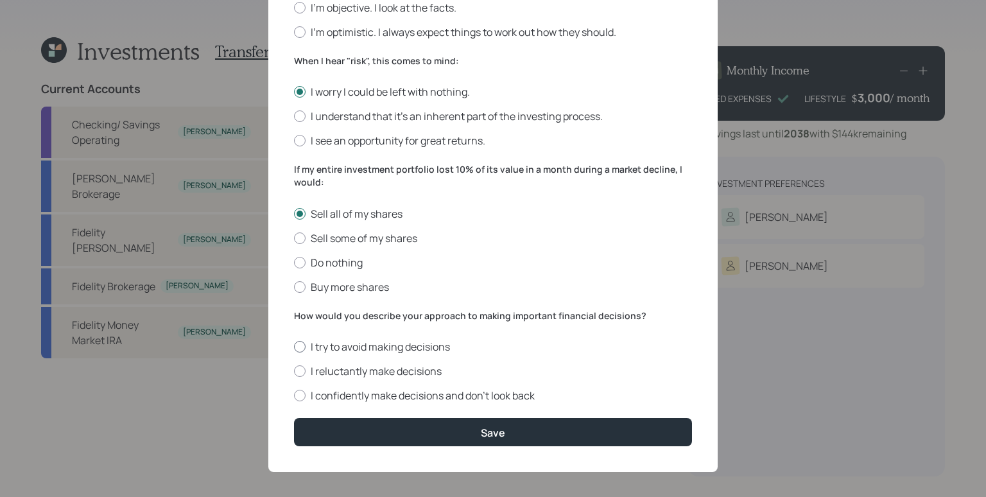
click at [356, 343] on label "I try to avoid making decisions" at bounding box center [493, 347] width 398 height 14
click at [294, 347] on input "I try to avoid making decisions" at bounding box center [293, 347] width 1 height 1
radio input "true"
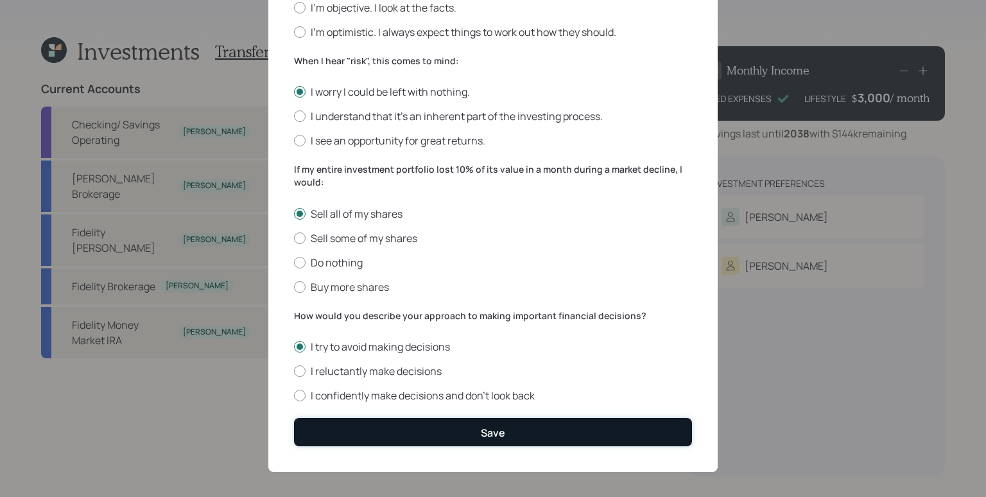
click at [476, 433] on button "Save" at bounding box center [493, 432] width 398 height 28
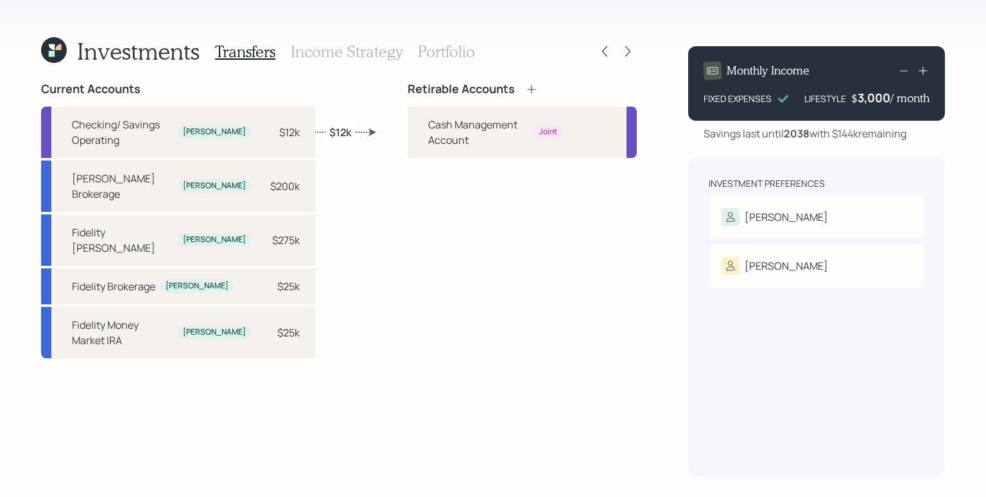
click at [522, 305] on div "Retirable Accounts Cash Management Account Joint" at bounding box center [522, 279] width 229 height 394
click at [521, 87] on div "Retirable Accounts" at bounding box center [522, 89] width 229 height 14
click at [525, 89] on icon at bounding box center [531, 89] width 13 height 13
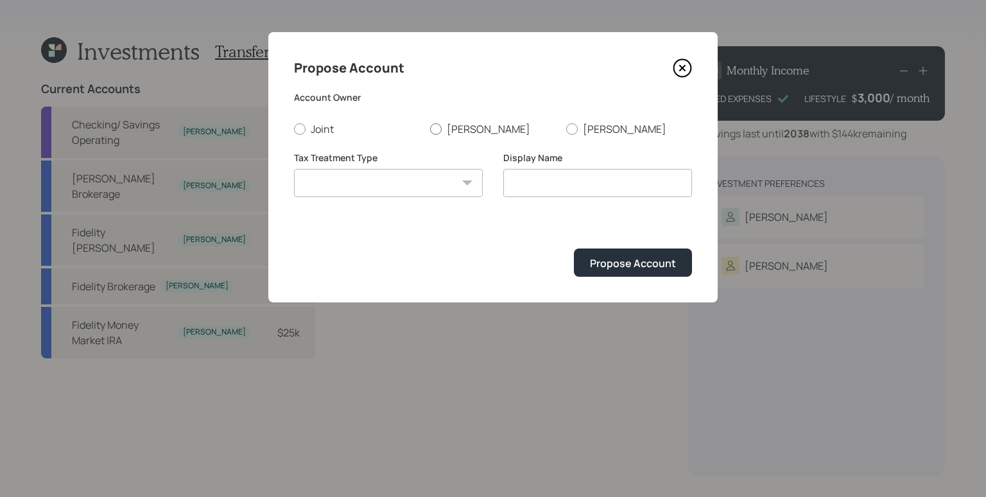
click at [448, 126] on label "[PERSON_NAME]" at bounding box center [493, 129] width 126 height 14
click at [430, 128] on input "[PERSON_NAME]" at bounding box center [429, 128] width 1 height 1
radio input "true"
click at [420, 169] on select "[PERSON_NAME] Taxable Traditional" at bounding box center [388, 183] width 189 height 28
select select "taxable"
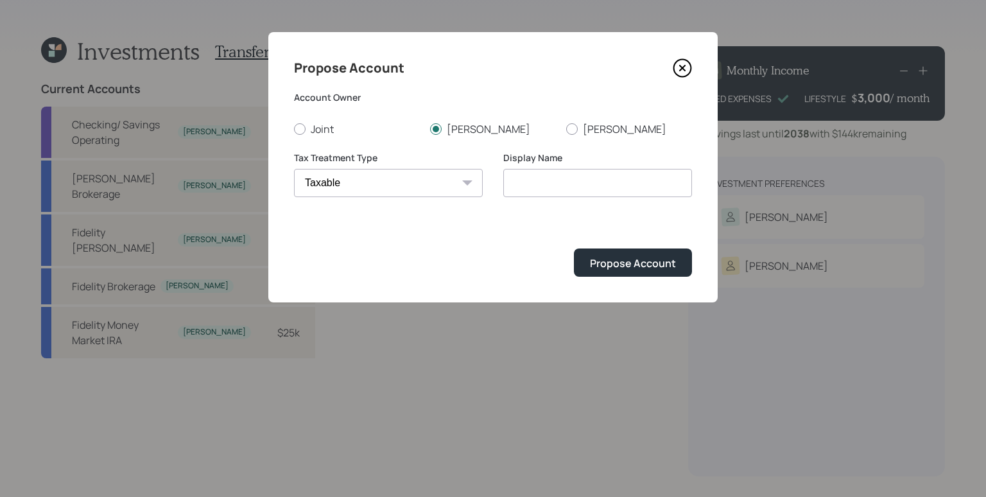
click at [294, 169] on select "[PERSON_NAME] Taxable Traditional" at bounding box center [388, 183] width 189 height 28
type input "Taxable"
click at [625, 267] on div "Propose Account" at bounding box center [633, 263] width 86 height 14
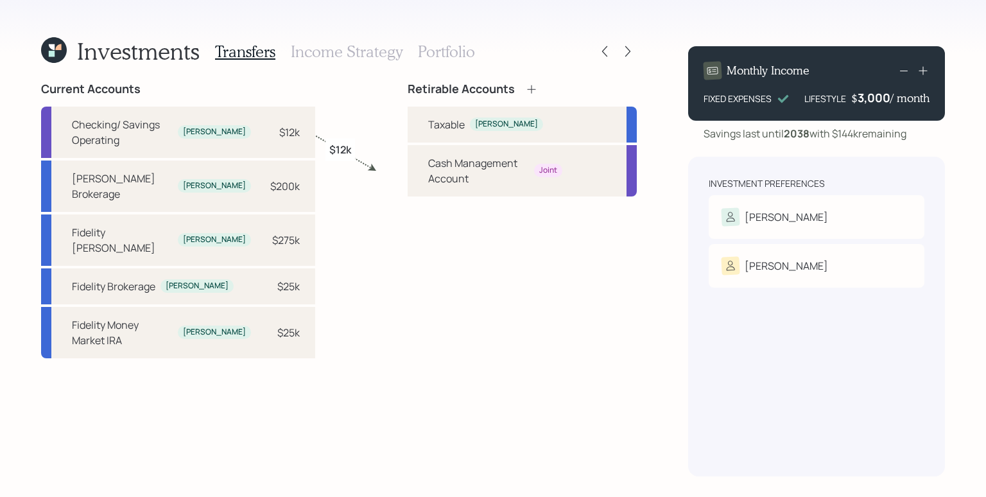
click at [527, 86] on icon at bounding box center [531, 89] width 8 height 8
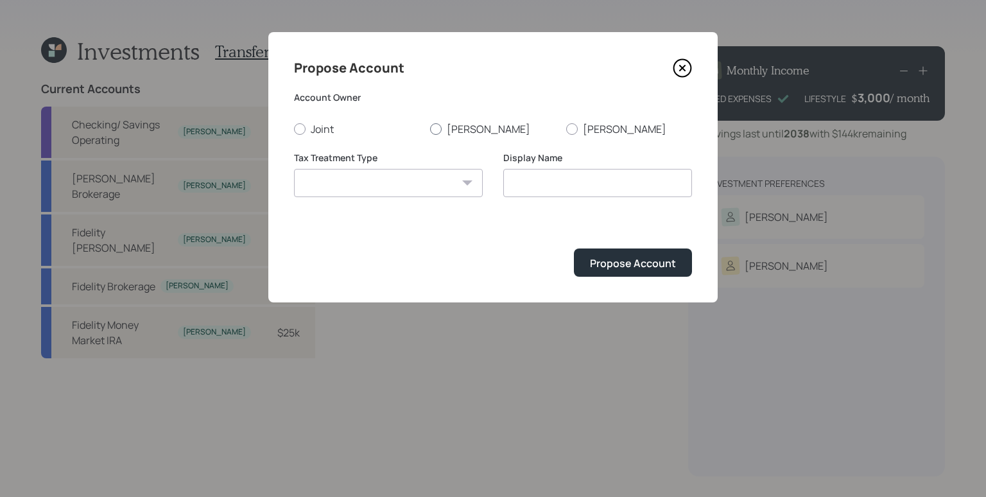
click at [442, 129] on label "[PERSON_NAME]" at bounding box center [493, 129] width 126 height 14
click at [430, 129] on input "[PERSON_NAME]" at bounding box center [429, 128] width 1 height 1
radio input "true"
click at [411, 187] on select "[PERSON_NAME] Taxable Traditional" at bounding box center [388, 183] width 189 height 28
select select "traditional"
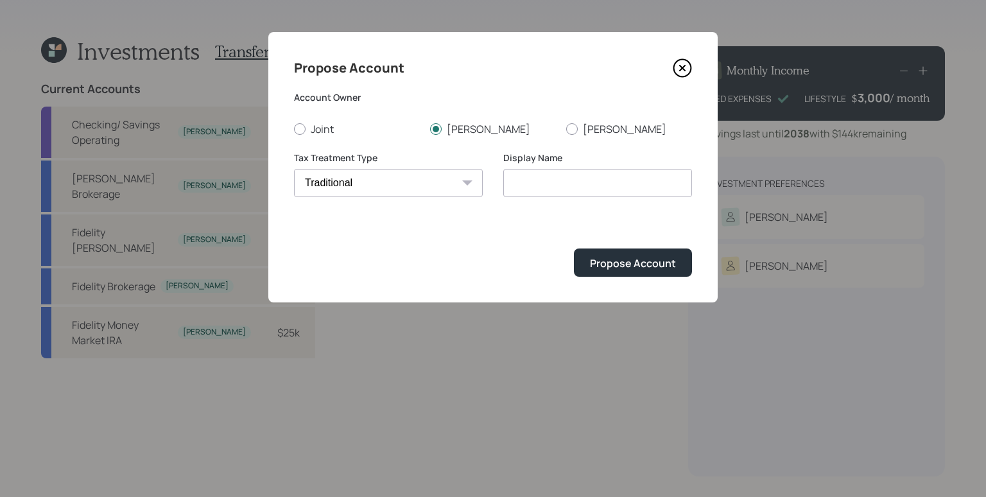
click at [294, 169] on select "[PERSON_NAME] Taxable Traditional" at bounding box center [388, 183] width 189 height 28
type input "Traditional"
click at [638, 270] on div "Propose Account" at bounding box center [633, 263] width 86 height 14
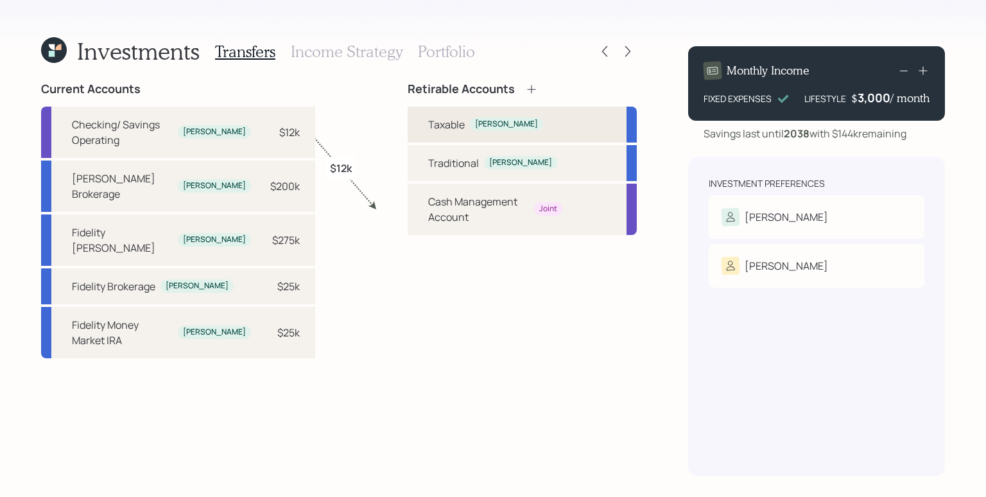
click at [509, 119] on div "Taxable [PERSON_NAME]" at bounding box center [522, 125] width 229 height 36
select select "taxable"
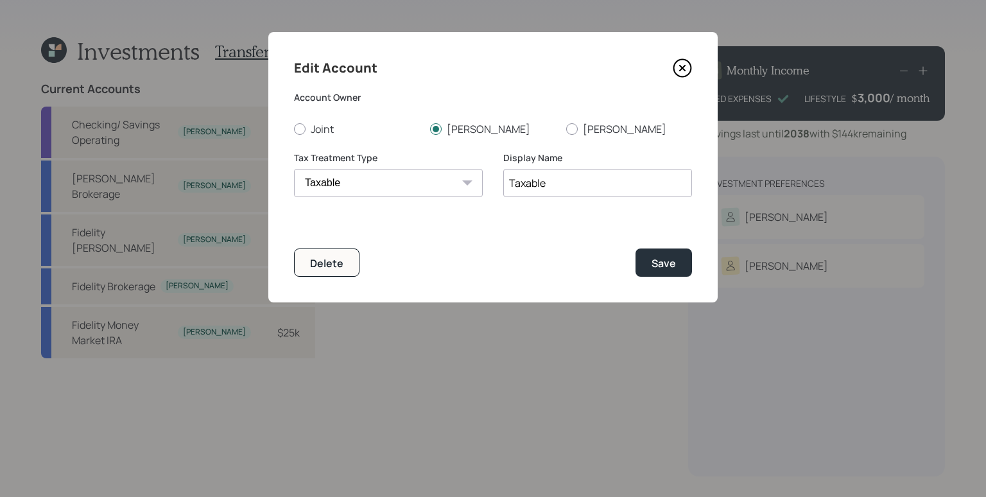
click at [600, 178] on input "Taxable" at bounding box center [597, 183] width 189 height 28
type input "Taxable Brokerage"
click at [670, 262] on div "Save" at bounding box center [664, 263] width 24 height 14
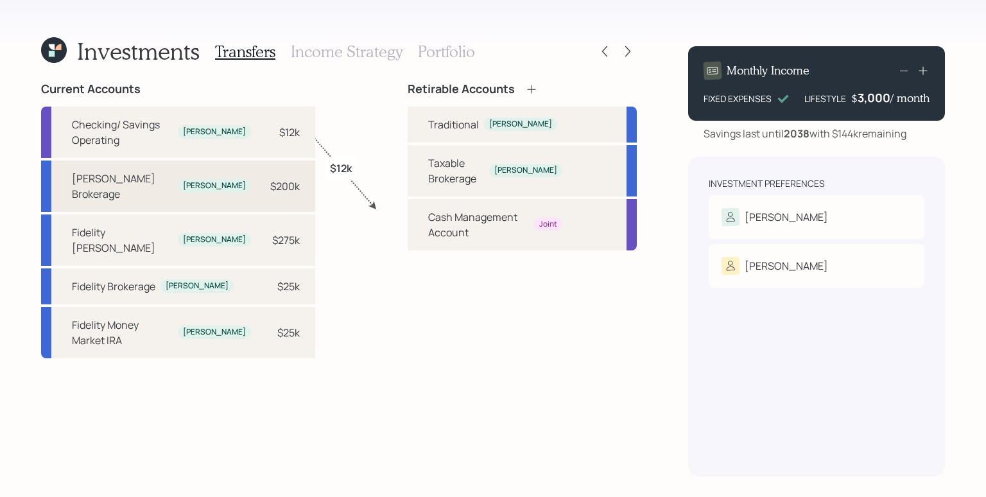
click at [270, 180] on div "$200k" at bounding box center [285, 185] width 30 height 15
click at [451, 160] on div "Taxable Brokerage" at bounding box center [456, 170] width 56 height 31
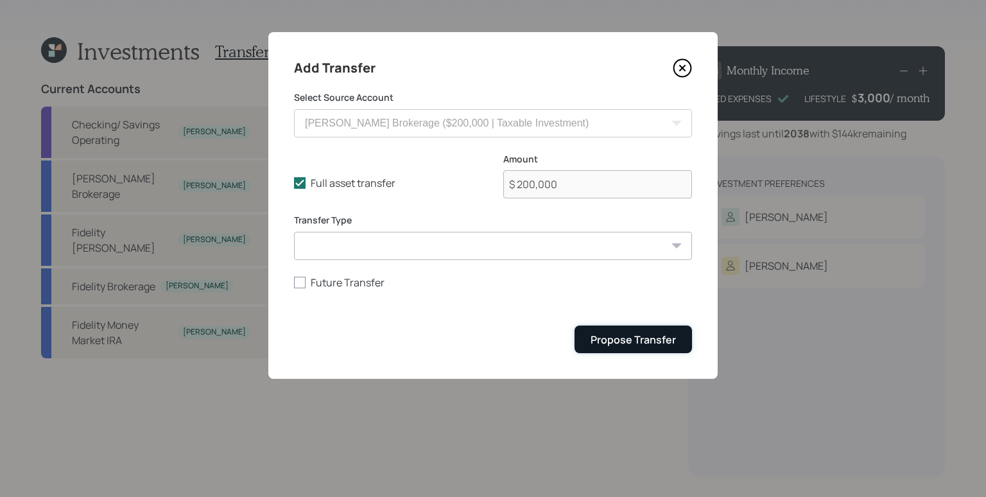
click at [640, 336] on div "Propose Transfer" at bounding box center [633, 340] width 85 height 14
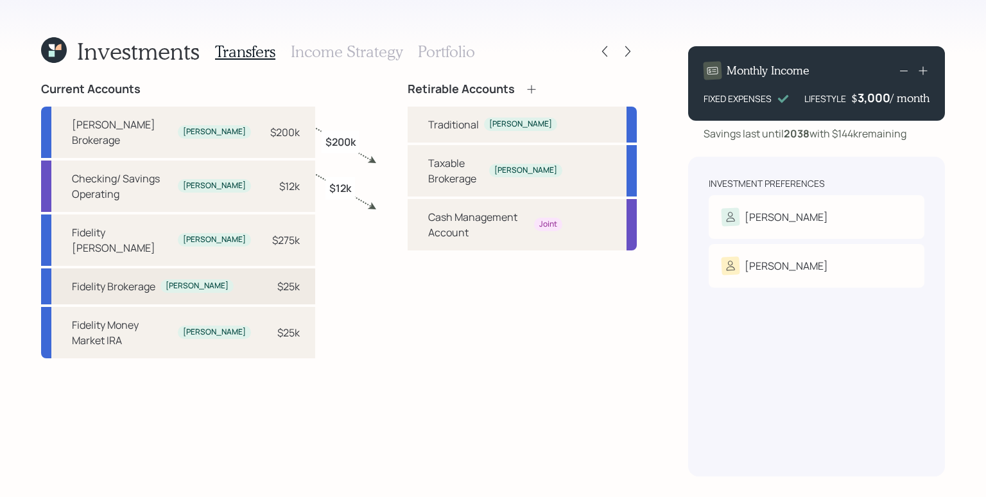
click at [271, 268] on div "Fidelity Brokerage [PERSON_NAME] $25k" at bounding box center [178, 286] width 274 height 36
click at [408, 167] on div "Taxable Brokerage [PERSON_NAME]" at bounding box center [522, 170] width 229 height 51
select select "df402c8e-6cb0-4452-bf0b-a5e75b8c83ed"
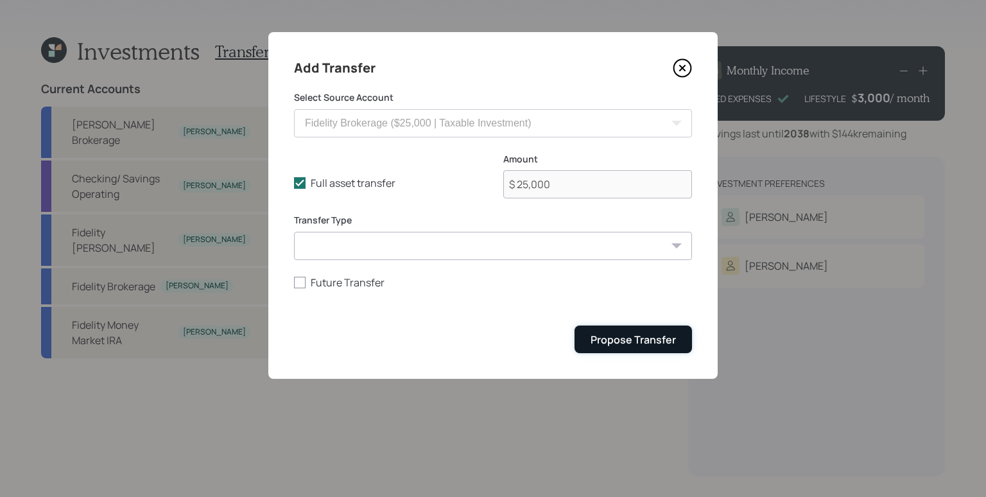
click at [664, 333] on div "Propose Transfer" at bounding box center [633, 340] width 85 height 14
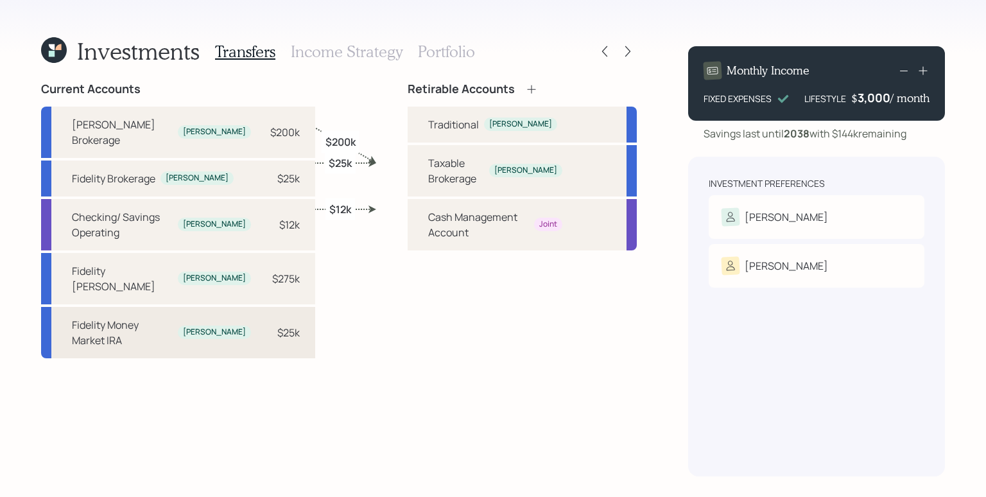
click at [277, 325] on div "$25k" at bounding box center [288, 332] width 22 height 15
click at [408, 125] on div "Traditional [PERSON_NAME]" at bounding box center [522, 125] width 229 height 36
select select "1cac1d4b-05d3-4034-a5e9-36304d46425f"
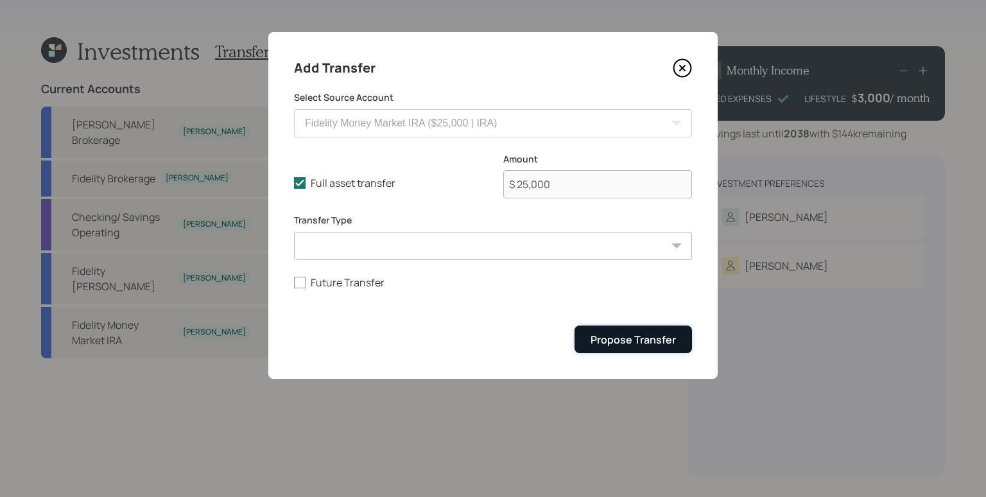
click at [661, 337] on div "Propose Transfer" at bounding box center [633, 340] width 85 height 14
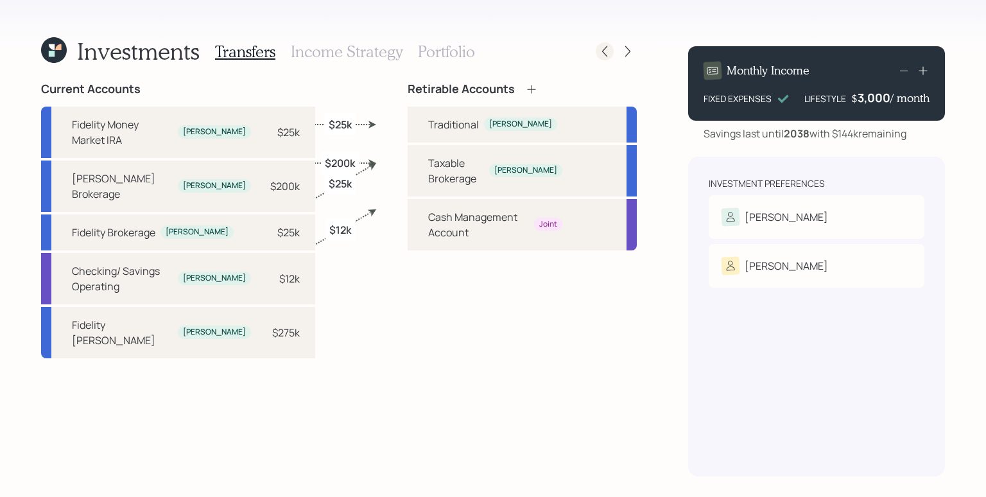
click at [601, 49] on icon at bounding box center [604, 51] width 13 height 13
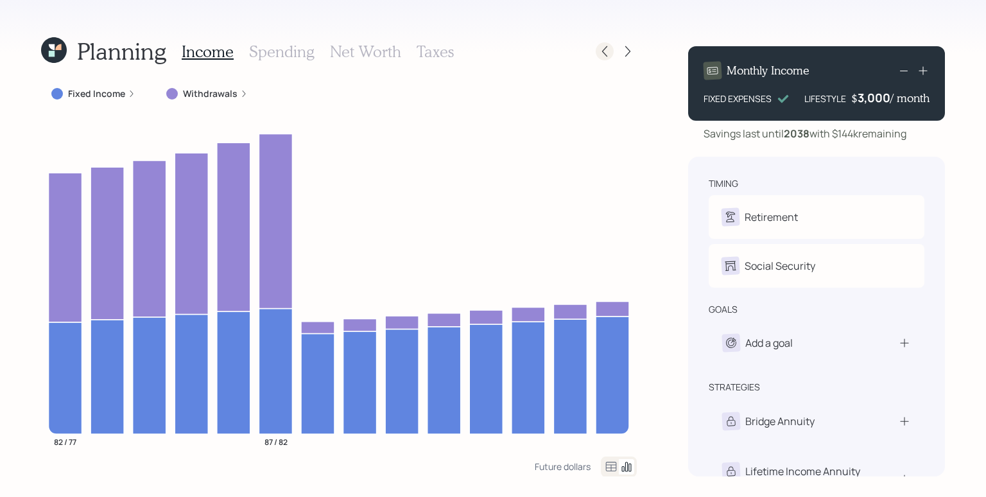
click at [601, 53] on icon at bounding box center [604, 51] width 13 height 13
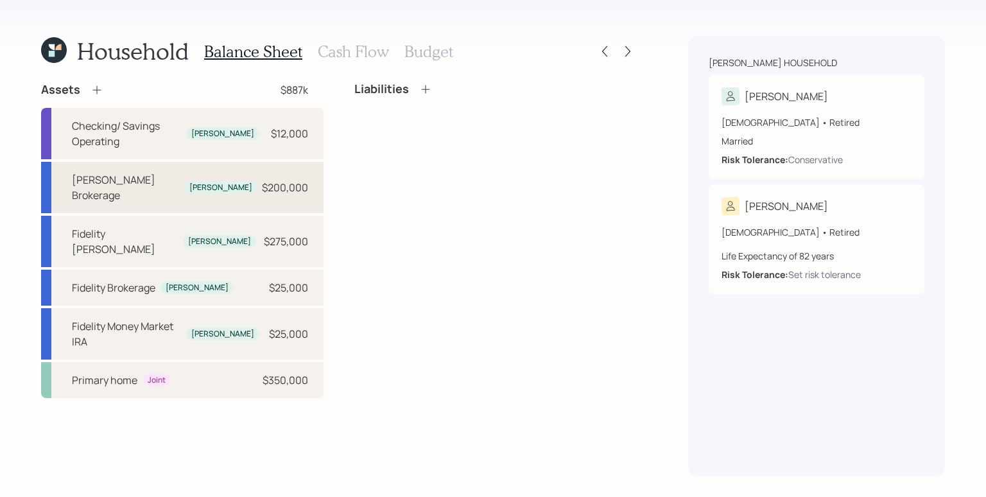
click at [207, 182] on div "[PERSON_NAME]" at bounding box center [220, 187] width 63 height 11
select select "taxable"
select select "conservative"
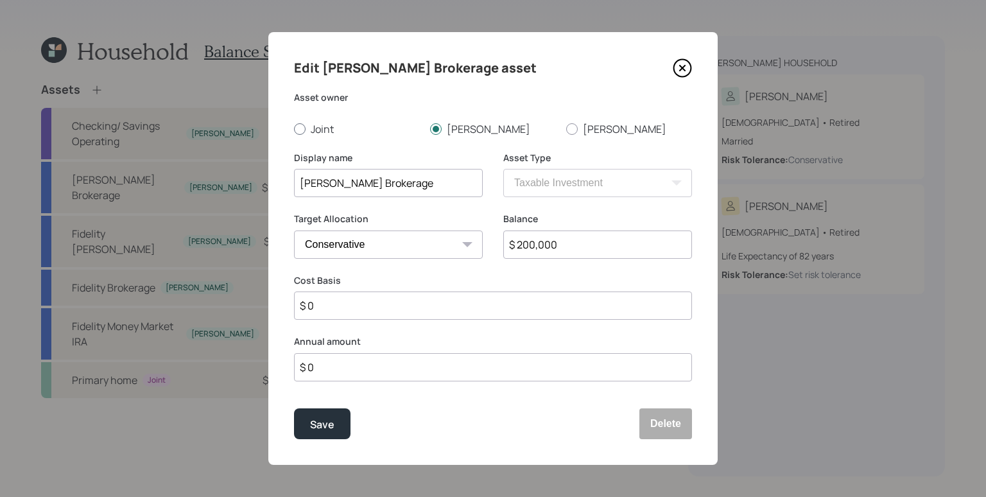
click at [315, 123] on label "Joint" at bounding box center [357, 129] width 126 height 14
click at [294, 128] on input "Joint" at bounding box center [293, 128] width 1 height 1
radio input "true"
click at [306, 429] on button "Save" at bounding box center [322, 423] width 56 height 31
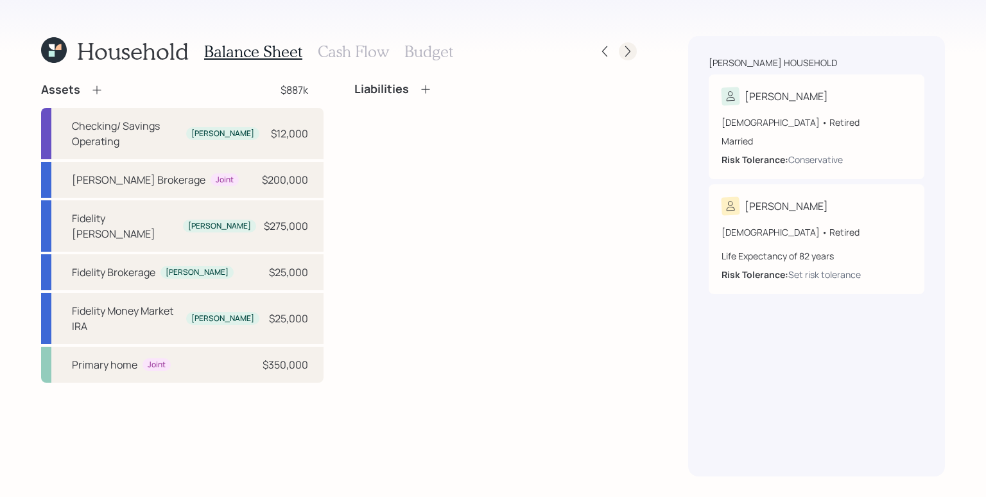
click at [626, 49] on icon at bounding box center [627, 51] width 13 height 13
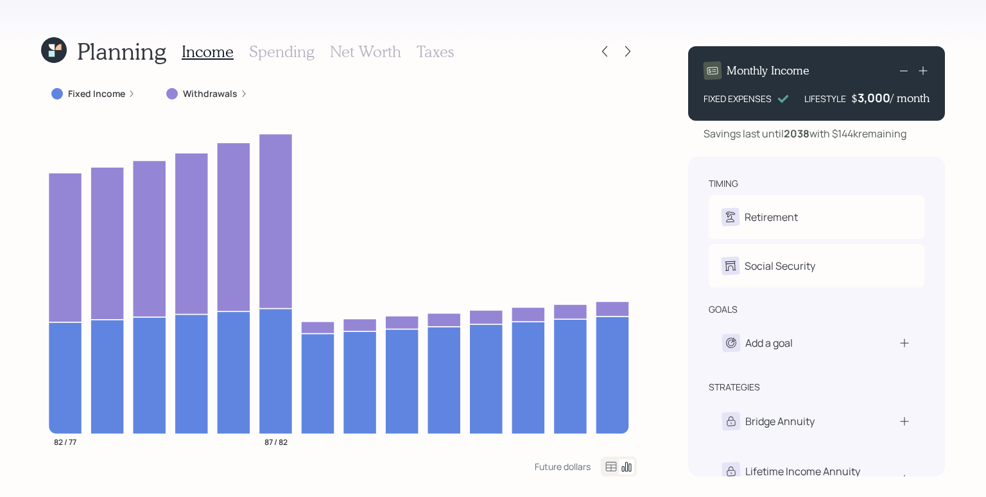
click at [636, 46] on div at bounding box center [616, 51] width 41 height 18
click at [630, 50] on icon at bounding box center [627, 51] width 13 height 13
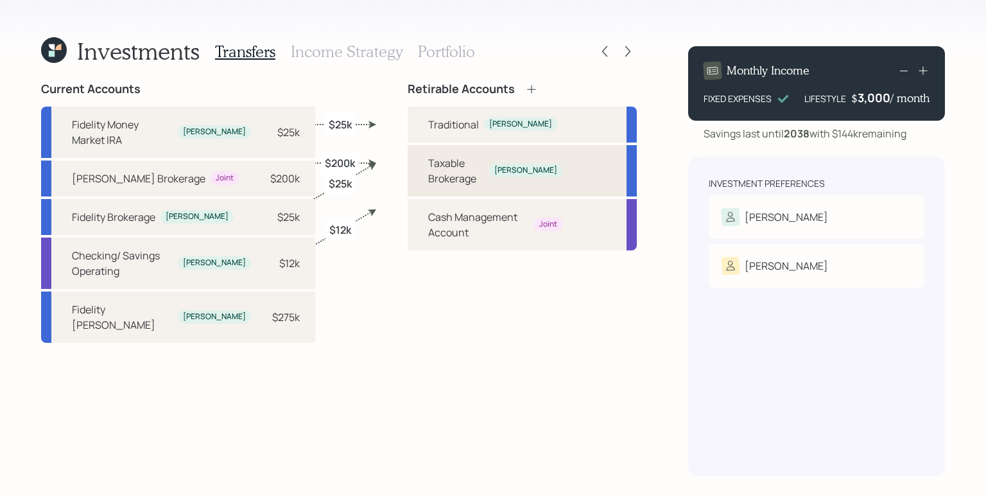
click at [514, 165] on div "[PERSON_NAME]" at bounding box center [525, 170] width 63 height 11
select select "taxable"
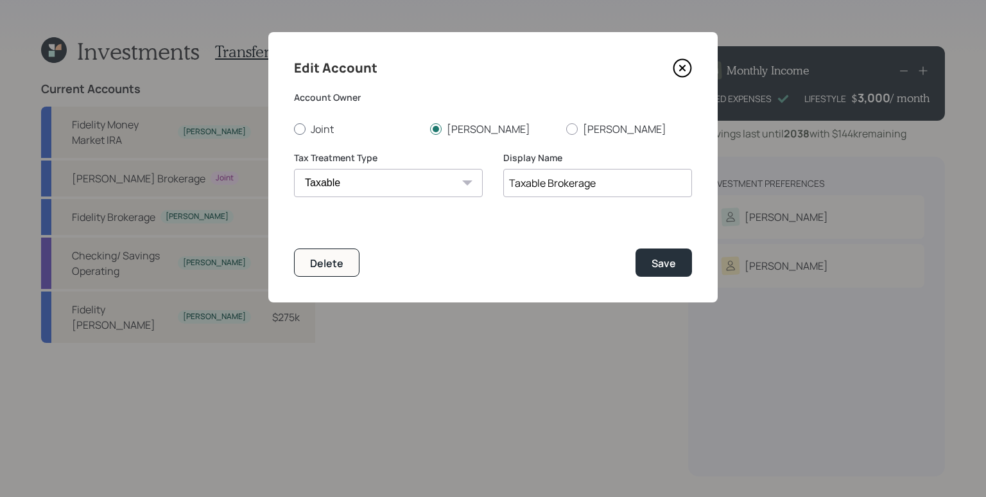
click at [331, 122] on label "Joint" at bounding box center [357, 129] width 126 height 14
click at [294, 128] on input "Joint" at bounding box center [293, 128] width 1 height 1
radio input "true"
click at [512, 182] on input "Taxable Brokerage" at bounding box center [597, 183] width 189 height 28
type input "Joint Taxable Brokerage"
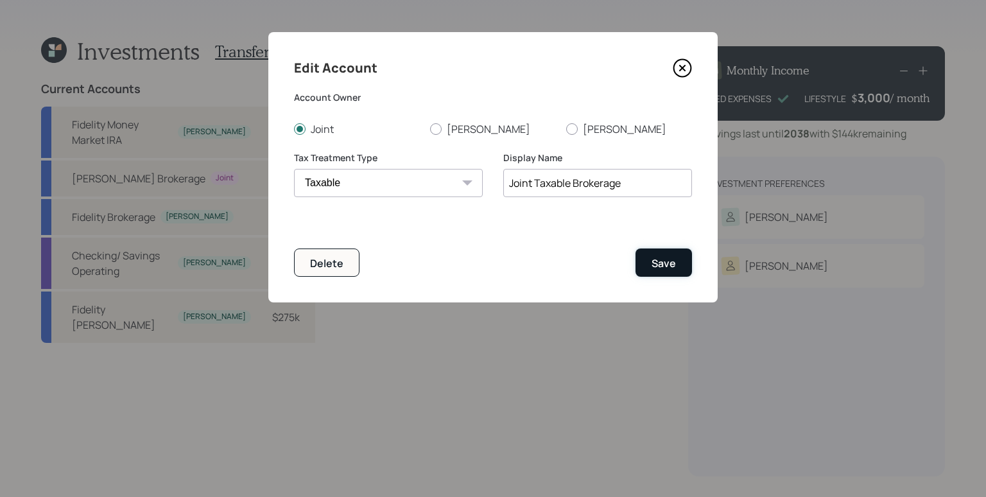
click at [659, 263] on div "Save" at bounding box center [664, 263] width 24 height 14
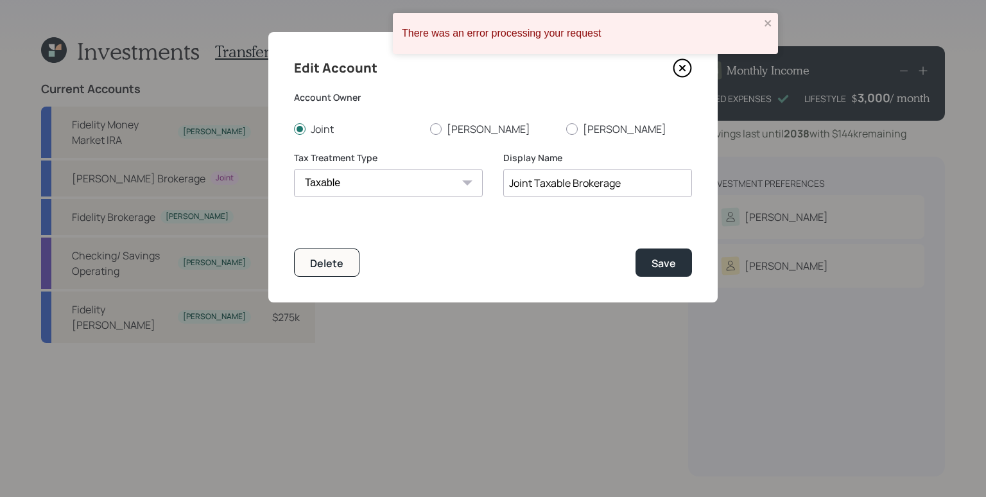
click at [683, 66] on icon at bounding box center [682, 67] width 19 height 19
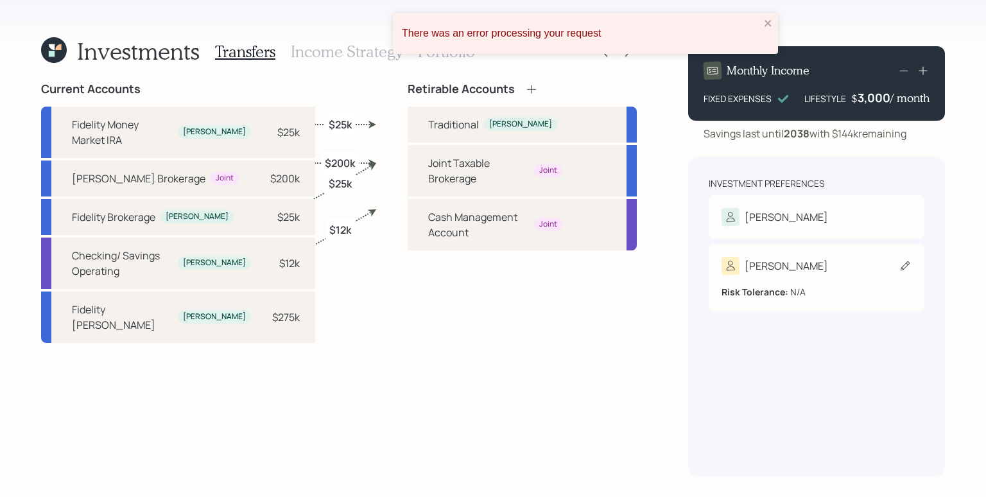
click at [794, 275] on div "Risk Tolerance: N/A" at bounding box center [817, 287] width 190 height 24
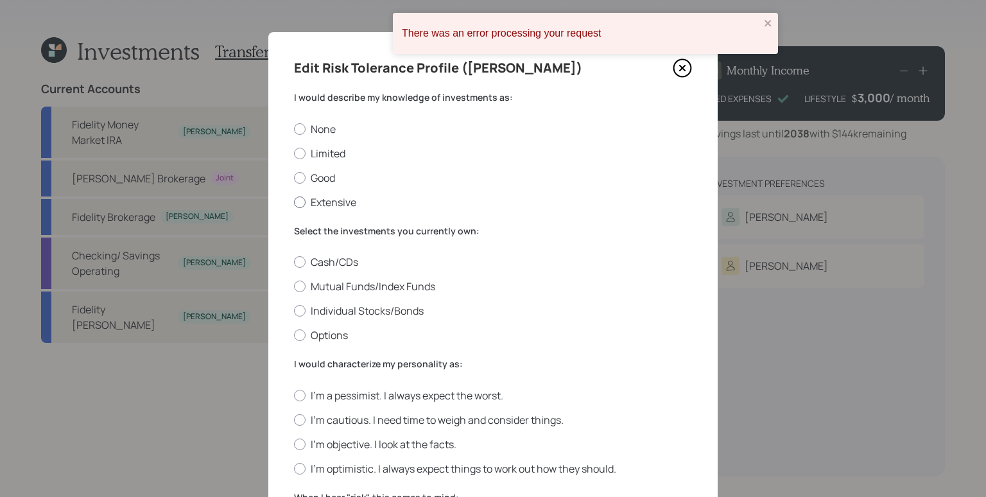
drag, startPoint x: 325, startPoint y: 132, endPoint x: 309, endPoint y: 201, distance: 70.7
click at [325, 132] on label "None" at bounding box center [493, 129] width 398 height 14
click at [294, 129] on input "None" at bounding box center [293, 128] width 1 height 1
radio input "true"
drag, startPoint x: 308, startPoint y: 261, endPoint x: 324, endPoint y: 268, distance: 16.9
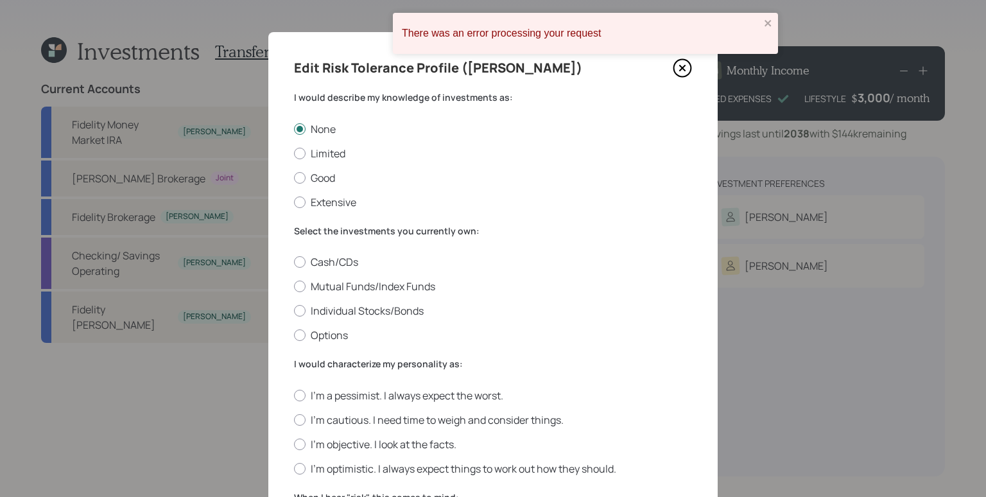
click at [309, 261] on label "Cash/CDs" at bounding box center [493, 262] width 398 height 14
click at [294, 262] on input "Cash/CDs" at bounding box center [293, 262] width 1 height 1
radio input "true"
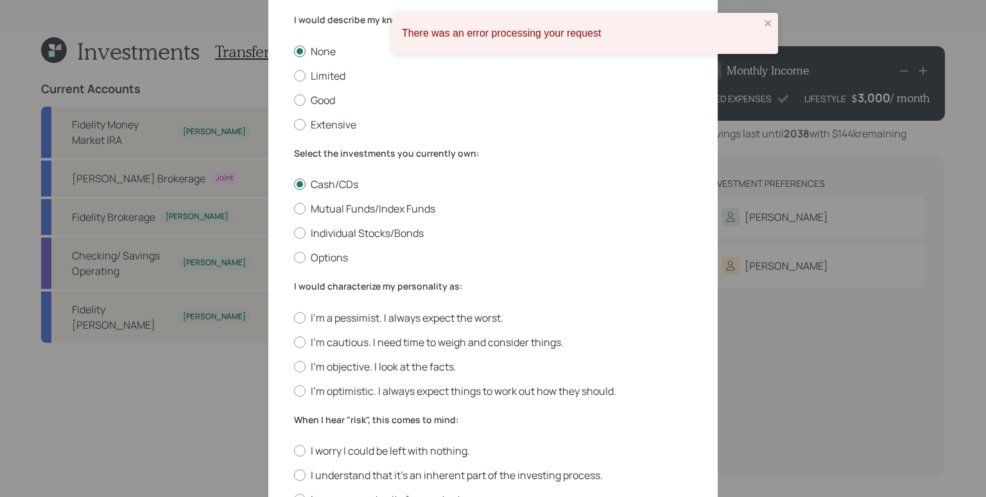
click at [398, 306] on div "I would characterize my personality as: I'm a pessimist. I always expect the wo…" at bounding box center [493, 339] width 398 height 118
click at [399, 311] on label "I'm a pessimist. I always expect the worst." at bounding box center [493, 318] width 398 height 14
click at [294, 317] on input "I'm a pessimist. I always expect the worst." at bounding box center [293, 317] width 1 height 1
radio input "true"
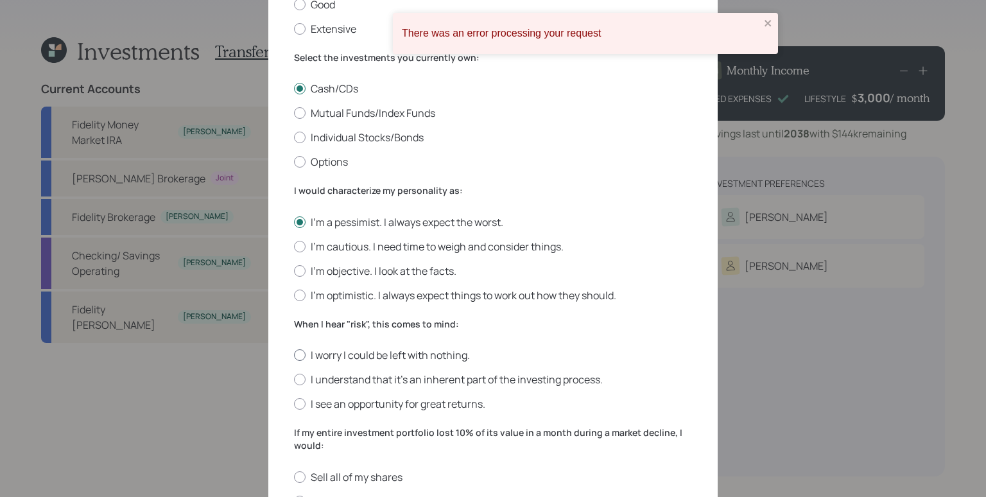
click at [358, 348] on label "I worry I could be left with nothing." at bounding box center [493, 355] width 398 height 14
click at [294, 355] on input "I worry I could be left with nothing." at bounding box center [293, 355] width 1 height 1
radio input "true"
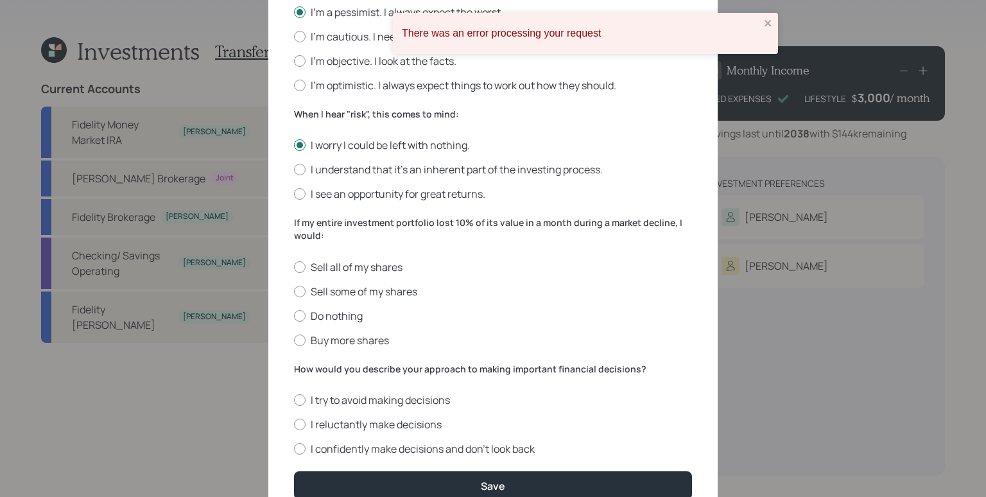
scroll to position [390, 0]
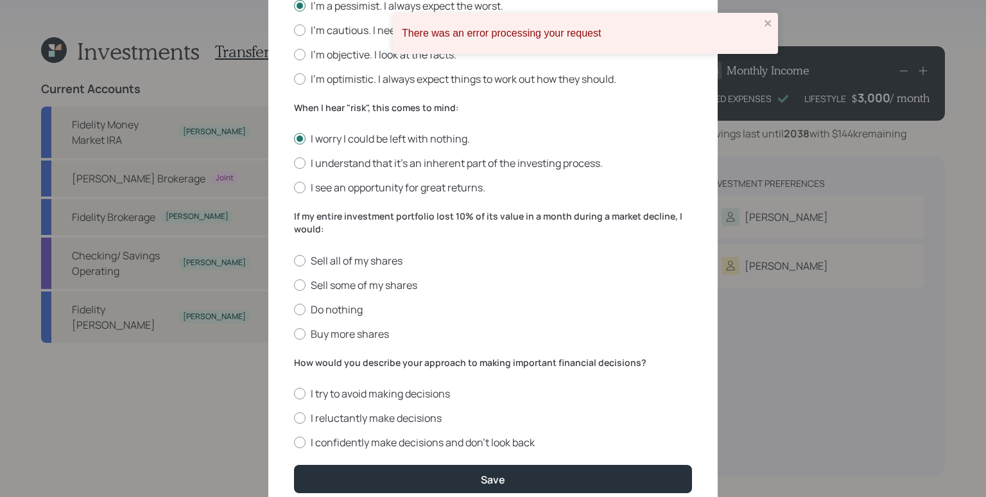
drag, startPoint x: 327, startPoint y: 260, endPoint x: 329, endPoint y: 270, distance: 10.6
click at [327, 260] on label "Sell all of my shares" at bounding box center [493, 261] width 398 height 14
click at [294, 260] on input "Sell all of my shares" at bounding box center [293, 260] width 1 height 1
radio input "true"
click at [355, 386] on label "I try to avoid making decisions" at bounding box center [493, 393] width 398 height 14
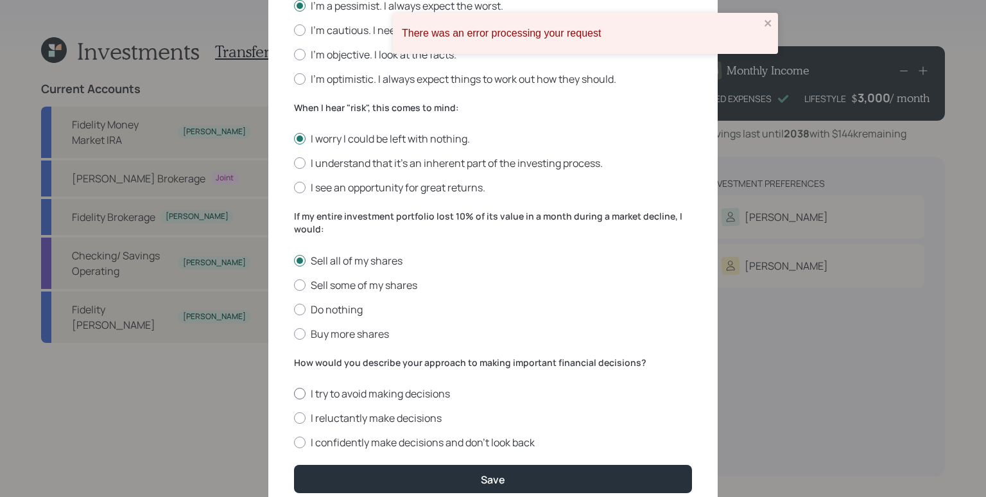
click at [294, 394] on input "I try to avoid making decisions" at bounding box center [293, 394] width 1 height 1
radio input "true"
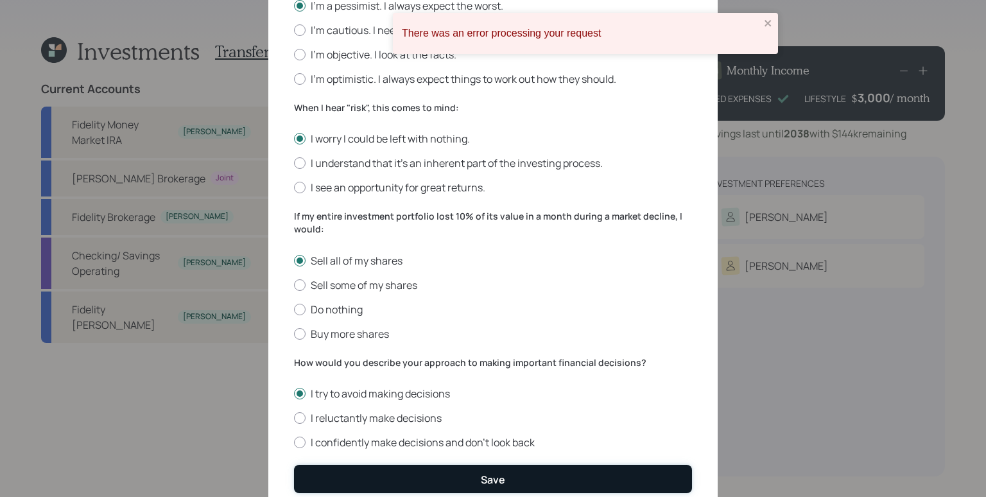
click at [494, 472] on div "Save" at bounding box center [493, 479] width 24 height 14
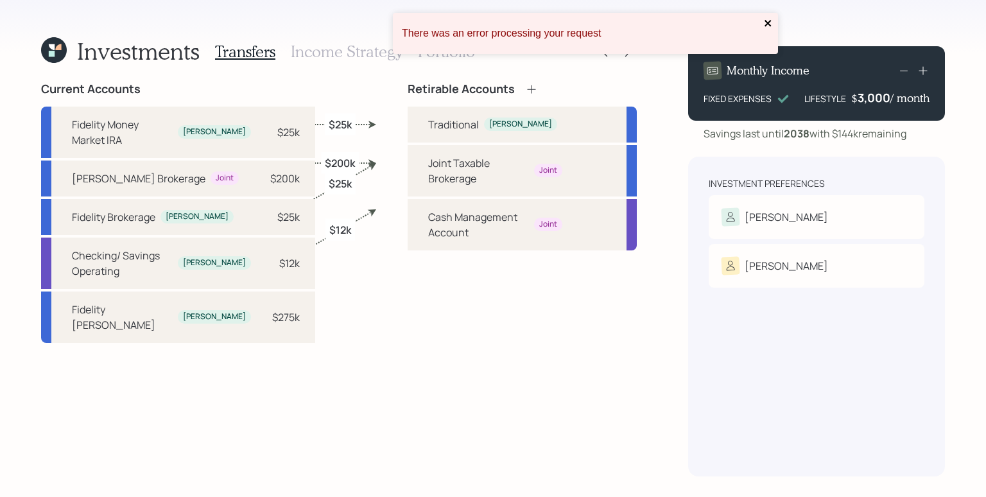
click at [772, 22] on icon "close" at bounding box center [768, 23] width 9 height 10
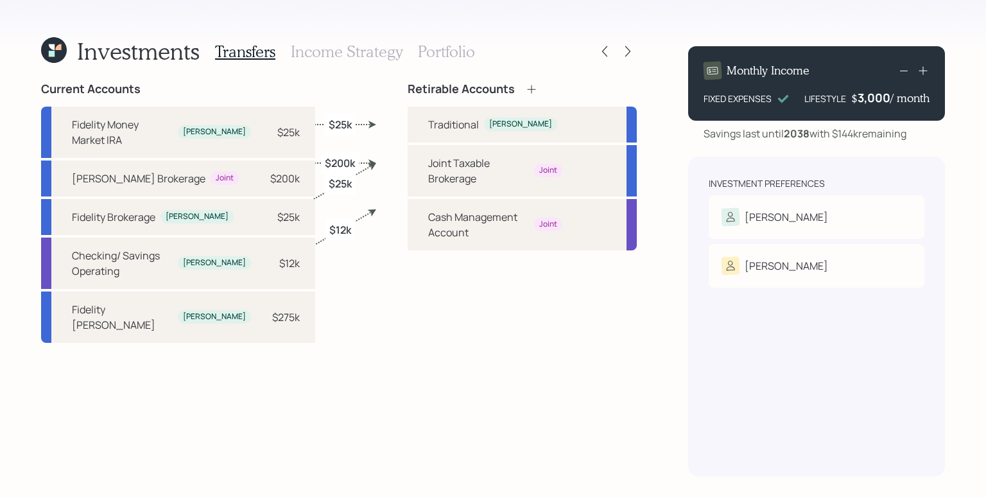
click at [603, 317] on div "Retirable Accounts Traditional [PERSON_NAME] Joint Taxable Brokerage Joint Cash…" at bounding box center [522, 279] width 229 height 394
click at [489, 125] on div "[PERSON_NAME]" at bounding box center [520, 124] width 63 height 11
select select "traditional"
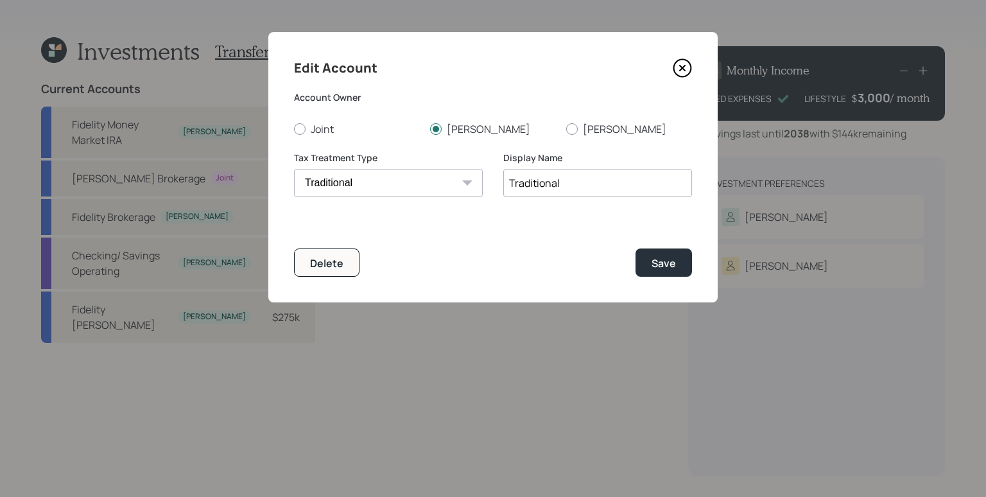
click at [407, 180] on select "[PERSON_NAME] Taxable Traditional" at bounding box center [388, 183] width 189 height 28
click at [634, 187] on input "Traditional" at bounding box center [597, 183] width 189 height 28
type input "Traditional IRA"
click at [636, 248] on button "Save" at bounding box center [664, 262] width 56 height 28
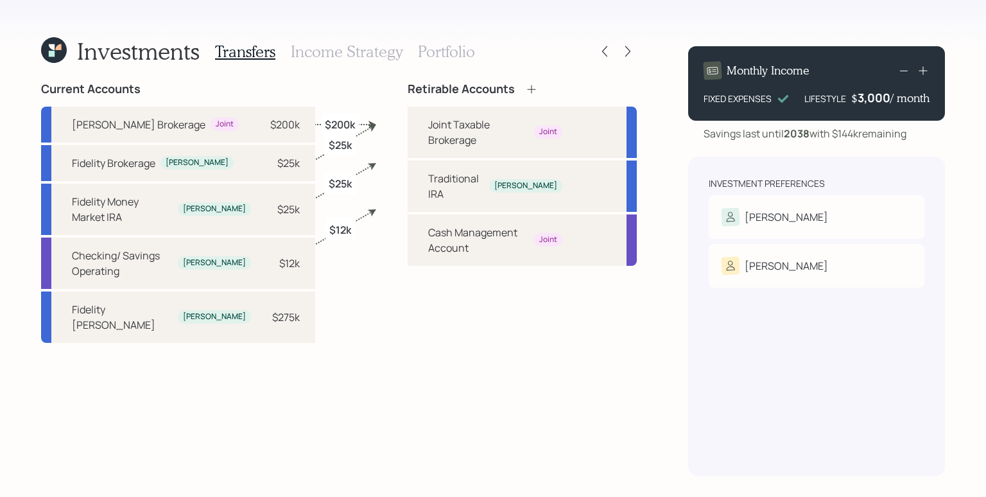
click at [350, 28] on div "Investments Transfers Income Strategy Portfolio Current Accounts [PERSON_NAME] …" at bounding box center [493, 248] width 986 height 497
click at [355, 57] on h3 "Income Strategy" at bounding box center [347, 51] width 112 height 19
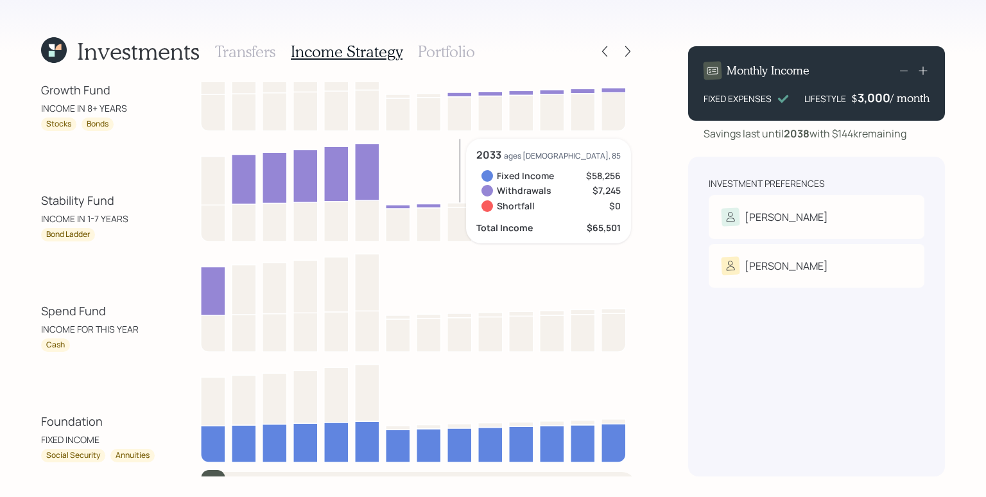
scroll to position [82, 0]
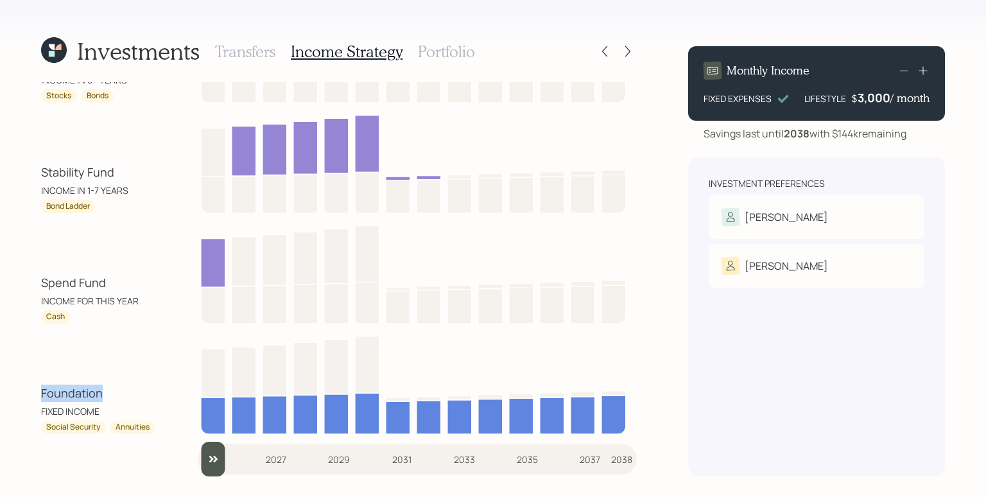
drag, startPoint x: 36, startPoint y: 394, endPoint x: 102, endPoint y: 394, distance: 66.1
click at [102, 394] on div "Investments Transfers Income Strategy Portfolio Growth Fund INCOME IN 8+ YEARS …" at bounding box center [493, 248] width 986 height 497
click at [105, 396] on div "Foundation FIXED INCOME" at bounding box center [99, 401] width 116 height 33
drag, startPoint x: 44, startPoint y: 394, endPoint x: 108, endPoint y: 388, distance: 64.5
click at [108, 388] on div "Foundation FIXED INCOME" at bounding box center [99, 401] width 116 height 33
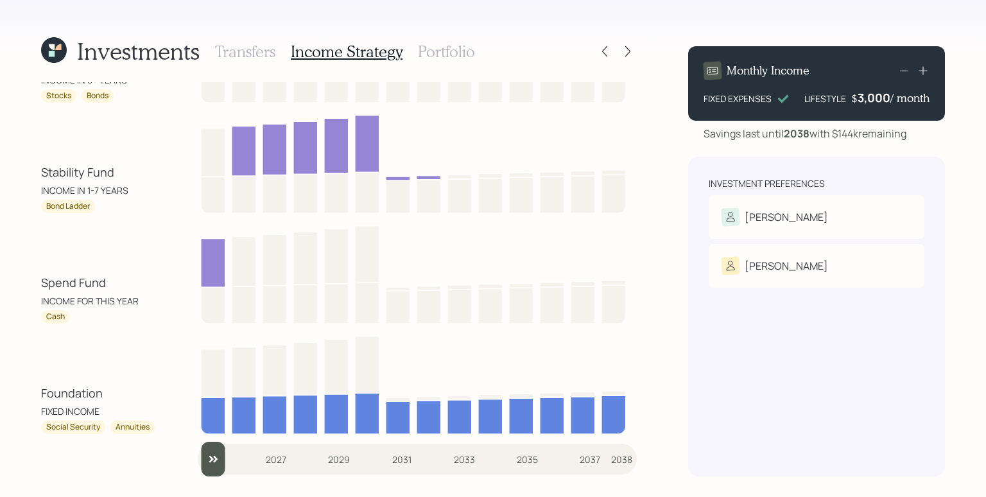
click at [64, 423] on div "Social Security" at bounding box center [73, 427] width 54 height 11
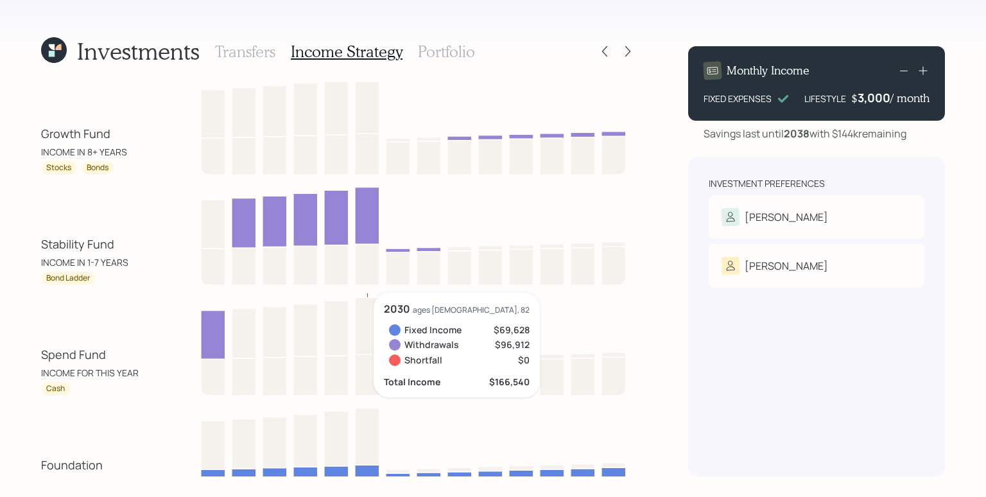
scroll to position [0, 0]
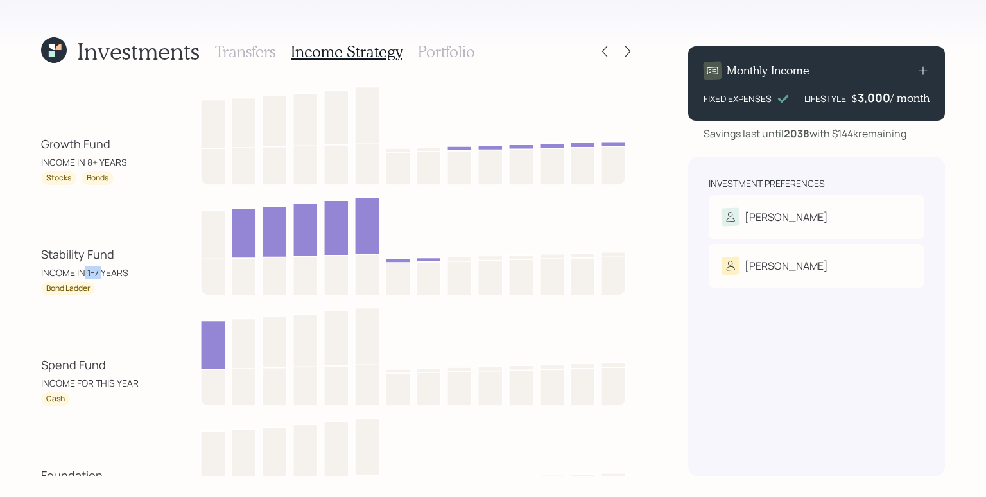
drag, startPoint x: 101, startPoint y: 275, endPoint x: 82, endPoint y: 273, distance: 19.4
click at [82, 273] on div "INCOME IN 1-7 YEARS" at bounding box center [84, 272] width 87 height 13
click at [101, 309] on div "Spend Fund INCOME FOR THIS YEAR Cash" at bounding box center [339, 354] width 596 height 103
click at [465, 53] on h3 "Portfolio" at bounding box center [446, 51] width 57 height 19
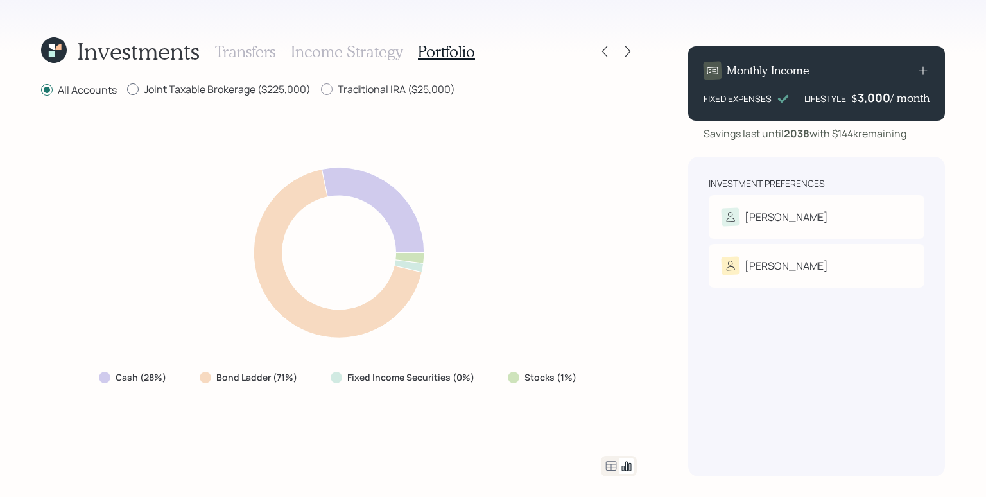
click at [213, 87] on label "Joint Taxable Brokerage ($225,000)" at bounding box center [219, 89] width 184 height 14
click at [127, 89] on input "Joint Taxable Brokerage ($225,000)" at bounding box center [126, 89] width 1 height 1
radio input "true"
radio input "false"
click at [394, 91] on label "Traditional IRA ($25,000)" at bounding box center [388, 89] width 134 height 14
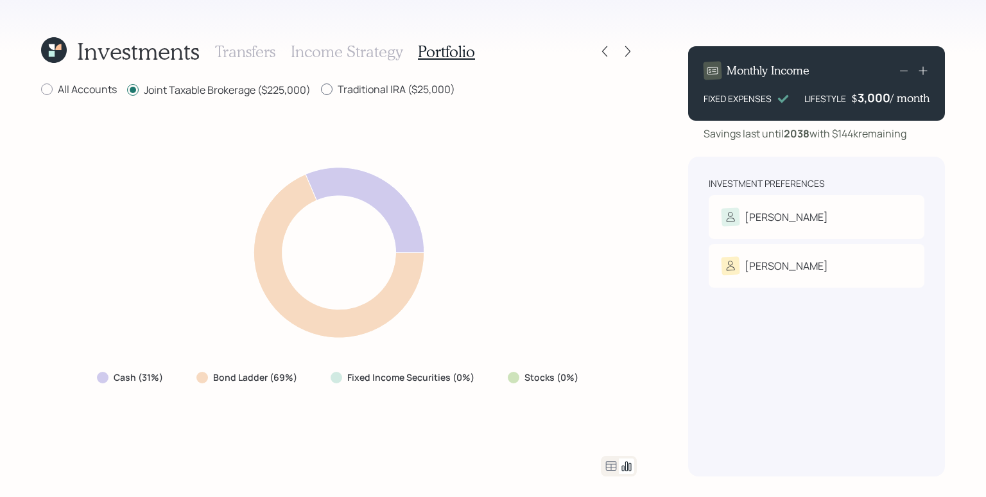
click at [321, 90] on input "Traditional IRA ($25,000)" at bounding box center [320, 89] width 1 height 1
radio input "true"
click at [227, 86] on label "Joint Taxable Brokerage ($225,000)" at bounding box center [219, 89] width 184 height 14
click at [127, 89] on input "Joint Taxable Brokerage ($225,000)" at bounding box center [126, 89] width 1 height 1
radio input "true"
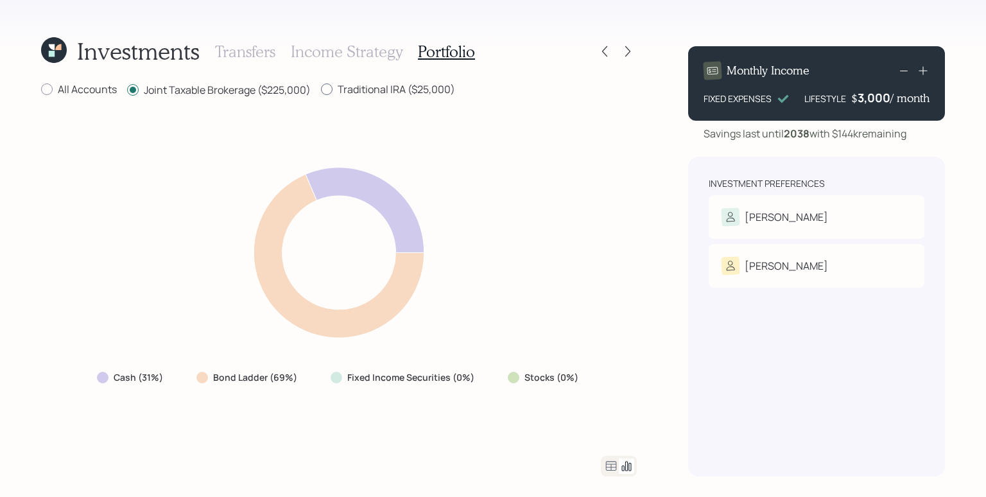
click at [392, 92] on label "Traditional IRA ($25,000)" at bounding box center [388, 89] width 134 height 14
click at [321, 90] on input "Traditional IRA ($25,000)" at bounding box center [320, 89] width 1 height 1
radio input "true"
click at [220, 100] on div "All Accounts Joint Taxable Brokerage ($225,000) Traditional IRA ($25,000) Cash …" at bounding box center [339, 279] width 596 height 394
click at [210, 87] on label "Joint Taxable Brokerage ($225,000)" at bounding box center [219, 89] width 184 height 14
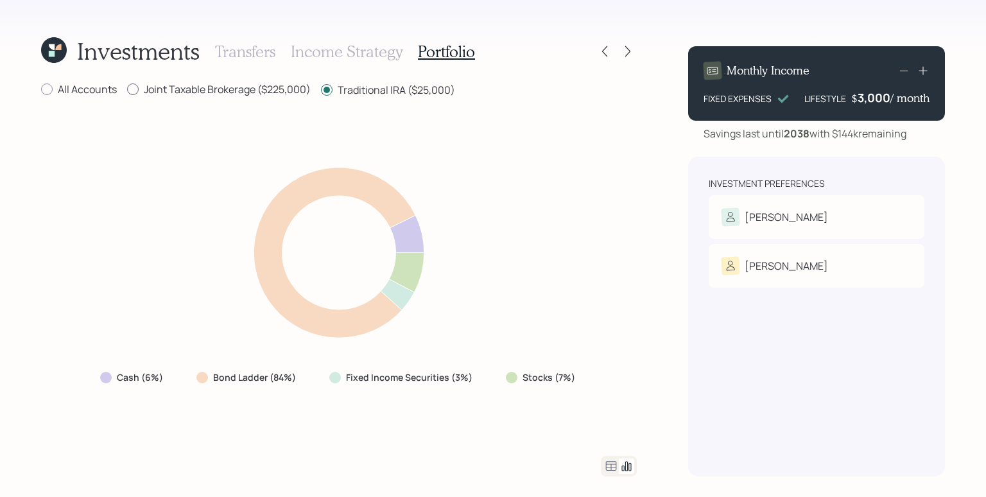
click at [127, 89] on input "Joint Taxable Brokerage ($225,000)" at bounding box center [126, 89] width 1 height 1
radio input "true"
radio input "false"
click at [61, 84] on label "All Accounts" at bounding box center [79, 89] width 76 height 14
click at [41, 89] on input "All Accounts" at bounding box center [40, 89] width 1 height 1
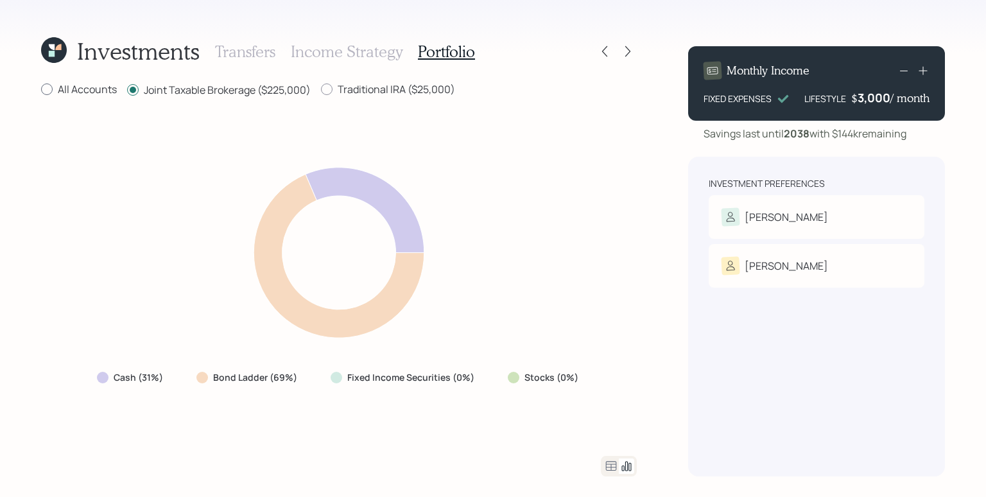
radio input "true"
radio input "false"
click at [628, 53] on icon at bounding box center [627, 51] width 5 height 11
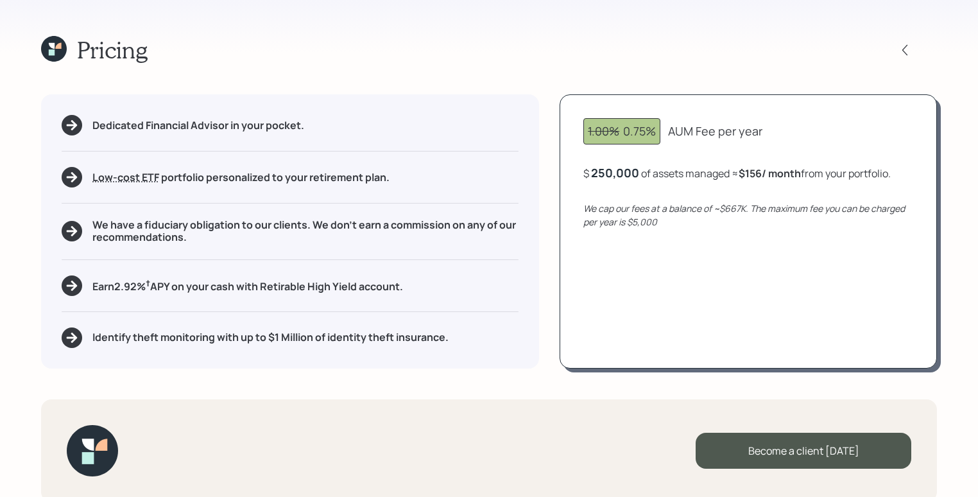
click at [617, 178] on div "250,000" at bounding box center [615, 172] width 48 height 15
click at [617, 178] on div "250000" at bounding box center [613, 172] width 45 height 15
click at [653, 230] on div "1.00% 0.75% AUM Fee per year $ 250000 of assets managed ≈ $156 / month from you…" at bounding box center [748, 230] width 377 height 273
click at [621, 166] on div "250,000" at bounding box center [615, 172] width 48 height 15
click at [621, 166] on div "250000" at bounding box center [613, 172] width 45 height 15
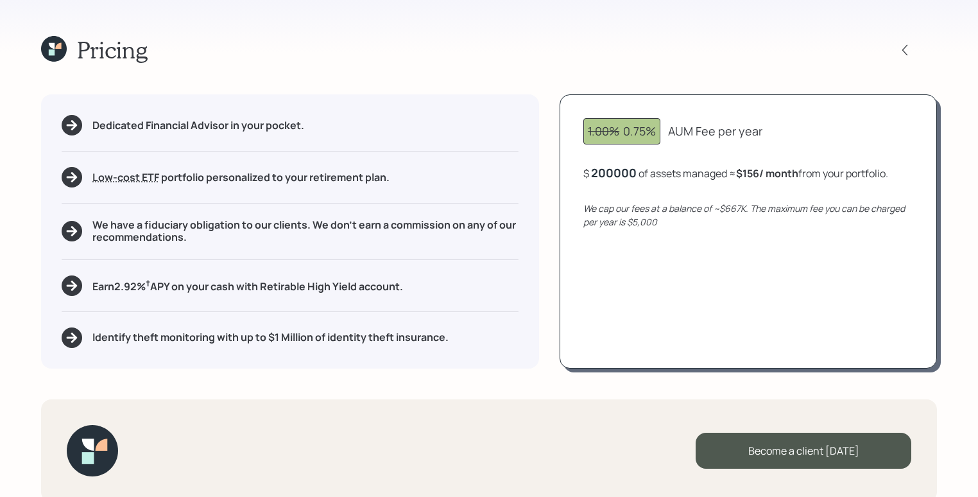
click at [659, 222] on div "We cap our fees at a balance of ~$667K. The maximum fee you can be charged per …" at bounding box center [749, 215] width 330 height 27
click at [628, 175] on div "200,000" at bounding box center [615, 172] width 49 height 15
click at [628, 175] on div "200000" at bounding box center [614, 172] width 46 height 15
click at [707, 284] on div "1.00% 0.75% AUM Fee per year $ 250000 of assets managed ≈ $125 / month from you…" at bounding box center [748, 230] width 377 height 273
drag, startPoint x: 658, startPoint y: 127, endPoint x: 623, endPoint y: 128, distance: 34.7
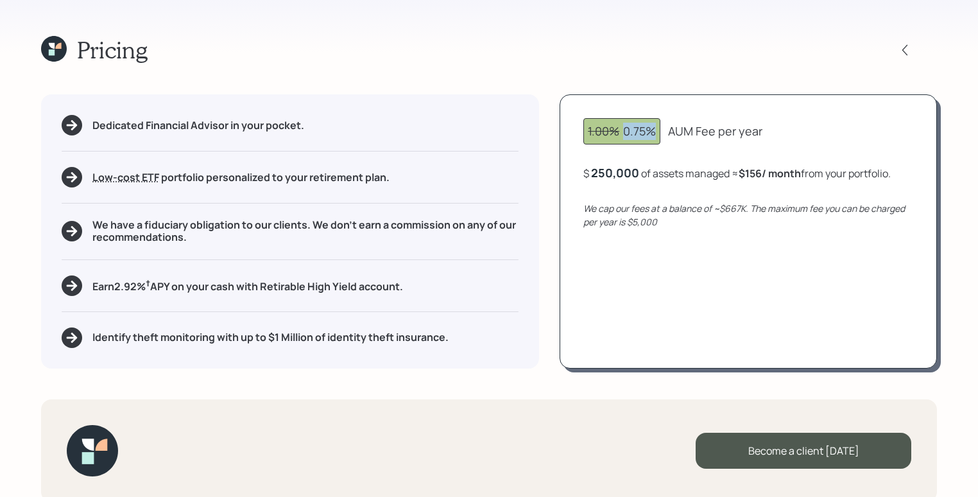
click at [623, 128] on div "1.00% 0.75%" at bounding box center [622, 131] width 77 height 26
click at [657, 152] on div "1.00% 0.75% AUM Fee per year $ 250,000 of assets managed ≈ $156 / month from yo…" at bounding box center [748, 230] width 377 height 273
drag, startPoint x: 116, startPoint y: 286, endPoint x: 152, endPoint y: 290, distance: 36.8
click at [152, 290] on h5 "Earn 2.92 % † APY on your cash with Retirable High Yield account." at bounding box center [247, 285] width 311 height 16
click at [159, 301] on div "Dedicated Financial Advisor in your pocket. Low-cost ETF Retirable uses diversi…" at bounding box center [290, 230] width 498 height 273
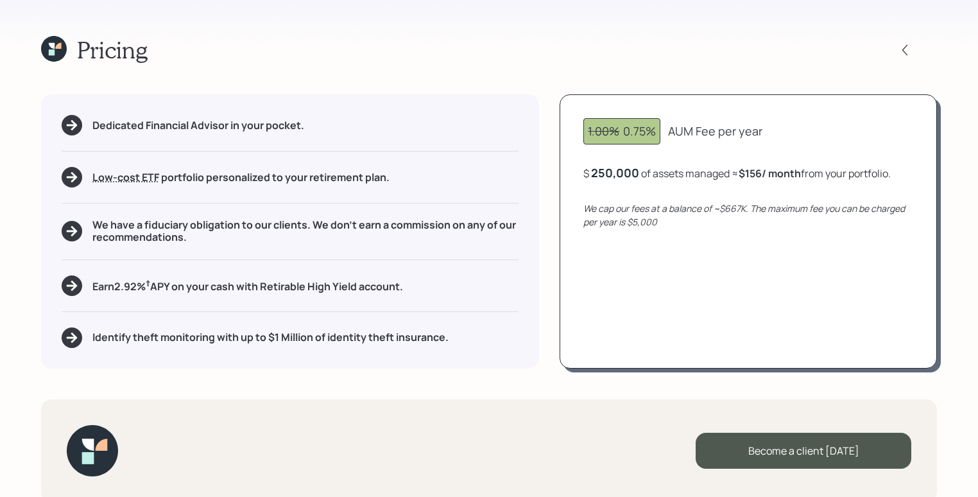
click at [501, 272] on div "Dedicated Financial Advisor in your pocket. Low-cost ETF Retirable uses diversi…" at bounding box center [290, 230] width 498 height 273
click at [470, 338] on div "Identify theft monitoring with up to $1 Million of identity theft insurance." at bounding box center [290, 337] width 457 height 21
click at [569, 280] on div "1.00% 0.75% AUM Fee per year $ 250,000 of assets managed ≈ $156 / month from yo…" at bounding box center [748, 230] width 377 height 273
click at [646, 287] on div "1.00% 0.75% AUM Fee per year $ 250,000 of assets managed ≈ $156 / month from yo…" at bounding box center [748, 230] width 377 height 273
click at [48, 45] on icon at bounding box center [54, 49] width 26 height 26
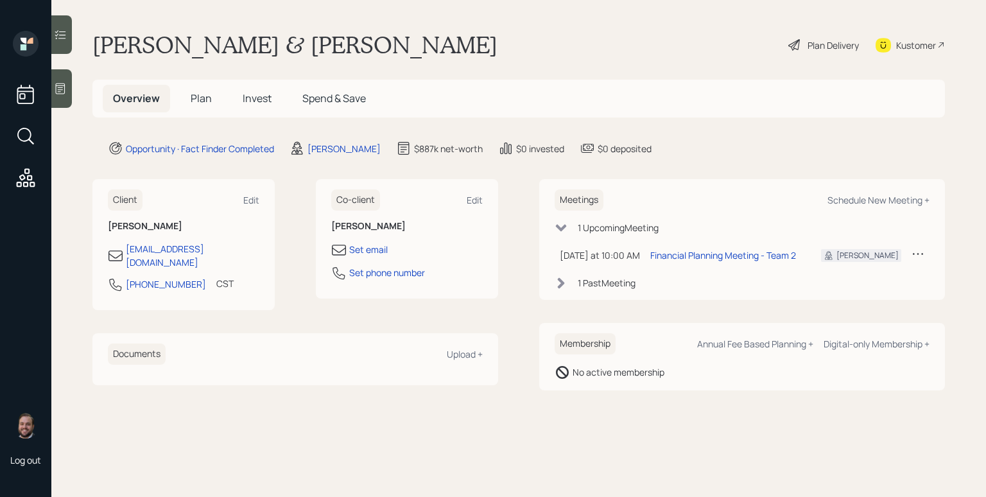
click at [630, 56] on div "[PERSON_NAME] & [PERSON_NAME] Plan Delivery Kustomer" at bounding box center [518, 45] width 853 height 28
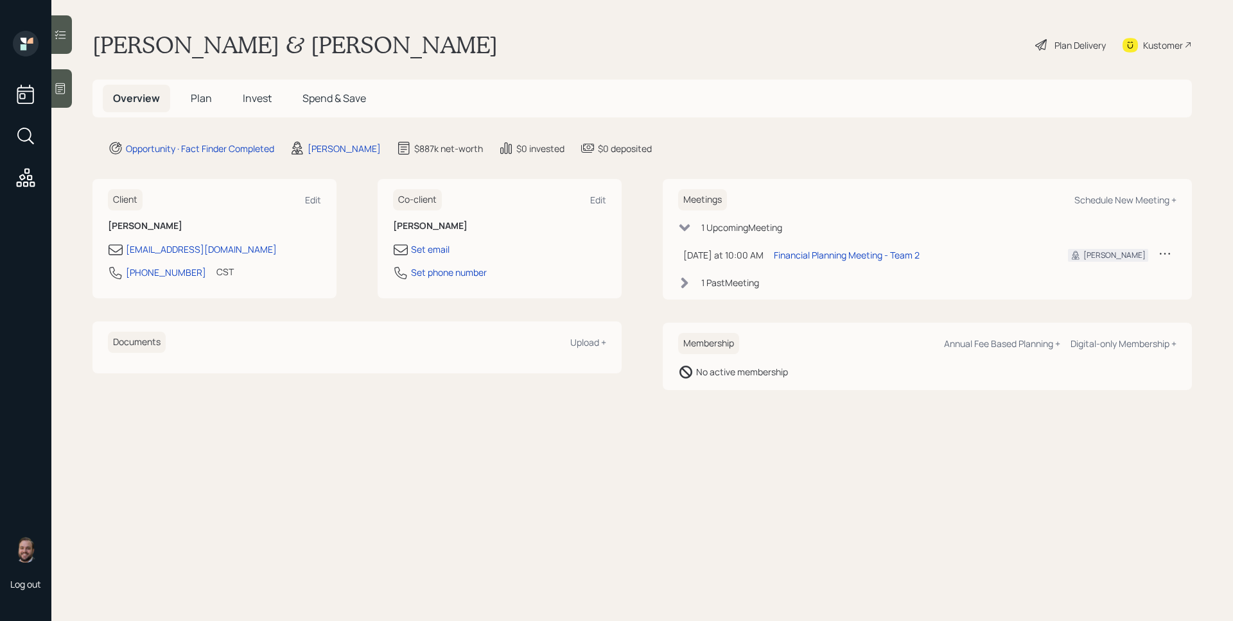
click at [804, 113] on div "Overview Plan Invest Spend & Save" at bounding box center [641, 99] width 1099 height 38
click at [1145, 197] on div "Schedule New Meeting +" at bounding box center [1125, 200] width 102 height 12
select select "d946c976-65aa-4529-ac9d-02c4f1114fc0"
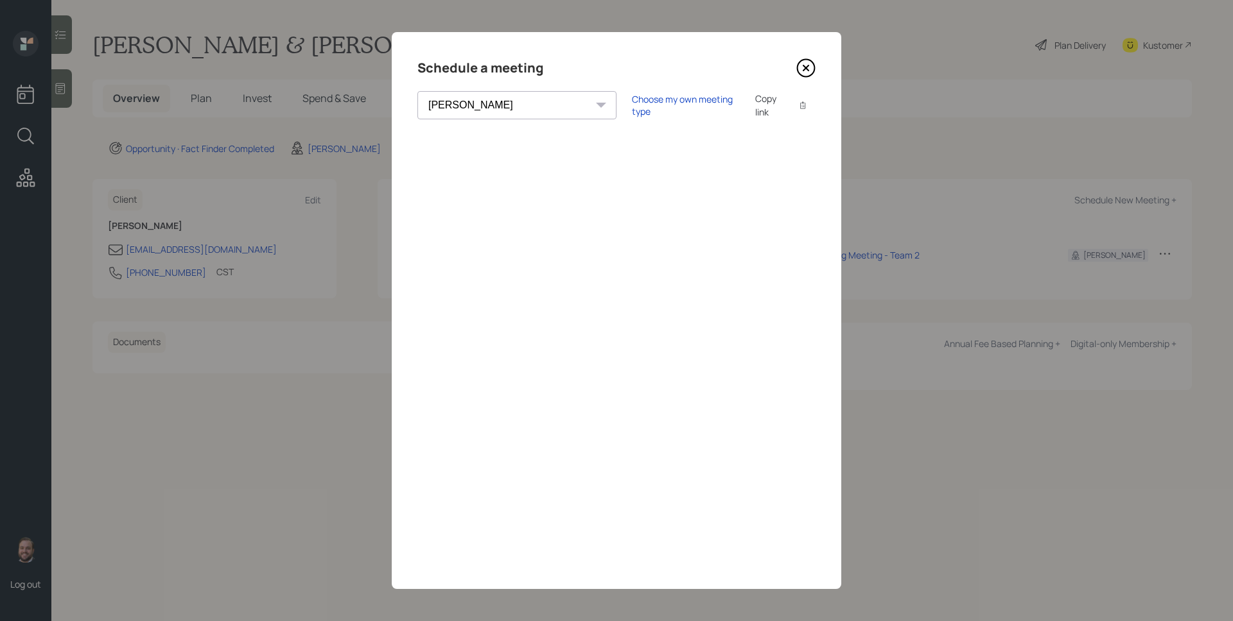
click at [812, 70] on icon at bounding box center [805, 67] width 19 height 19
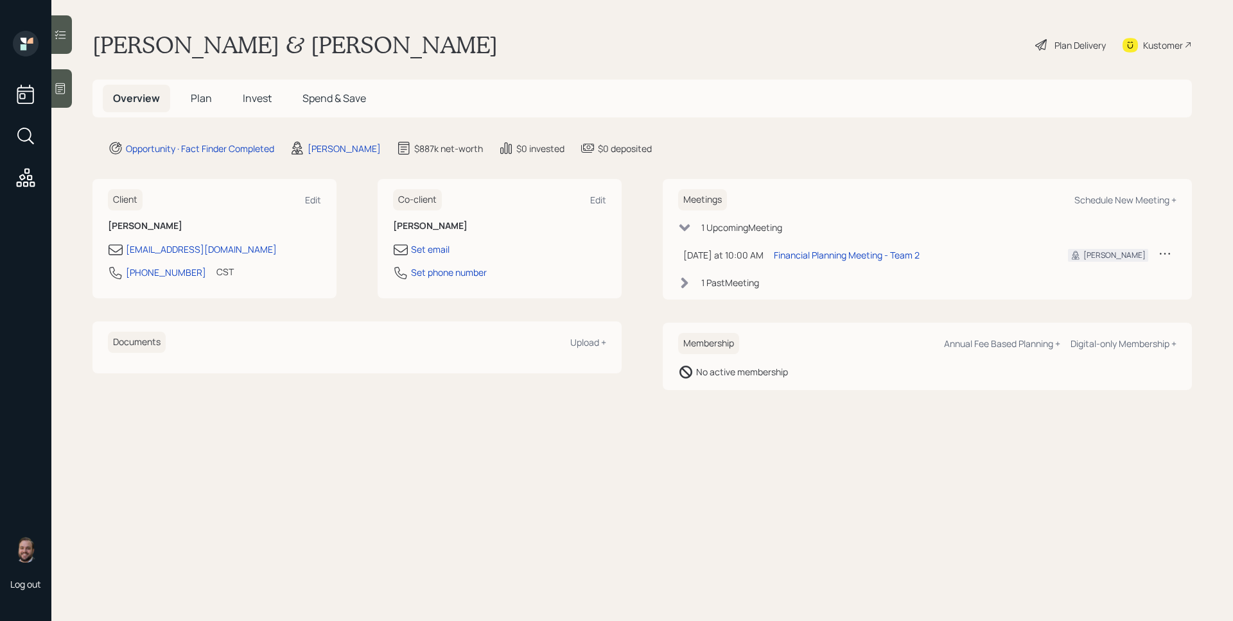
click at [197, 93] on span "Plan" at bounding box center [201, 98] width 21 height 14
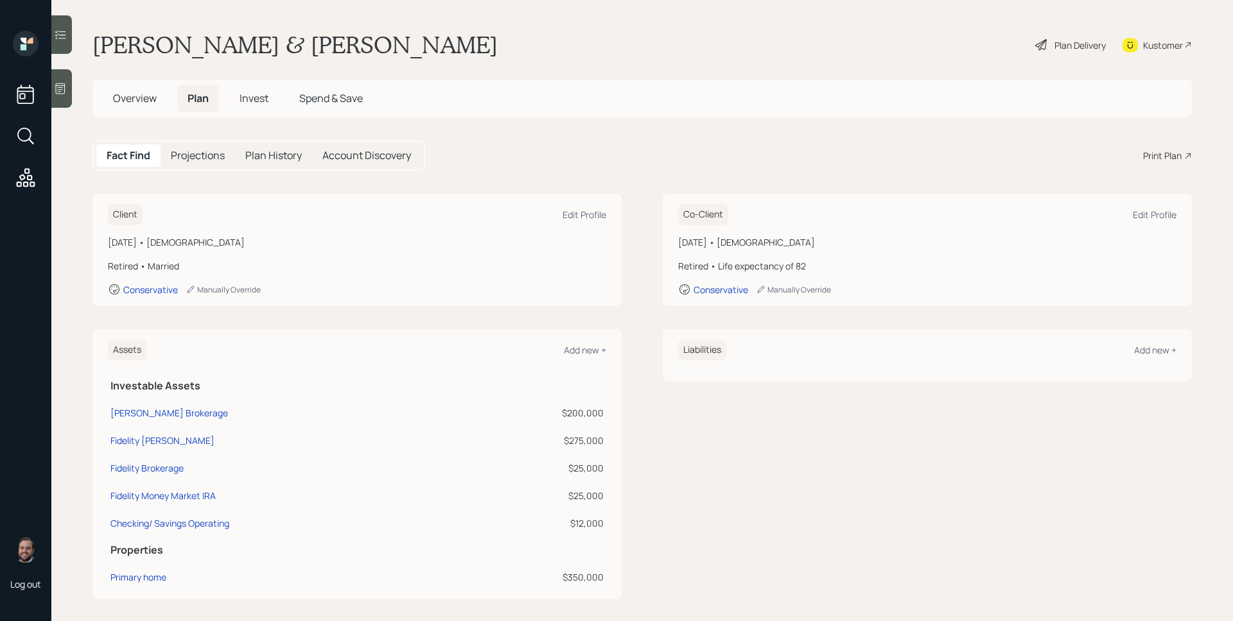
click at [1172, 152] on div "Print Plan" at bounding box center [1167, 155] width 49 height 13
click at [1054, 44] on div "Plan Delivery" at bounding box center [1079, 45] width 51 height 13
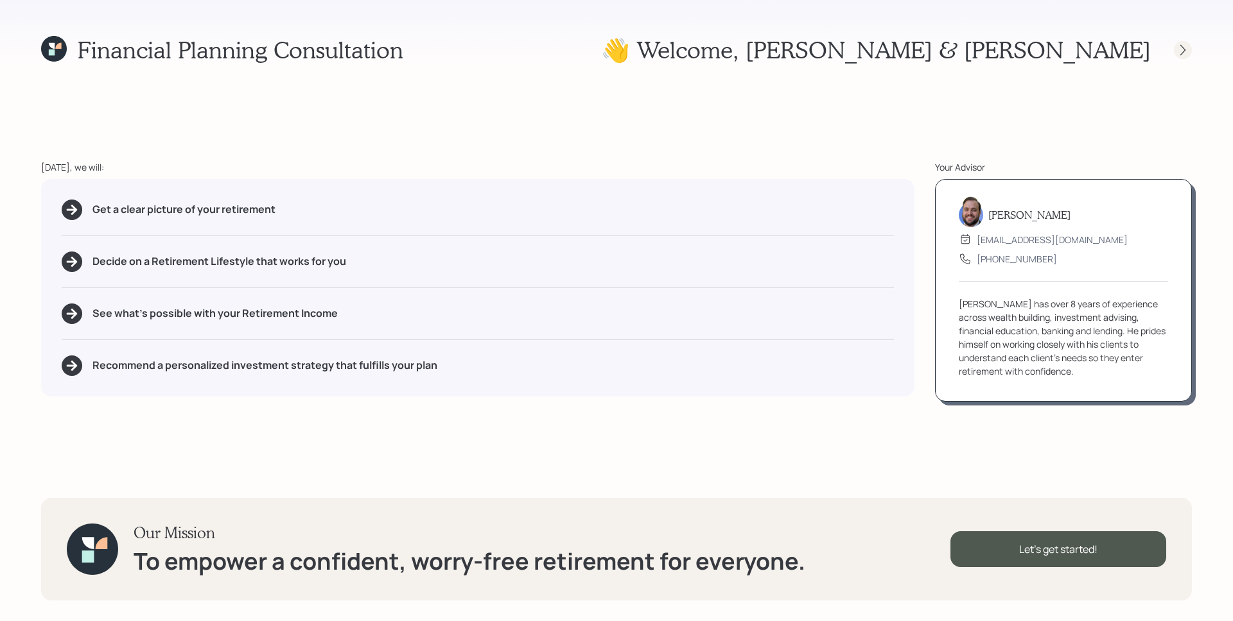
click at [1181, 54] on icon at bounding box center [1182, 50] width 13 height 13
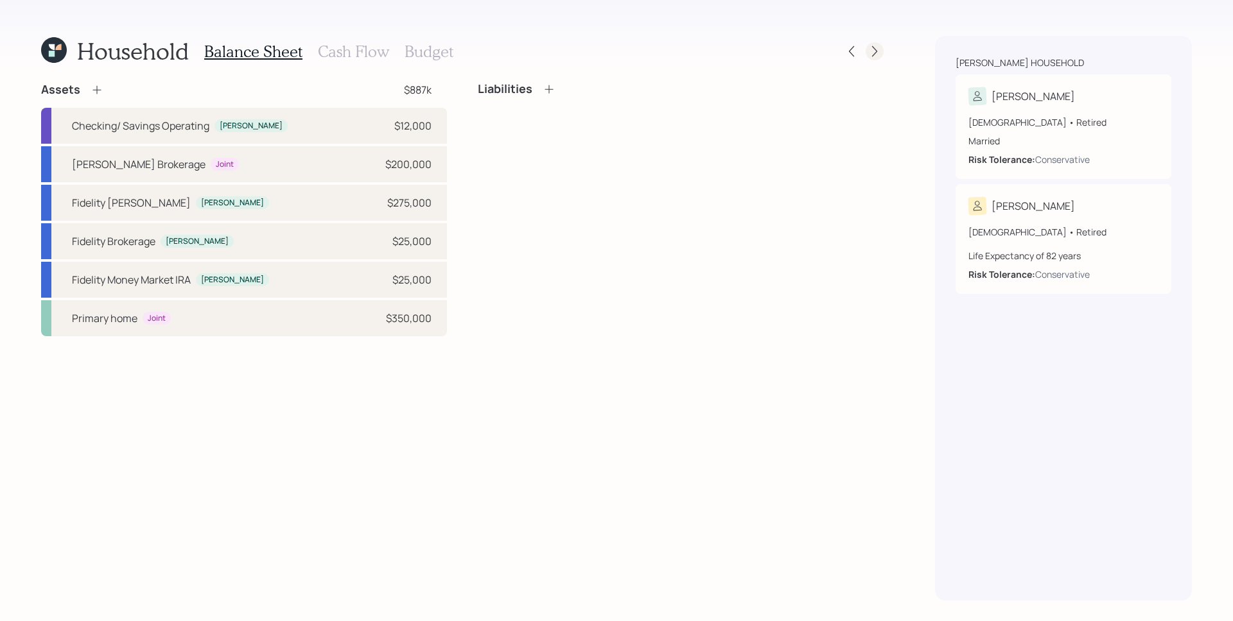
click at [879, 51] on icon at bounding box center [874, 51] width 13 height 13
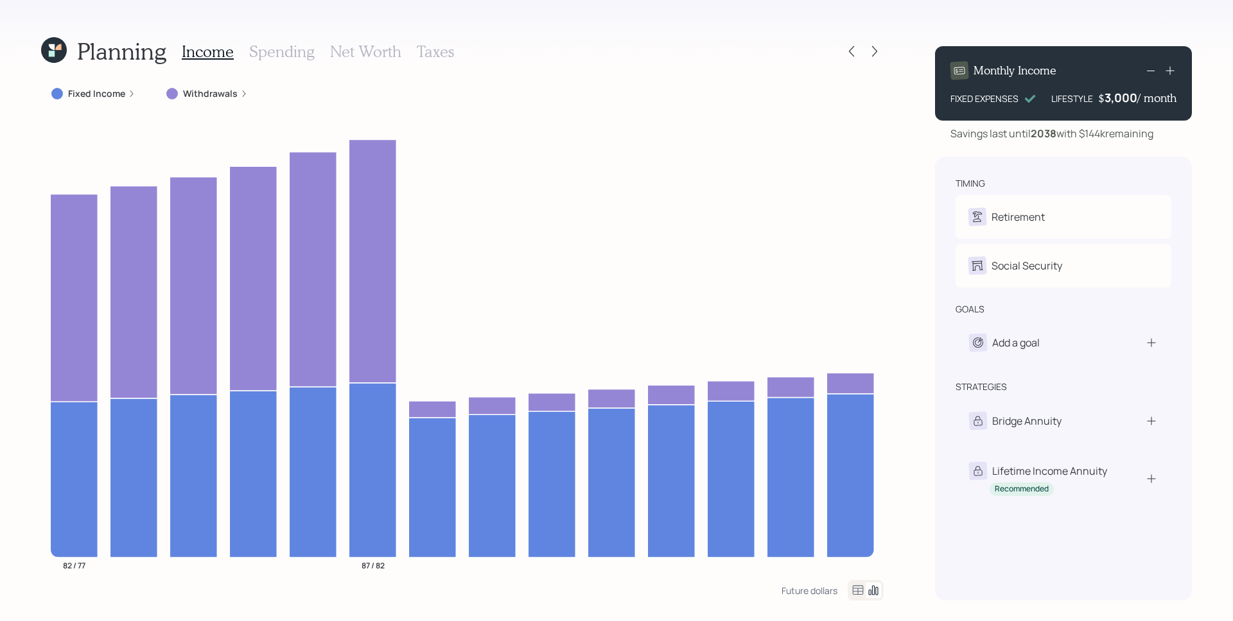
click at [223, 91] on label "Withdrawals" at bounding box center [210, 93] width 55 height 13
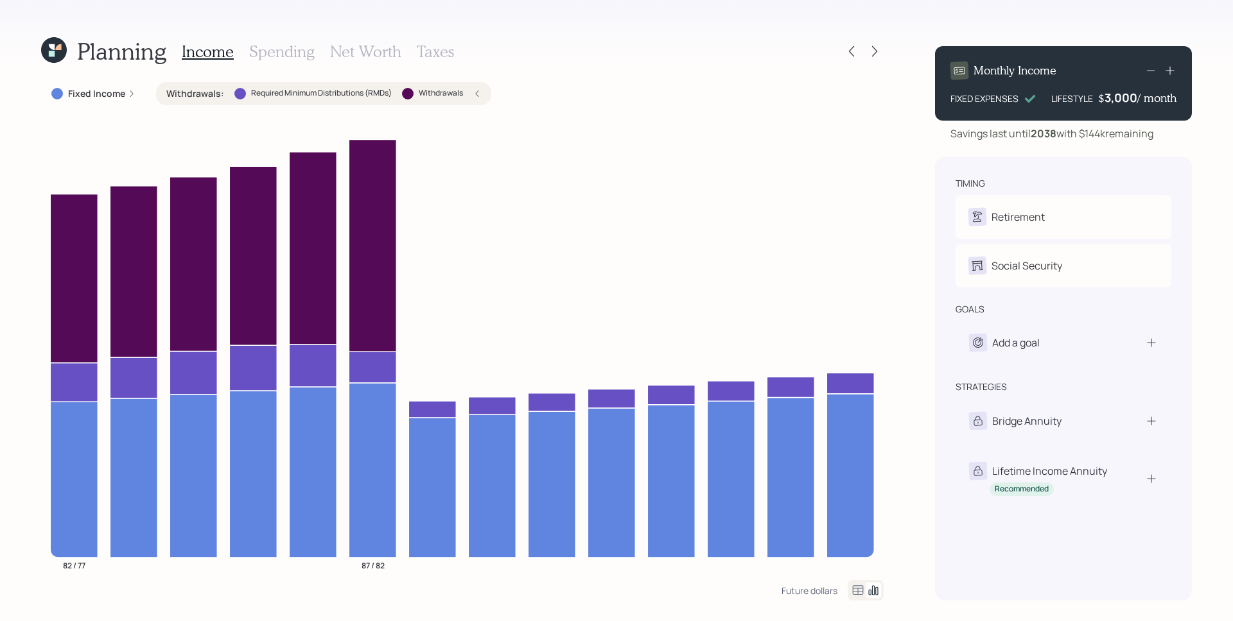
click at [21, 354] on div "Planning Income Spending Net Worth Taxes Fixed Income Withdrawals : Required Mi…" at bounding box center [616, 310] width 1233 height 621
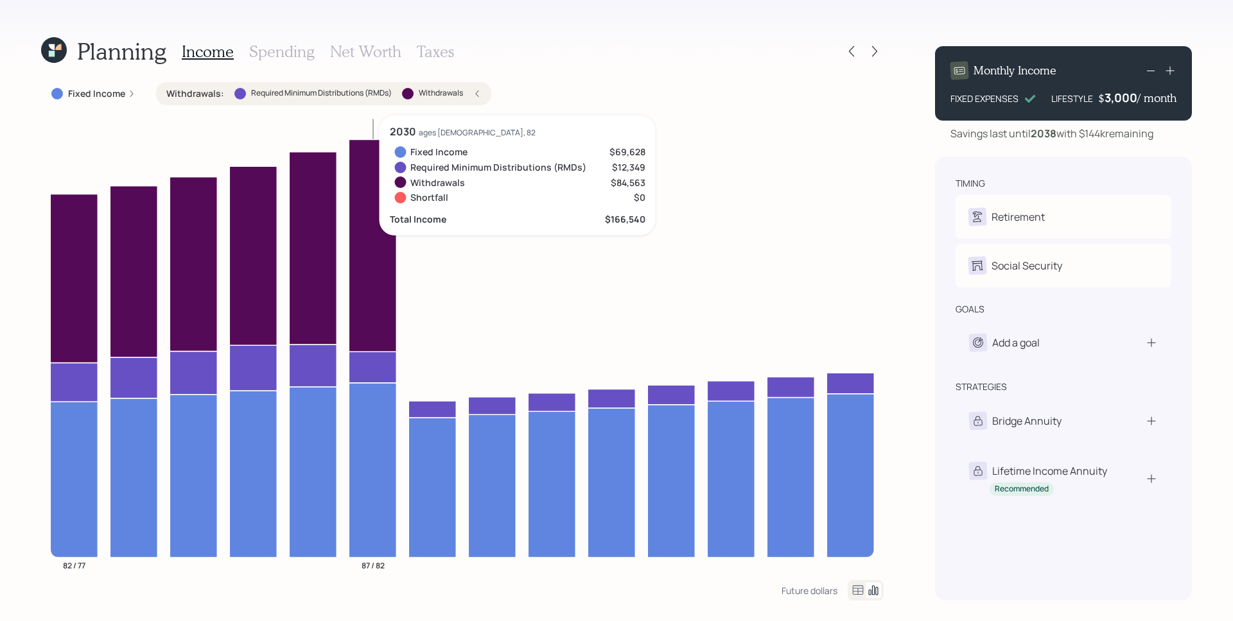
click at [363, 370] on icon at bounding box center [373, 367] width 48 height 31
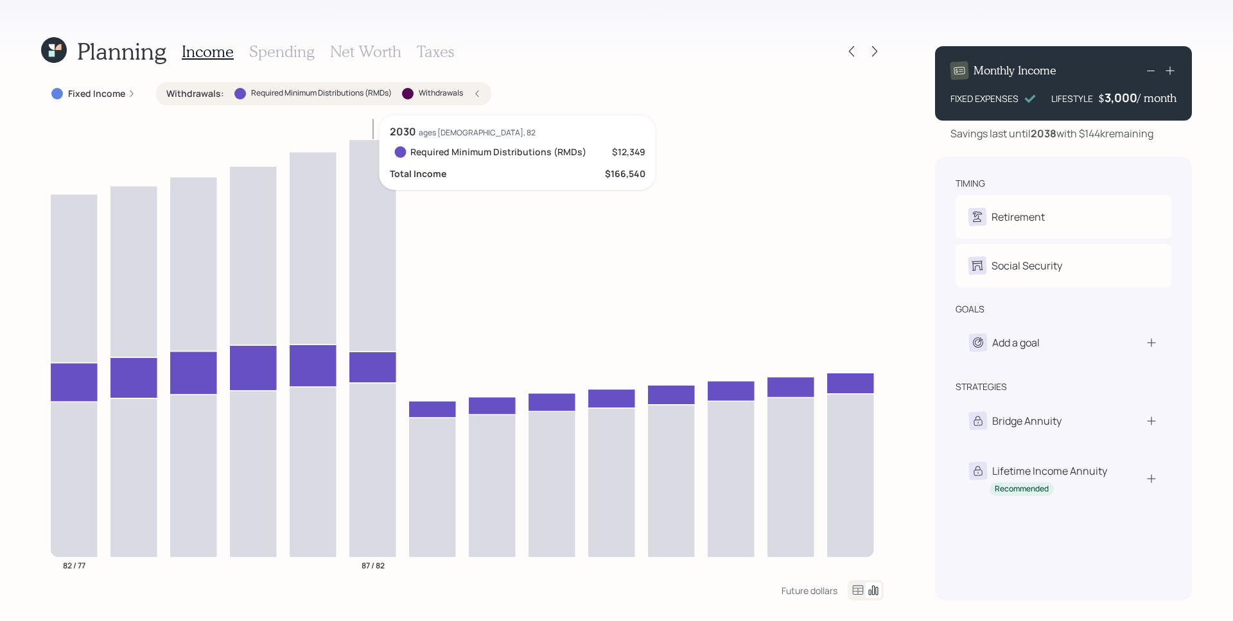
click at [363, 372] on icon at bounding box center [373, 367] width 48 height 31
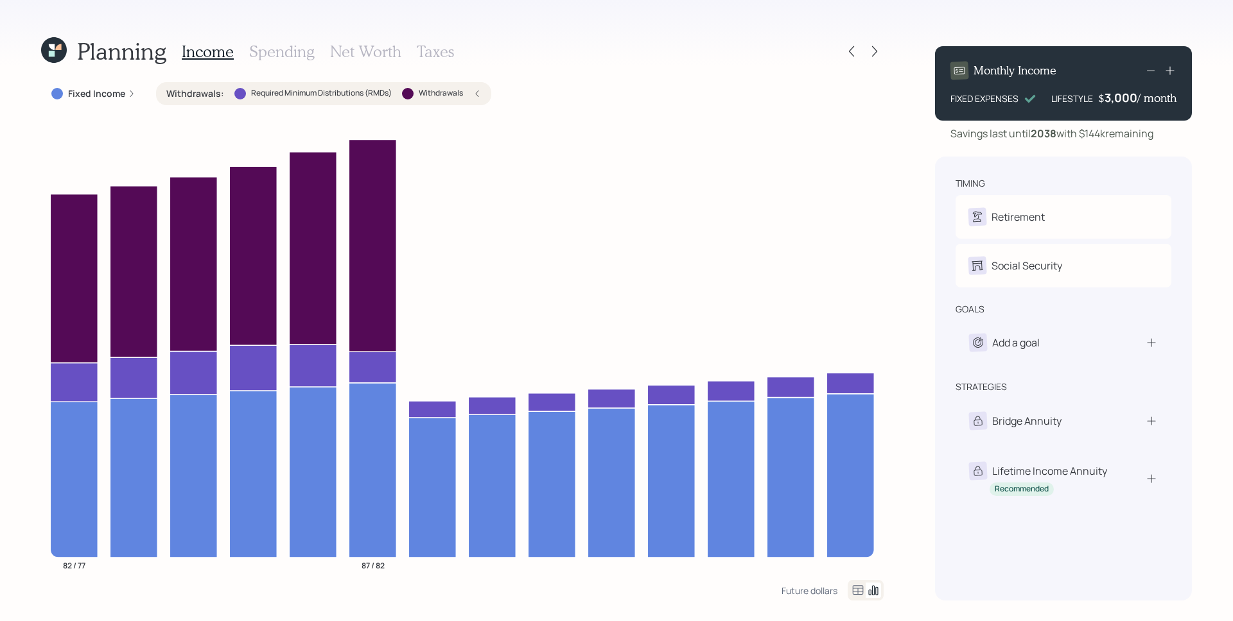
click at [58, 48] on icon at bounding box center [58, 47] width 6 height 6
